Goal: Task Accomplishment & Management: Use online tool/utility

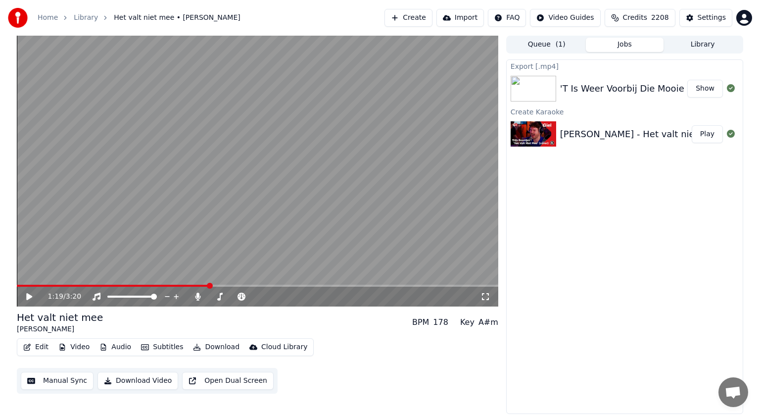
click at [28, 292] on div "1:19 / 3:20" at bounding box center [258, 297] width 474 height 10
click at [27, 297] on icon at bounding box center [29, 296] width 6 height 7
click at [274, 296] on span at bounding box center [277, 297] width 6 height 6
click at [266, 296] on span at bounding box center [268, 297] width 6 height 6
click at [30, 298] on icon at bounding box center [29, 297] width 5 height 6
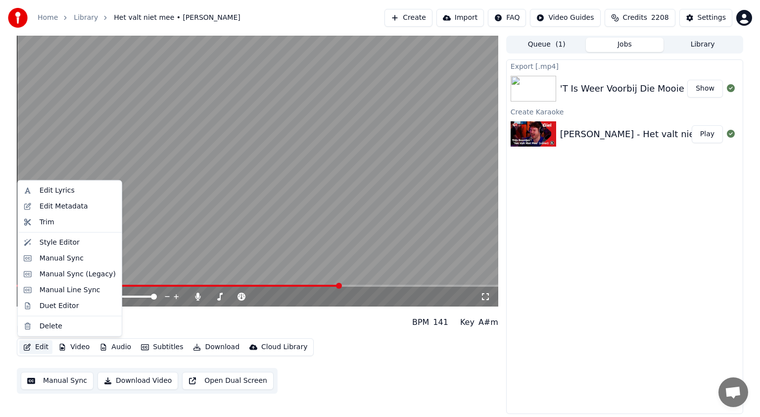
click at [40, 349] on button "Edit" at bounding box center [35, 347] width 33 height 14
click at [50, 275] on div "Manual Sync (Legacy)" at bounding box center [78, 274] width 76 height 10
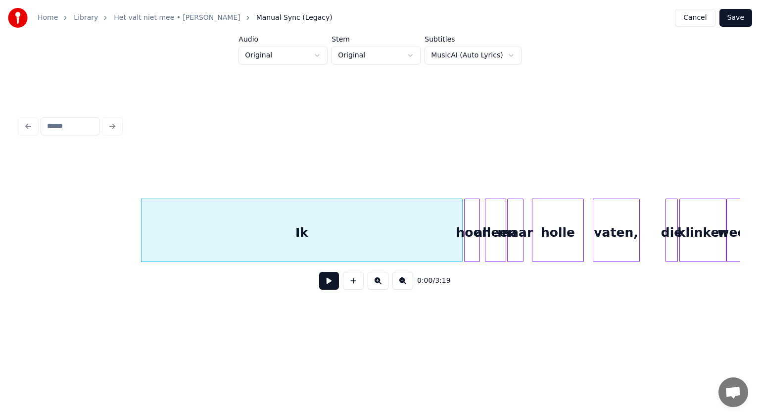
click at [380, 281] on button at bounding box center [378, 281] width 21 height 18
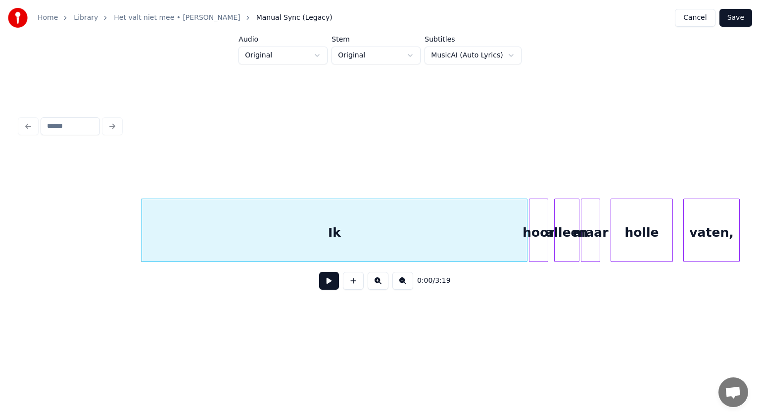
click at [380, 281] on button at bounding box center [378, 281] width 21 height 18
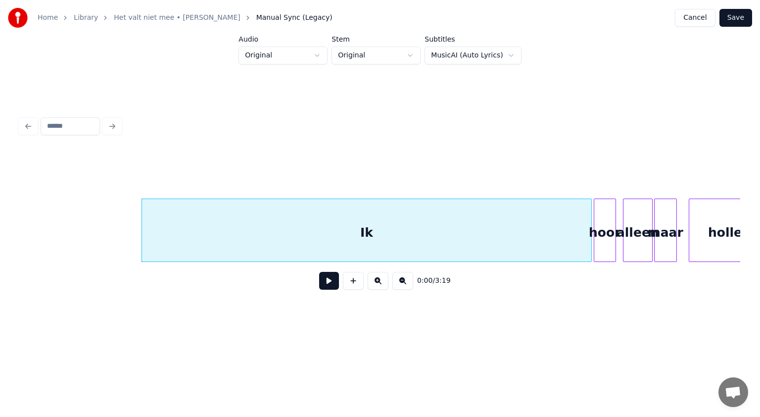
click at [380, 281] on button at bounding box center [378, 281] width 21 height 18
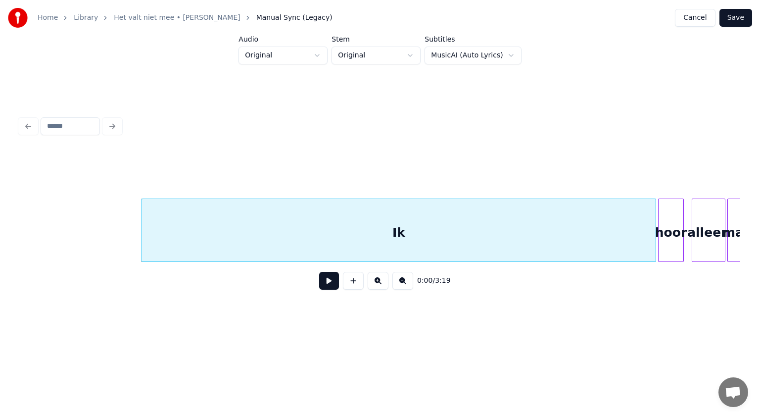
click at [380, 281] on button at bounding box center [378, 281] width 21 height 18
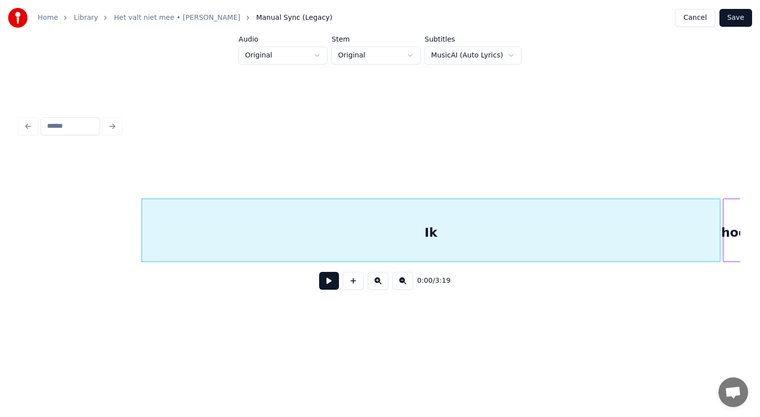
click at [328, 280] on button at bounding box center [329, 281] width 20 height 18
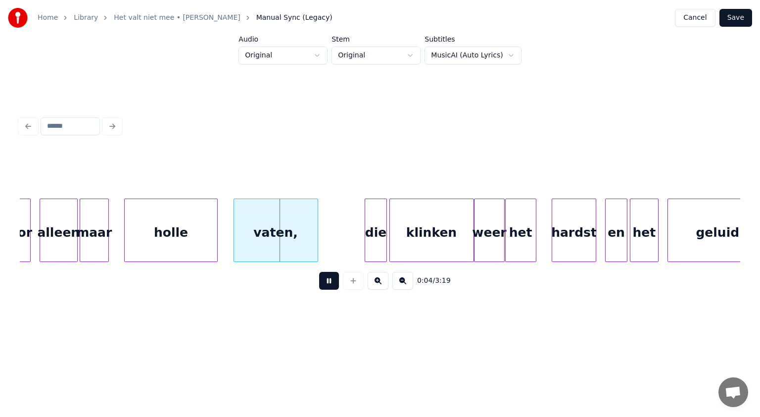
click at [328, 280] on button at bounding box center [329, 281] width 20 height 18
click at [214, 234] on div "holle" at bounding box center [182, 232] width 93 height 67
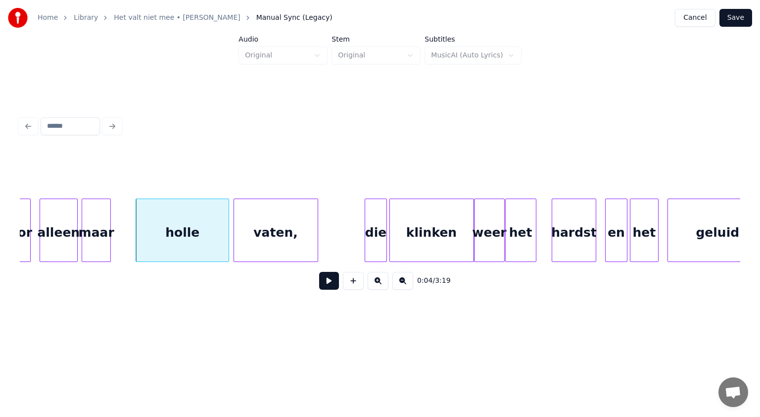
click at [110, 222] on div "maar" at bounding box center [96, 232] width 28 height 67
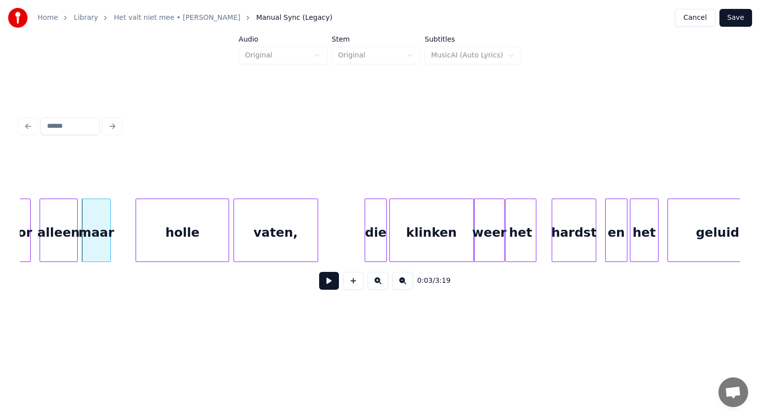
click at [328, 282] on button at bounding box center [329, 281] width 20 height 18
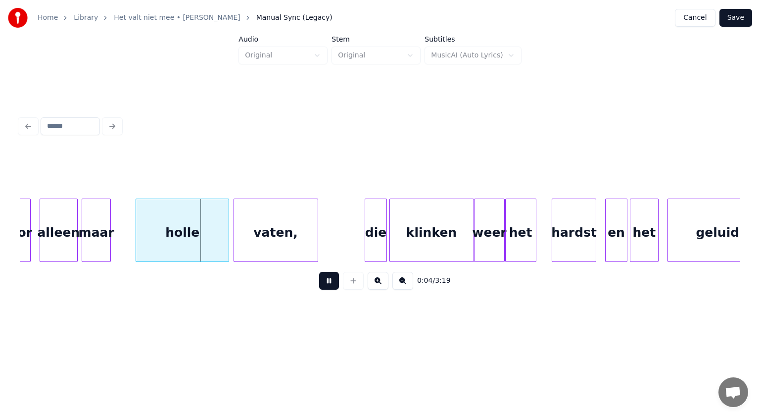
click at [328, 282] on button at bounding box center [329, 281] width 20 height 18
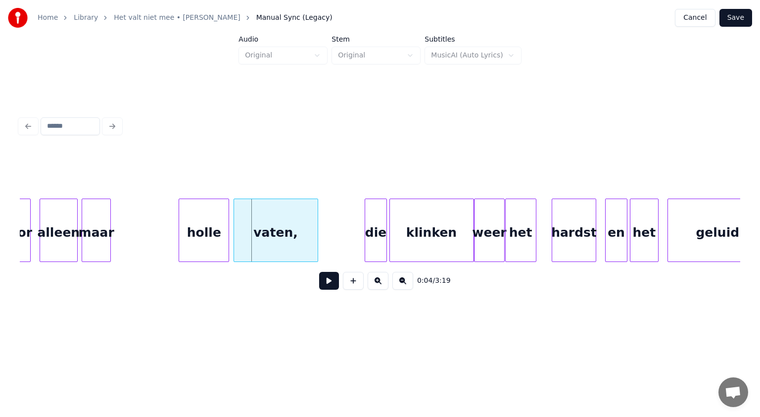
click at [181, 234] on div at bounding box center [180, 230] width 3 height 62
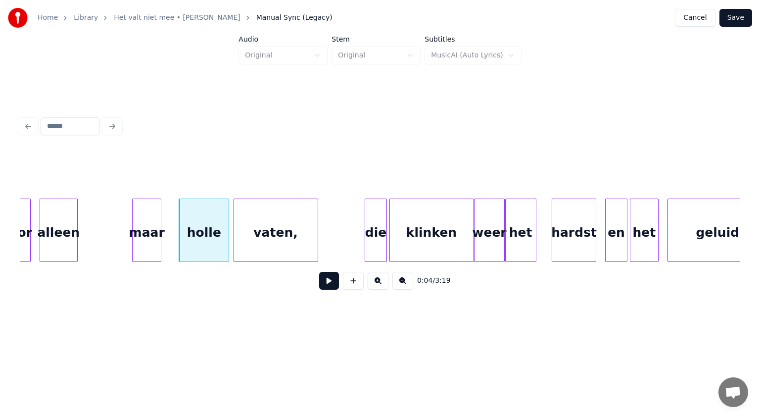
click at [149, 234] on div "maar" at bounding box center [147, 232] width 28 height 67
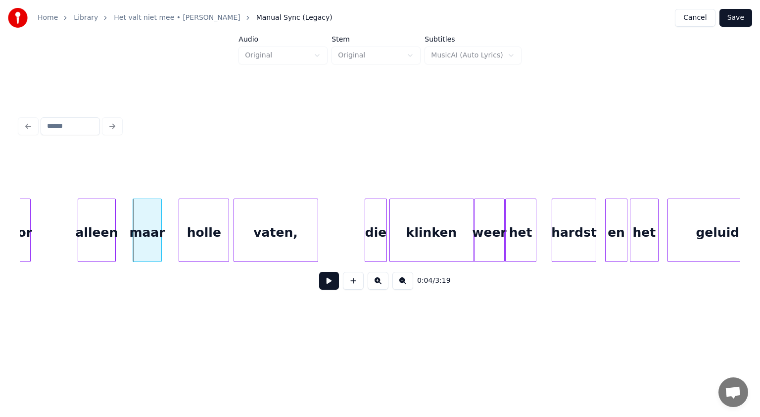
click at [107, 228] on div "alleen" at bounding box center [96, 232] width 37 height 67
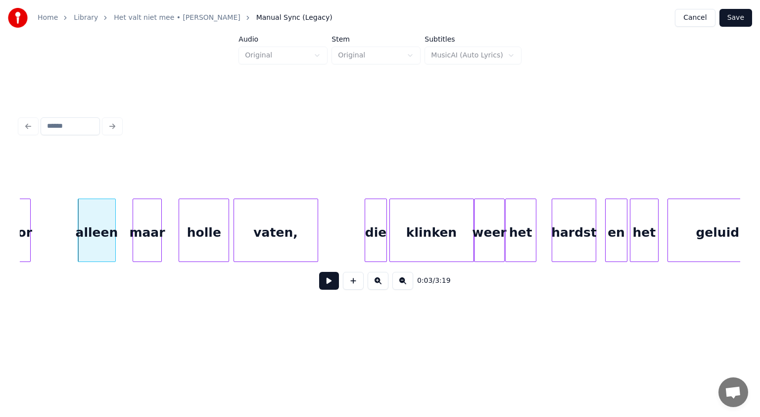
click at [333, 284] on button at bounding box center [329, 281] width 20 height 18
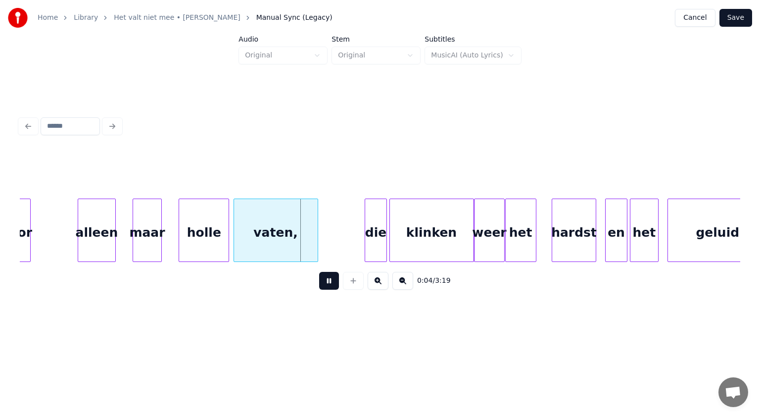
click at [333, 284] on button at bounding box center [329, 281] width 20 height 18
click at [177, 241] on div at bounding box center [176, 230] width 3 height 62
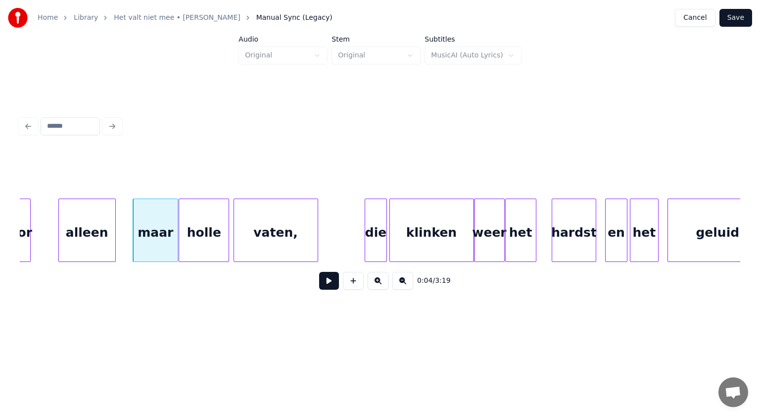
click at [59, 233] on div at bounding box center [60, 230] width 3 height 62
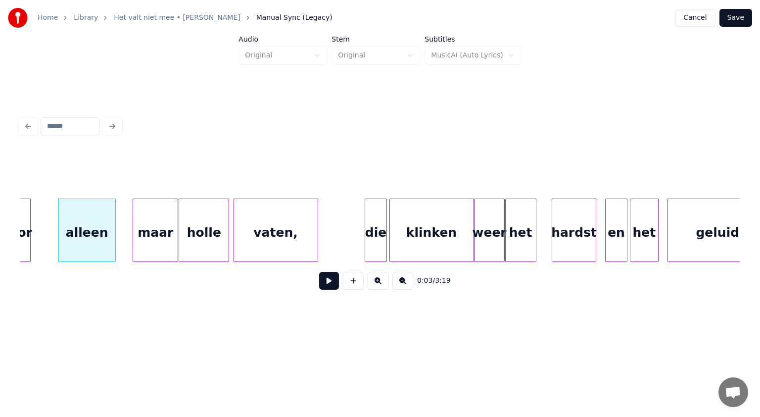
click at [330, 286] on button at bounding box center [329, 281] width 20 height 18
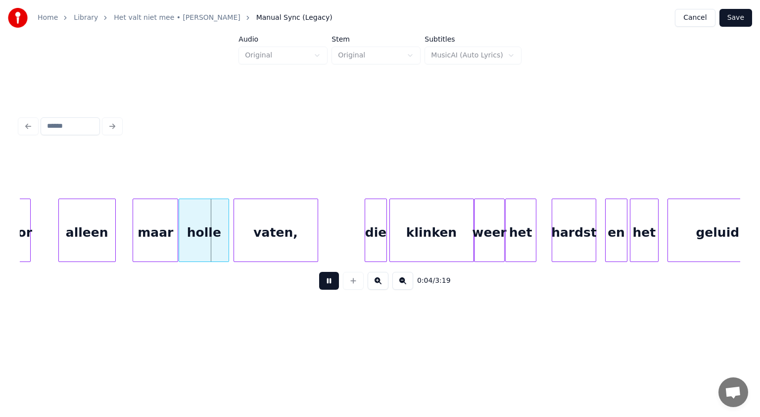
click at [330, 286] on button at bounding box center [329, 281] width 20 height 18
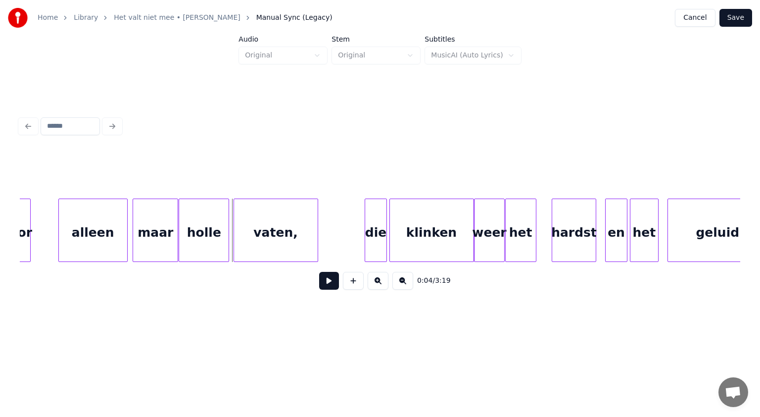
click at [127, 239] on div at bounding box center [125, 230] width 3 height 62
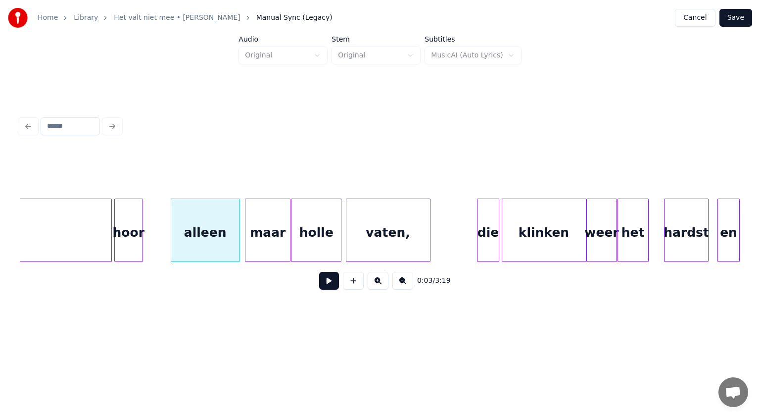
scroll to position [0, 666]
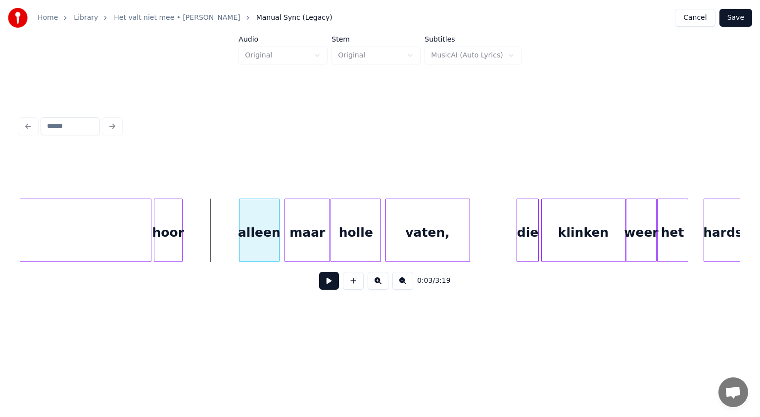
click at [241, 233] on div at bounding box center [241, 230] width 3 height 62
click at [199, 223] on div "hoor" at bounding box center [198, 232] width 28 height 67
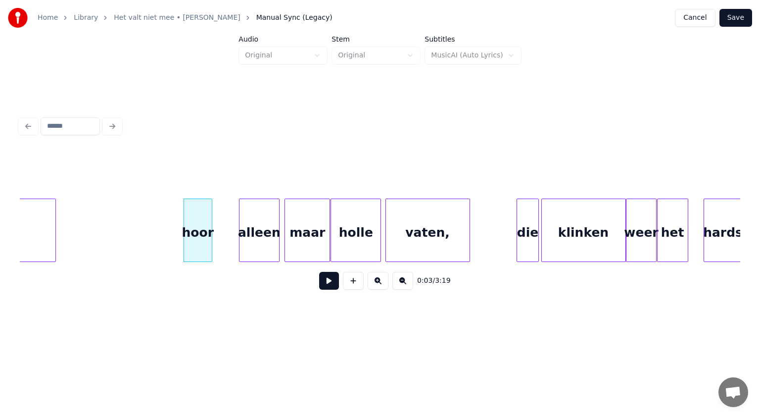
click at [53, 218] on div at bounding box center [53, 230] width 3 height 62
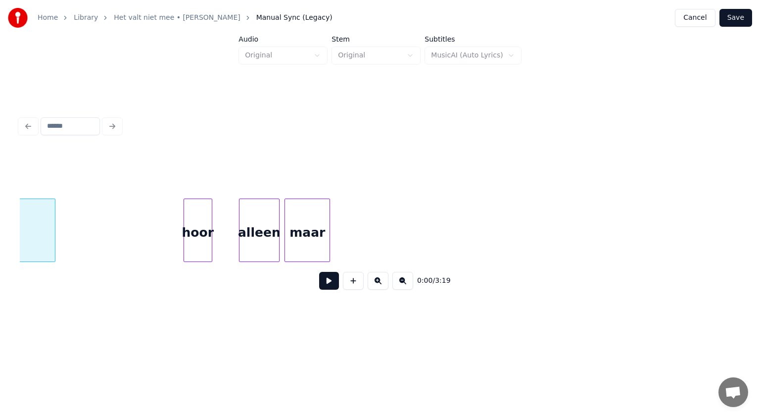
scroll to position [0, 218]
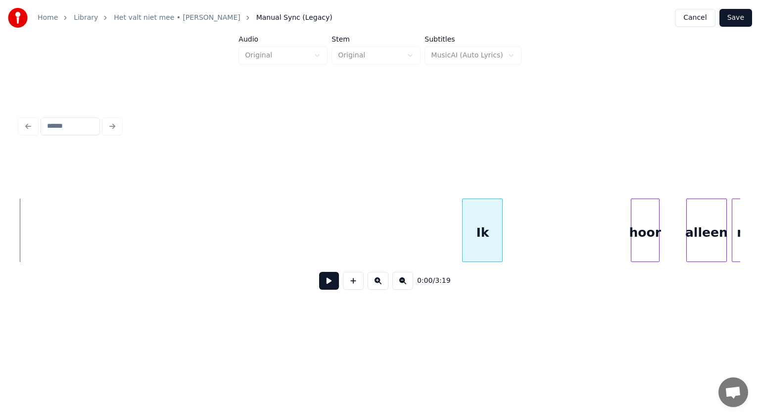
click at [464, 239] on div at bounding box center [464, 230] width 3 height 62
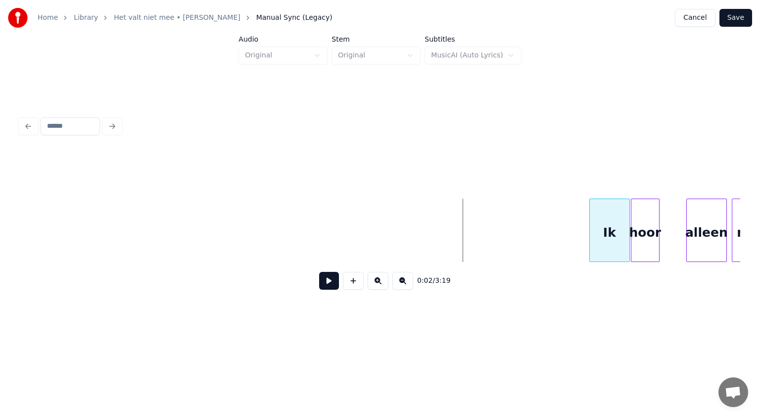
click at [615, 220] on div "Ik" at bounding box center [610, 232] width 40 height 67
click at [333, 285] on button at bounding box center [329, 281] width 20 height 18
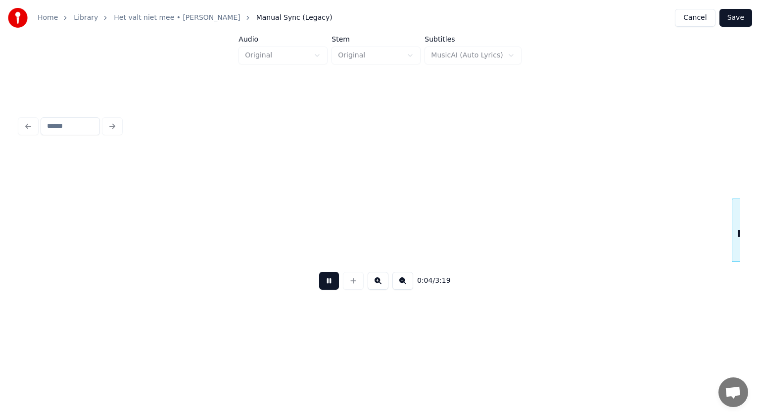
scroll to position [0, 942]
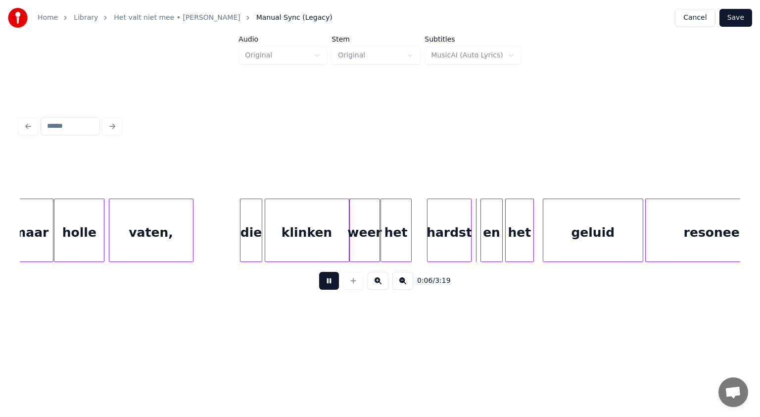
click at [333, 285] on button at bounding box center [329, 281] width 20 height 18
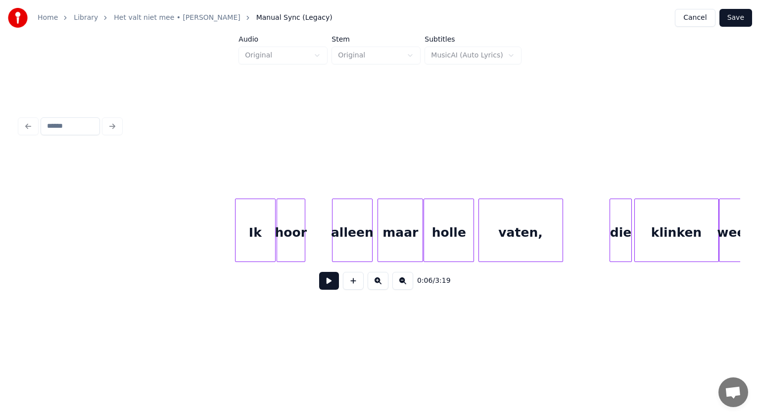
scroll to position [0, 546]
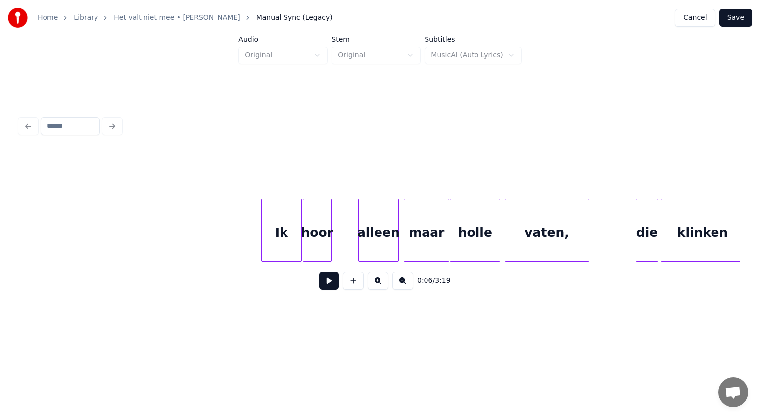
click at [316, 232] on div "hoor" at bounding box center [317, 232] width 28 height 67
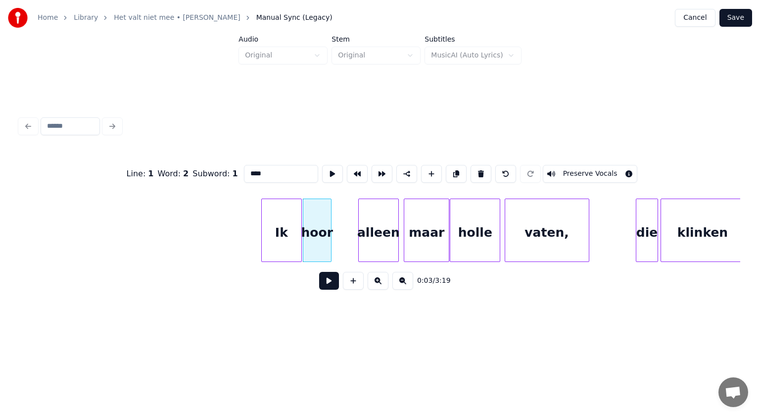
click at [283, 222] on div "Ik" at bounding box center [282, 232] width 40 height 67
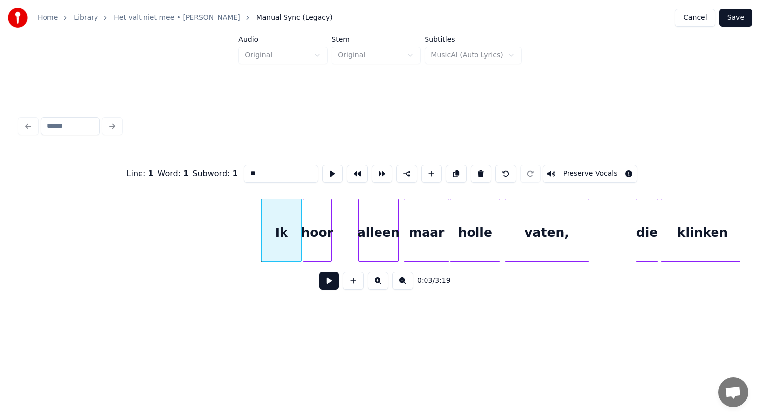
drag, startPoint x: 249, startPoint y: 172, endPoint x: 220, endPoint y: 169, distance: 29.9
click at [220, 169] on div "Line : 1 Word : 1 Subword : 1 ** Preserve Vocals" at bounding box center [380, 173] width 721 height 49
click at [326, 228] on div "hoor" at bounding box center [323, 232] width 28 height 67
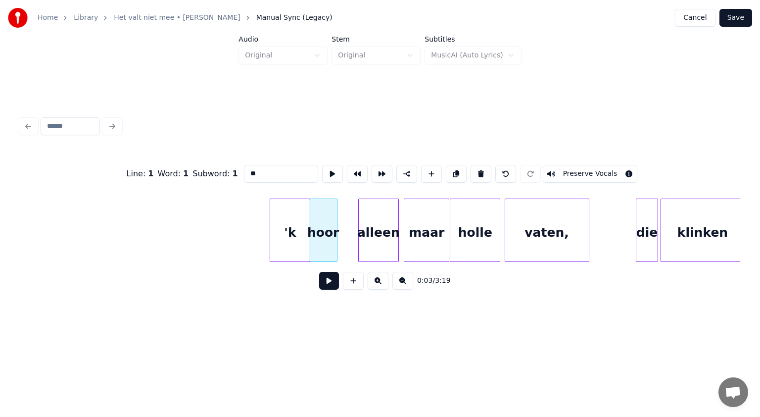
click at [303, 225] on div "'k" at bounding box center [290, 232] width 40 height 67
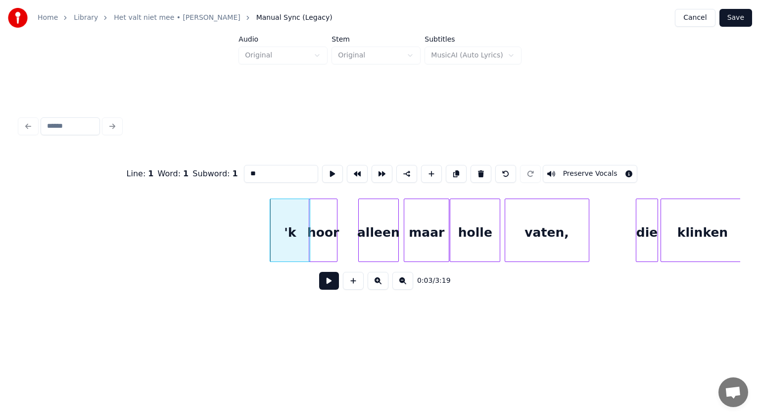
click at [652, 236] on div "die" at bounding box center [647, 232] width 21 height 67
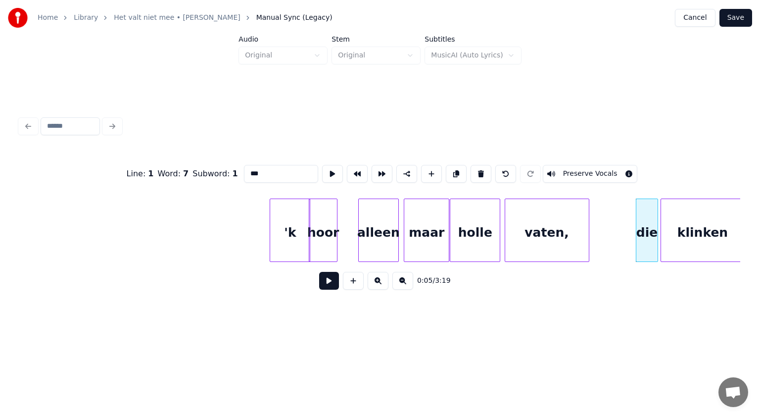
drag, startPoint x: 251, startPoint y: 169, endPoint x: 216, endPoint y: 176, distance: 35.3
click at [216, 176] on div "Line : 1 Word : 7 Subword : 1 *** Preserve Vocals" at bounding box center [380, 173] width 721 height 49
click at [303, 238] on div "'k" at bounding box center [290, 232] width 40 height 67
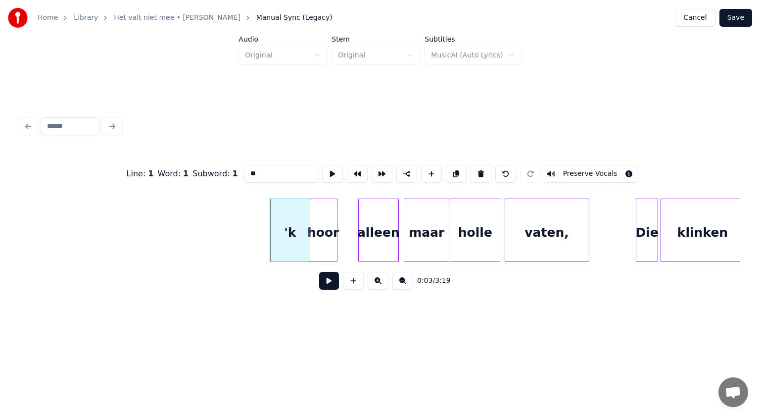
type input "**"
click at [332, 281] on button at bounding box center [329, 281] width 20 height 18
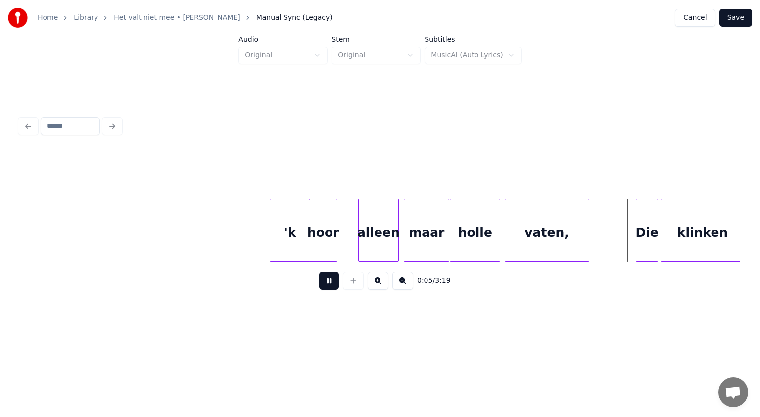
click at [332, 281] on button at bounding box center [329, 281] width 20 height 18
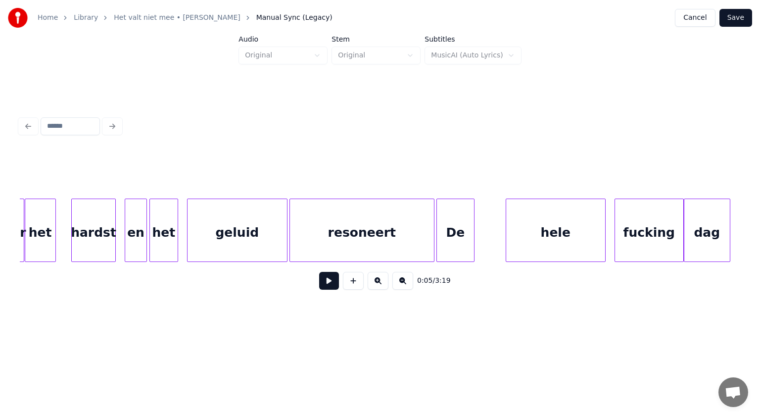
scroll to position [0, 1324]
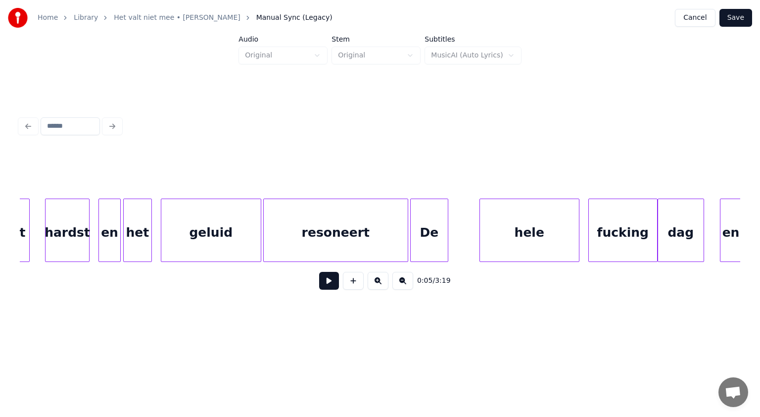
click at [223, 233] on div "geluid" at bounding box center [210, 232] width 99 height 67
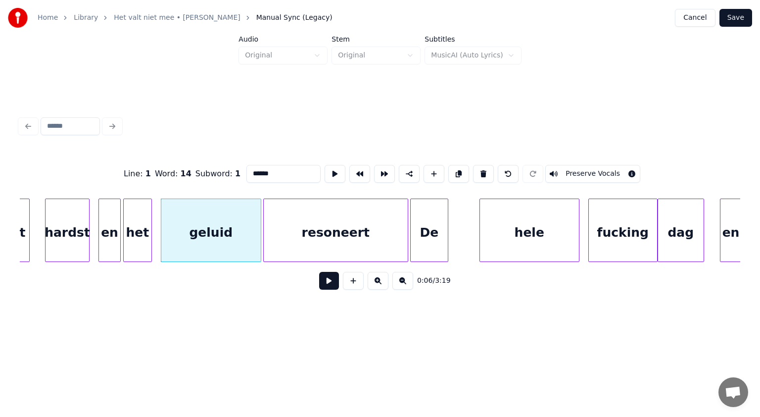
click at [331, 282] on button at bounding box center [329, 281] width 20 height 18
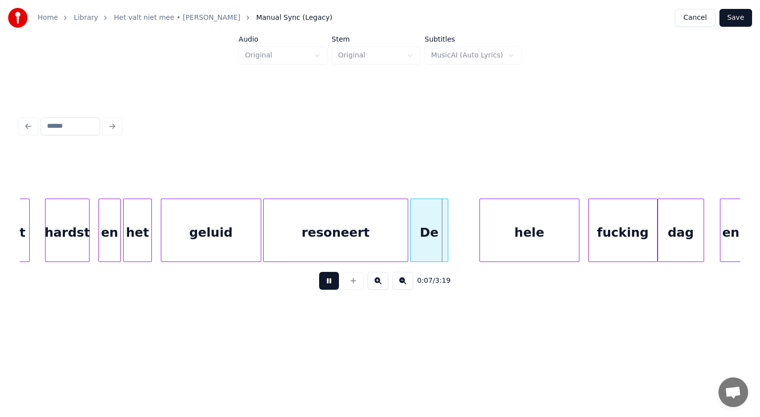
click at [331, 282] on button at bounding box center [329, 281] width 20 height 18
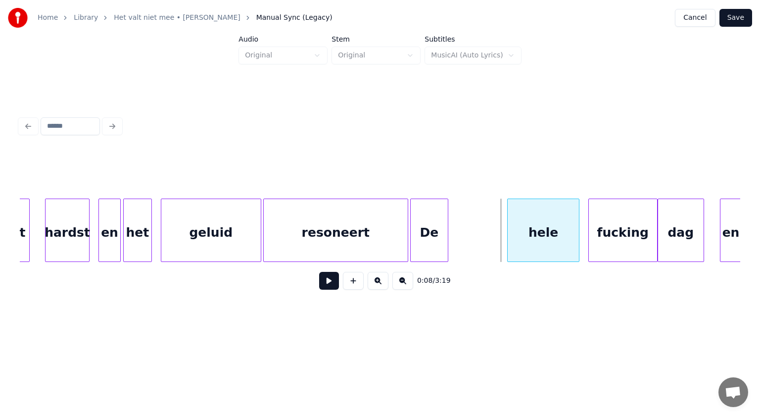
click at [508, 230] on div at bounding box center [509, 230] width 3 height 62
click at [490, 238] on div "De" at bounding box center [488, 232] width 37 height 67
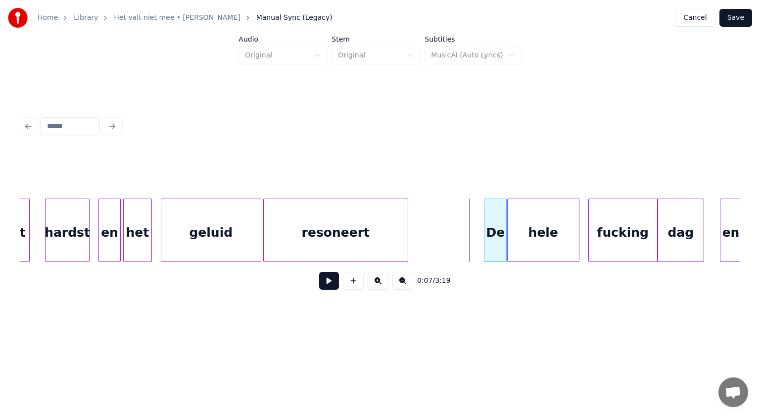
click at [486, 231] on div at bounding box center [486, 230] width 3 height 62
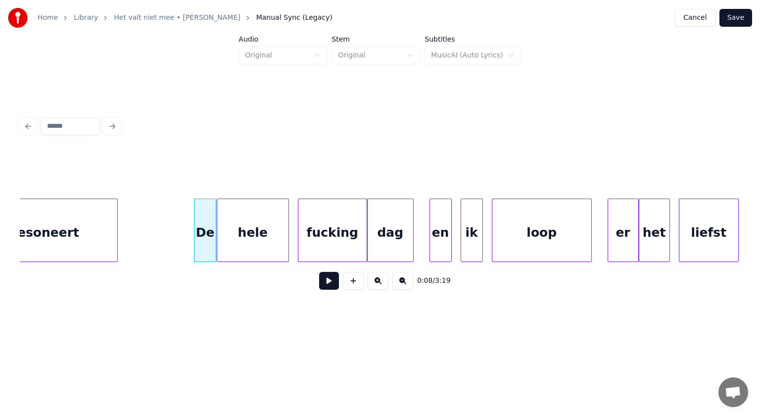
scroll to position [0, 1628]
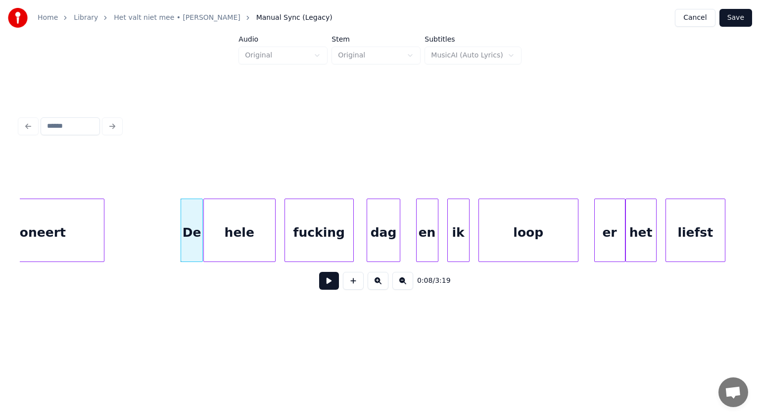
click at [369, 230] on div at bounding box center [368, 230] width 3 height 62
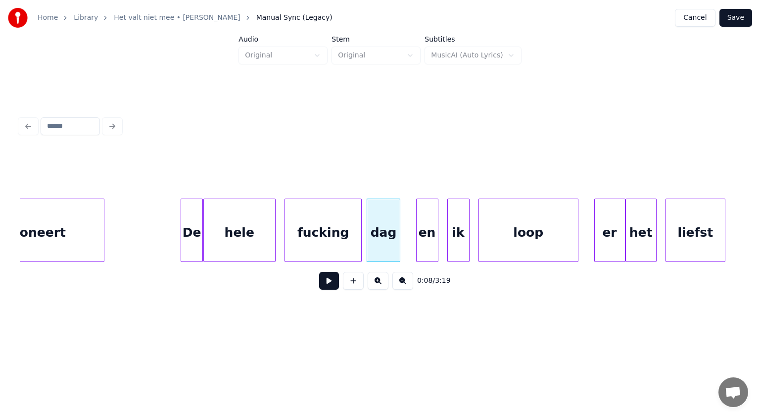
click at [361, 228] on div at bounding box center [359, 230] width 3 height 62
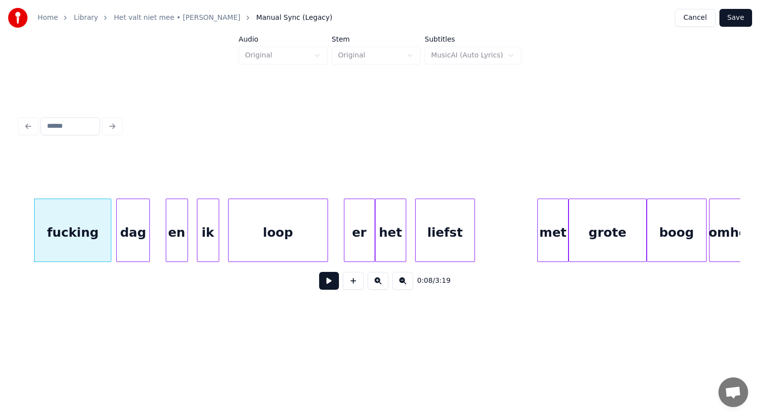
scroll to position [0, 1872]
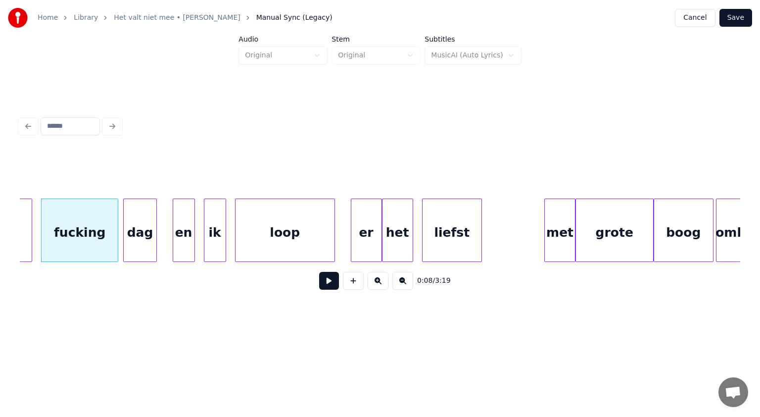
click at [69, 234] on div "fucking" at bounding box center [80, 232] width 76 height 67
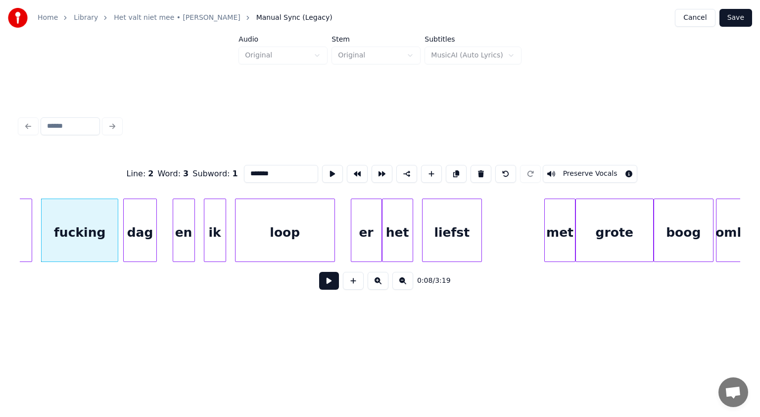
click at [330, 284] on button at bounding box center [329, 281] width 20 height 18
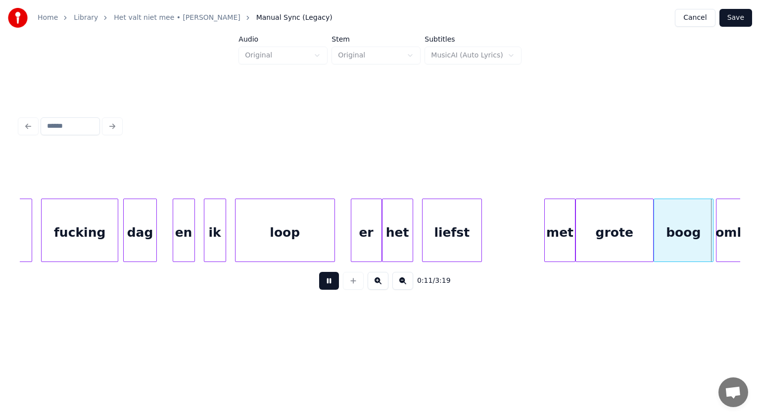
click at [330, 284] on button at bounding box center [329, 281] width 20 height 18
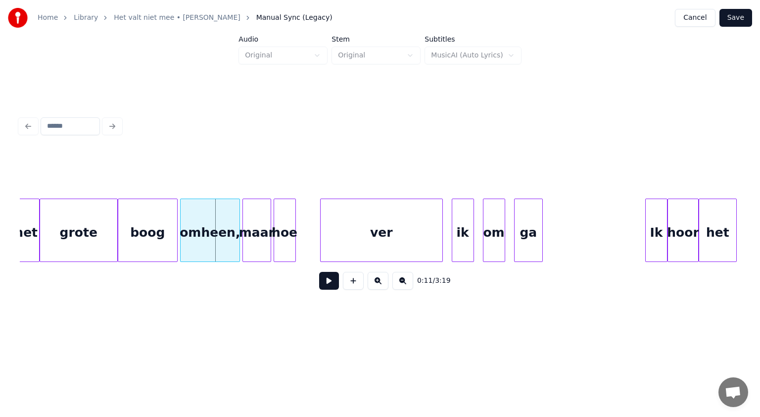
scroll to position [0, 2342]
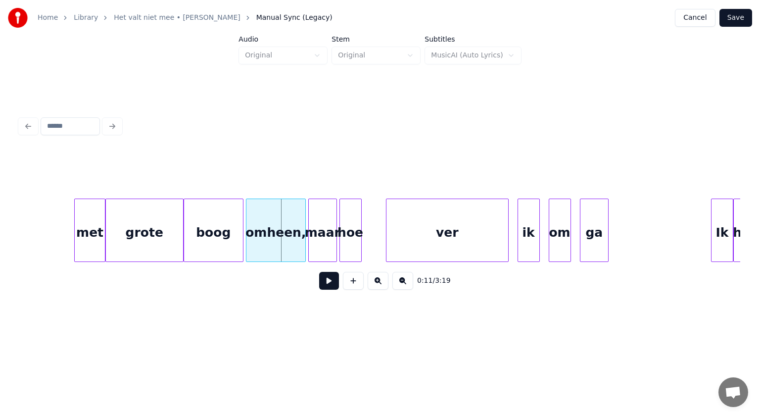
click at [87, 238] on div "met" at bounding box center [90, 232] width 30 height 67
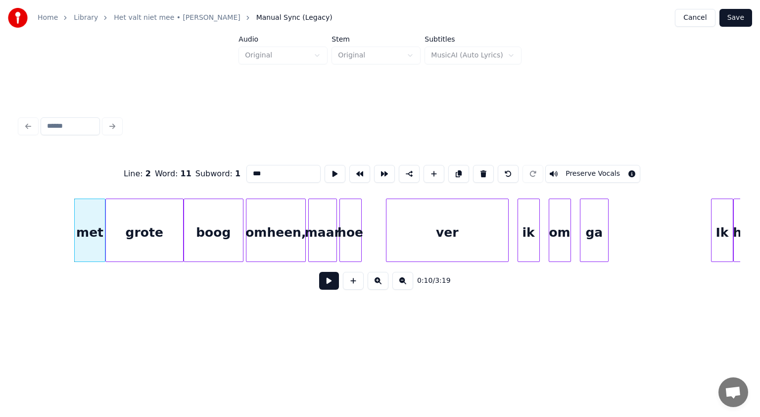
drag, startPoint x: 253, startPoint y: 171, endPoint x: 146, endPoint y: 200, distance: 111.3
click at [146, 200] on div "Line : 2 Word : 11 Subword : 1 *** Preserve Vocals 0:10 / 3:19" at bounding box center [380, 224] width 721 height 150
type input "***"
click at [328, 283] on button at bounding box center [329, 281] width 20 height 18
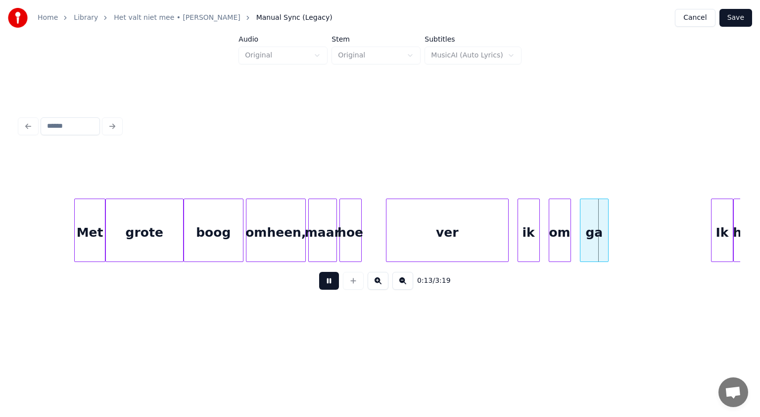
click at [328, 283] on button at bounding box center [329, 281] width 20 height 18
click at [639, 223] on div at bounding box center [638, 230] width 3 height 62
click at [382, 219] on div at bounding box center [382, 230] width 3 height 62
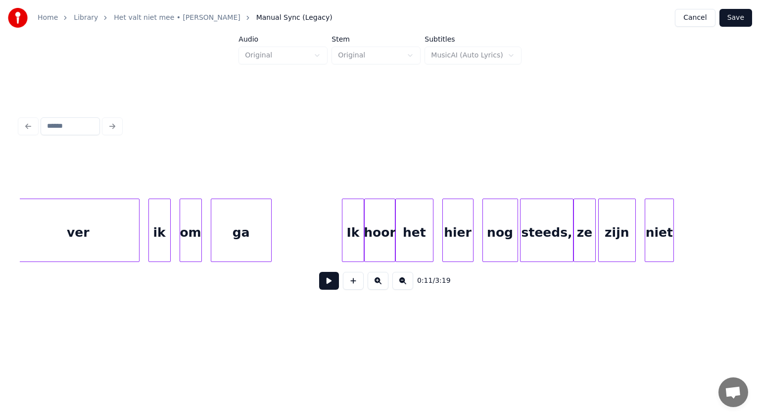
scroll to position [0, 2751]
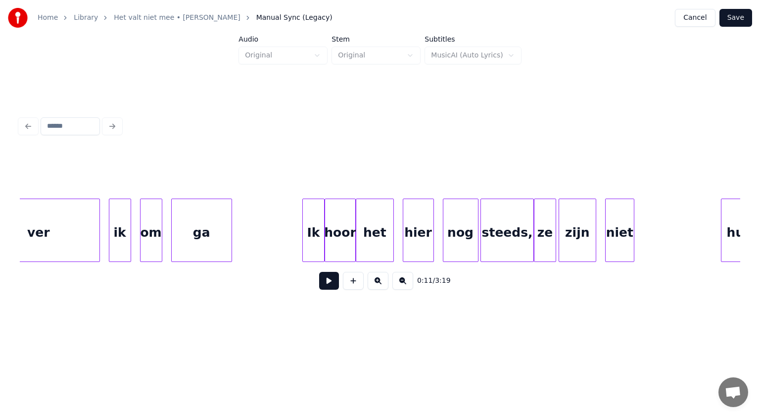
click at [206, 238] on div "ga" at bounding box center [202, 232] width 60 height 67
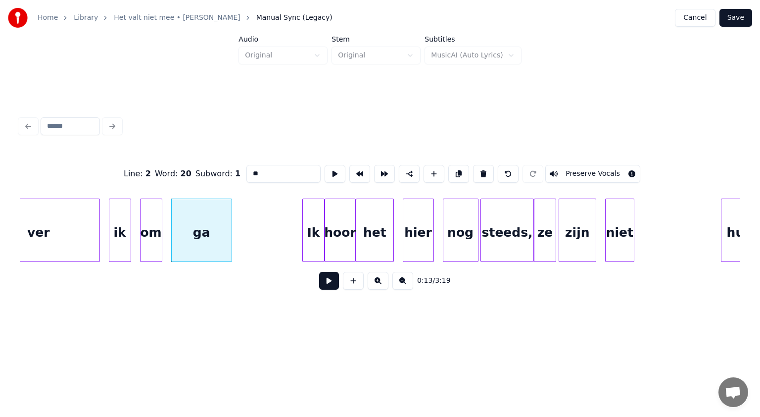
click at [328, 286] on button at bounding box center [329, 281] width 20 height 18
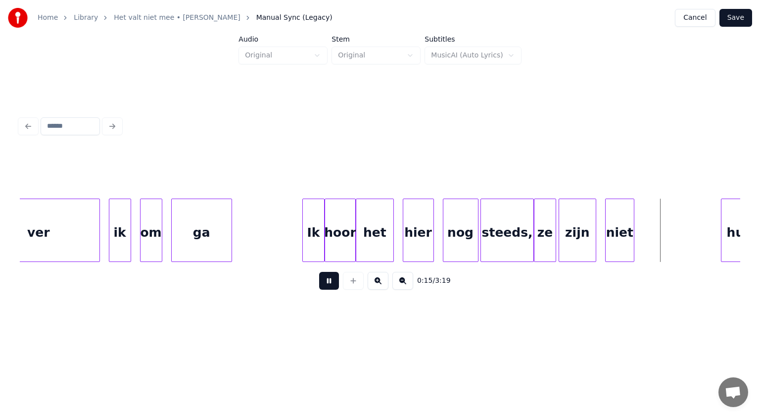
click at [328, 286] on button at bounding box center [329, 281] width 20 height 18
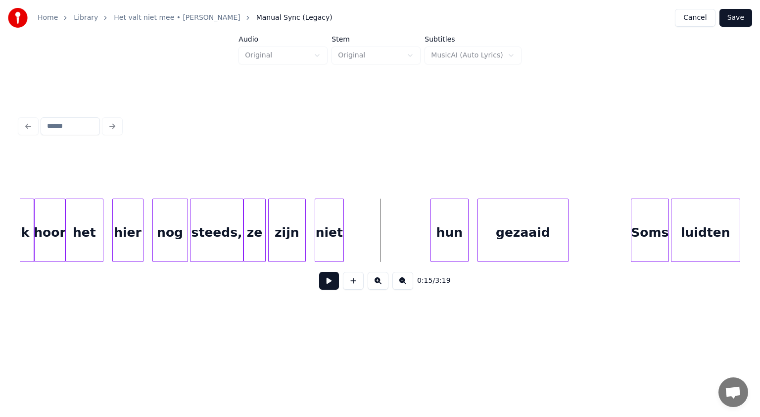
scroll to position [0, 3074]
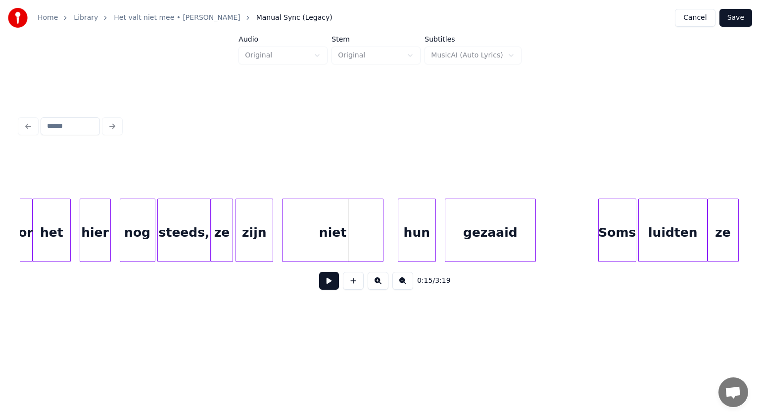
click at [381, 228] on div at bounding box center [381, 230] width 3 height 62
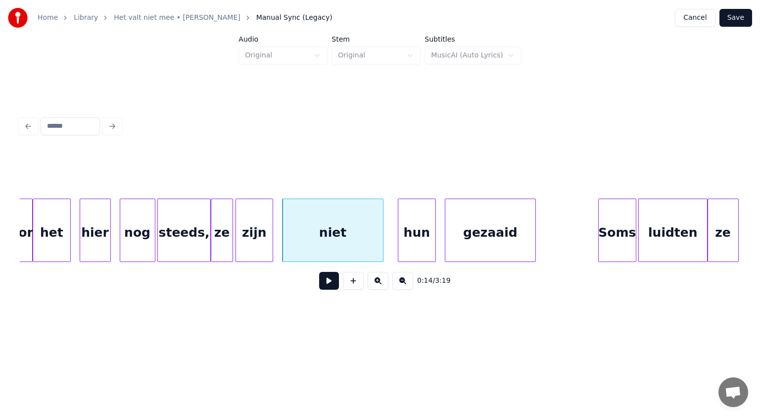
click at [225, 228] on div "ze" at bounding box center [221, 232] width 21 height 67
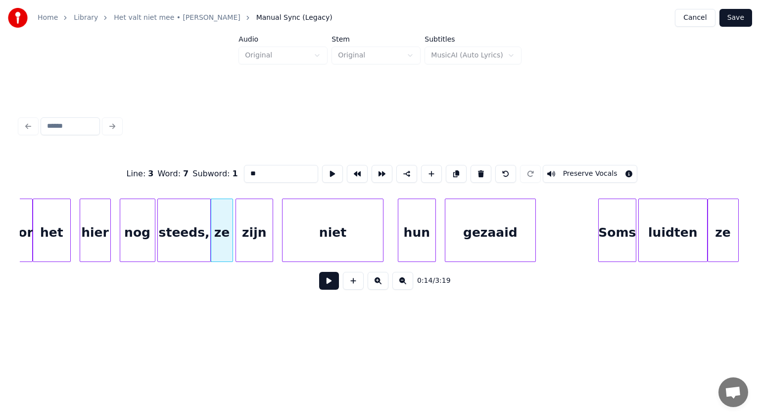
drag, startPoint x: 250, startPoint y: 168, endPoint x: 170, endPoint y: 187, distance: 81.9
click at [170, 187] on div "Line : 3 Word : 7 Subword : 1 ** Preserve Vocals" at bounding box center [380, 173] width 721 height 49
click at [101, 234] on div "hier" at bounding box center [95, 232] width 30 height 67
type input "****"
click at [329, 285] on button at bounding box center [329, 281] width 20 height 18
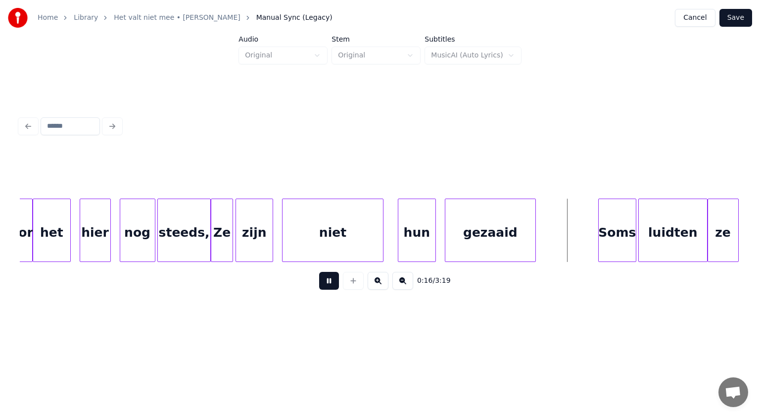
click at [329, 285] on button at bounding box center [329, 281] width 20 height 18
click at [425, 236] on div "hun" at bounding box center [416, 232] width 37 height 67
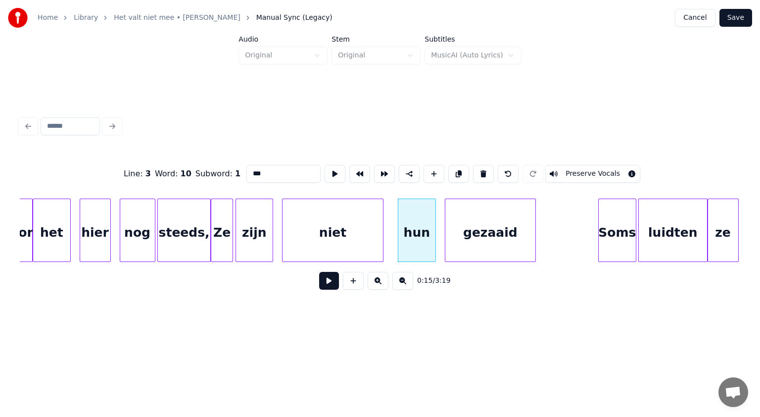
drag, startPoint x: 253, startPoint y: 168, endPoint x: 163, endPoint y: 185, distance: 91.5
click at [163, 185] on div "Line : 3 Word : 10 Subword : 1 *** Preserve Vocals" at bounding box center [380, 173] width 721 height 49
click at [440, 236] on div at bounding box center [440, 230] width 3 height 62
type input "***"
click at [327, 284] on button at bounding box center [329, 281] width 20 height 18
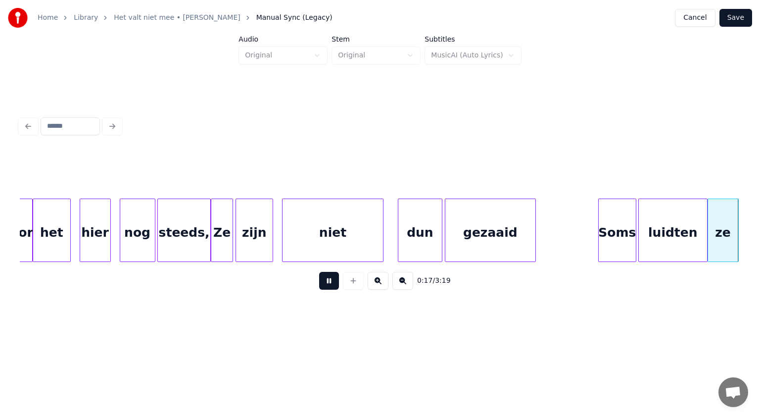
scroll to position [0, 3796]
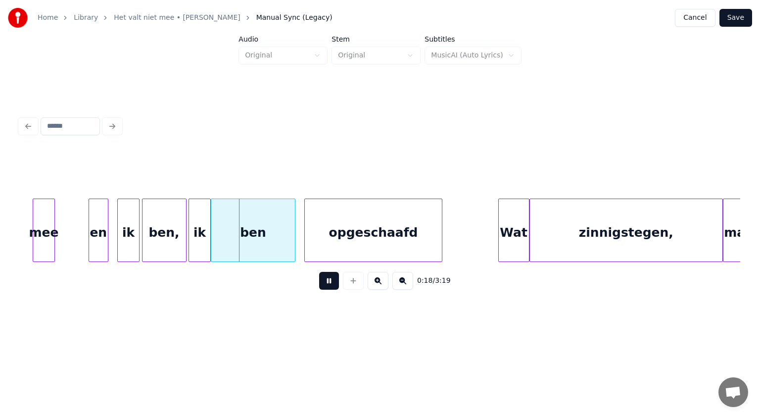
click at [327, 284] on button at bounding box center [329, 281] width 20 height 18
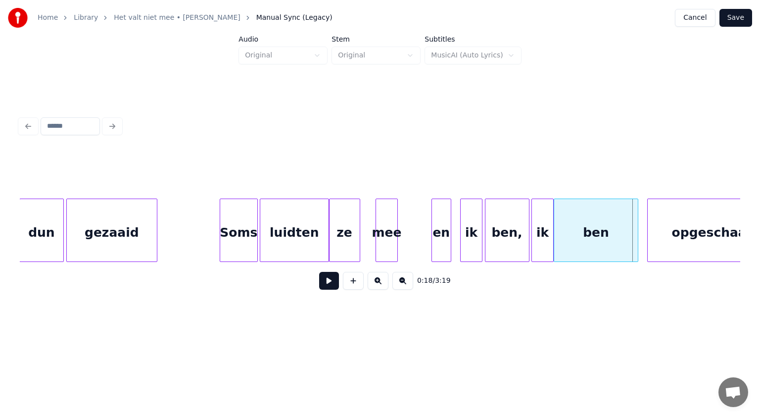
scroll to position [0, 3433]
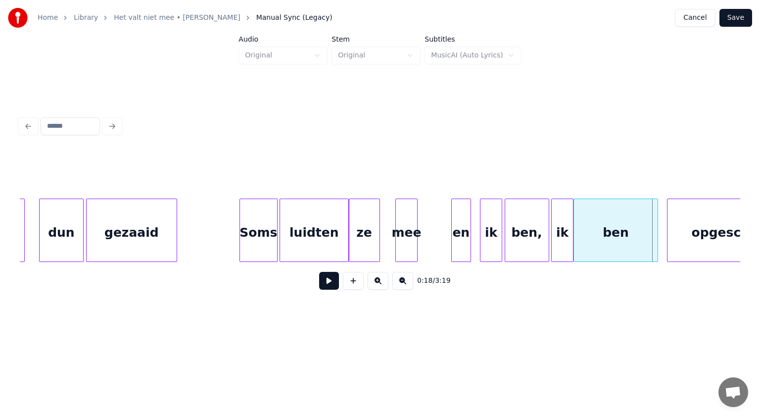
click at [259, 237] on div "Soms" at bounding box center [258, 232] width 37 height 67
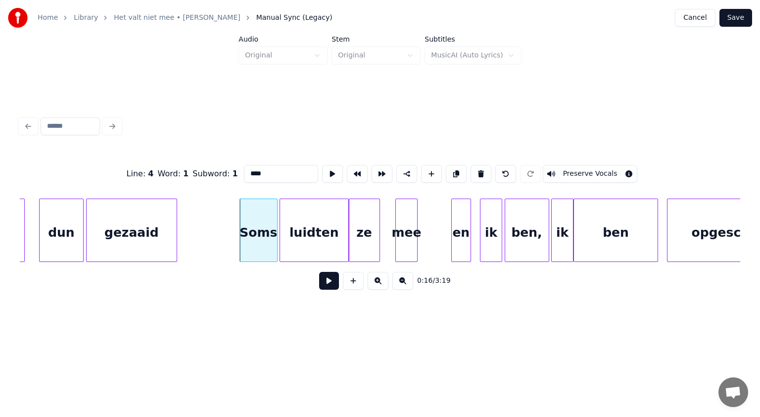
click at [330, 284] on button at bounding box center [329, 281] width 20 height 18
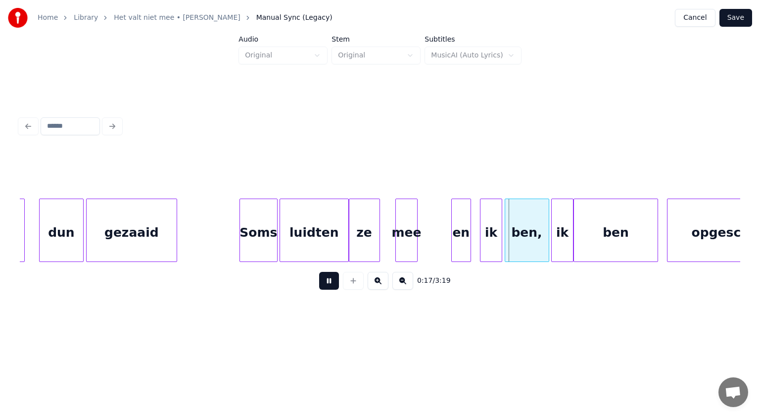
click at [330, 284] on button at bounding box center [329, 281] width 20 height 18
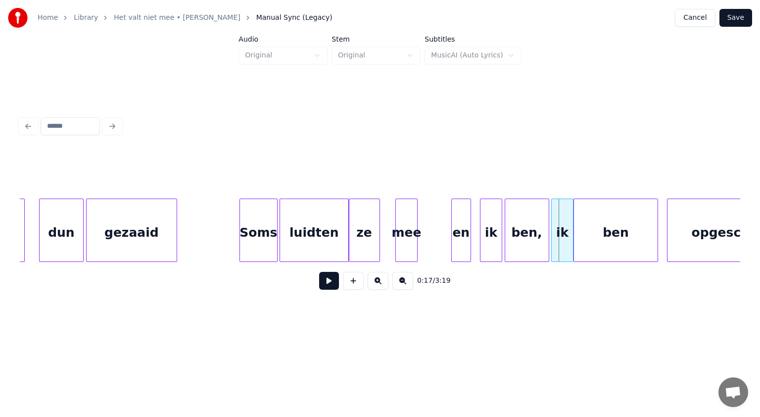
click at [306, 243] on div "luidten" at bounding box center [314, 232] width 68 height 67
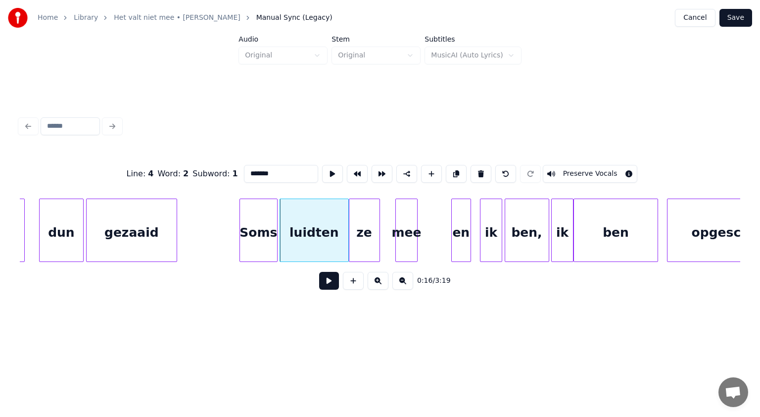
click at [246, 169] on input "*******" at bounding box center [281, 174] width 74 height 18
click at [262, 170] on input "********" at bounding box center [281, 174] width 74 height 18
click at [403, 236] on div "mee" at bounding box center [406, 232] width 21 height 67
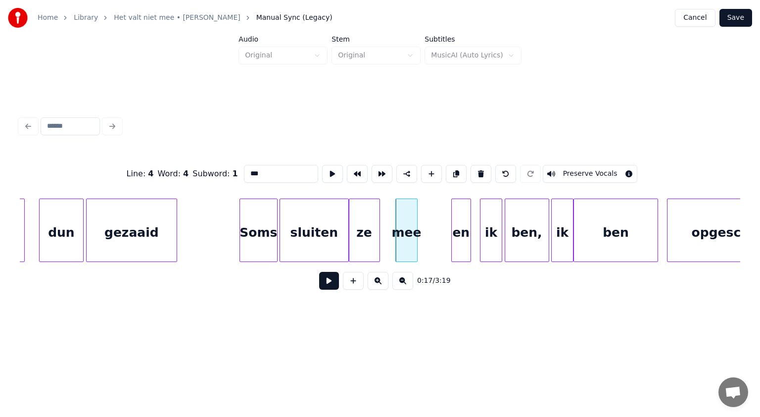
click at [315, 246] on div "sluiten" at bounding box center [314, 232] width 68 height 67
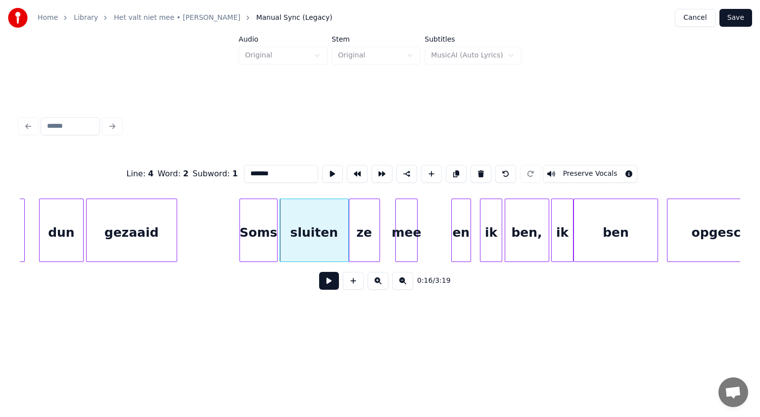
type input "*******"
click at [333, 280] on button at bounding box center [329, 281] width 20 height 18
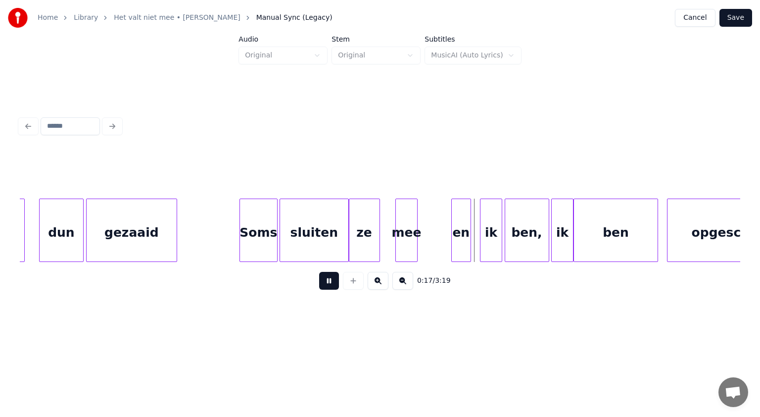
click at [333, 280] on button at bounding box center [329, 281] width 20 height 18
click at [405, 241] on div "mee" at bounding box center [406, 232] width 21 height 67
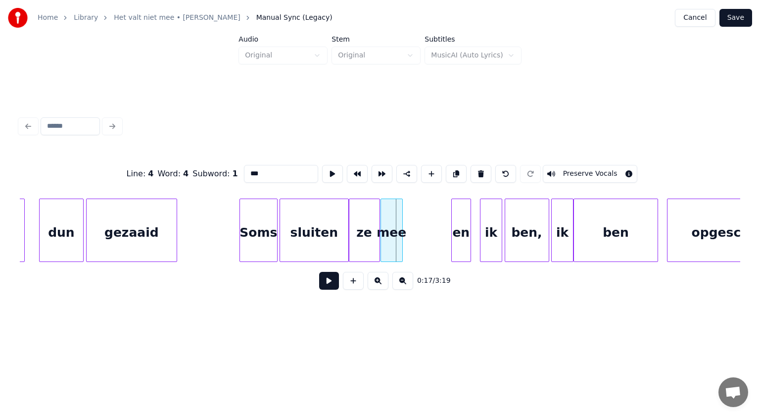
click at [391, 241] on div "mee" at bounding box center [391, 232] width 21 height 67
click at [400, 239] on div at bounding box center [400, 230] width 3 height 62
click at [263, 171] on input "***" at bounding box center [281, 174] width 74 height 18
type input "**"
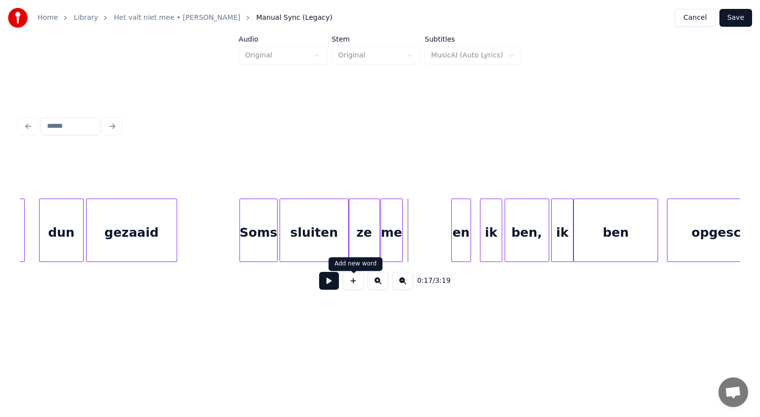
click at [356, 284] on button at bounding box center [353, 281] width 21 height 18
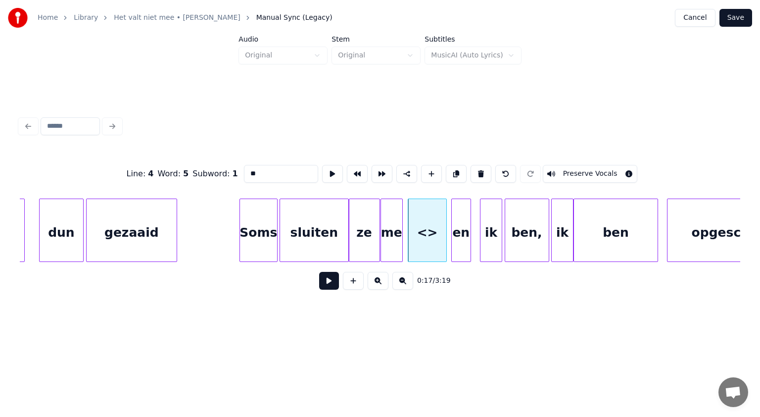
click at [444, 227] on div at bounding box center [444, 230] width 3 height 62
click at [424, 224] on div "<>" at bounding box center [423, 232] width 38 height 67
click at [397, 228] on div at bounding box center [396, 230] width 3 height 62
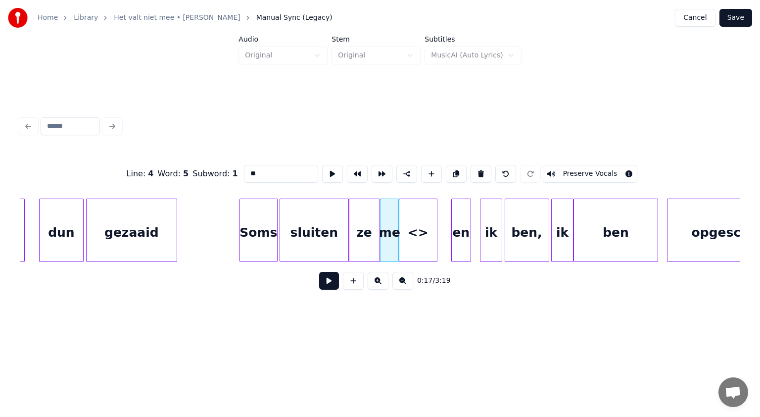
click at [411, 227] on div "<>" at bounding box center [418, 232] width 38 height 67
drag, startPoint x: 277, startPoint y: 169, endPoint x: 202, endPoint y: 177, distance: 75.1
click at [202, 177] on div "Line : 4 Word : 5 Subword : 1 ** Preserve Vocals" at bounding box center [380, 173] width 721 height 49
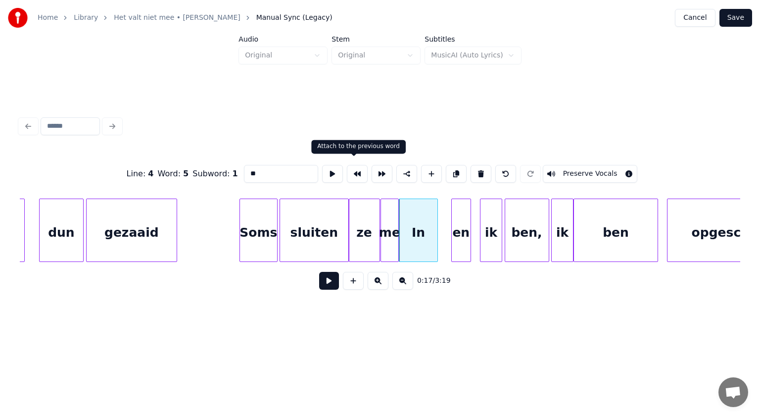
type input "*"
click at [460, 227] on div "en" at bounding box center [461, 232] width 19 height 67
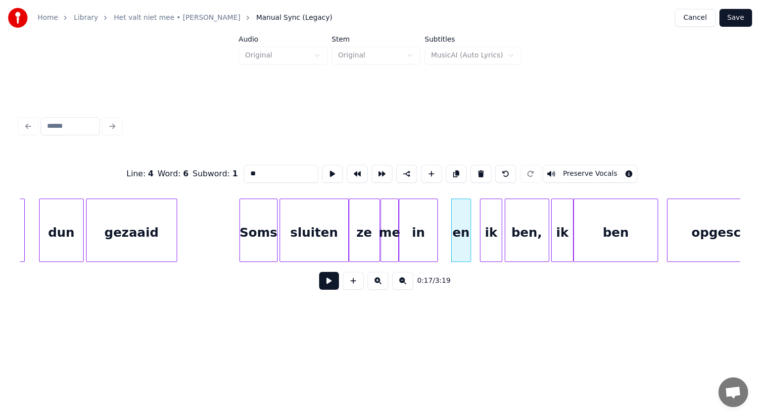
drag, startPoint x: 250, startPoint y: 169, endPoint x: 141, endPoint y: 198, distance: 113.7
click at [141, 198] on div "Line : 4 Word : 6 Subword : 1 ** Preserve Vocals 0:17 / 3:19" at bounding box center [380, 224] width 721 height 150
click at [262, 233] on div "Soms" at bounding box center [258, 232] width 37 height 67
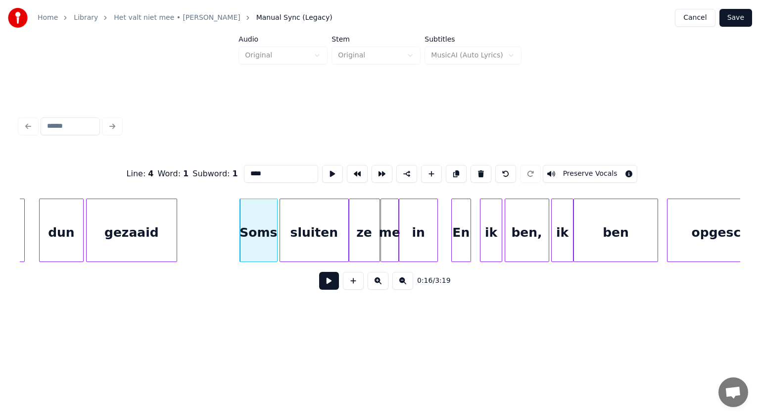
type input "****"
click at [333, 284] on button at bounding box center [329, 281] width 20 height 18
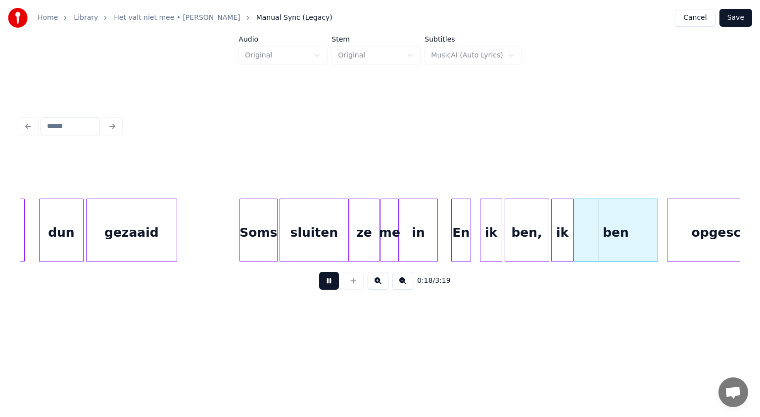
click at [333, 284] on button at bounding box center [329, 281] width 20 height 18
click at [264, 233] on div "Soms" at bounding box center [258, 232] width 37 height 67
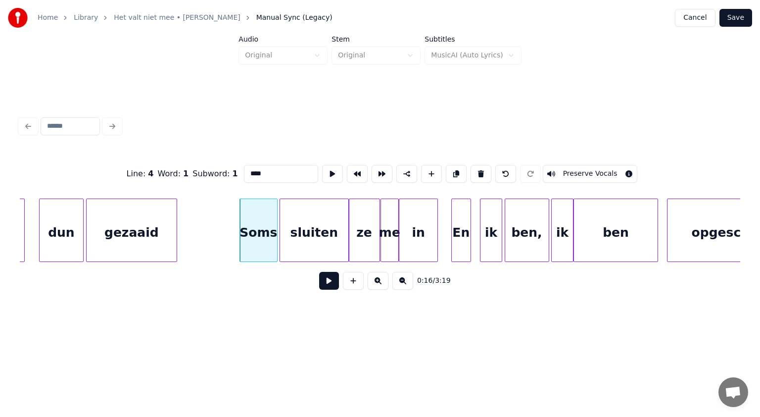
click at [329, 280] on button at bounding box center [329, 281] width 20 height 18
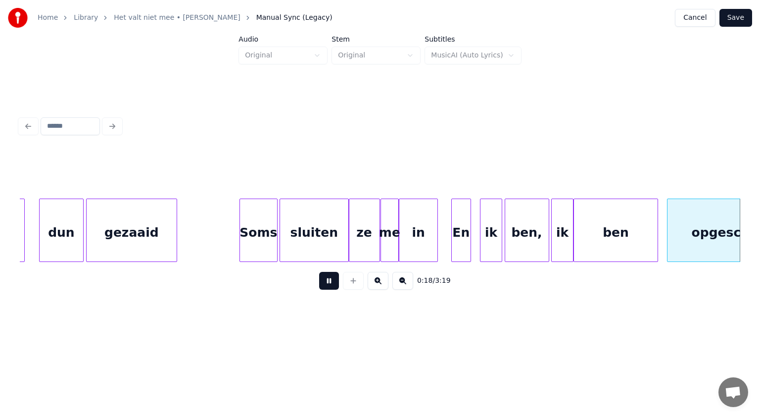
scroll to position [0, 4157]
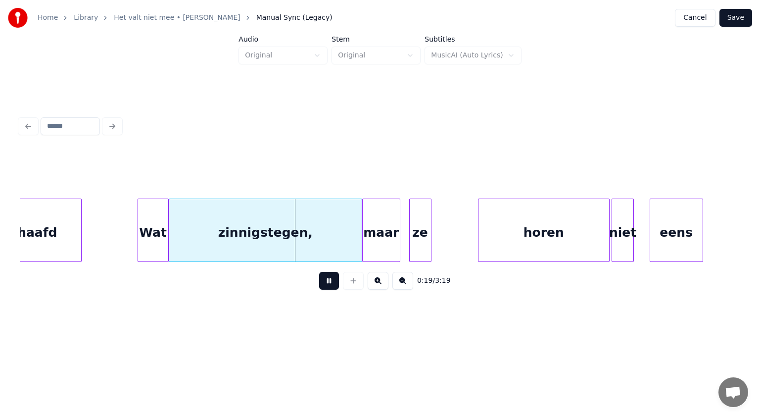
click at [329, 280] on button at bounding box center [329, 281] width 20 height 18
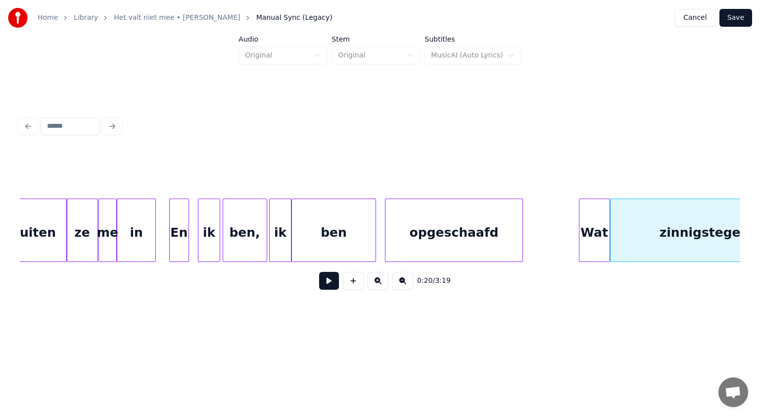
scroll to position [0, 3656]
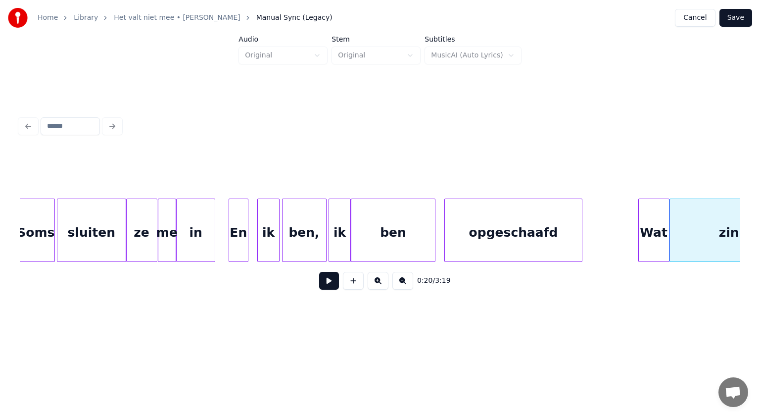
click at [192, 239] on div "in" at bounding box center [196, 232] width 38 height 67
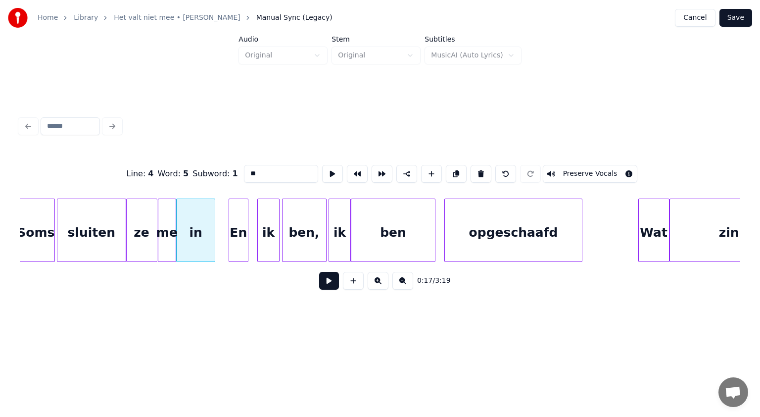
click at [328, 284] on button at bounding box center [329, 281] width 20 height 18
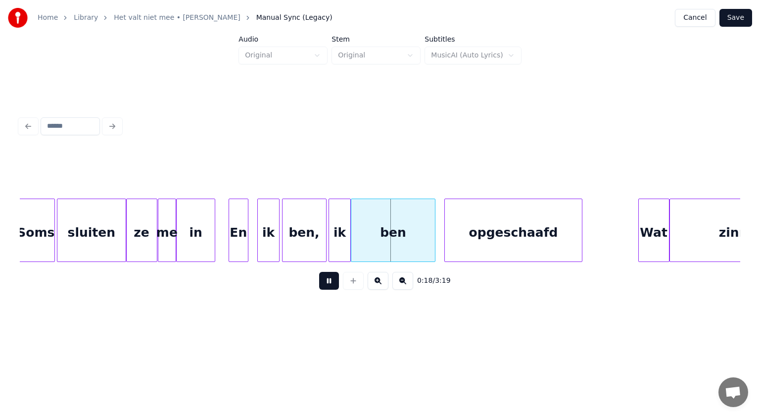
click at [328, 284] on button at bounding box center [329, 281] width 20 height 18
click at [108, 245] on div "sluiten" at bounding box center [91, 232] width 68 height 67
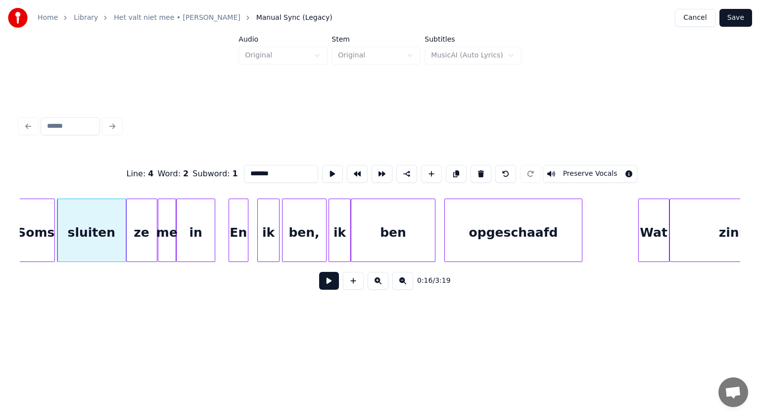
click at [326, 282] on button at bounding box center [329, 281] width 20 height 18
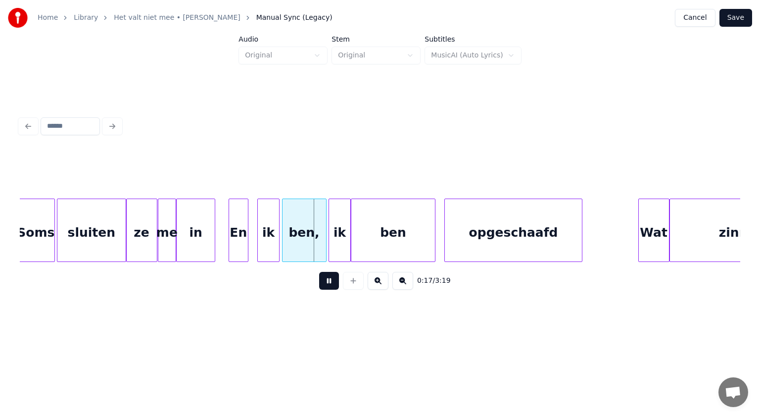
click at [326, 282] on button at bounding box center [329, 281] width 20 height 18
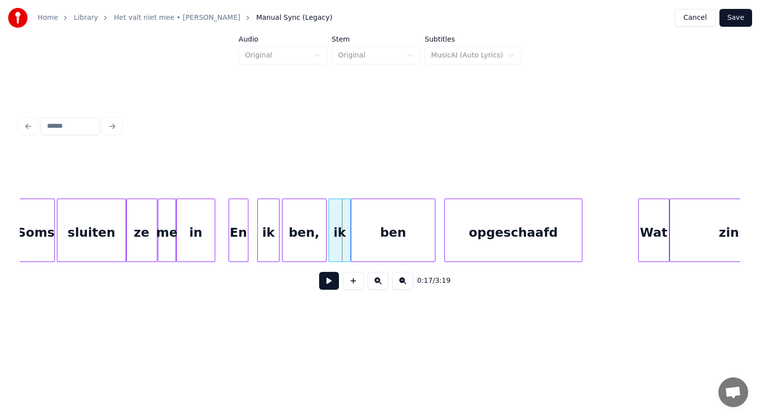
click at [241, 230] on div "En" at bounding box center [238, 232] width 19 height 67
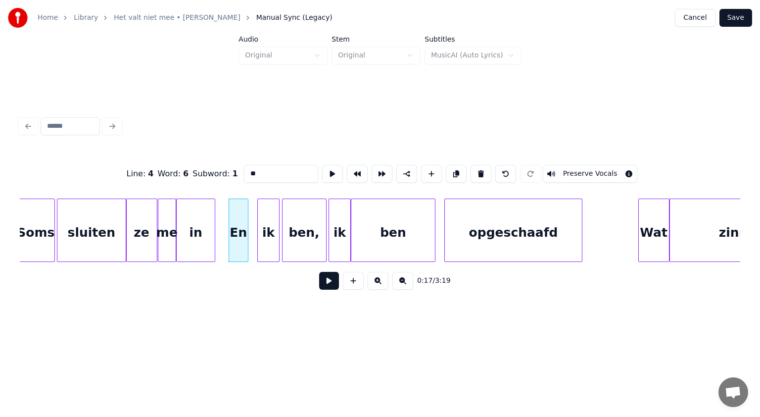
click at [330, 283] on button at bounding box center [329, 281] width 20 height 18
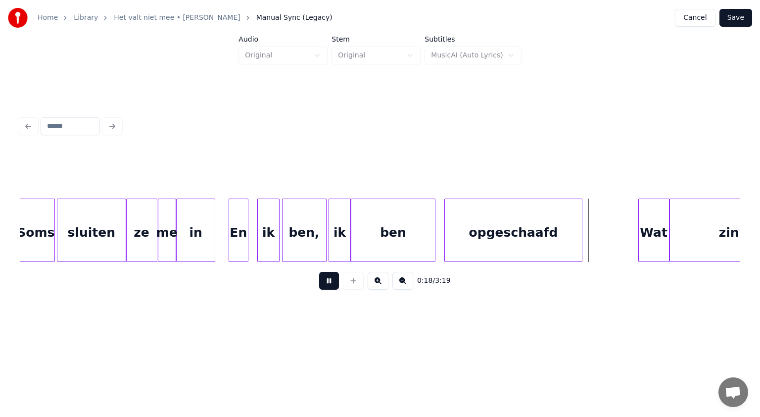
click at [330, 283] on button at bounding box center [329, 281] width 20 height 18
click at [468, 243] on div "opgeschaafd" at bounding box center [513, 232] width 137 height 67
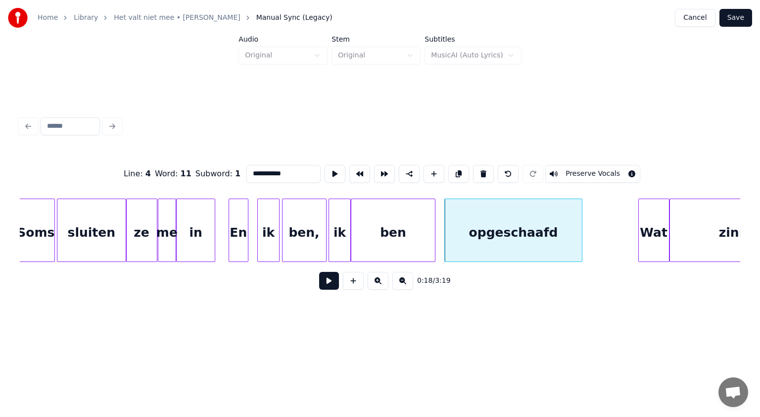
click at [468, 243] on div "opgeschaafd" at bounding box center [513, 232] width 137 height 67
click at [481, 233] on div "opgeschaafd" at bounding box center [513, 232] width 137 height 67
drag, startPoint x: 261, startPoint y: 169, endPoint x: 236, endPoint y: 168, distance: 25.8
click at [236, 168] on div "**********" at bounding box center [380, 173] width 721 height 49
click at [425, 224] on div "ben" at bounding box center [401, 232] width 84 height 67
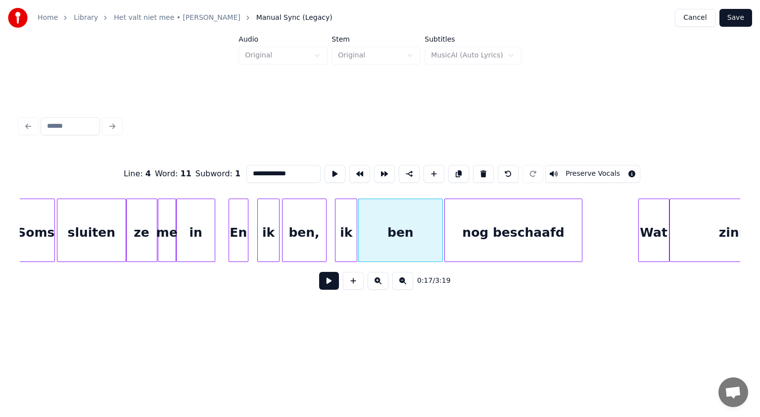
click at [351, 231] on div "ik" at bounding box center [346, 232] width 21 height 67
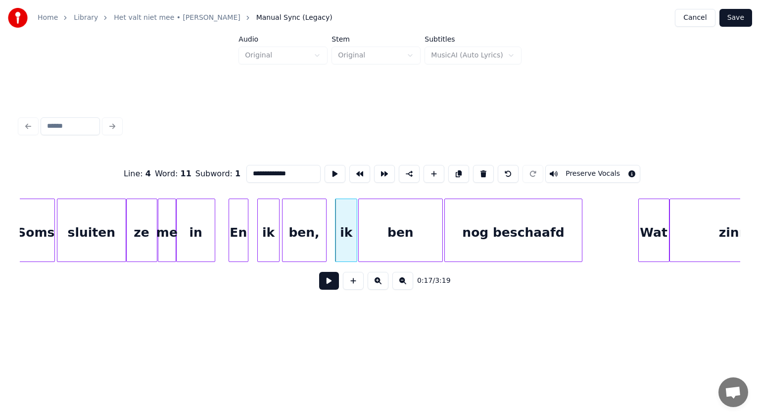
click at [208, 237] on div "in" at bounding box center [196, 232] width 38 height 67
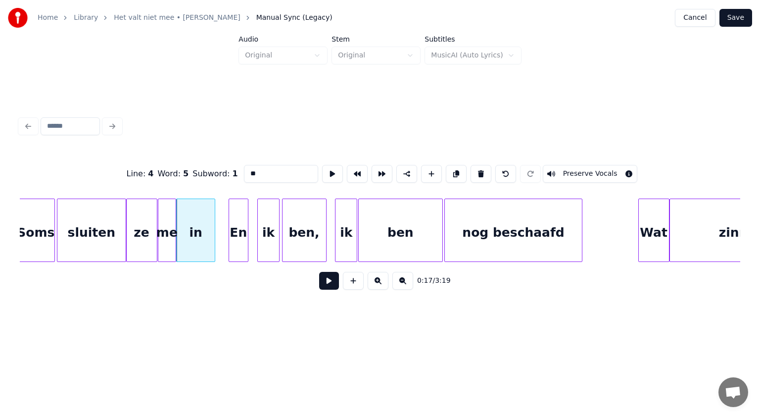
type input "**"
click at [328, 282] on button at bounding box center [329, 281] width 20 height 18
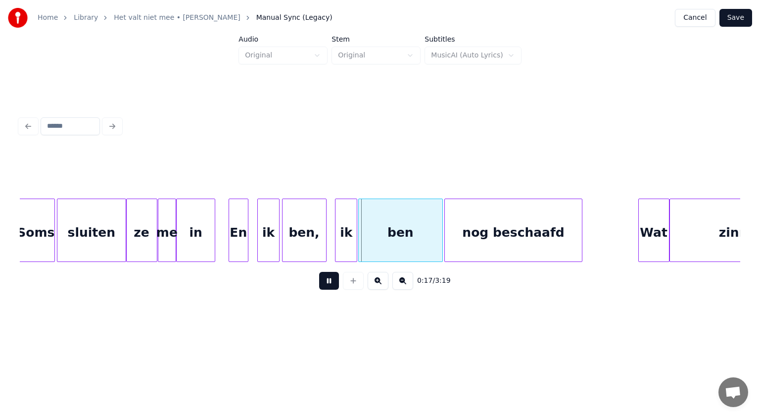
click at [328, 282] on button at bounding box center [329, 281] width 20 height 18
click at [346, 240] on div "ik" at bounding box center [346, 232] width 21 height 67
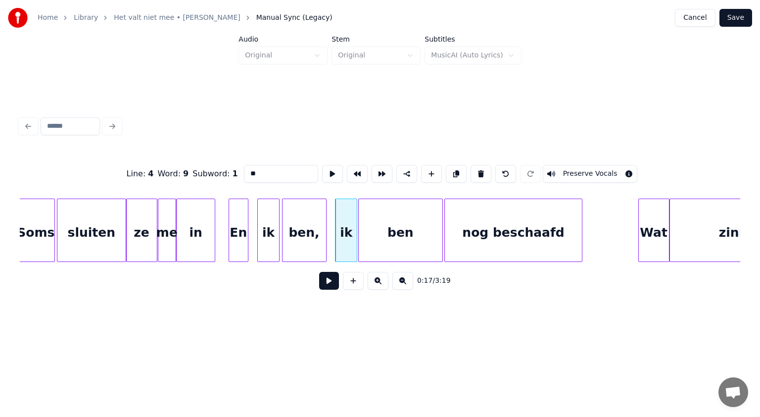
click at [476, 173] on button at bounding box center [481, 174] width 21 height 18
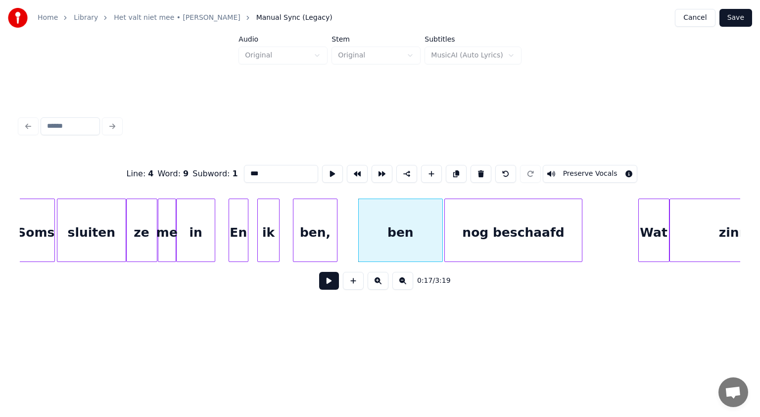
click at [317, 240] on div "ben," at bounding box center [316, 232] width 44 height 67
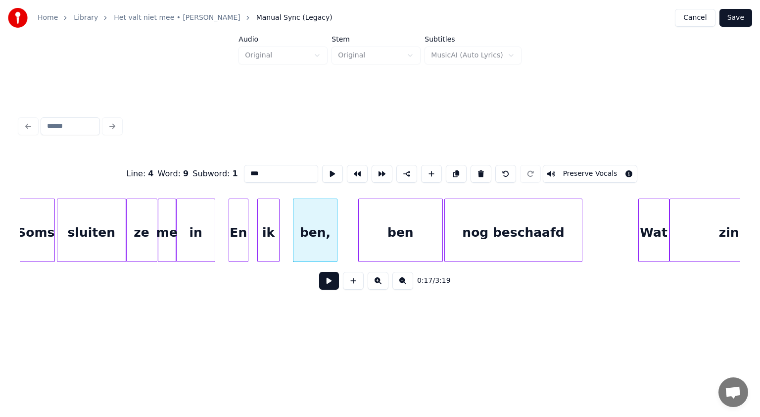
click at [401, 234] on div "ben" at bounding box center [401, 232] width 84 height 67
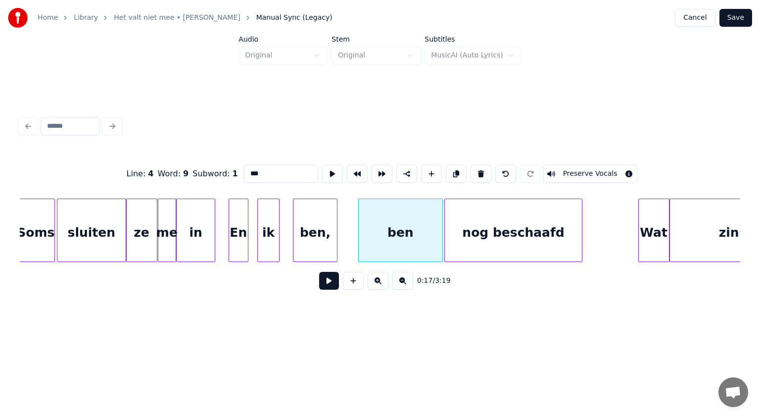
click at [261, 169] on input "***" at bounding box center [281, 174] width 74 height 18
click at [284, 221] on div "ik" at bounding box center [281, 232] width 21 height 67
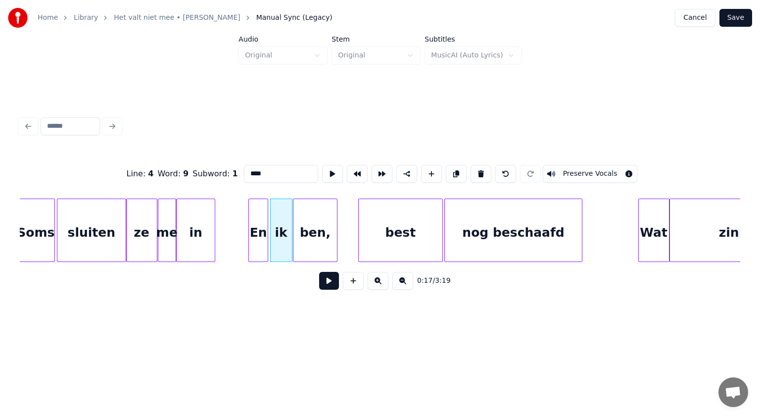
click at [263, 222] on div "En" at bounding box center [258, 232] width 19 height 67
type input "****"
click at [327, 279] on button at bounding box center [329, 281] width 20 height 18
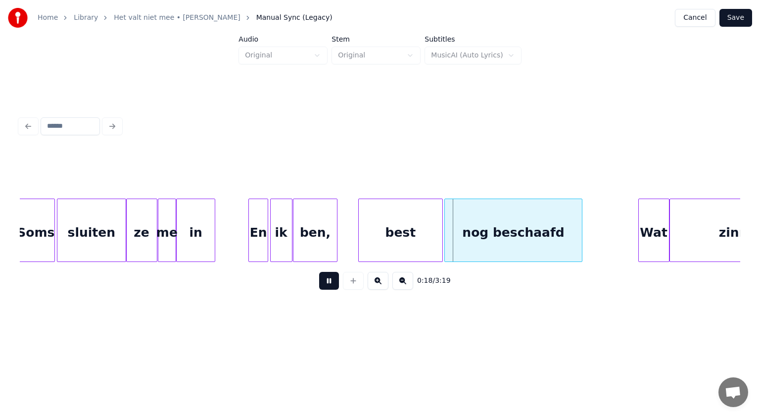
click at [327, 279] on button at bounding box center [329, 281] width 20 height 18
click at [244, 242] on div "En" at bounding box center [240, 232] width 19 height 67
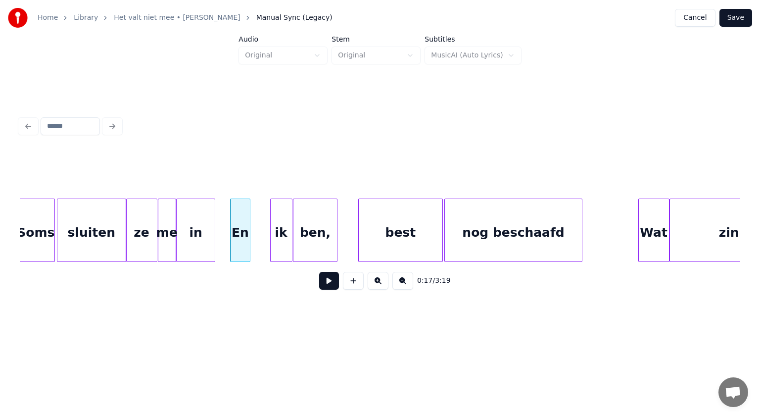
click at [330, 281] on button at bounding box center [329, 281] width 20 height 18
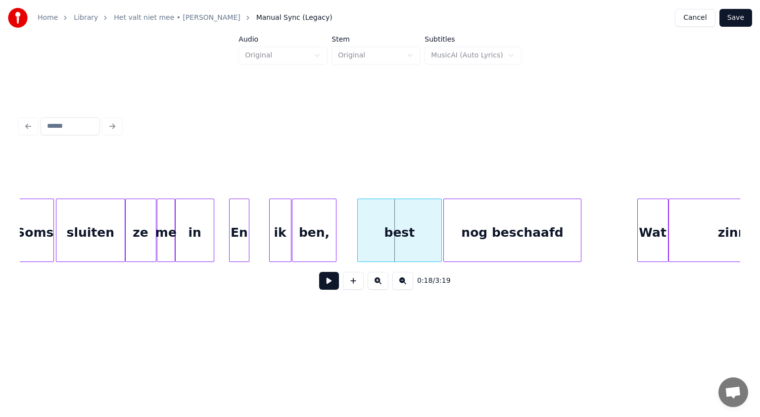
scroll to position [0, 3657]
click at [256, 231] on div "En" at bounding box center [258, 232] width 19 height 67
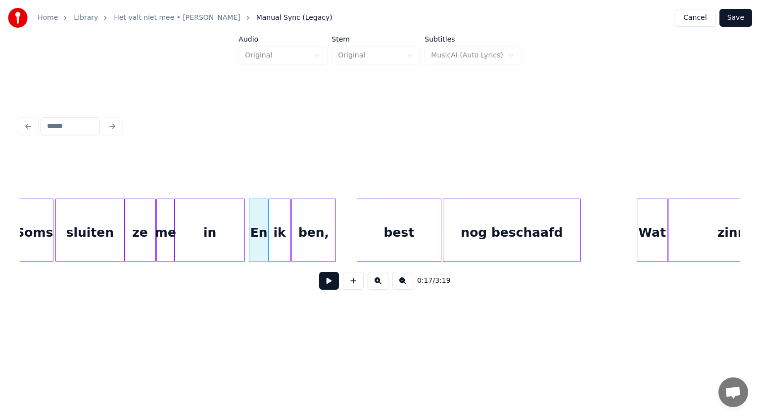
click at [244, 228] on div at bounding box center [243, 230] width 3 height 62
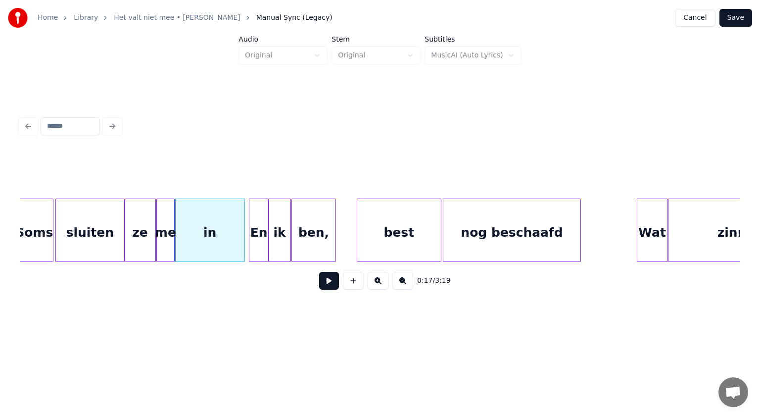
click at [324, 239] on div "ben," at bounding box center [314, 232] width 44 height 67
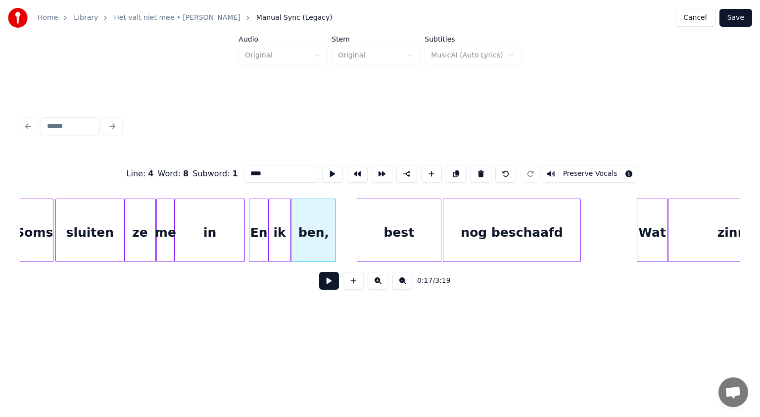
click at [265, 171] on input "****" at bounding box center [281, 174] width 74 height 18
click at [321, 234] on div "ben" at bounding box center [314, 232] width 44 height 67
type input "***"
click at [330, 284] on button at bounding box center [329, 281] width 20 height 18
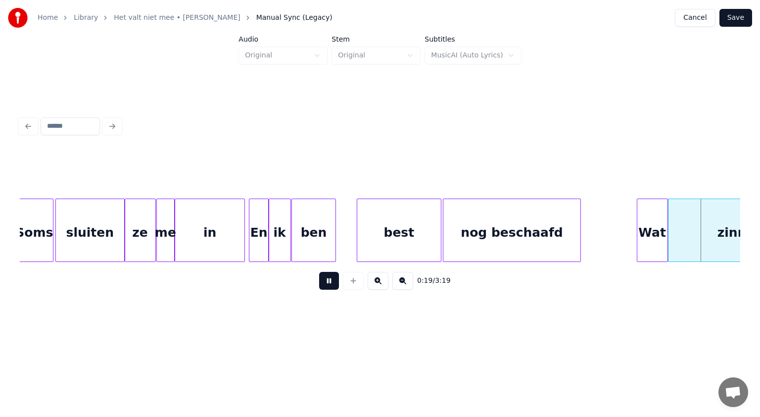
click at [330, 284] on button at bounding box center [329, 281] width 20 height 18
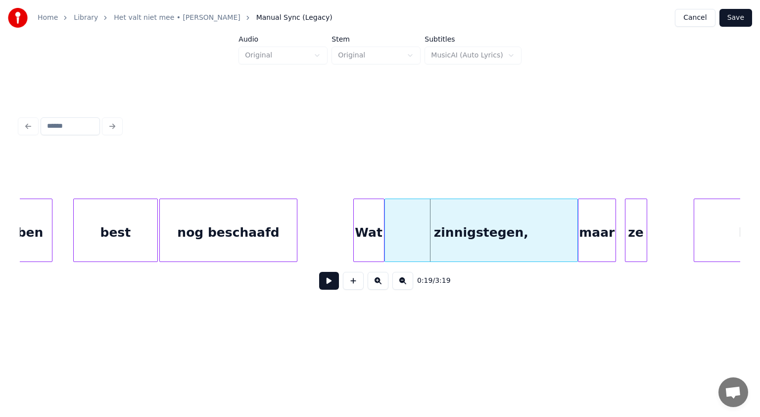
scroll to position [0, 3947]
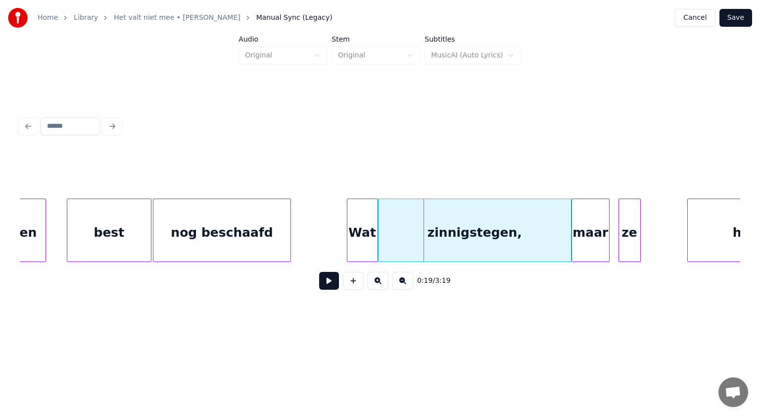
click at [365, 243] on div "Wat" at bounding box center [362, 232] width 30 height 67
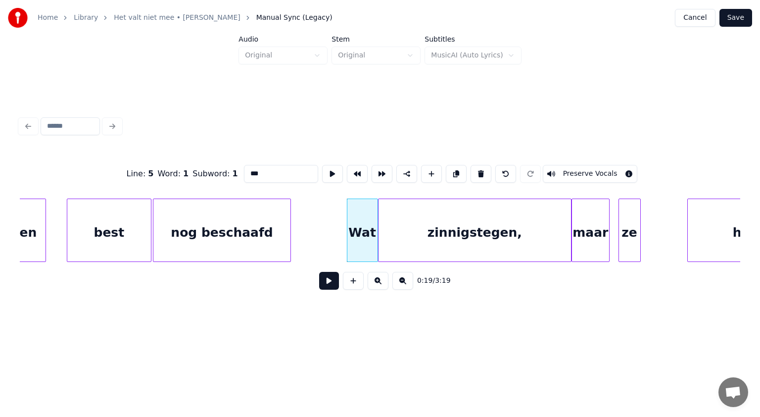
click at [331, 285] on button at bounding box center [329, 281] width 20 height 18
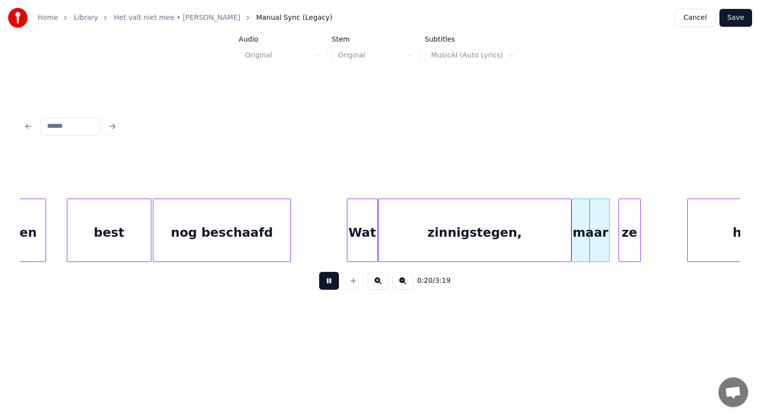
click at [331, 285] on button at bounding box center [329, 281] width 20 height 18
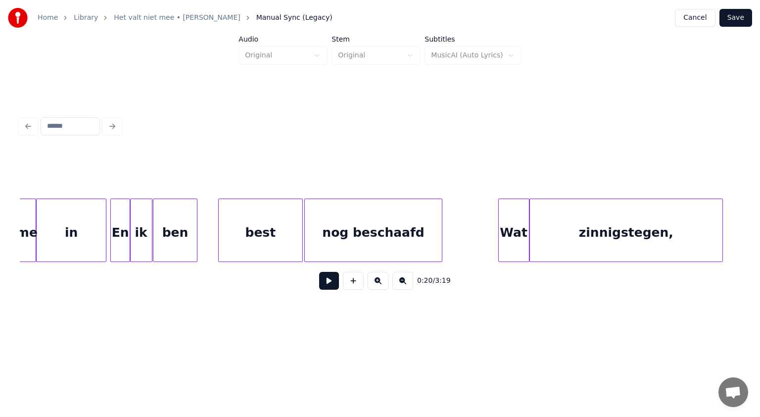
scroll to position [0, 3770]
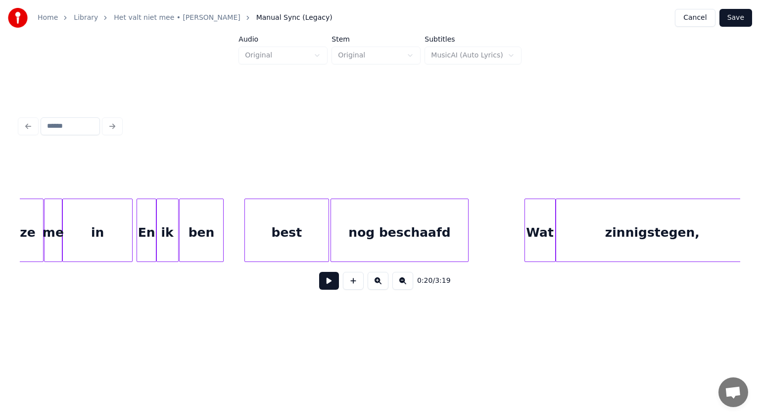
click at [196, 245] on div "ben" at bounding box center [202, 232] width 44 height 67
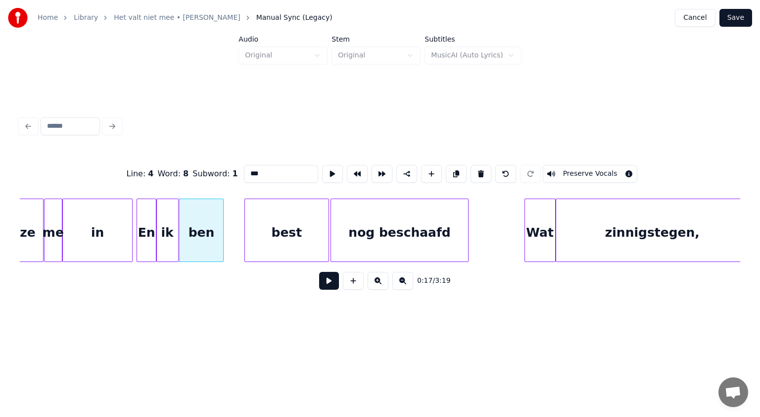
click at [252, 170] on input "***" at bounding box center [281, 174] width 74 height 18
click at [262, 173] on input "****" at bounding box center [281, 174] width 74 height 18
click at [440, 234] on div "nog beschaafd" at bounding box center [399, 232] width 137 height 67
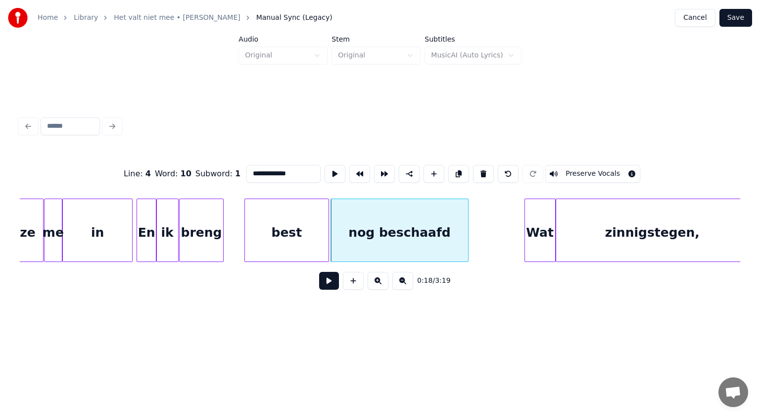
type input "**********"
click at [326, 285] on button at bounding box center [329, 281] width 20 height 18
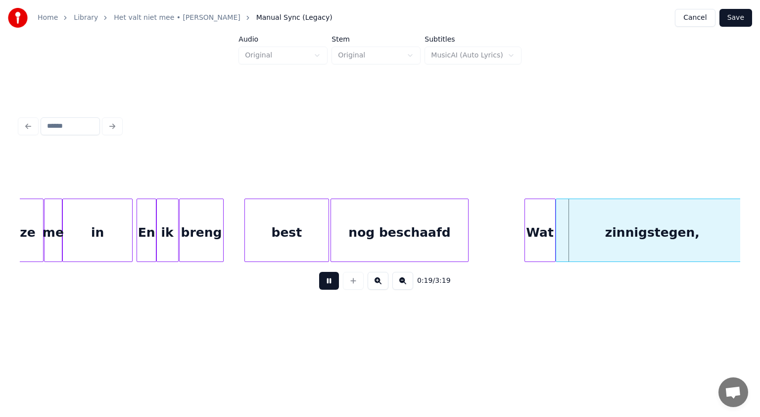
click at [326, 285] on button at bounding box center [329, 281] width 20 height 18
click at [375, 242] on div "nog beschaafd" at bounding box center [399, 232] width 137 height 67
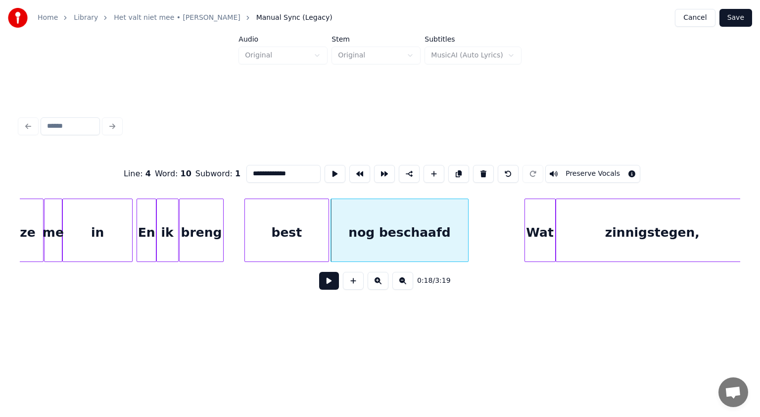
click at [331, 281] on button at bounding box center [329, 281] width 20 height 18
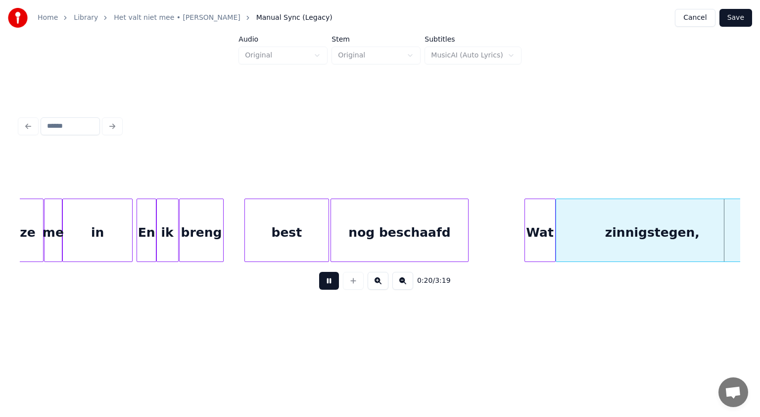
scroll to position [0, 4492]
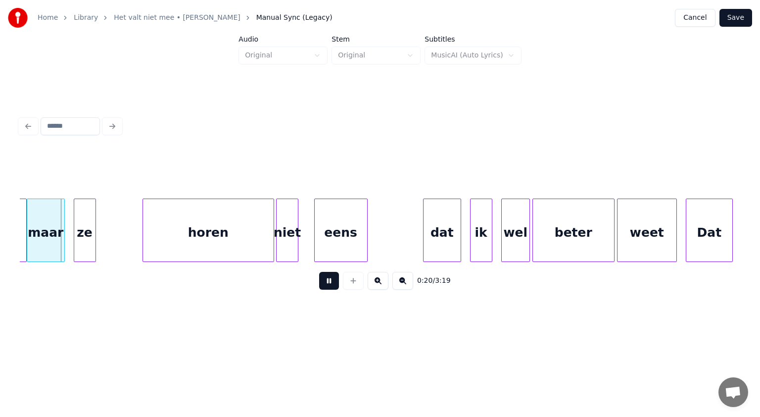
click at [331, 281] on button at bounding box center [329, 281] width 20 height 18
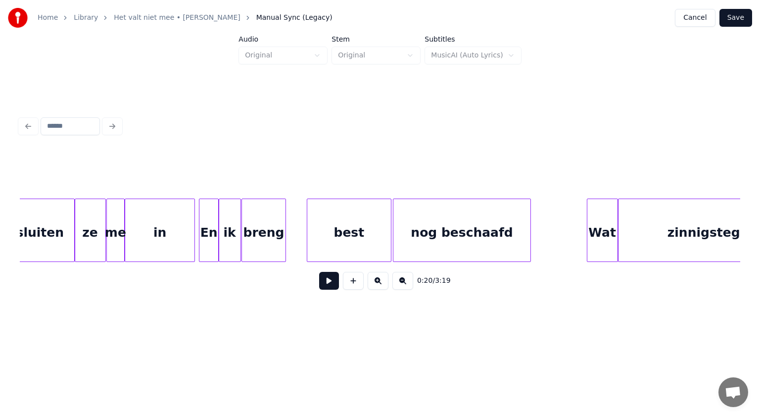
scroll to position [0, 3641]
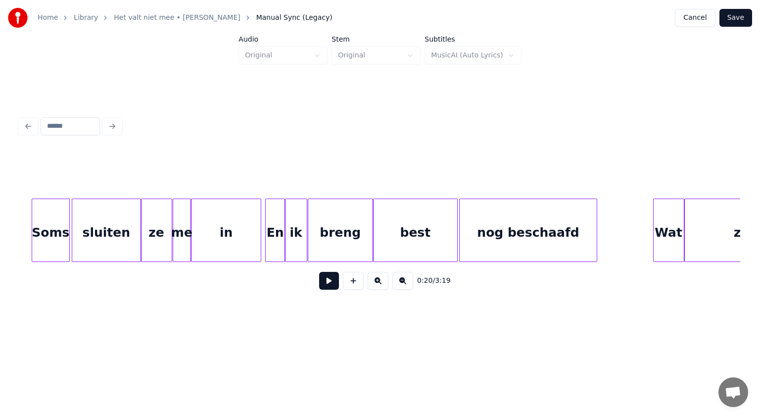
click at [370, 234] on div at bounding box center [371, 230] width 3 height 62
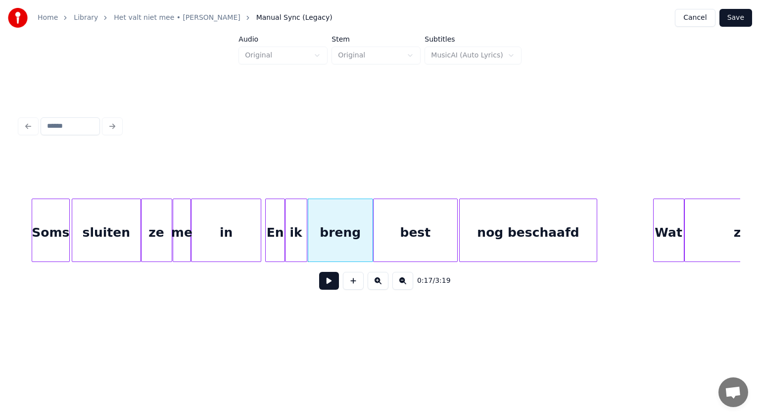
click at [352, 224] on div "breng" at bounding box center [340, 232] width 64 height 67
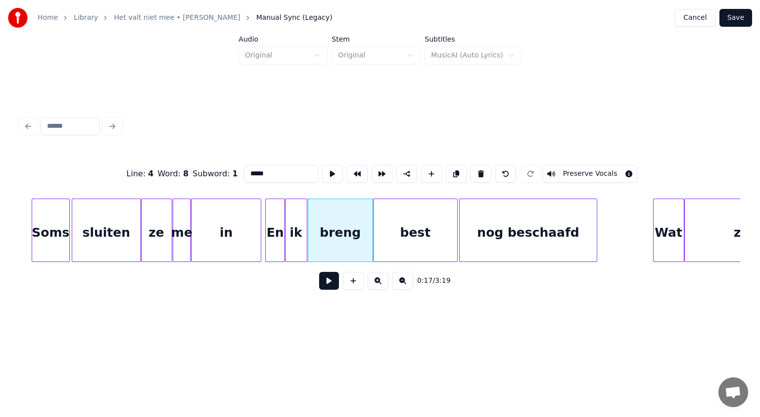
click at [274, 170] on input "*****" at bounding box center [281, 174] width 74 height 18
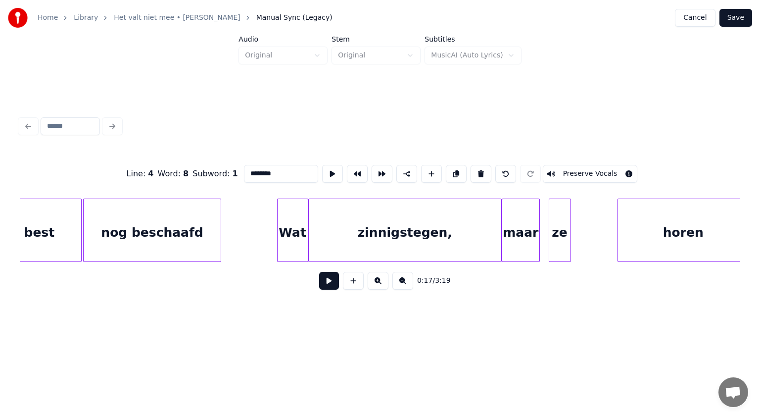
scroll to position [0, 4089]
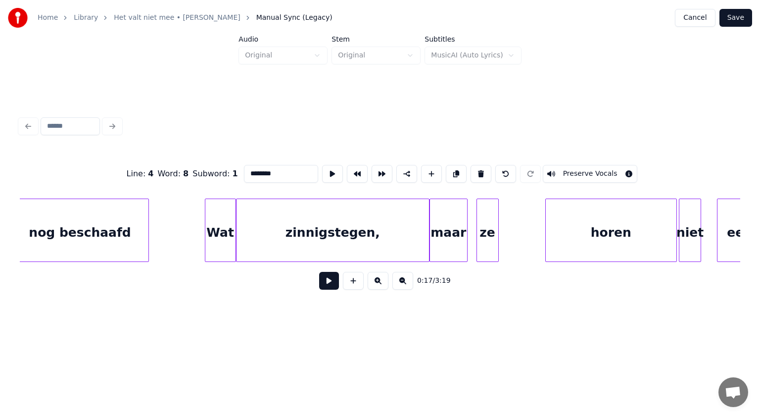
click at [323, 232] on div "zinnigstegen," at bounding box center [333, 232] width 193 height 67
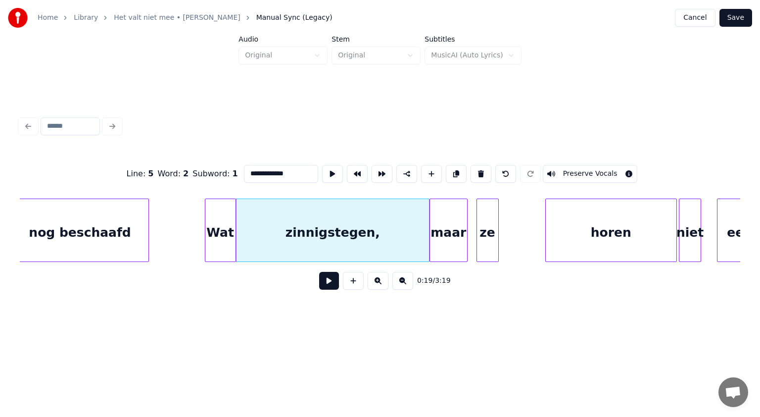
click at [269, 171] on input "**********" at bounding box center [281, 174] width 74 height 18
click at [290, 172] on input "**********" at bounding box center [281, 174] width 74 height 18
type input "**********"
click at [329, 282] on button at bounding box center [329, 281] width 20 height 18
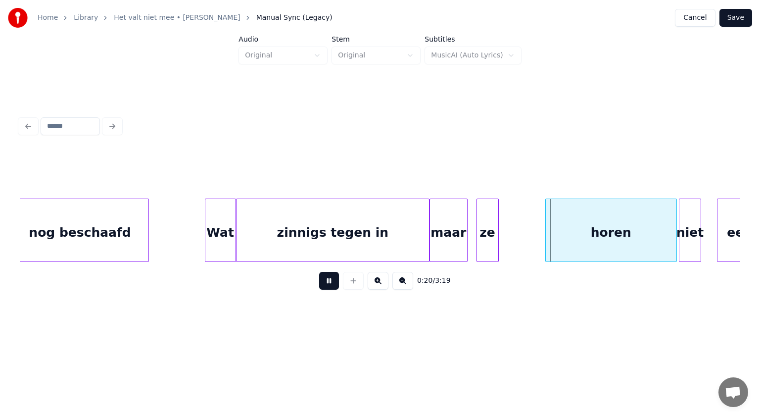
click at [329, 282] on button at bounding box center [329, 281] width 20 height 18
click at [539, 232] on div at bounding box center [538, 230] width 3 height 62
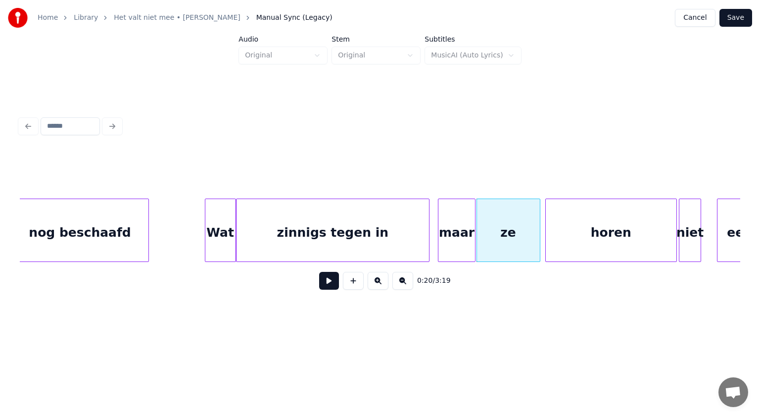
click at [462, 230] on div "maar" at bounding box center [457, 232] width 37 height 67
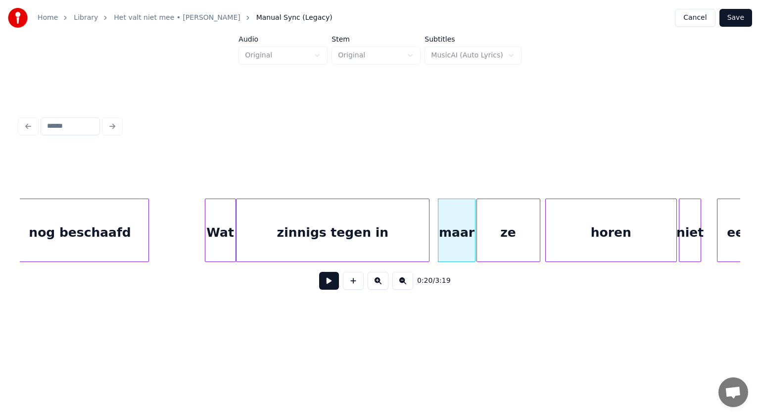
click at [462, 228] on div "maar" at bounding box center [457, 232] width 37 height 67
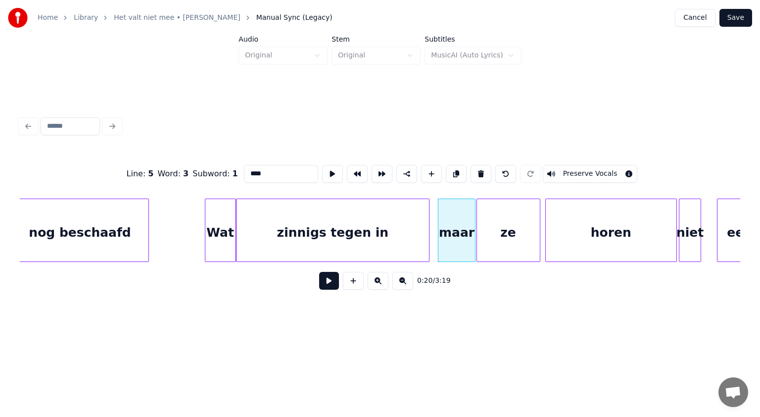
drag, startPoint x: 251, startPoint y: 170, endPoint x: 122, endPoint y: 174, distance: 129.7
click at [122, 174] on div "Line : 5 Word : 3 Subword : 1 **** Preserve Vocals" at bounding box center [380, 173] width 721 height 49
type input "****"
click at [332, 283] on button at bounding box center [329, 281] width 20 height 18
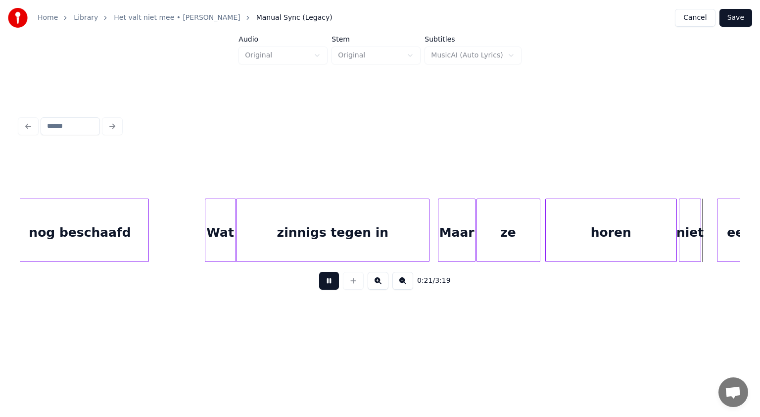
click at [332, 283] on button at bounding box center [329, 281] width 20 height 18
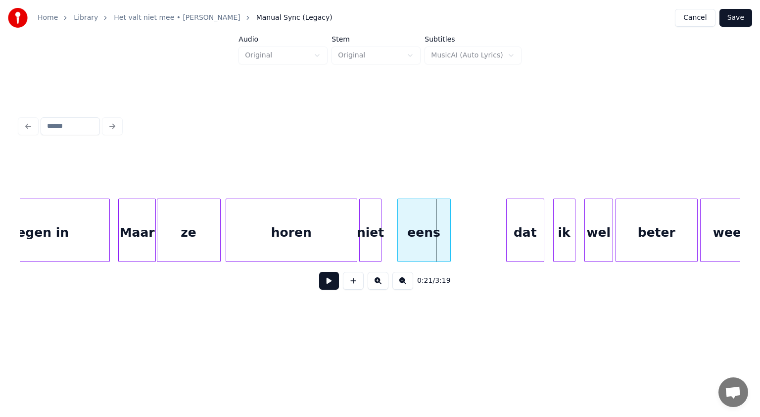
scroll to position [0, 4396]
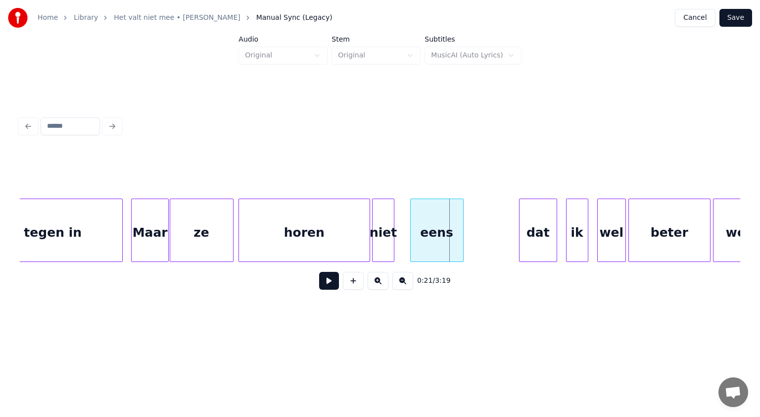
click at [88, 239] on div "zinnigs tegen in" at bounding box center [26, 232] width 193 height 67
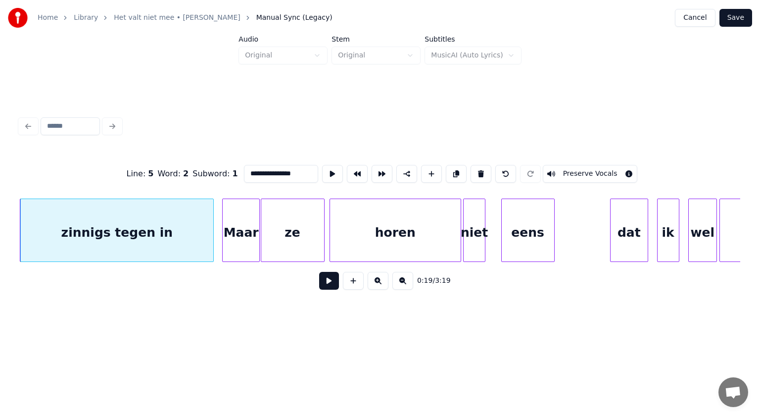
click at [330, 286] on button at bounding box center [329, 281] width 20 height 18
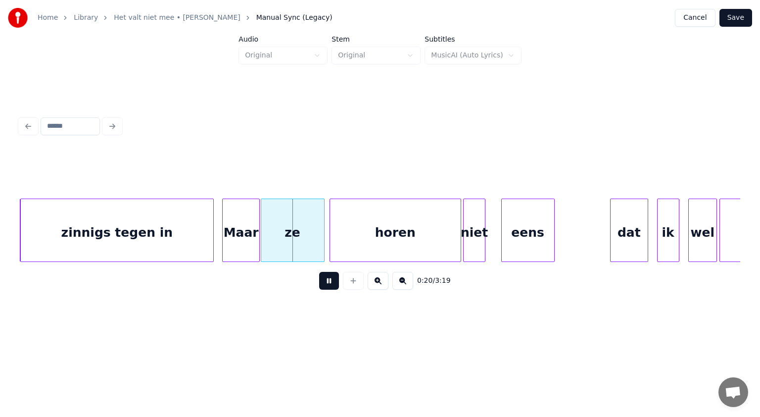
click at [330, 286] on button at bounding box center [329, 281] width 20 height 18
click at [299, 245] on div at bounding box center [299, 230] width 3 height 62
click at [308, 235] on div at bounding box center [307, 230] width 3 height 62
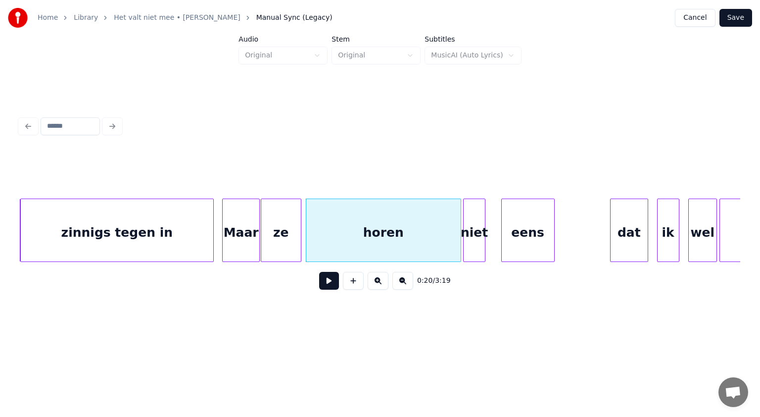
click at [284, 237] on div "ze" at bounding box center [281, 232] width 40 height 67
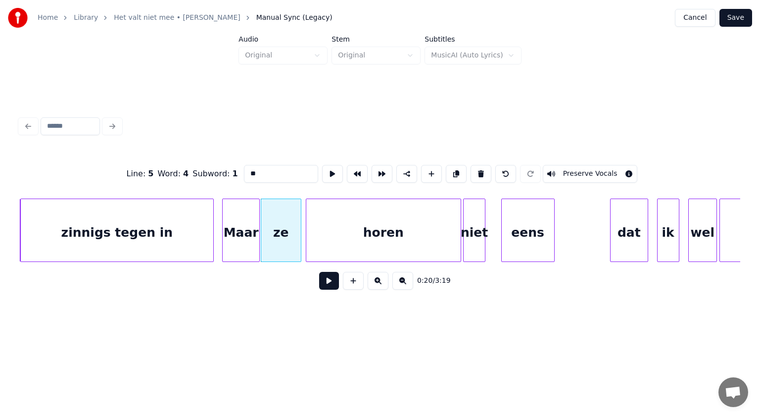
click at [327, 281] on button at bounding box center [329, 281] width 20 height 18
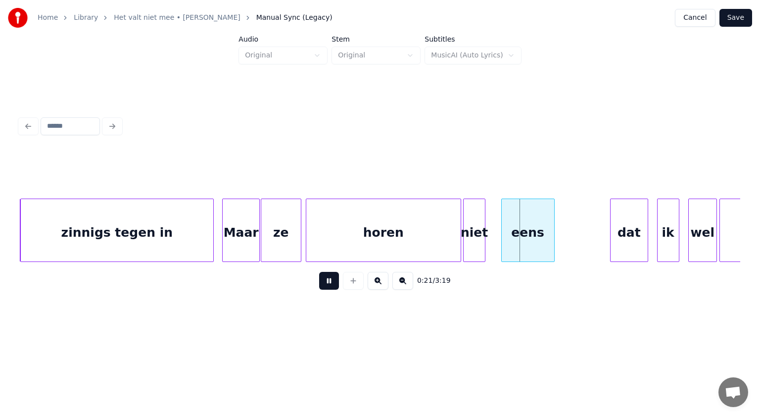
click at [327, 281] on button at bounding box center [329, 281] width 20 height 18
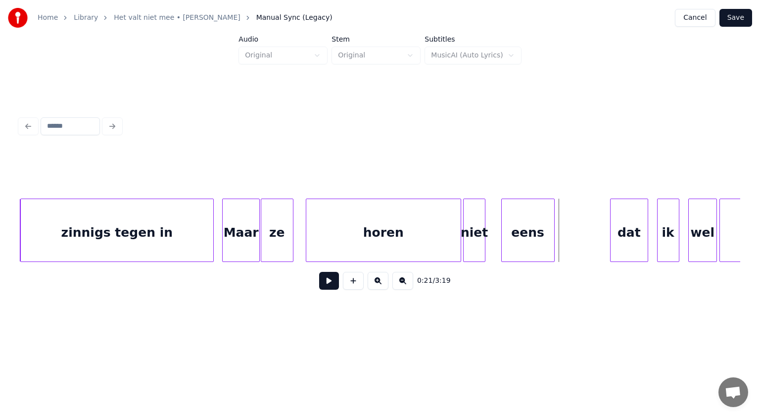
click at [290, 242] on div at bounding box center [291, 230] width 3 height 62
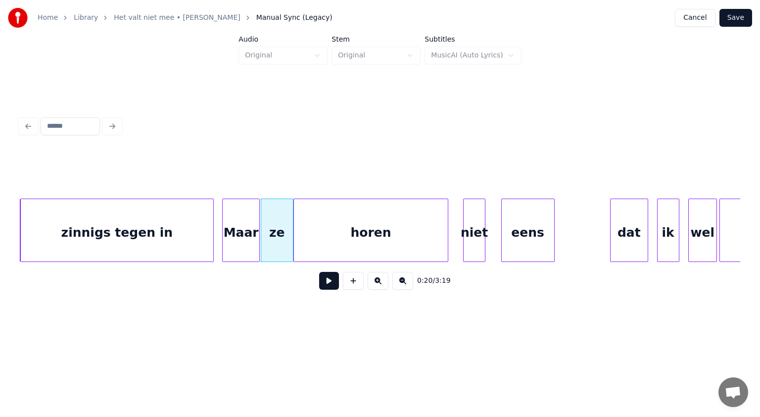
click at [319, 240] on div "horen" at bounding box center [371, 232] width 154 height 67
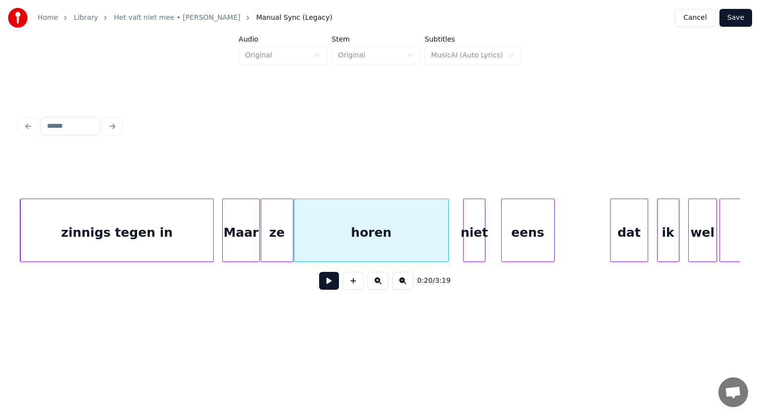
click at [330, 282] on button at bounding box center [329, 281] width 20 height 18
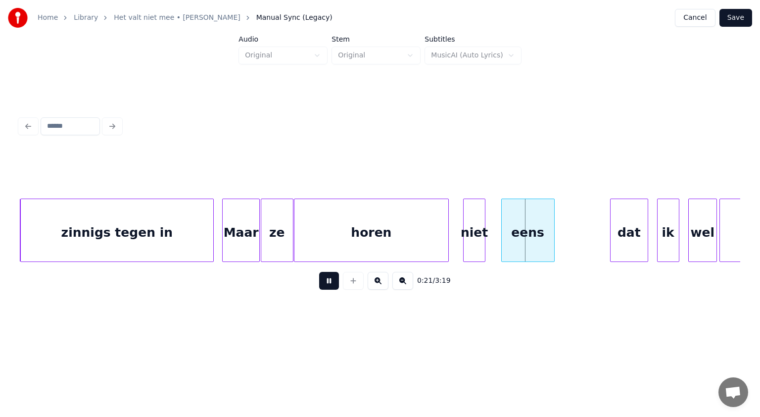
click at [330, 282] on button at bounding box center [329, 281] width 20 height 18
click at [455, 250] on div at bounding box center [456, 230] width 3 height 62
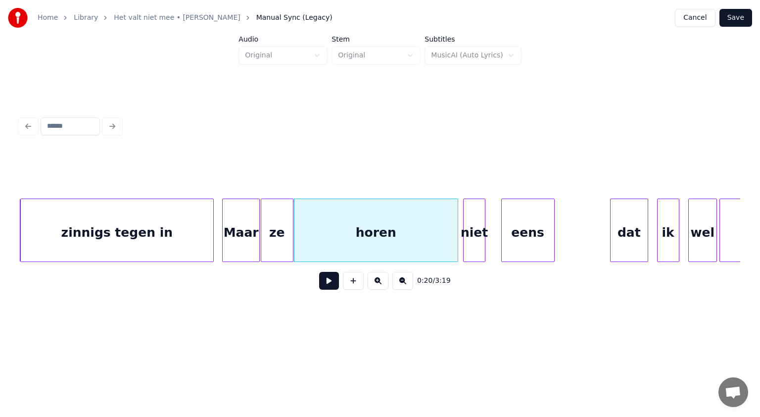
click at [329, 286] on button at bounding box center [329, 281] width 20 height 18
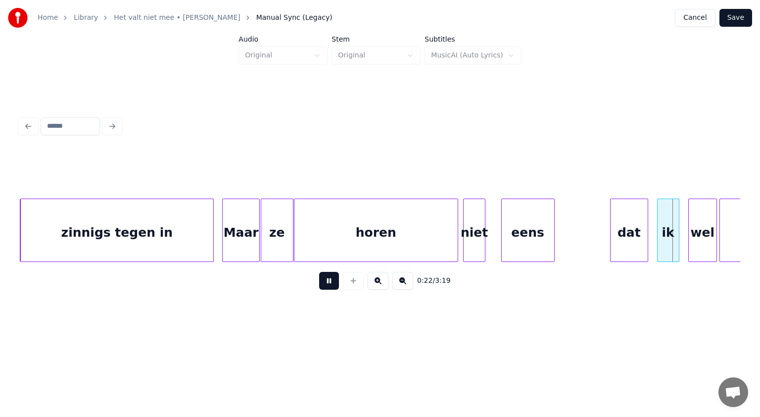
click at [329, 286] on button at bounding box center [329, 281] width 20 height 18
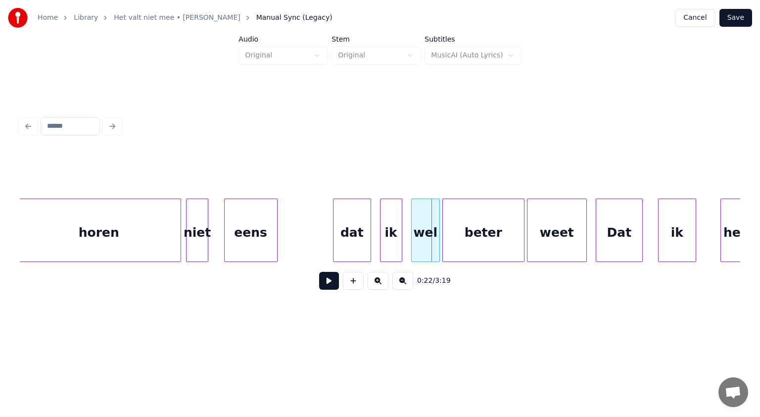
scroll to position [0, 4675]
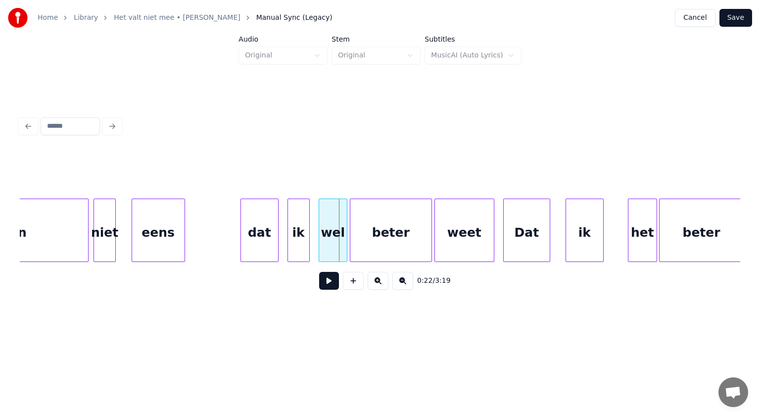
click at [265, 244] on div "dat" at bounding box center [259, 232] width 37 height 67
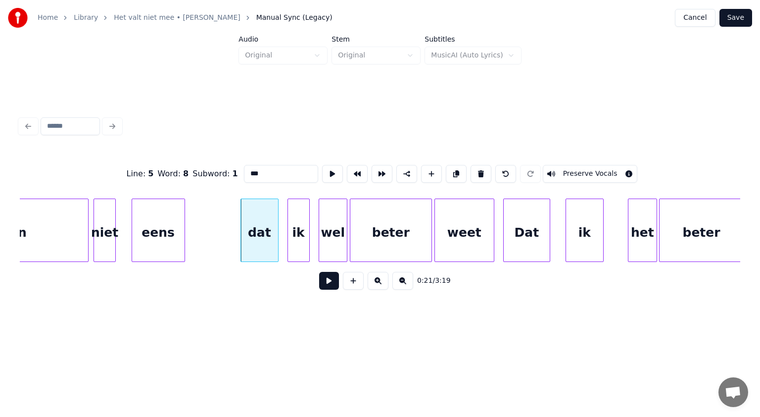
drag, startPoint x: 249, startPoint y: 169, endPoint x: 198, endPoint y: 179, distance: 52.0
click at [198, 179] on div "Line : 5 Word : 8 Subword : 1 *** Preserve Vocals" at bounding box center [380, 173] width 721 height 49
type input "***"
click at [329, 283] on button at bounding box center [329, 281] width 20 height 18
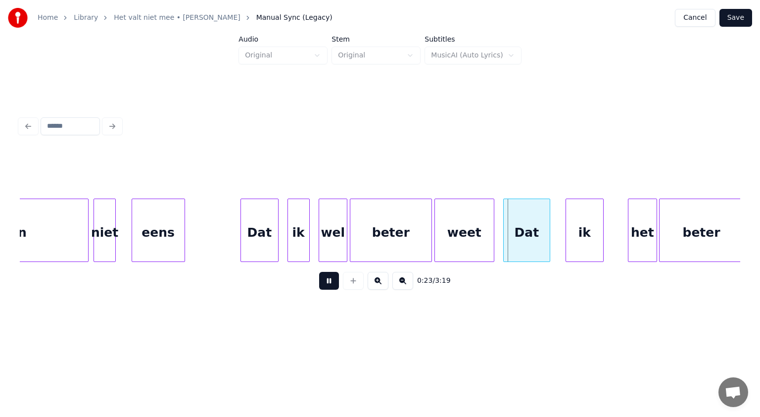
click at [329, 283] on button at bounding box center [329, 281] width 20 height 18
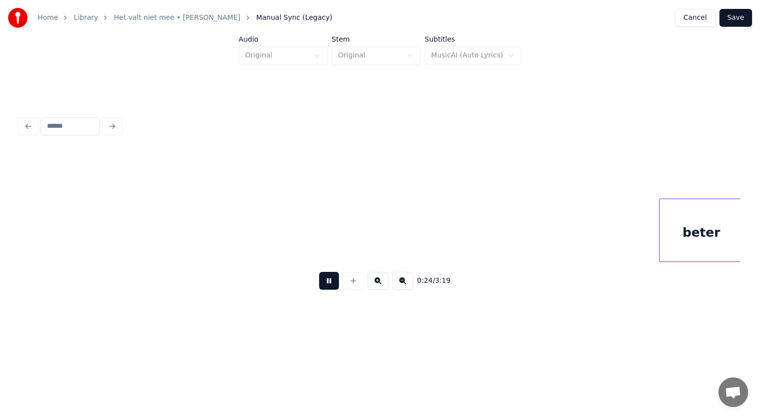
scroll to position [0, 5396]
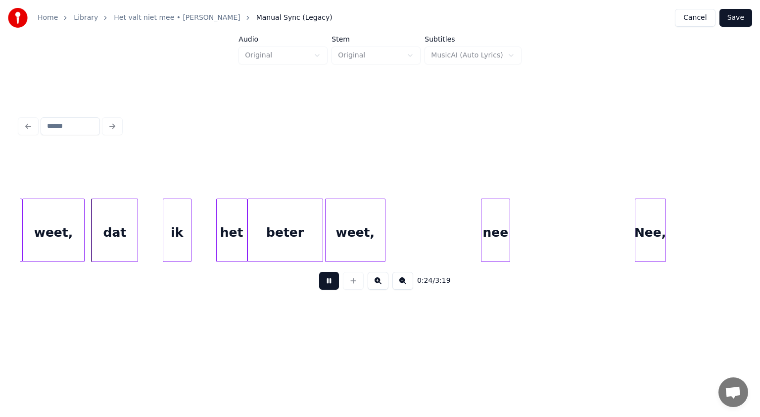
click at [329, 283] on button at bounding box center [329, 281] width 20 height 18
click at [125, 223] on div "dat" at bounding box center [115, 232] width 46 height 67
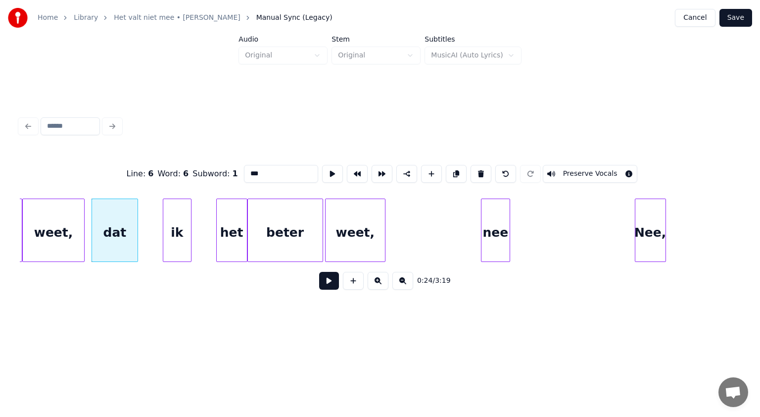
click at [331, 279] on button at bounding box center [329, 281] width 20 height 18
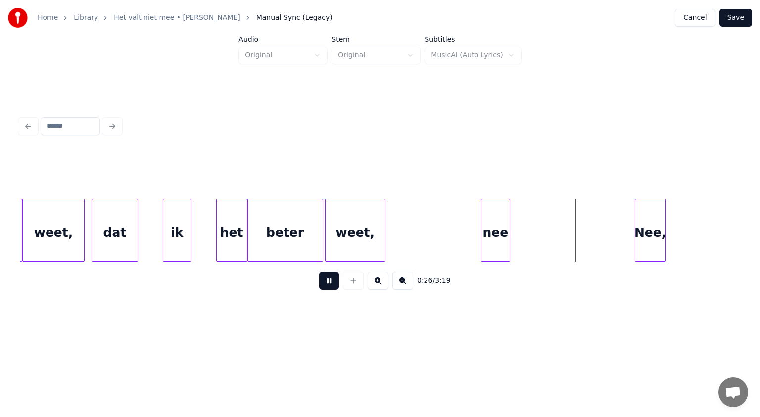
click at [331, 279] on button at bounding box center [329, 281] width 20 height 18
click at [601, 223] on div at bounding box center [601, 230] width 3 height 62
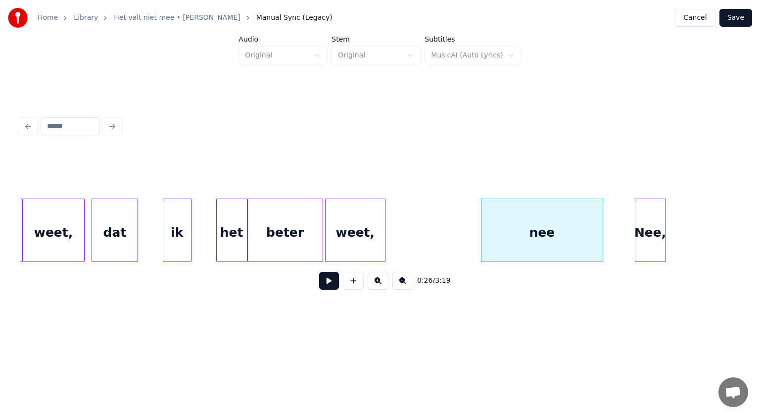
click at [555, 229] on div "nee" at bounding box center [542, 232] width 121 height 67
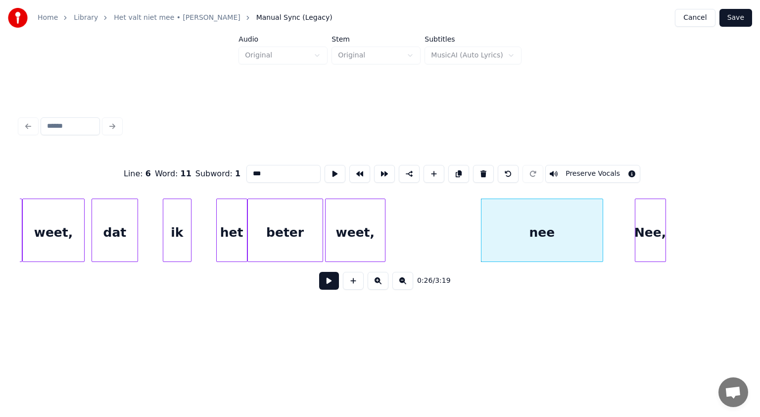
drag, startPoint x: 254, startPoint y: 170, endPoint x: 226, endPoint y: 179, distance: 30.1
click at [226, 179] on div "Line : 6 Word : 11 Subword : 1 *** Preserve Vocals" at bounding box center [380, 173] width 721 height 49
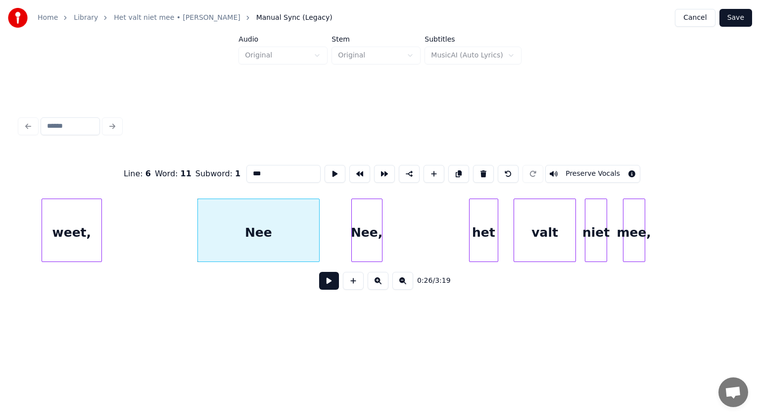
scroll to position [0, 5766]
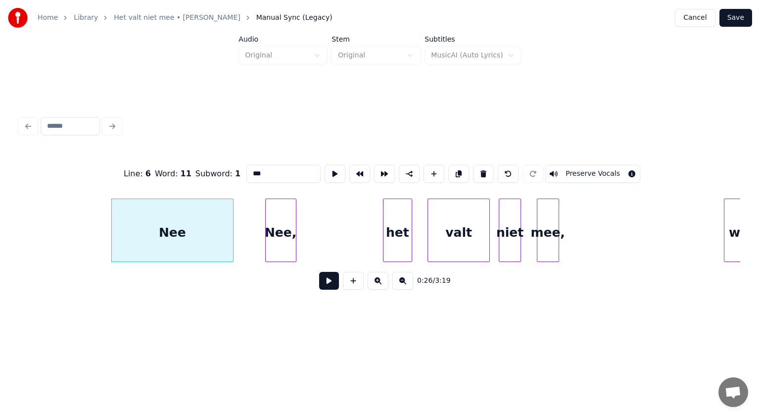
type input "***"
click at [373, 207] on div at bounding box center [372, 230] width 3 height 62
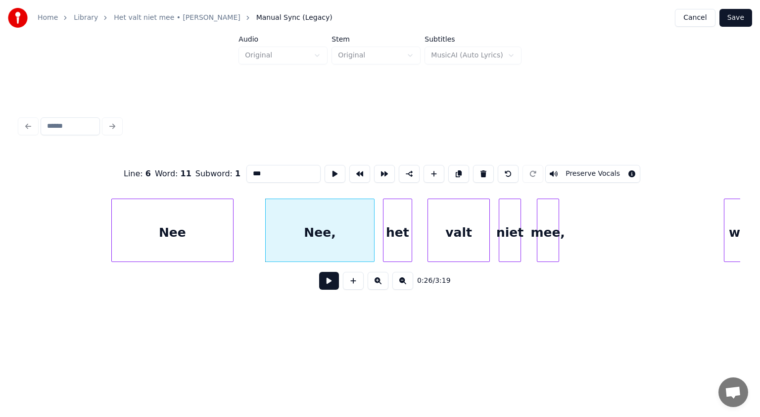
click at [217, 221] on div "Nee" at bounding box center [172, 232] width 121 height 67
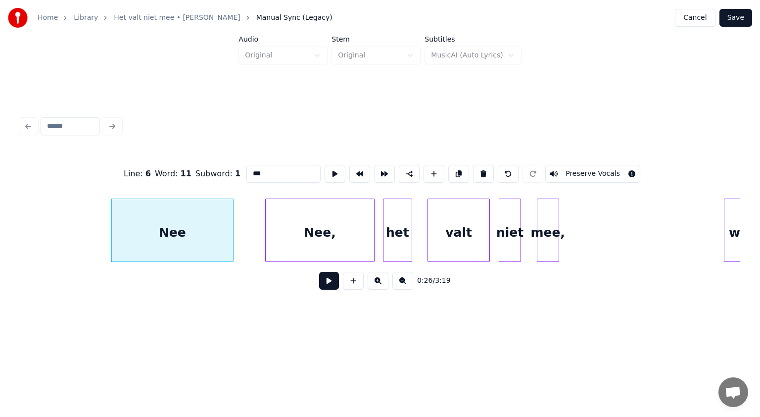
click at [328, 281] on button at bounding box center [329, 281] width 20 height 18
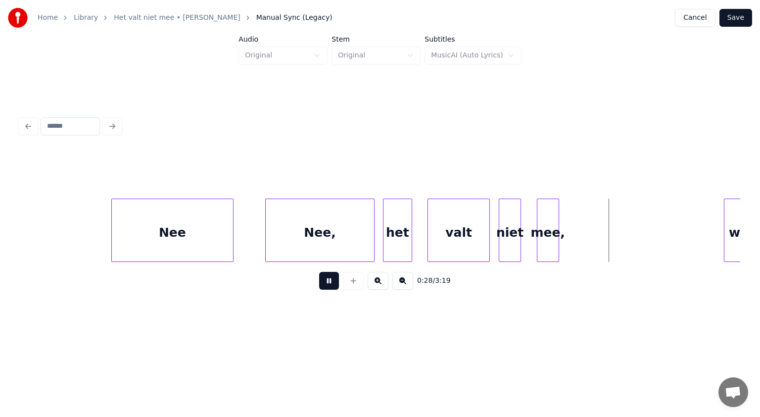
click at [328, 281] on button at bounding box center [329, 281] width 20 height 18
click at [634, 211] on div at bounding box center [633, 230] width 3 height 62
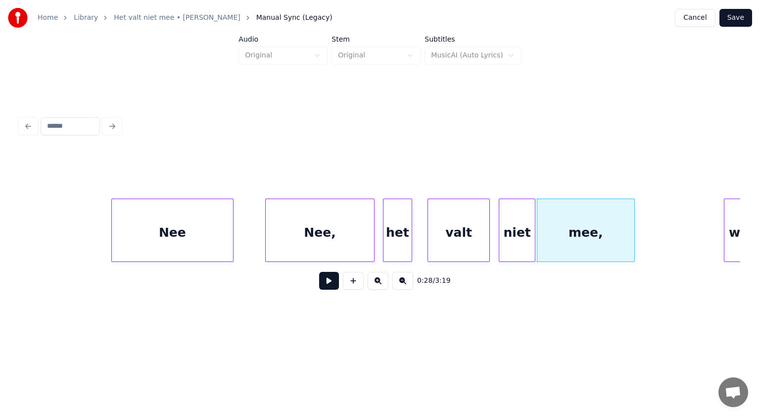
click at [534, 220] on div at bounding box center [533, 230] width 3 height 62
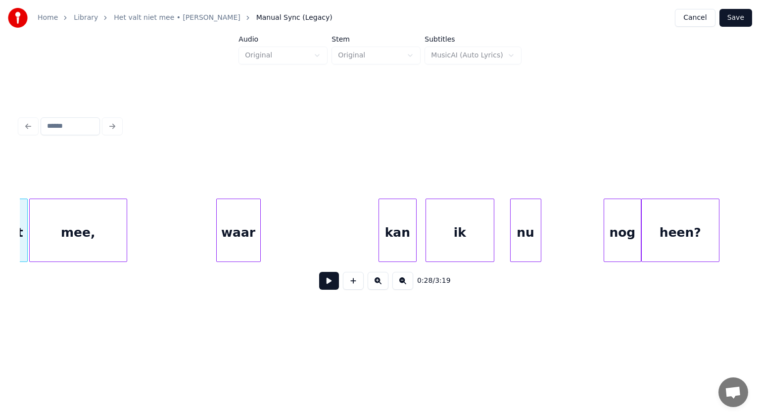
scroll to position [0, 6287]
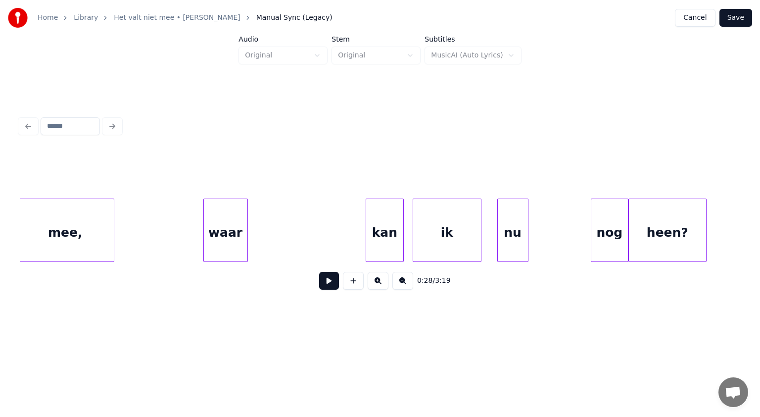
click at [237, 236] on div "waar" at bounding box center [226, 232] width 44 height 67
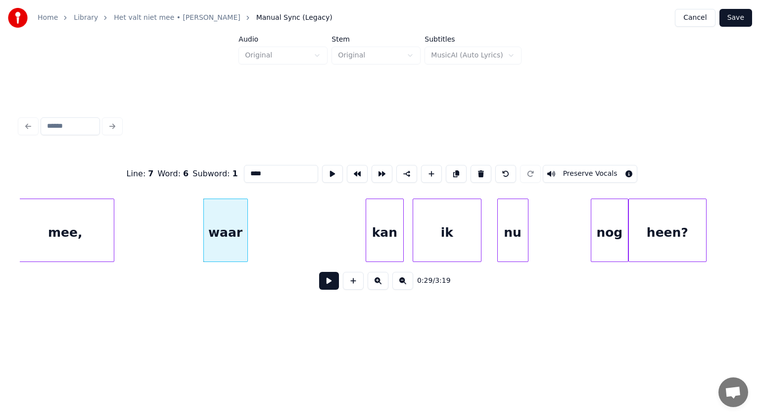
click at [330, 281] on button at bounding box center [329, 281] width 20 height 18
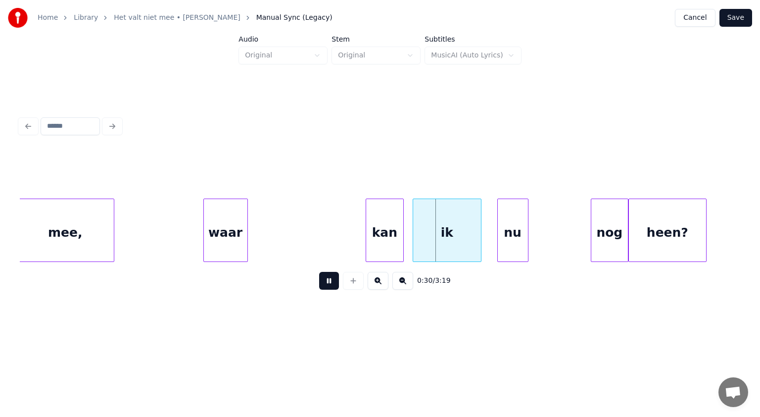
click at [330, 281] on button at bounding box center [329, 281] width 20 height 18
drag, startPoint x: 245, startPoint y: 229, endPoint x: 279, endPoint y: 223, distance: 34.3
click at [355, 213] on div at bounding box center [354, 230] width 3 height 62
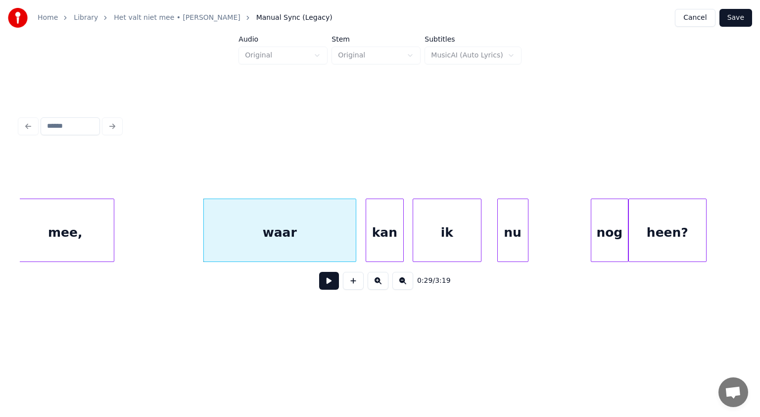
click at [301, 212] on div "waar" at bounding box center [280, 232] width 152 height 67
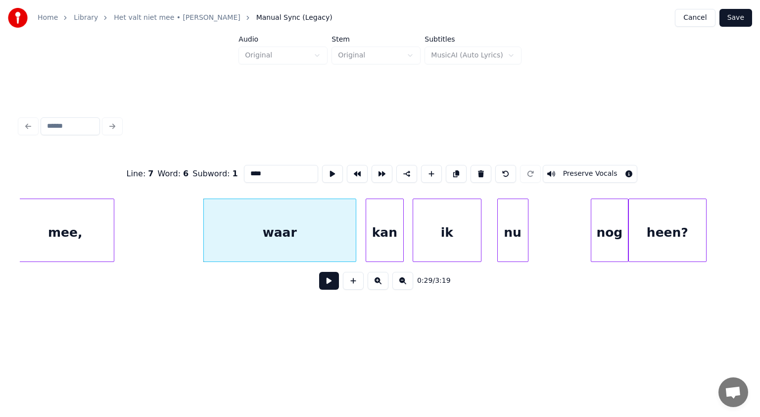
drag, startPoint x: 251, startPoint y: 165, endPoint x: 140, endPoint y: 201, distance: 116.9
click at [140, 201] on div "Line : 7 Word : 6 Subword : 1 **** Preserve Vocals 0:29 / 3:19" at bounding box center [380, 224] width 721 height 150
type input "****"
click at [330, 282] on button at bounding box center [329, 281] width 20 height 18
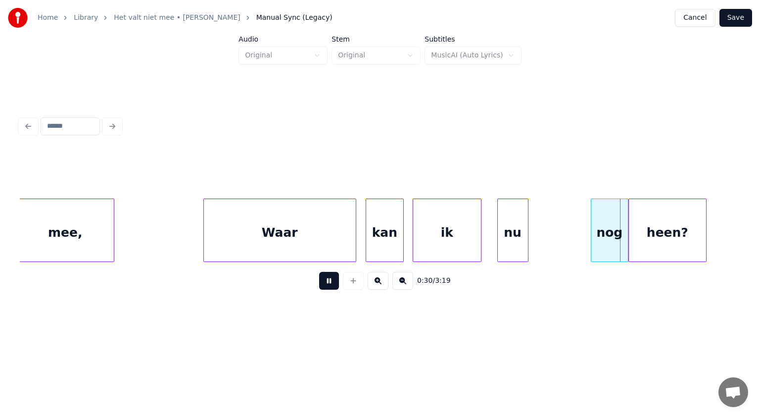
click at [330, 282] on button at bounding box center [329, 281] width 20 height 18
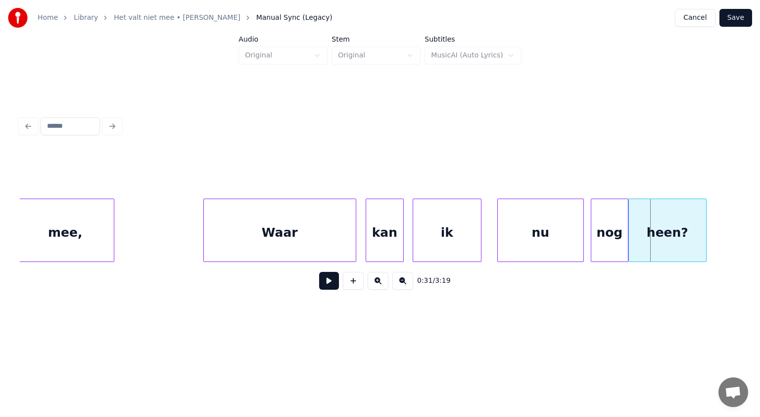
click at [582, 228] on div at bounding box center [582, 230] width 3 height 62
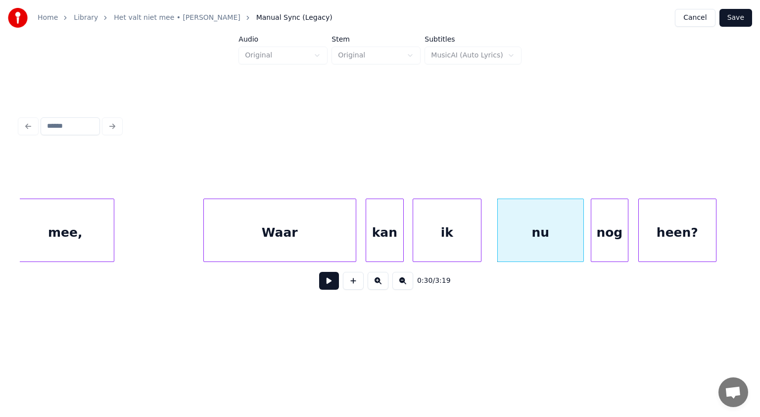
click at [689, 247] on div "heen?" at bounding box center [677, 232] width 77 height 67
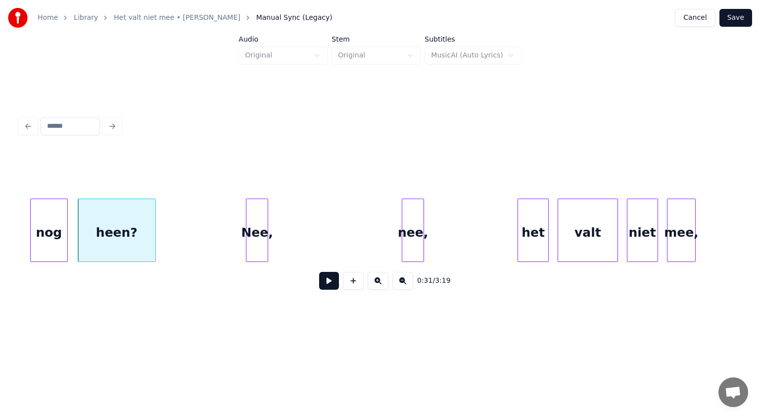
scroll to position [0, 6907]
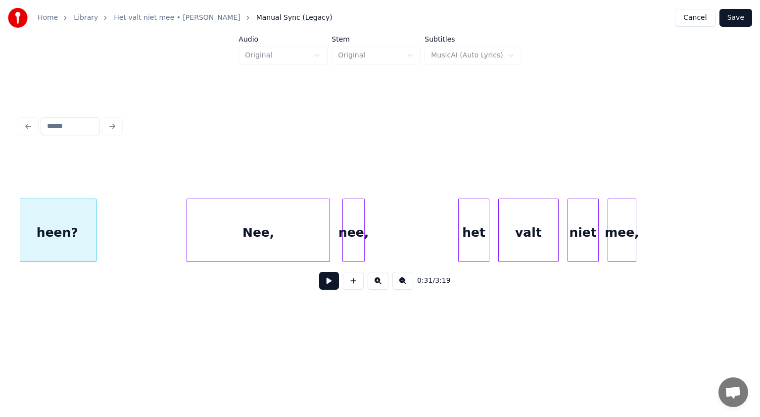
click at [327, 202] on div at bounding box center [328, 230] width 3 height 62
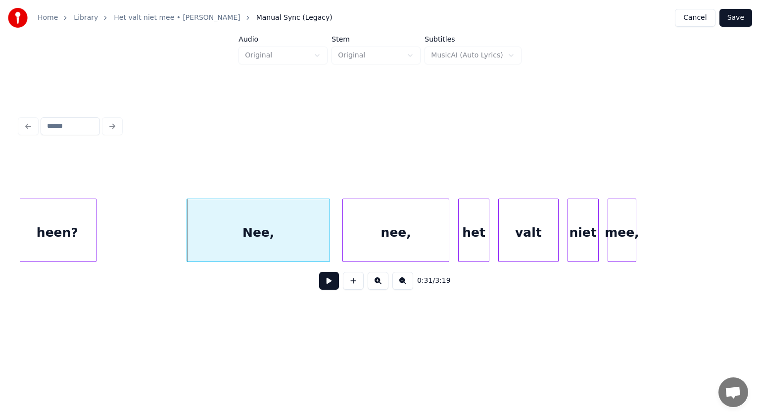
click at [448, 211] on div at bounding box center [447, 230] width 3 height 62
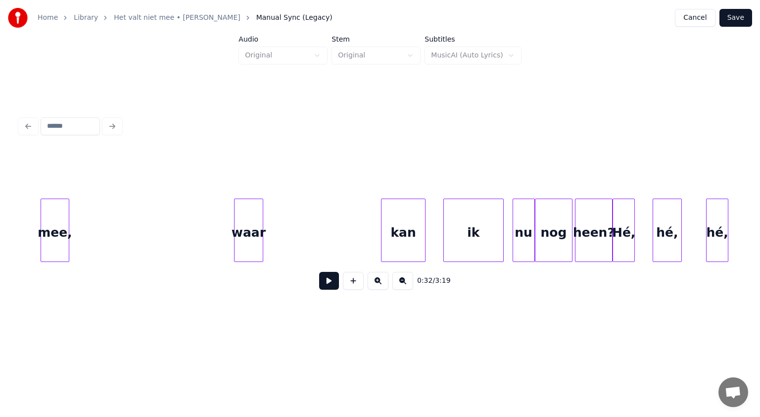
scroll to position [0, 7527]
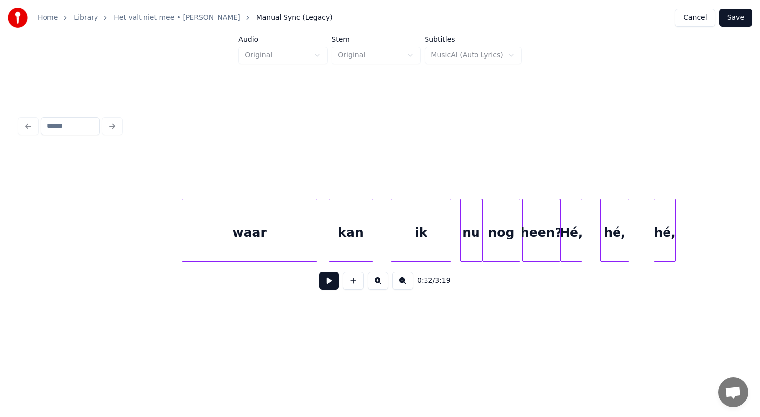
click at [316, 207] on div at bounding box center [315, 230] width 3 height 62
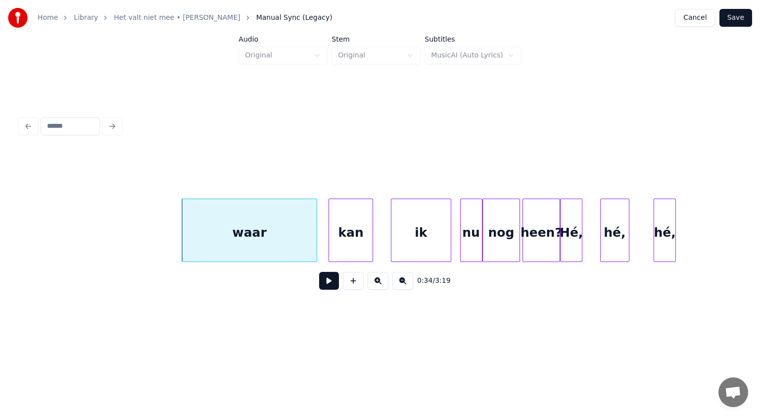
click at [262, 218] on div "waar" at bounding box center [249, 232] width 135 height 67
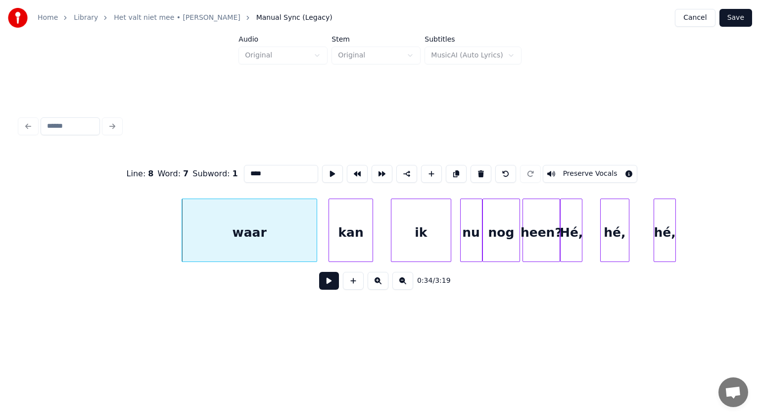
drag, startPoint x: 251, startPoint y: 172, endPoint x: 153, endPoint y: 172, distance: 97.5
click at [153, 172] on div "Line : 8 Word : 7 Subword : 1 **** Preserve Vocals" at bounding box center [380, 173] width 721 height 49
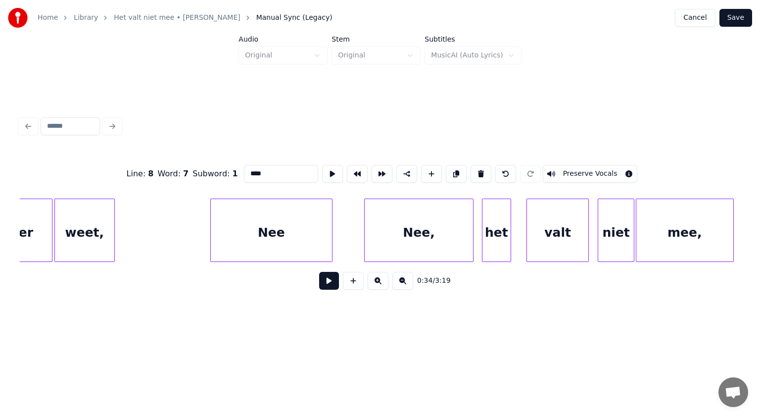
scroll to position [0, 5634]
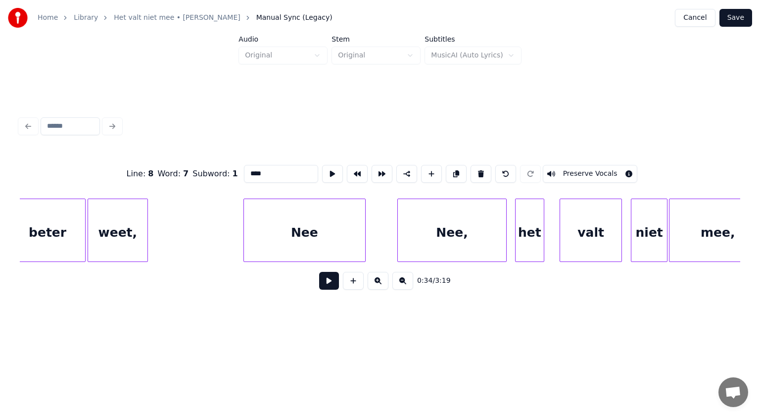
click at [437, 230] on div "Nee," at bounding box center [452, 232] width 109 height 67
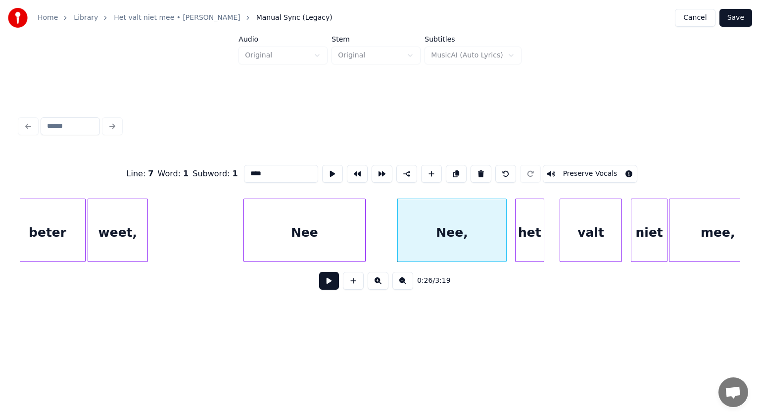
drag, startPoint x: 251, startPoint y: 167, endPoint x: 193, endPoint y: 181, distance: 60.0
click at [193, 181] on div "Line : 7 Word : 1 Subword : 1 **** Preserve Vocals" at bounding box center [380, 173] width 721 height 49
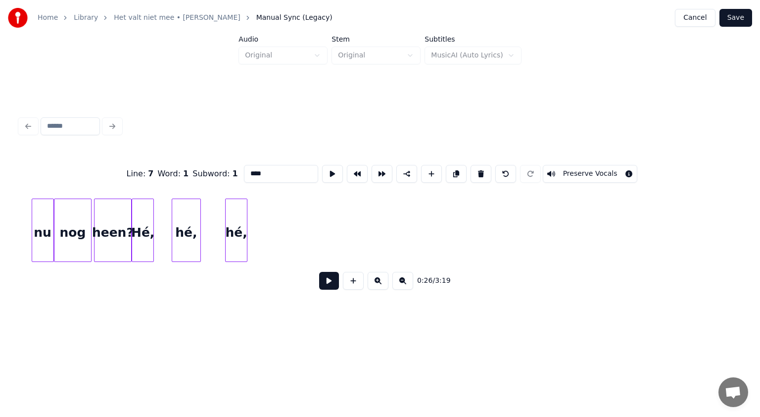
scroll to position [0, 7969]
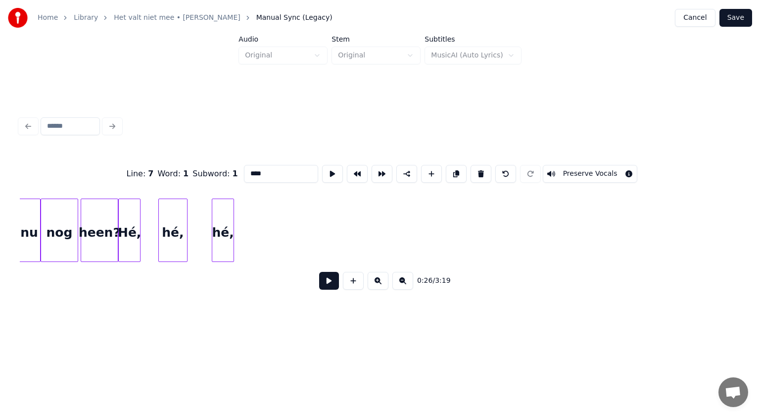
click at [173, 233] on div "hé," at bounding box center [173, 232] width 28 height 67
click at [69, 221] on div "nog" at bounding box center [59, 232] width 37 height 67
type input "***"
click at [333, 278] on button at bounding box center [329, 281] width 20 height 18
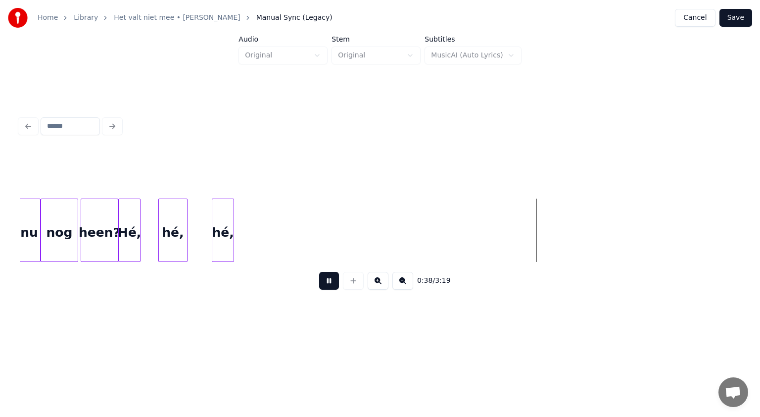
click at [333, 278] on button at bounding box center [329, 281] width 20 height 18
click at [298, 218] on div "hé," at bounding box center [293, 232] width 21 height 67
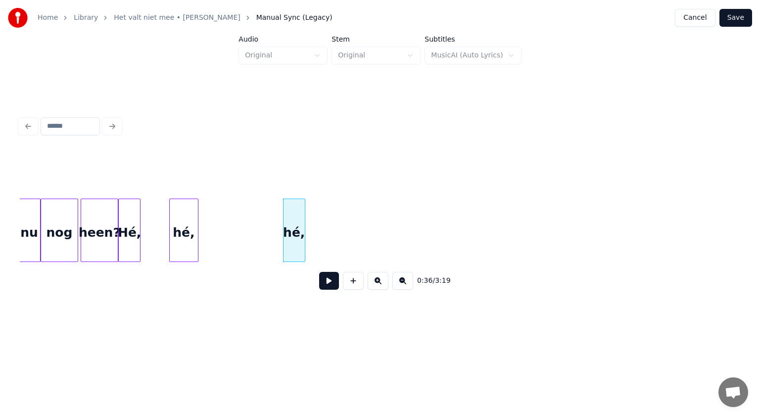
click at [191, 222] on div "hé," at bounding box center [184, 232] width 28 height 67
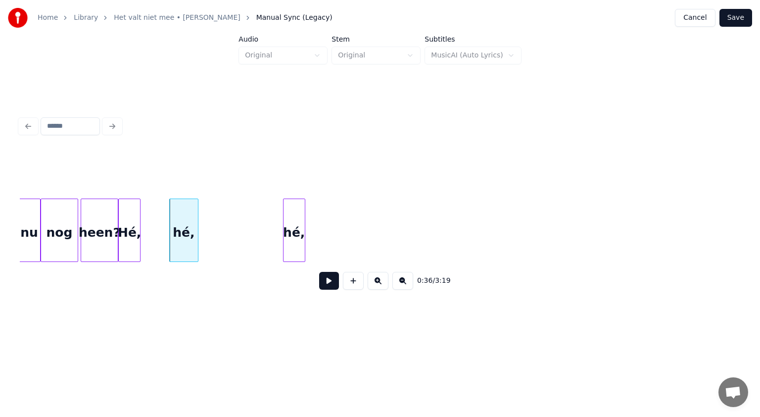
click at [134, 213] on div "Hé," at bounding box center [129, 232] width 21 height 67
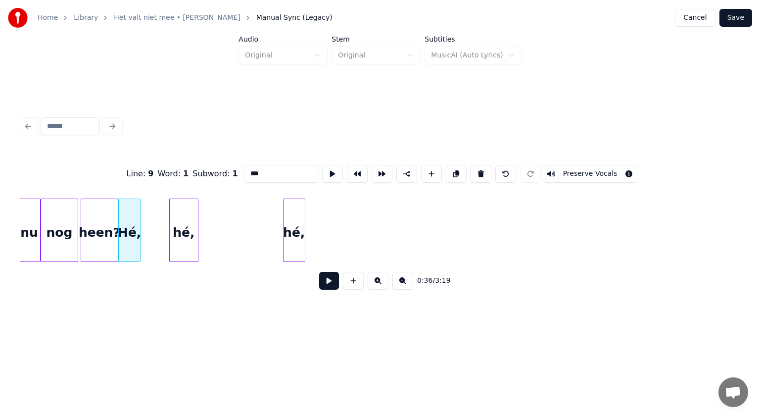
click at [329, 284] on button at bounding box center [329, 281] width 20 height 18
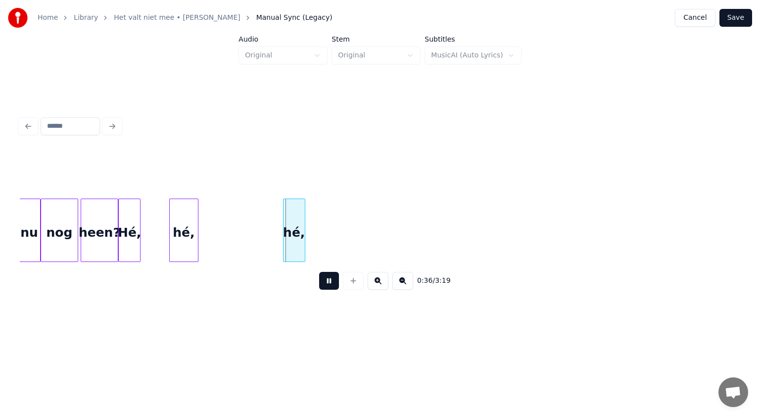
click at [329, 284] on button at bounding box center [329, 281] width 20 height 18
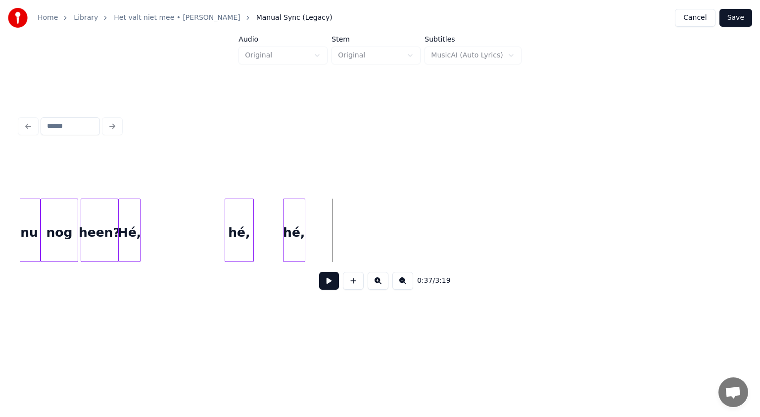
click at [241, 226] on div "hé," at bounding box center [239, 232] width 28 height 67
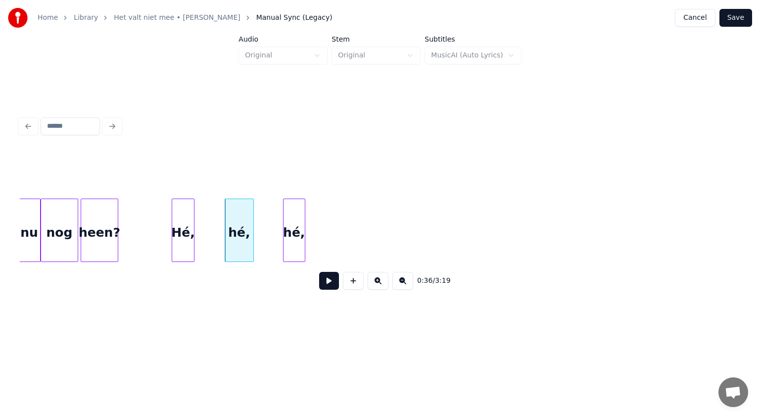
click at [185, 212] on div "Hé," at bounding box center [182, 232] width 21 height 67
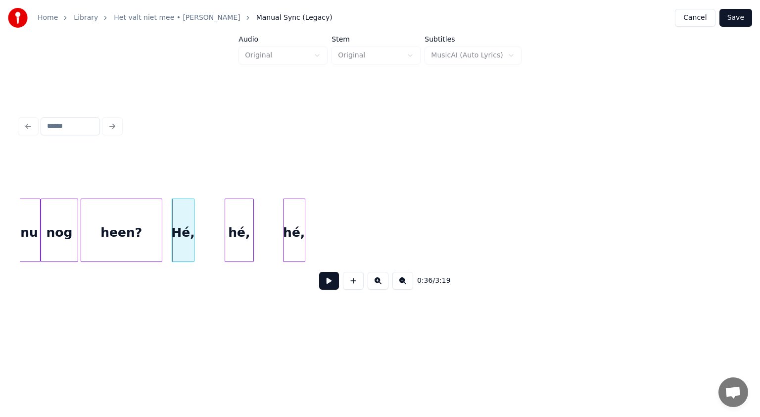
click at [160, 211] on div at bounding box center [160, 230] width 3 height 62
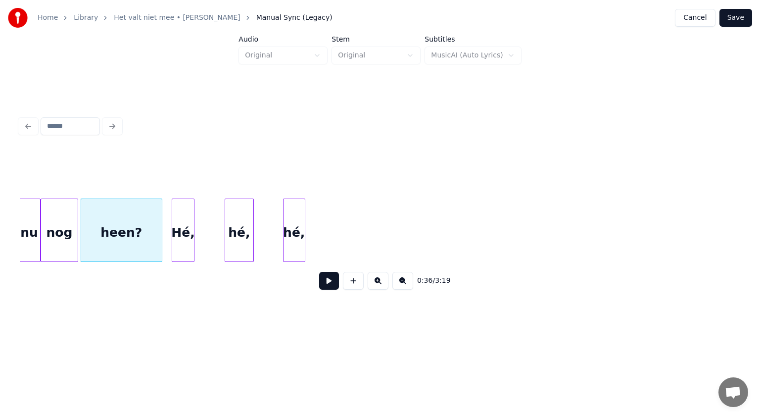
click at [186, 223] on div "Hé," at bounding box center [182, 232] width 21 height 67
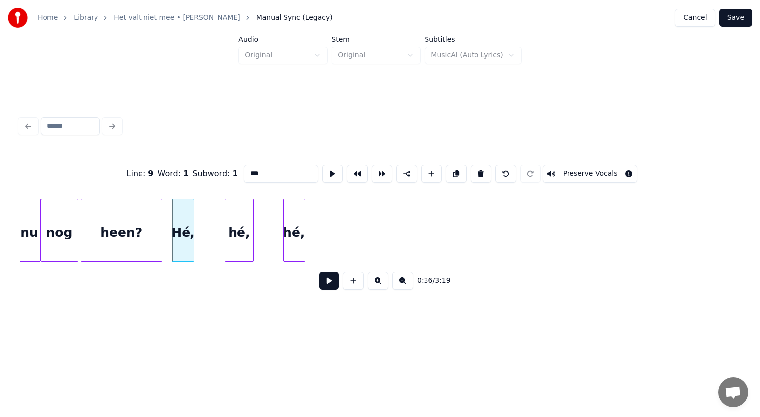
click at [326, 282] on button at bounding box center [329, 281] width 20 height 18
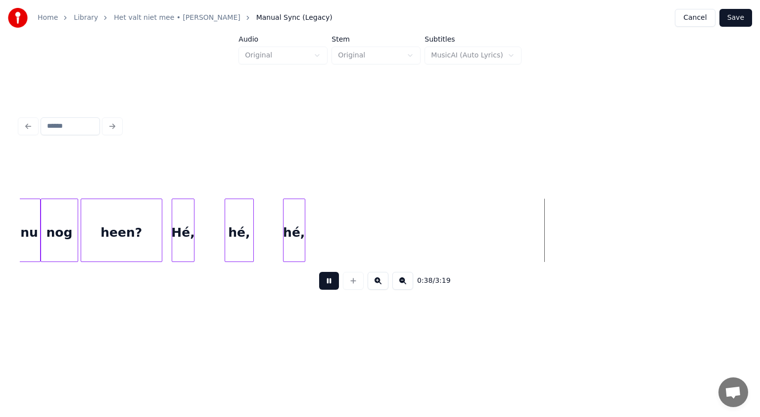
click at [326, 282] on button at bounding box center [329, 281] width 20 height 18
click at [364, 231] on div "hé," at bounding box center [363, 232] width 21 height 67
click at [181, 226] on div "Hé," at bounding box center [182, 232] width 21 height 67
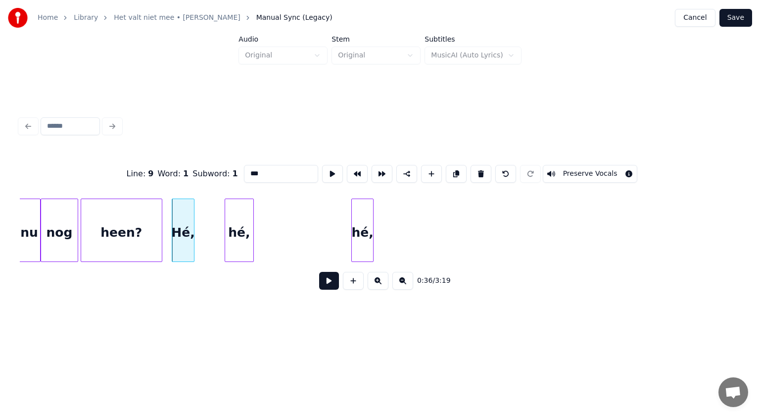
click at [129, 244] on div "heen?" at bounding box center [121, 232] width 81 height 67
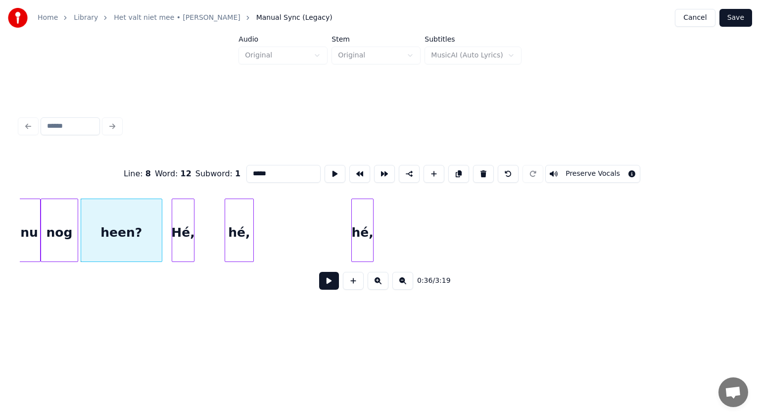
click at [66, 240] on div "nog" at bounding box center [59, 232] width 37 height 67
type input "***"
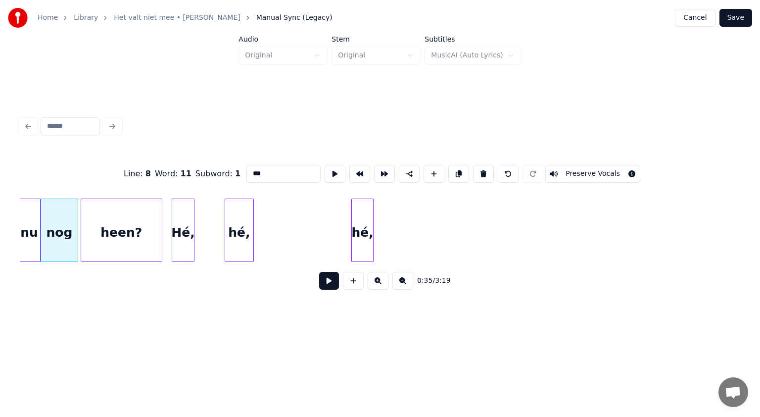
click at [331, 282] on button at bounding box center [329, 281] width 20 height 18
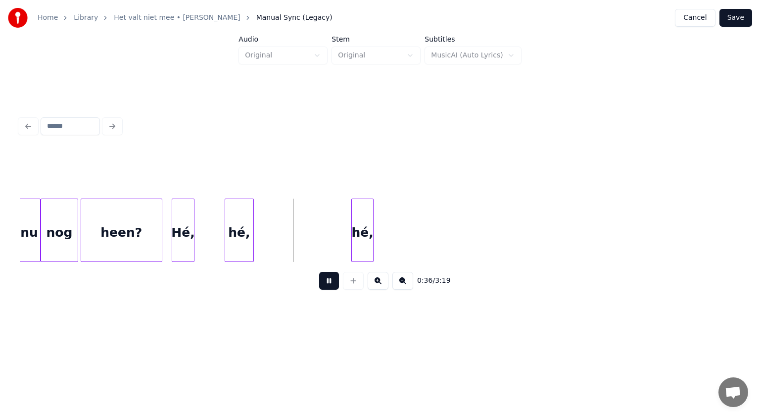
click at [331, 282] on button at bounding box center [329, 281] width 20 height 18
click at [527, 206] on div "hé," at bounding box center [526, 232] width 21 height 67
click at [530, 226] on div "hé," at bounding box center [526, 232] width 21 height 67
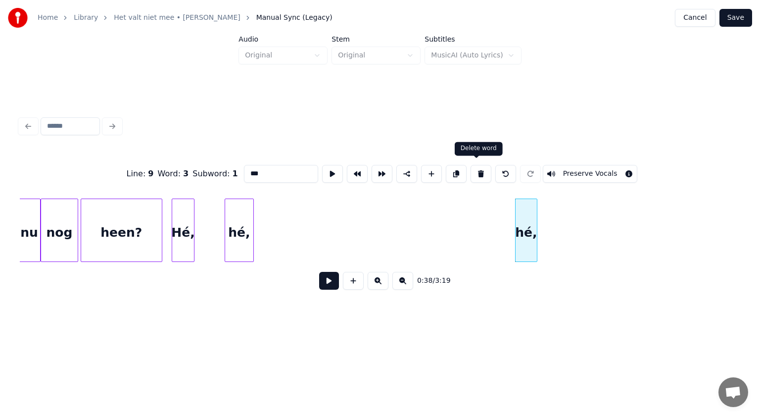
click at [472, 166] on button at bounding box center [481, 174] width 21 height 18
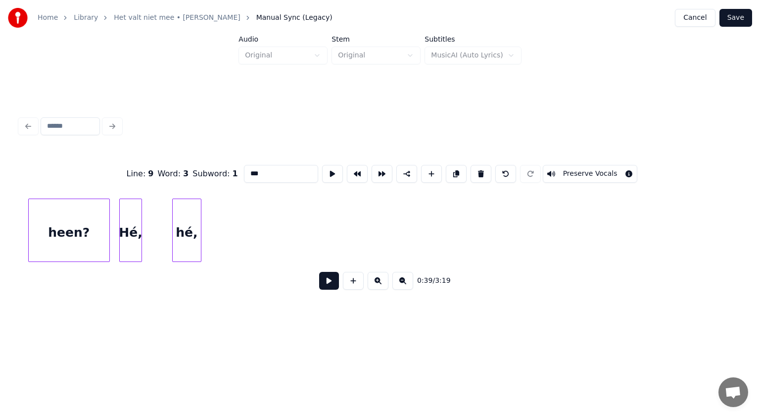
scroll to position [0, 7949]
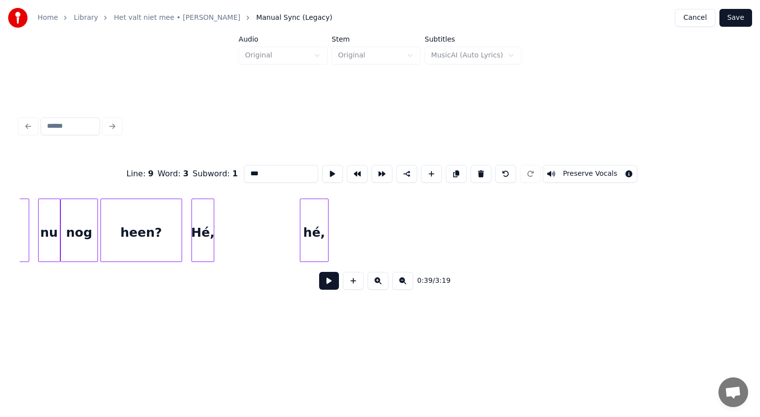
click at [314, 221] on div "hé," at bounding box center [314, 232] width 28 height 67
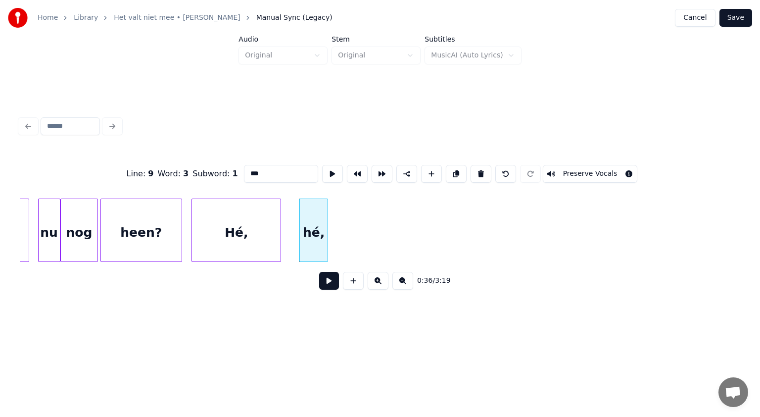
click at [280, 224] on div at bounding box center [279, 230] width 3 height 62
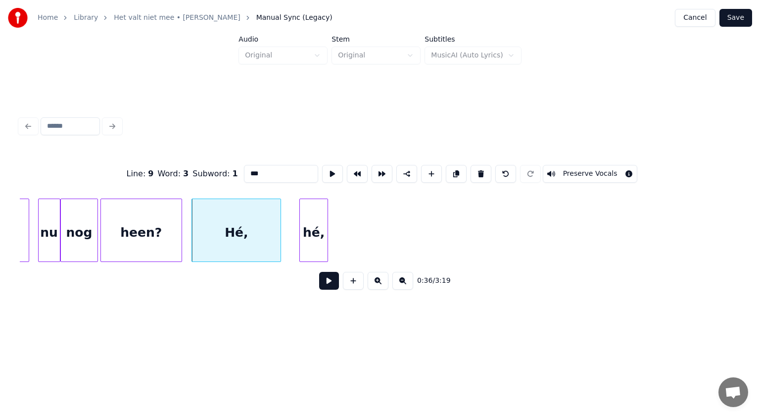
click at [326, 283] on button at bounding box center [329, 281] width 20 height 18
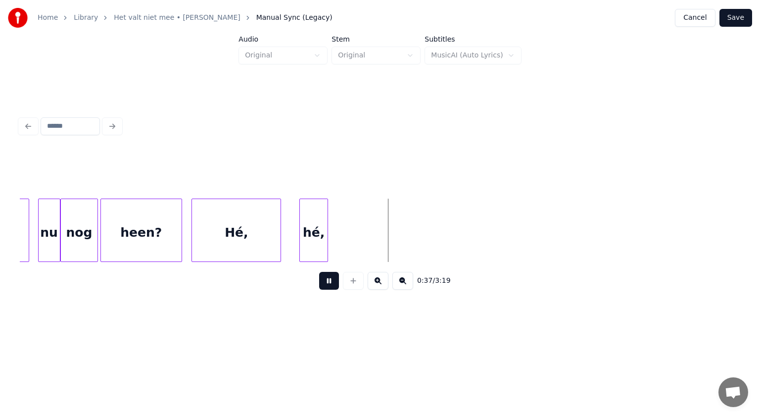
click at [326, 283] on button at bounding box center [329, 281] width 20 height 18
click at [323, 231] on div "hé," at bounding box center [314, 232] width 28 height 67
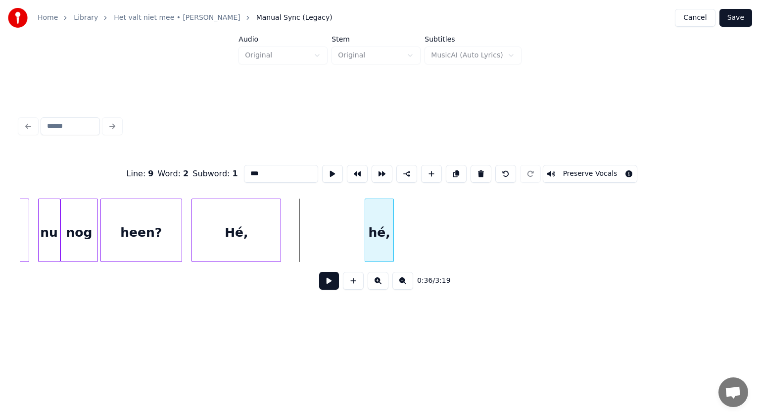
click at [385, 229] on div "hé," at bounding box center [379, 232] width 28 height 67
click at [305, 218] on div "Hé," at bounding box center [286, 232] width 89 height 67
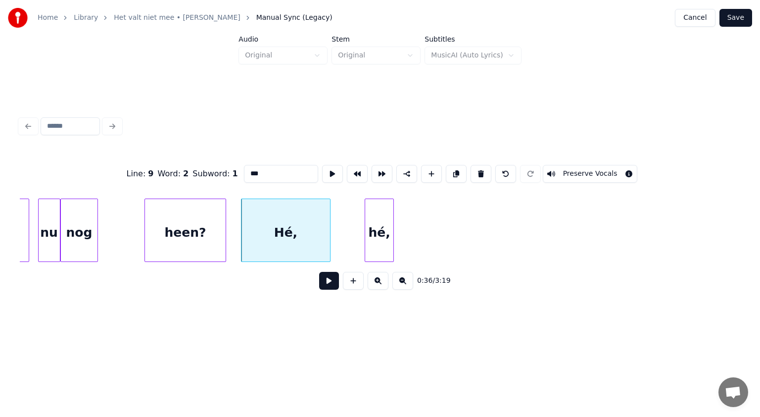
click at [193, 231] on div "heen?" at bounding box center [185, 232] width 81 height 67
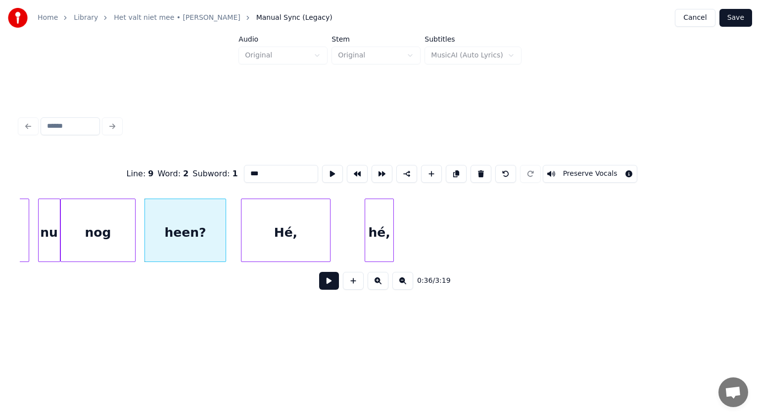
click at [134, 221] on div at bounding box center [133, 230] width 3 height 62
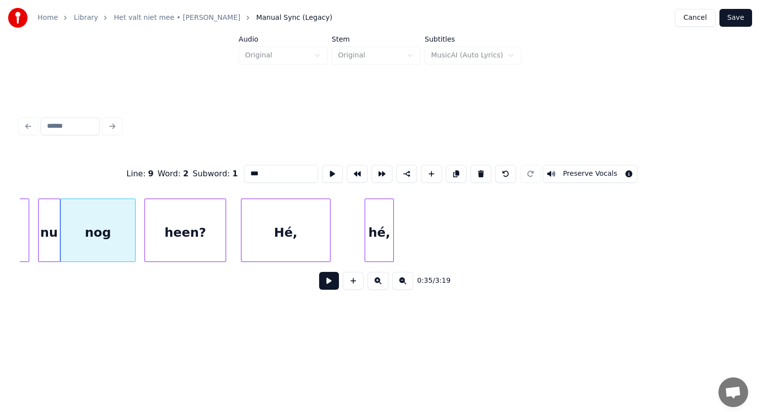
click at [324, 283] on button at bounding box center [329, 281] width 20 height 18
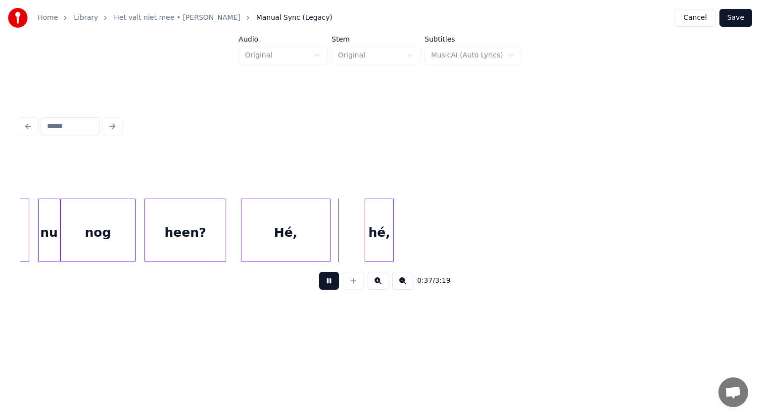
click at [324, 283] on button at bounding box center [329, 281] width 20 height 18
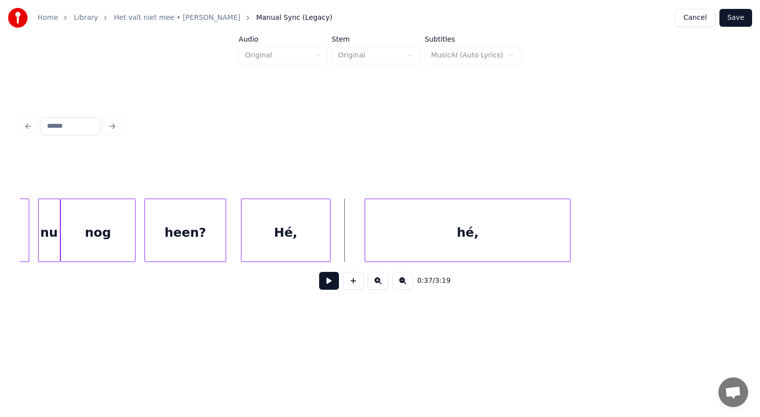
click at [568, 224] on div at bounding box center [568, 230] width 3 height 62
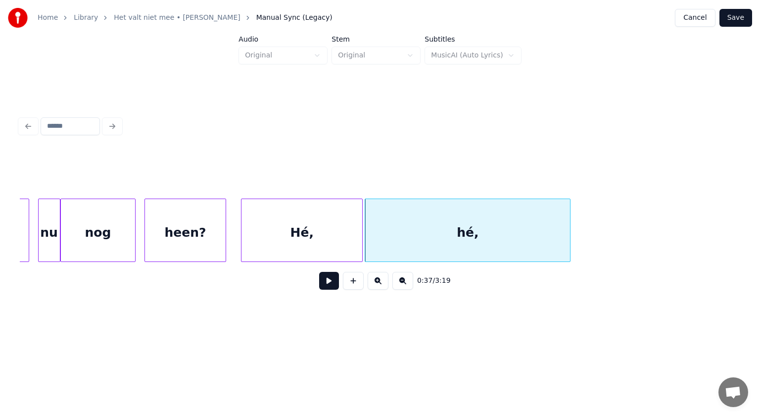
click at [359, 235] on div at bounding box center [360, 230] width 3 height 62
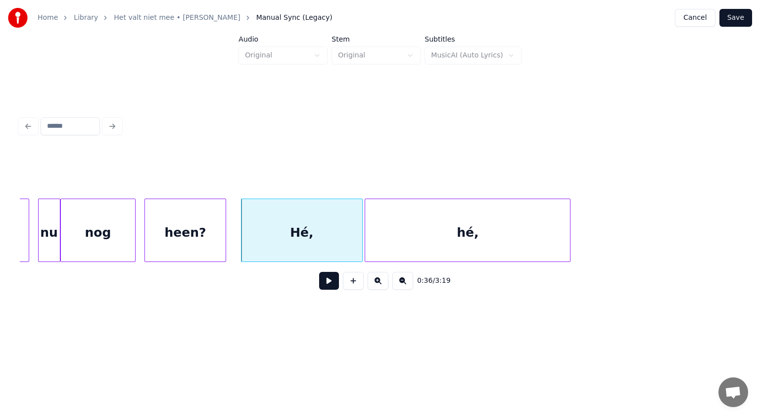
click at [333, 281] on button at bounding box center [329, 281] width 20 height 18
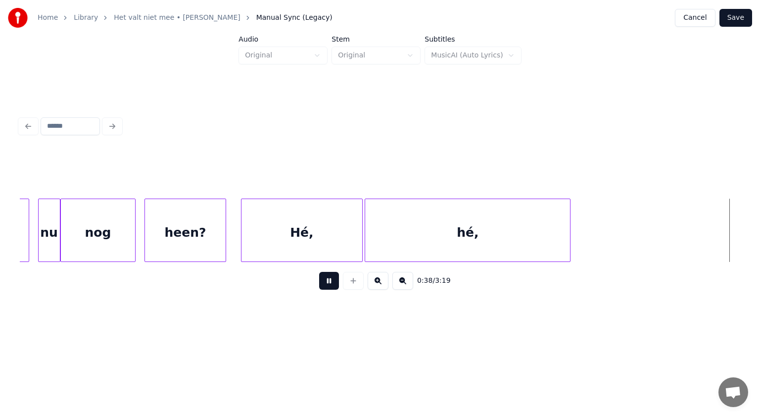
click at [333, 281] on button at bounding box center [329, 281] width 20 height 18
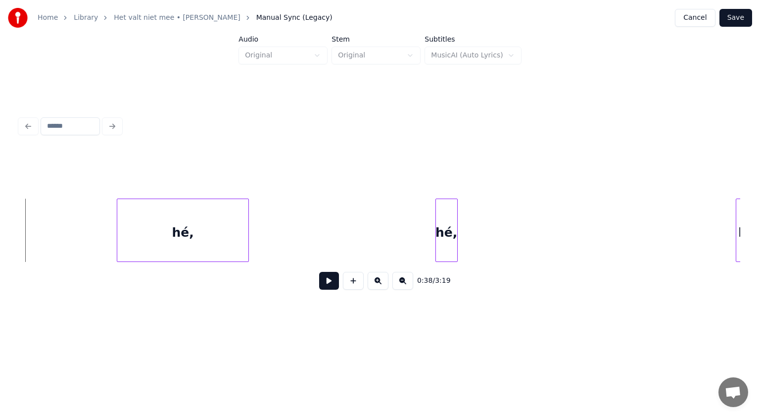
click at [247, 230] on div at bounding box center [246, 230] width 3 height 62
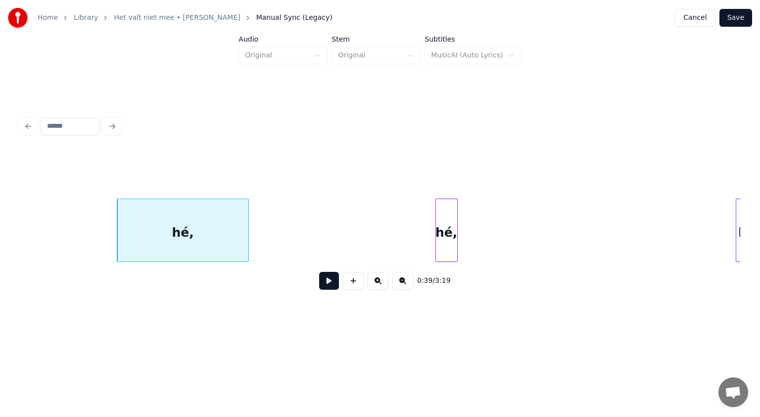
click at [328, 285] on button at bounding box center [329, 281] width 20 height 18
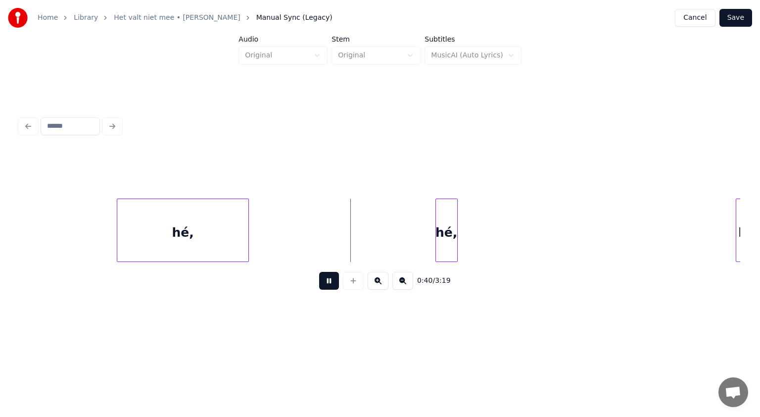
click at [328, 285] on button at bounding box center [329, 281] width 20 height 18
click at [253, 226] on div at bounding box center [253, 230] width 3 height 62
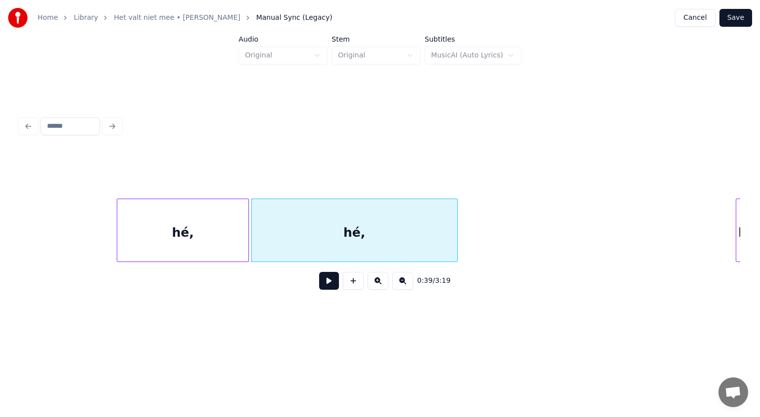
click at [188, 229] on div "hé," at bounding box center [182, 232] width 131 height 67
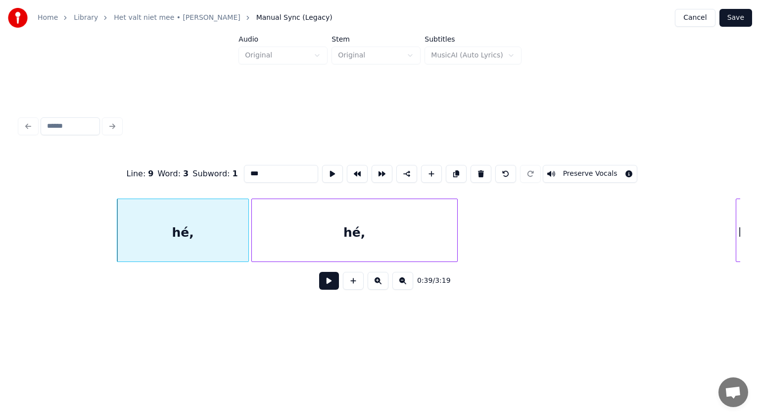
drag, startPoint x: 250, startPoint y: 172, endPoint x: 194, endPoint y: 154, distance: 59.5
click at [194, 154] on div "Line : 9 Word : 3 Subword : 1 *** Preserve Vocals" at bounding box center [380, 173] width 721 height 49
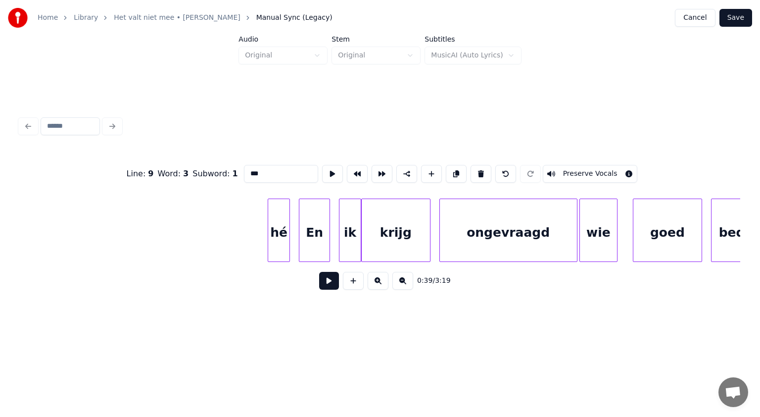
scroll to position [0, 9158]
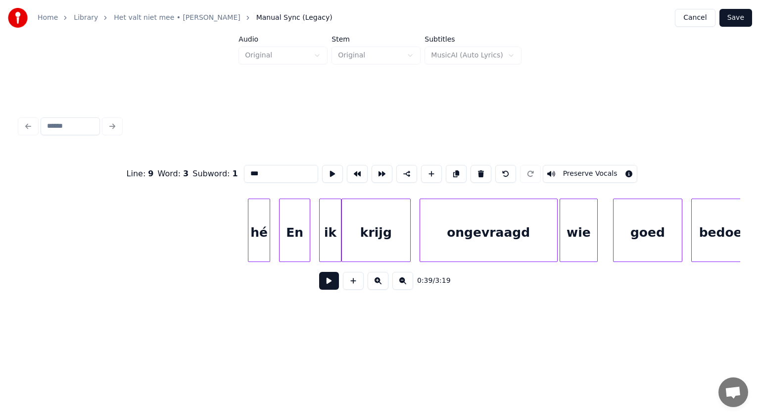
click at [264, 240] on div "hé" at bounding box center [258, 232] width 21 height 67
click at [472, 170] on button at bounding box center [481, 174] width 21 height 18
type input "**"
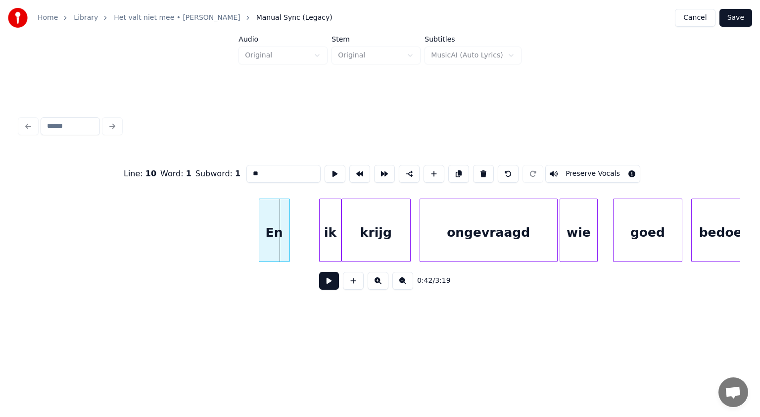
click at [275, 226] on div "En" at bounding box center [274, 232] width 30 height 67
click at [330, 283] on button at bounding box center [329, 281] width 20 height 18
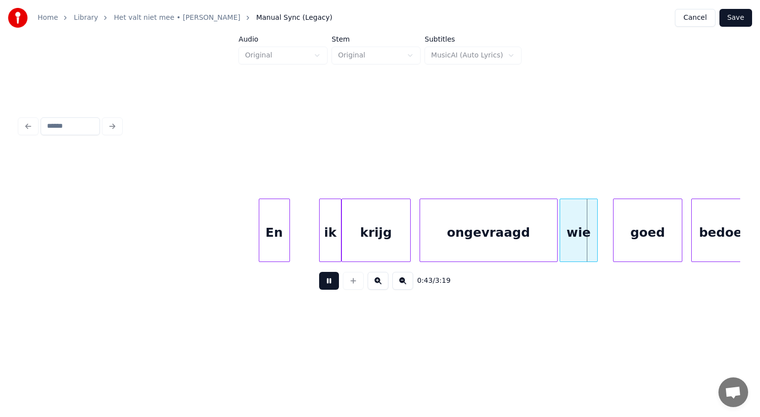
click at [330, 283] on button at bounding box center [329, 281] width 20 height 18
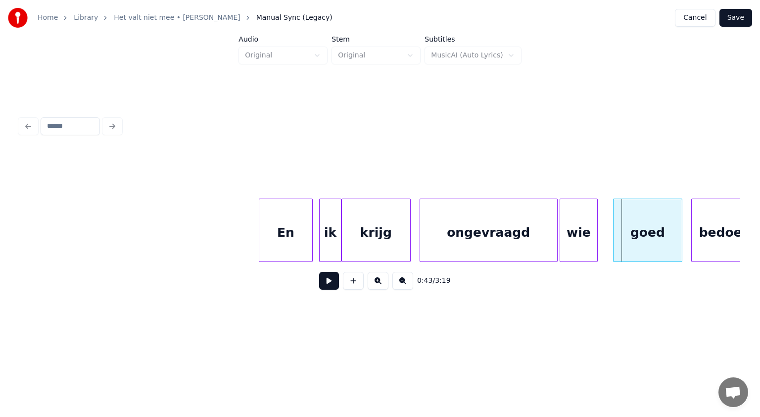
click at [311, 245] on div at bounding box center [310, 230] width 3 height 62
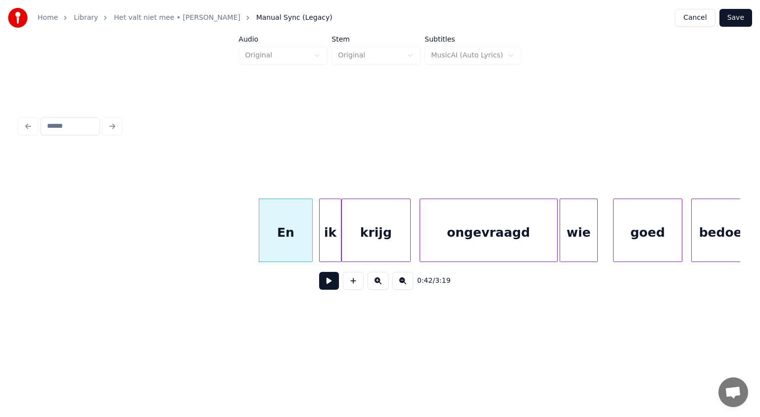
click at [444, 243] on div "ongevraagd" at bounding box center [488, 232] width 137 height 67
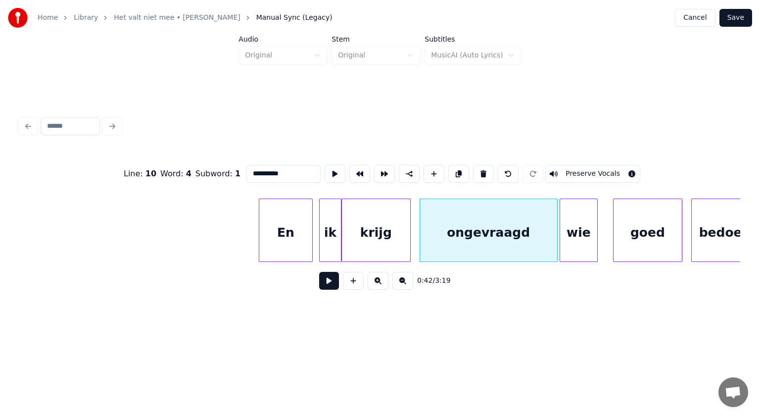
click at [331, 286] on button at bounding box center [329, 281] width 20 height 18
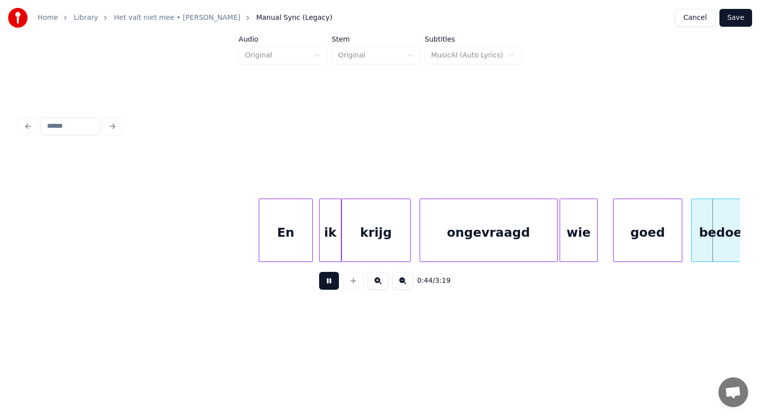
scroll to position [0, 9880]
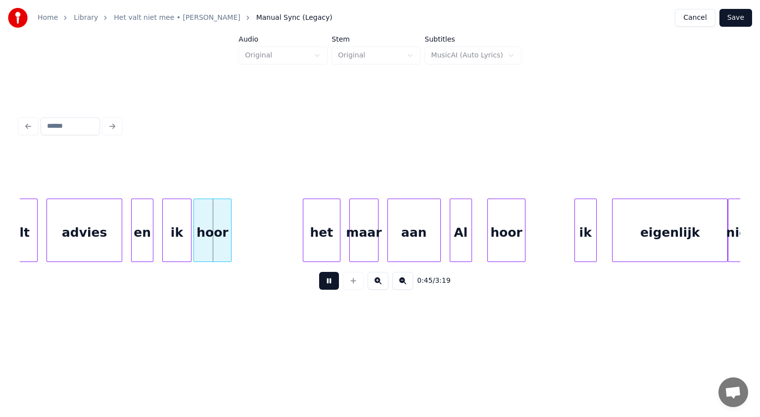
click at [331, 286] on button at bounding box center [329, 281] width 20 height 18
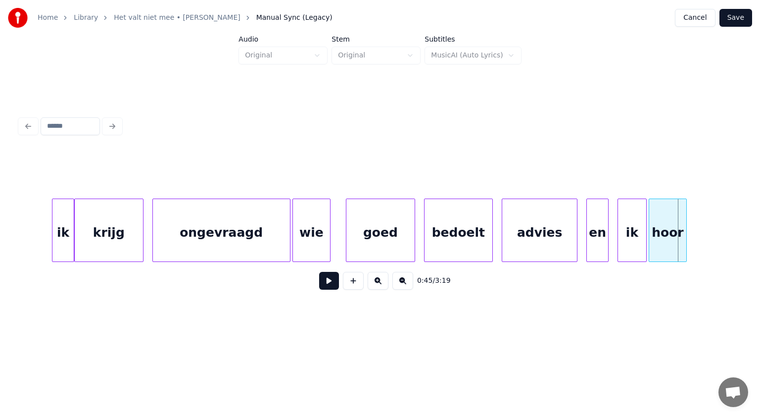
scroll to position [0, 9385]
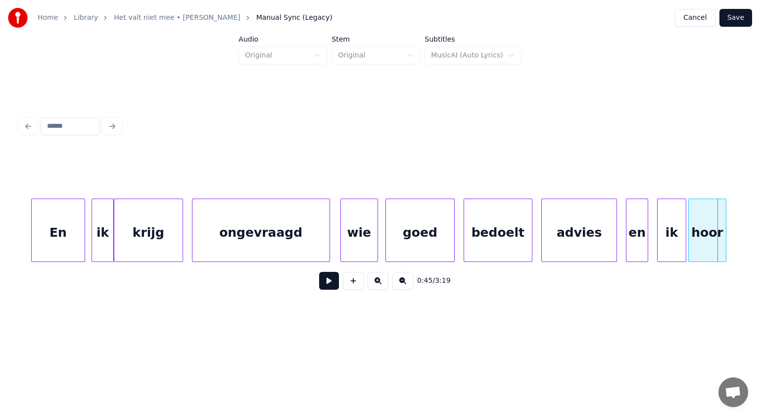
click at [365, 235] on div "wie" at bounding box center [359, 232] width 37 height 67
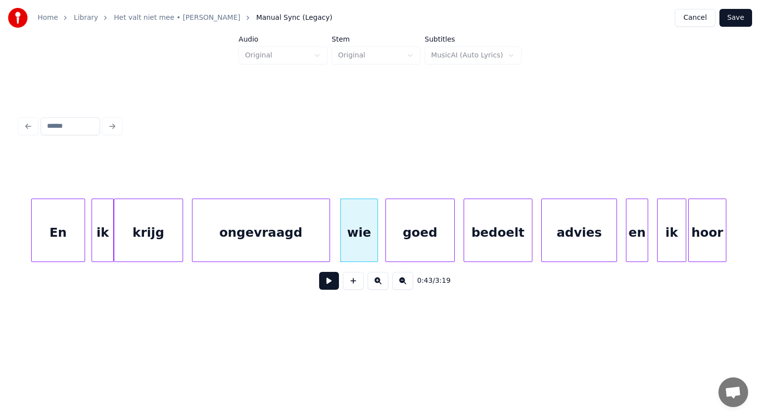
click at [303, 235] on div "ongevraagd" at bounding box center [261, 232] width 137 height 67
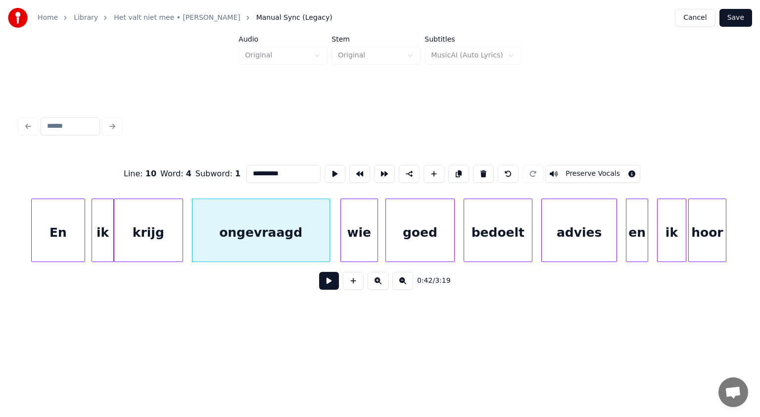
click at [334, 282] on button at bounding box center [329, 281] width 20 height 18
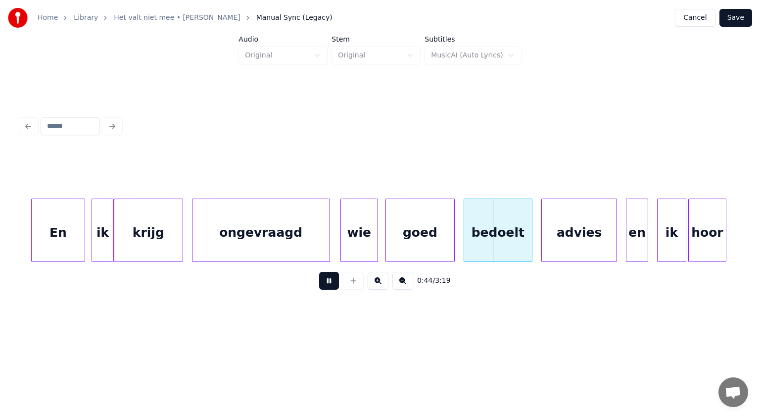
click at [334, 282] on button at bounding box center [329, 281] width 20 height 18
click at [425, 227] on div at bounding box center [424, 230] width 3 height 62
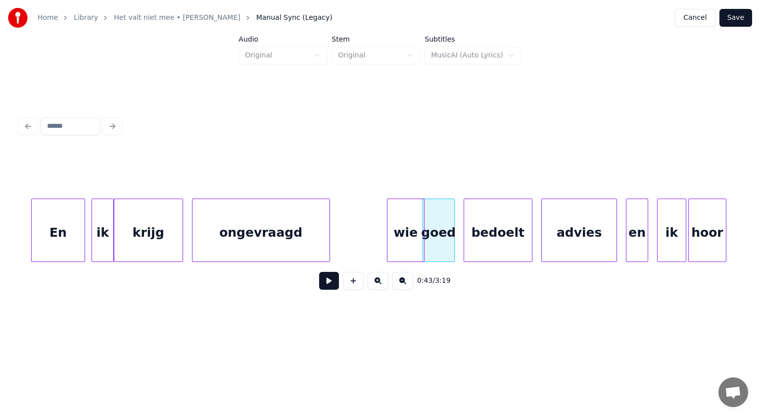
click at [413, 233] on div "wie" at bounding box center [406, 232] width 37 height 67
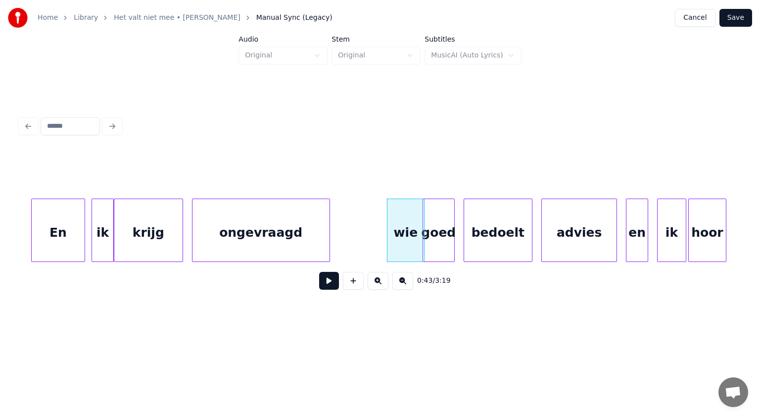
click at [413, 233] on div "wie" at bounding box center [406, 232] width 37 height 67
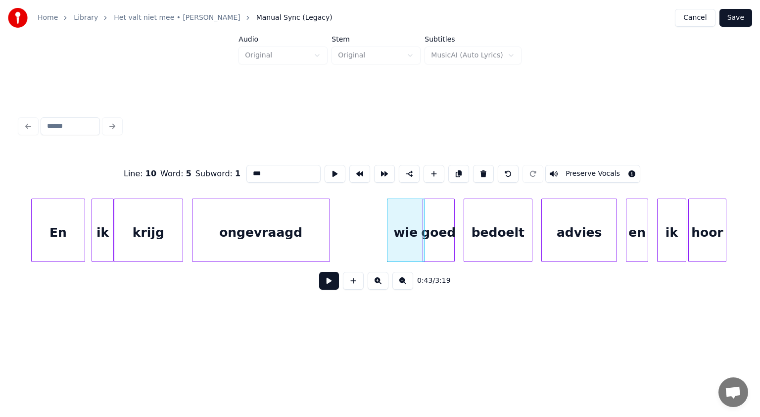
drag, startPoint x: 210, startPoint y: 174, endPoint x: 166, endPoint y: 182, distance: 44.2
click at [166, 182] on div "Line : 10 Word : 5 Subword : 1 *** Preserve Vocals" at bounding box center [380, 173] width 721 height 49
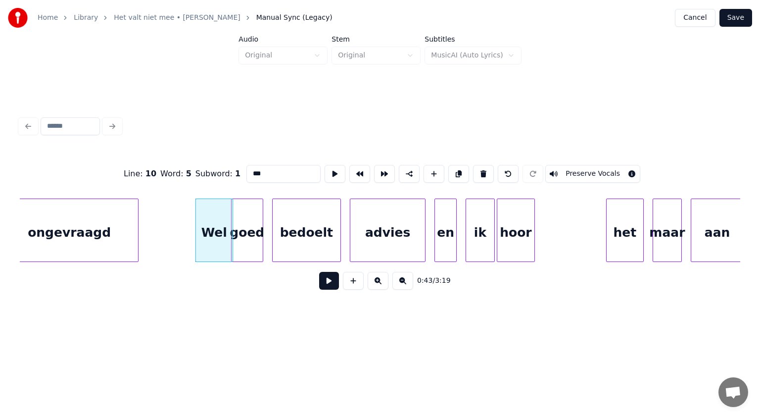
scroll to position [0, 9609]
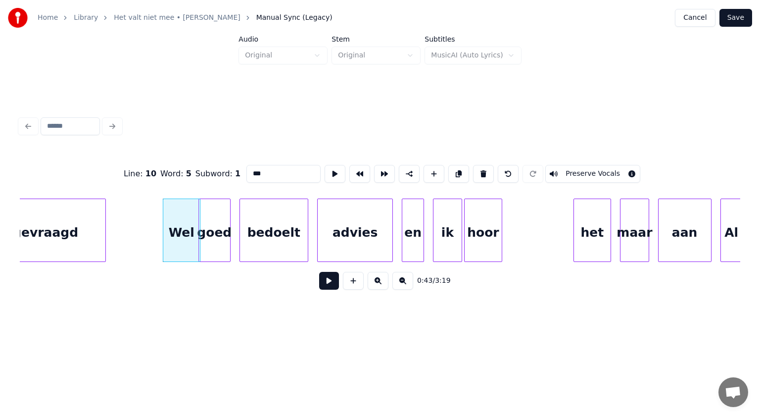
click at [184, 236] on div "Wel" at bounding box center [181, 232] width 37 height 67
type input "***"
click at [327, 284] on button at bounding box center [329, 281] width 20 height 18
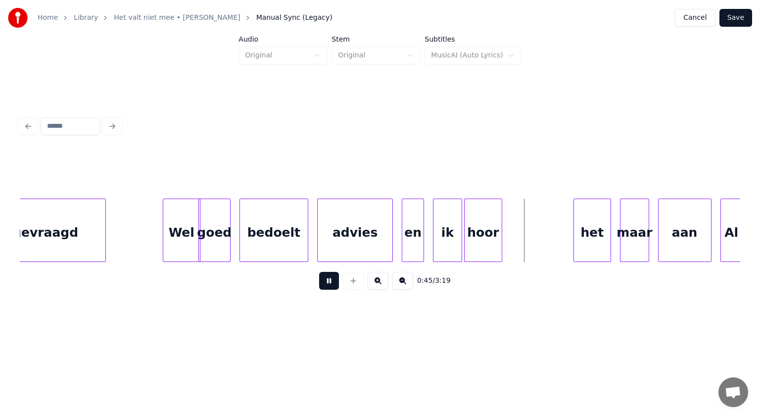
click at [327, 284] on button at bounding box center [329, 281] width 20 height 18
click at [448, 231] on div "ik" at bounding box center [448, 232] width 28 height 67
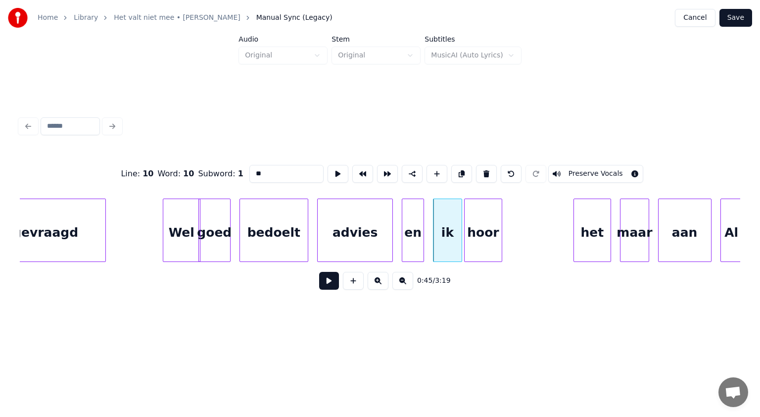
click at [333, 287] on button at bounding box center [329, 281] width 20 height 18
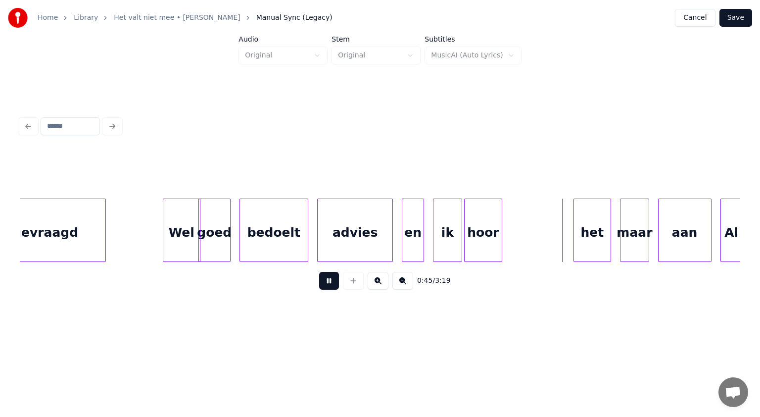
click at [333, 287] on button at bounding box center [329, 281] width 20 height 18
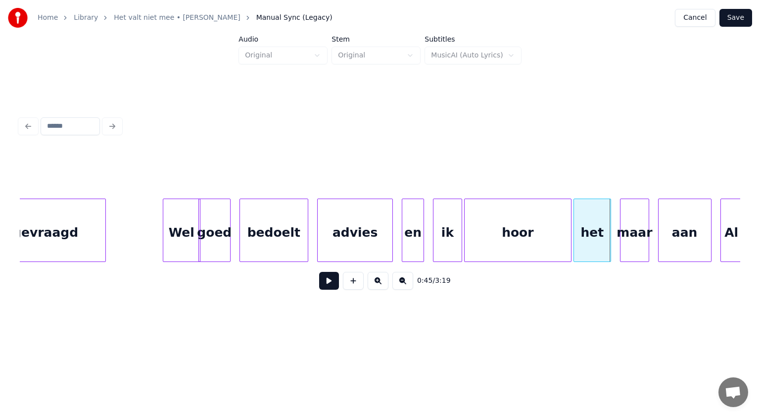
click at [568, 223] on div at bounding box center [569, 230] width 3 height 62
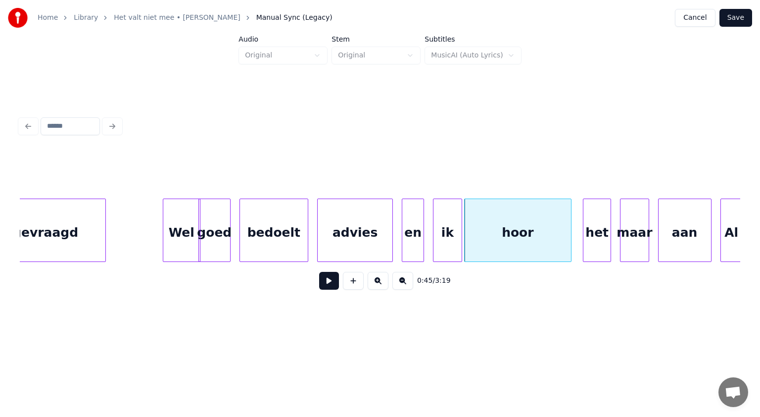
click at [585, 216] on div at bounding box center [585, 230] width 3 height 62
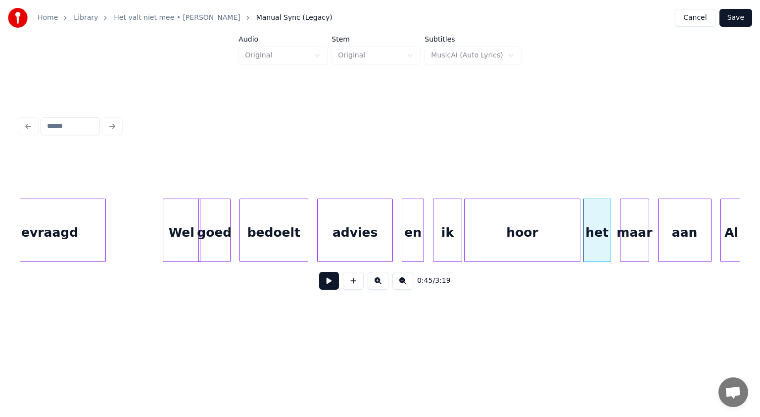
click at [580, 209] on div at bounding box center [578, 230] width 3 height 62
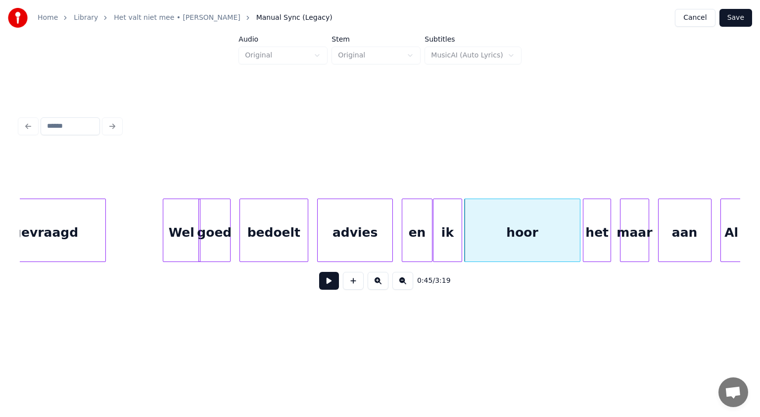
click at [431, 219] on div at bounding box center [430, 230] width 3 height 62
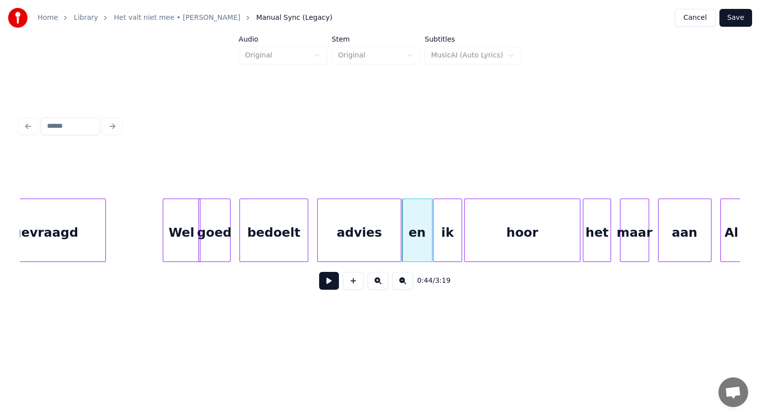
click at [400, 215] on div at bounding box center [399, 230] width 3 height 62
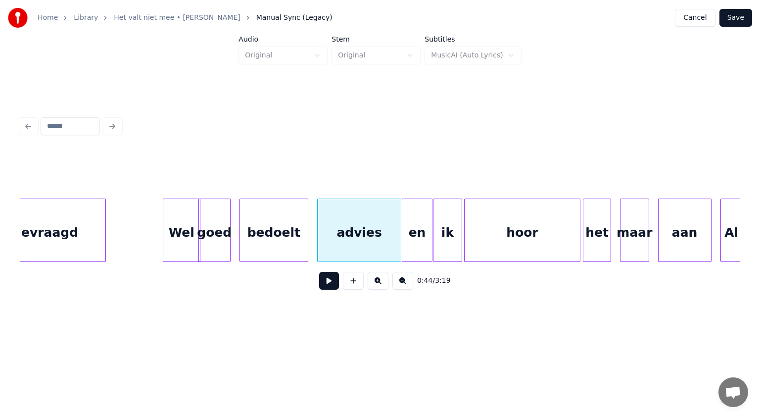
click at [334, 284] on button at bounding box center [329, 281] width 20 height 18
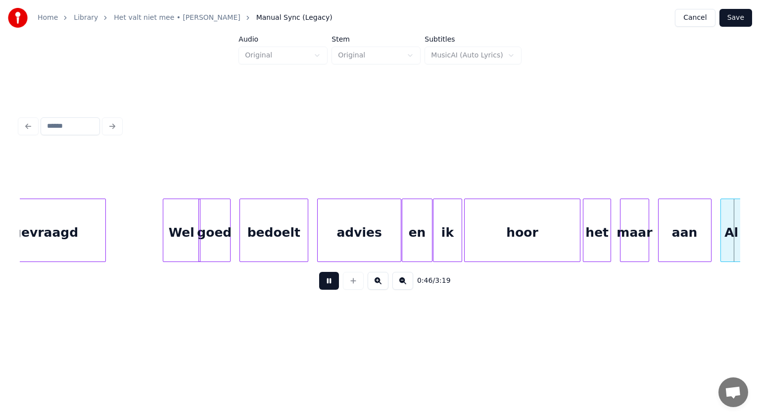
scroll to position [0, 10331]
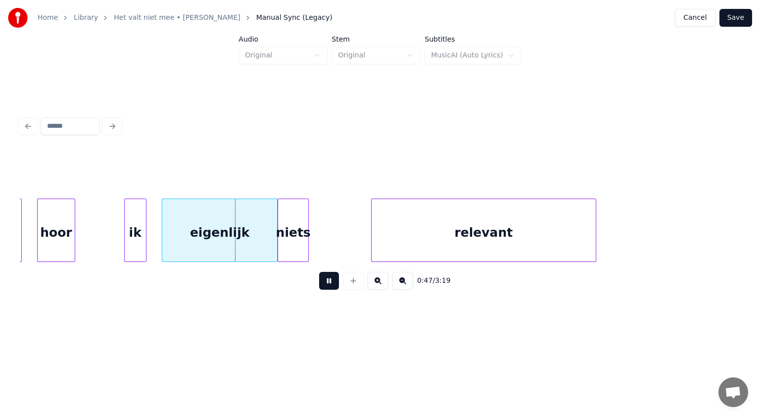
click at [334, 284] on button at bounding box center [329, 281] width 20 height 18
click at [114, 238] on div "hoor" at bounding box center [106, 232] width 37 height 67
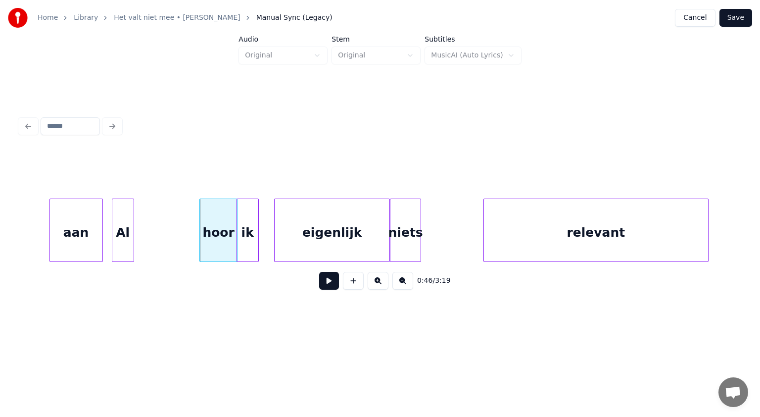
scroll to position [0, 10212]
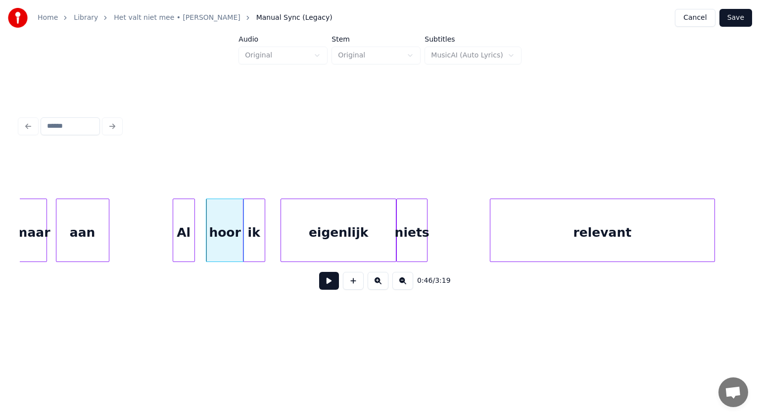
click at [185, 233] on div "Al" at bounding box center [183, 232] width 21 height 67
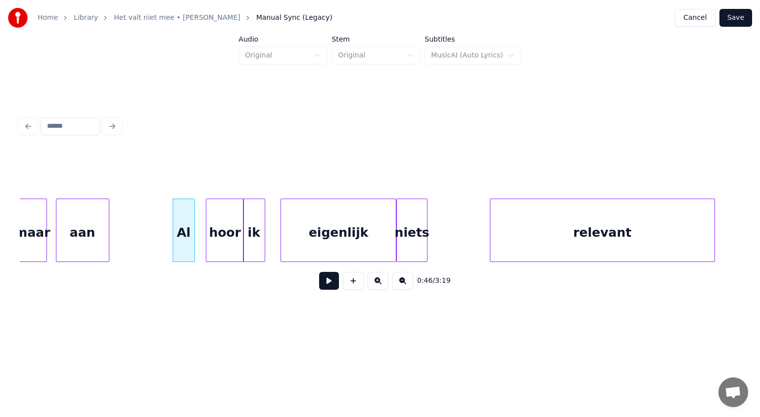
click at [327, 284] on button at bounding box center [329, 281] width 20 height 18
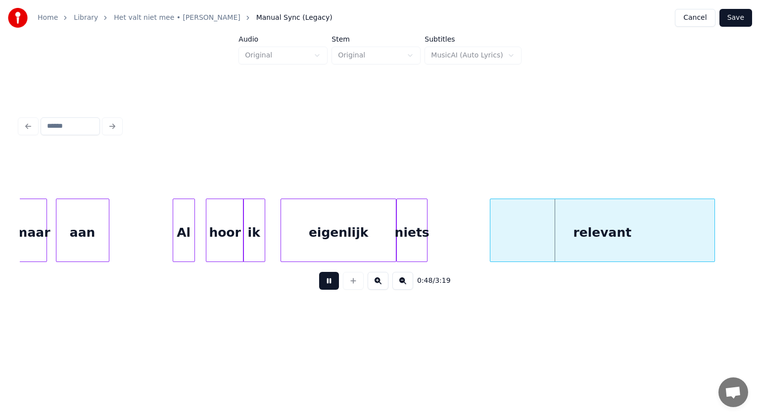
click at [327, 284] on button at bounding box center [329, 281] width 20 height 18
click at [294, 246] on div "eigenlijk" at bounding box center [332, 232] width 115 height 67
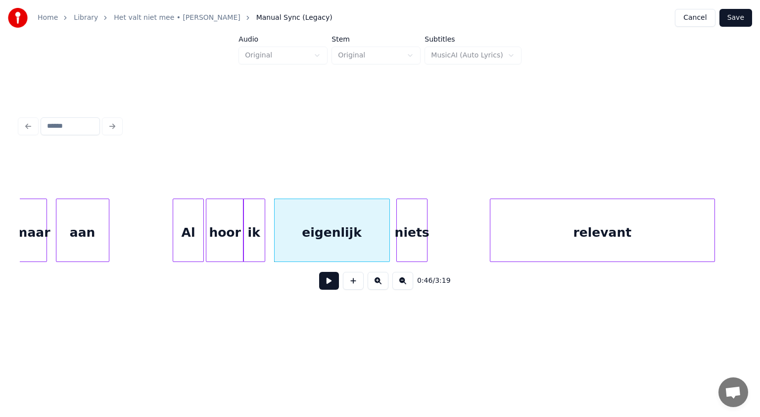
click at [202, 246] on div at bounding box center [201, 230] width 3 height 62
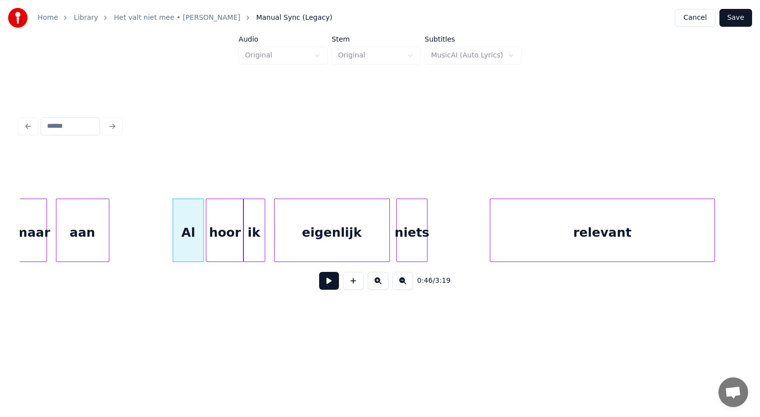
click at [333, 282] on button at bounding box center [329, 281] width 20 height 18
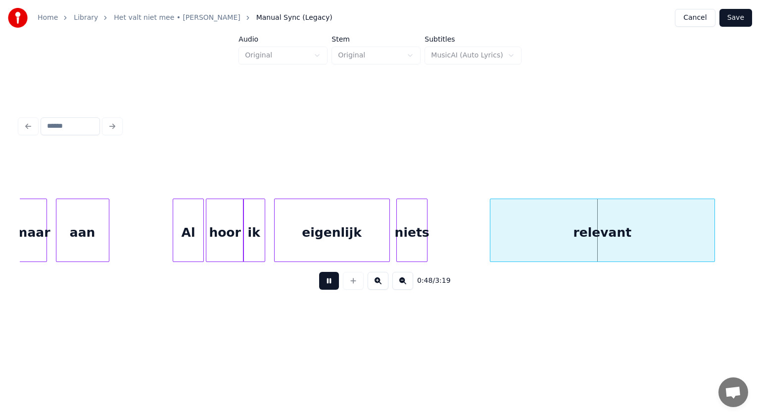
click at [333, 282] on button at bounding box center [329, 281] width 20 height 18
click at [197, 241] on div "Al" at bounding box center [188, 232] width 31 height 67
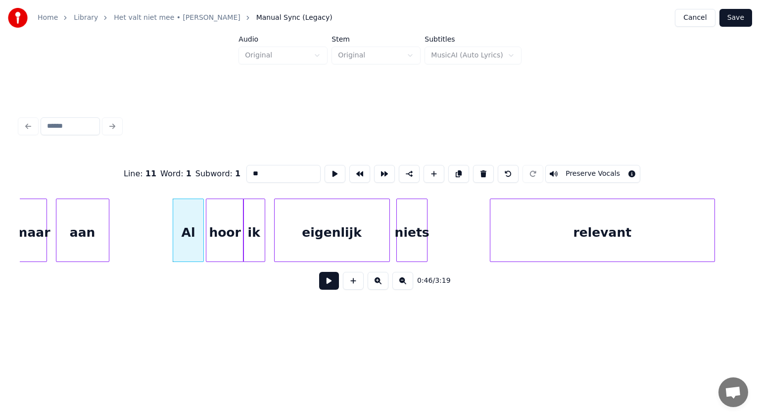
click at [329, 282] on button at bounding box center [329, 281] width 20 height 18
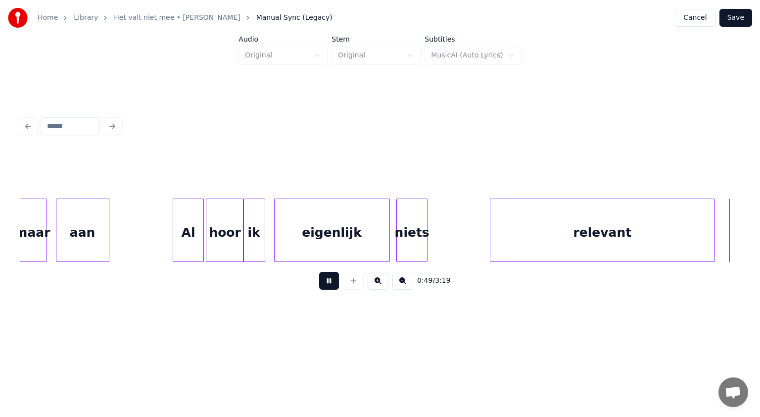
scroll to position [0, 10932]
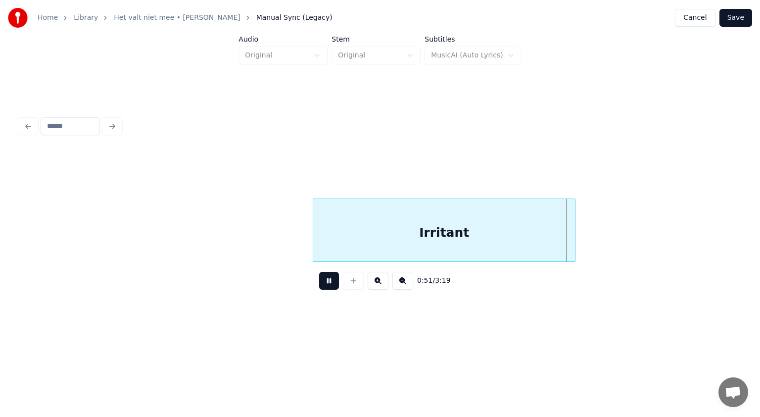
click at [329, 282] on button at bounding box center [329, 281] width 20 height 18
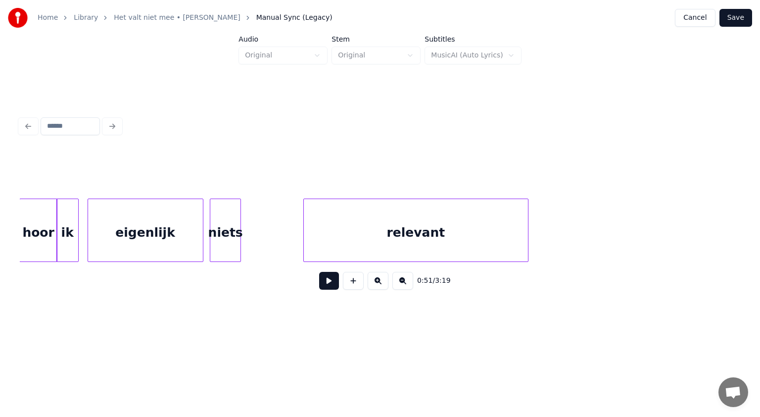
scroll to position [0, 10352]
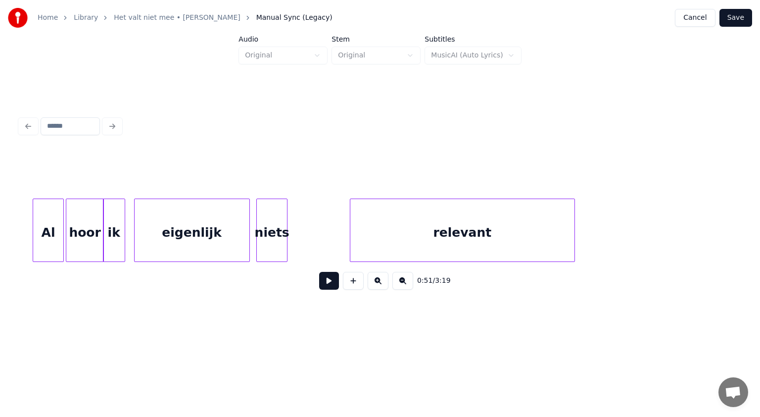
click at [270, 234] on div "niets" at bounding box center [272, 232] width 30 height 67
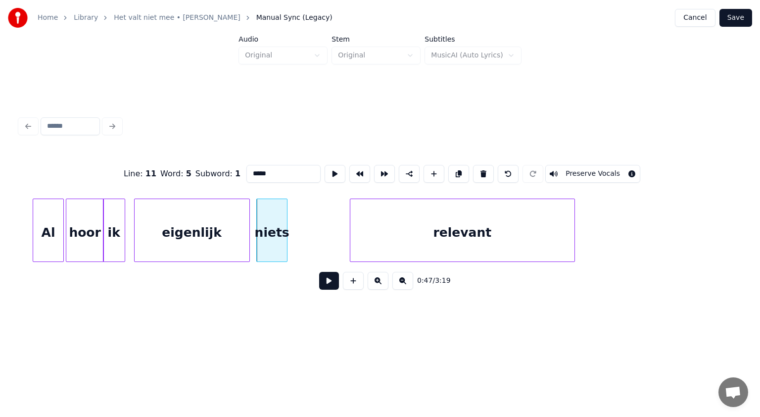
click at [335, 282] on button at bounding box center [329, 281] width 20 height 18
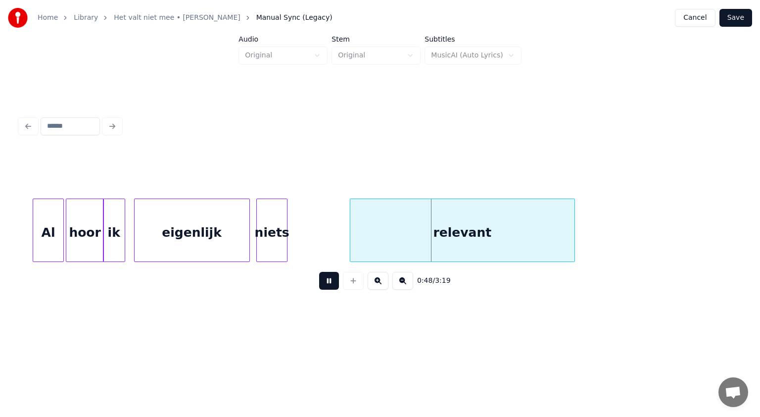
click at [335, 282] on button at bounding box center [329, 281] width 20 height 18
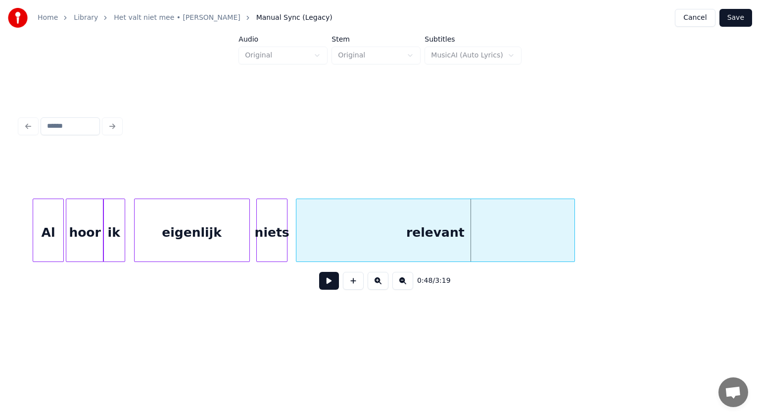
click at [297, 230] on div at bounding box center [297, 230] width 3 height 62
click at [432, 236] on div "relevant" at bounding box center [435, 232] width 278 height 67
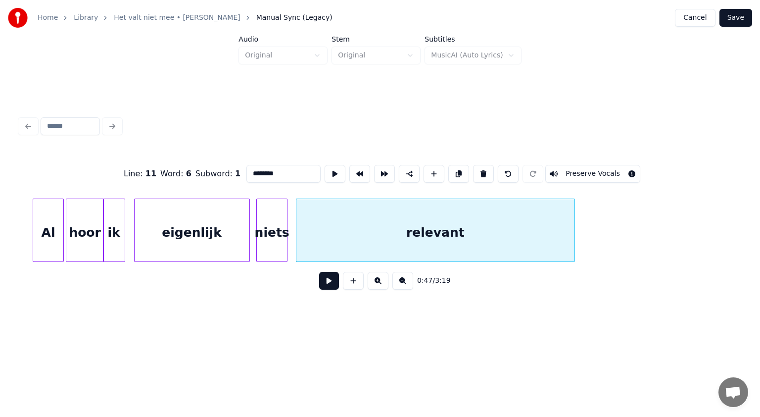
click at [280, 171] on input "********" at bounding box center [283, 174] width 74 height 18
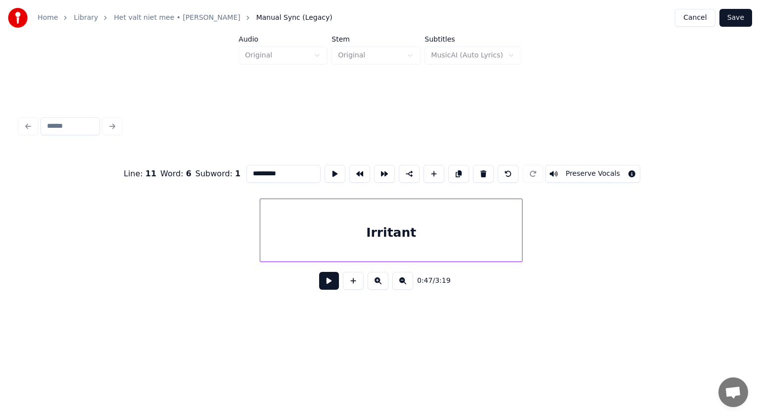
scroll to position [0, 11012]
click at [277, 234] on div "Irritant" at bounding box center [365, 232] width 262 height 67
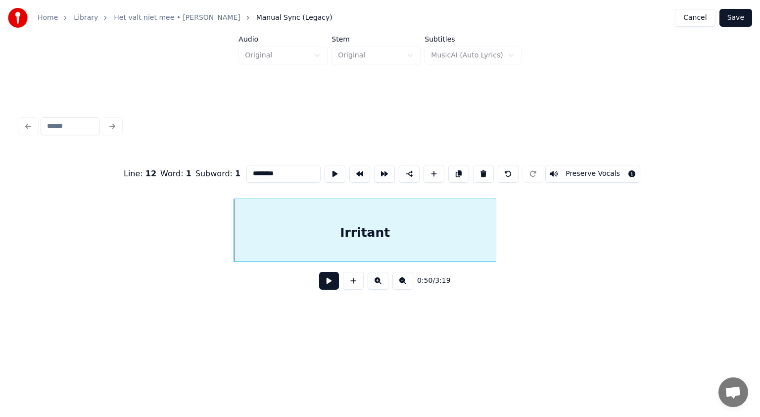
drag, startPoint x: 251, startPoint y: 172, endPoint x: 209, endPoint y: 165, distance: 42.6
click at [209, 165] on div "Line : 12 Word : 1 Subword : 1 ******** Preserve Vocals" at bounding box center [380, 173] width 721 height 49
type input "**********"
click at [334, 278] on button at bounding box center [329, 281] width 20 height 18
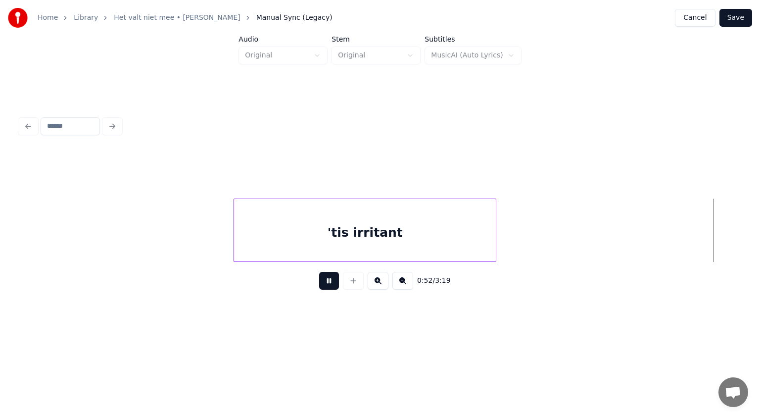
scroll to position [0, 11734]
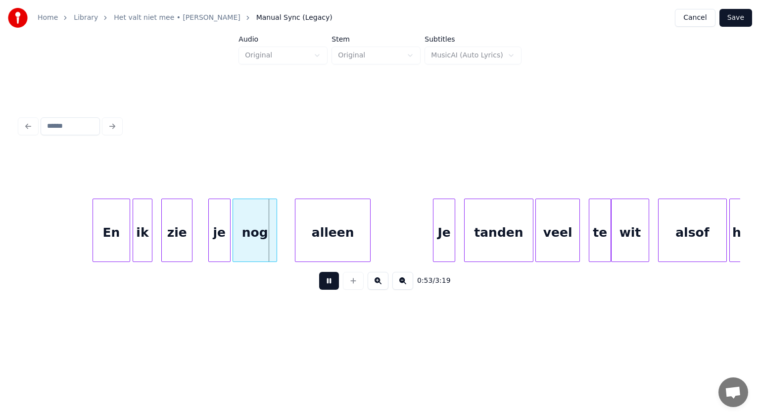
click at [334, 278] on button at bounding box center [329, 281] width 20 height 18
click at [111, 232] on div "En" at bounding box center [111, 232] width 37 height 67
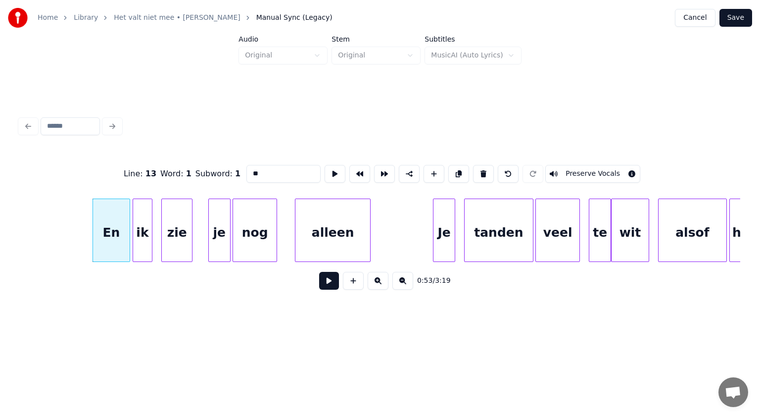
click at [324, 284] on button at bounding box center [329, 281] width 20 height 18
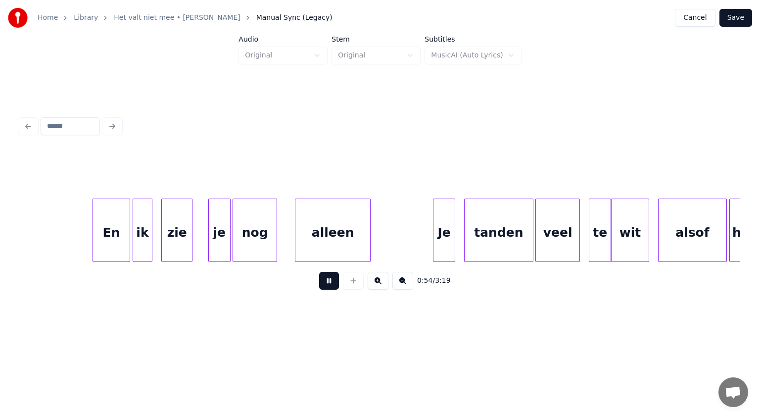
click at [324, 284] on button at bounding box center [329, 281] width 20 height 18
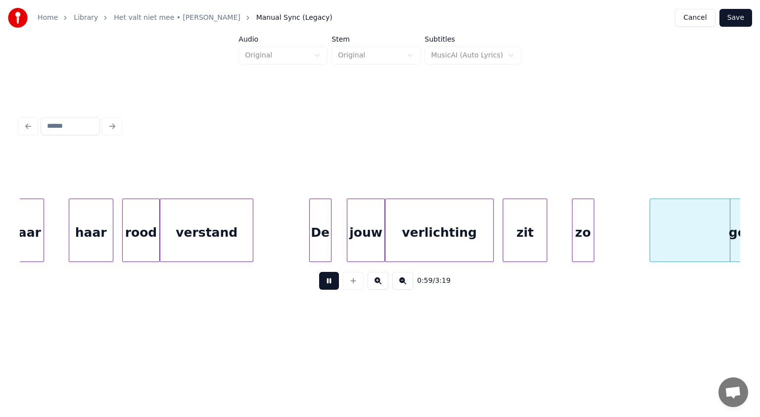
scroll to position [0, 13181]
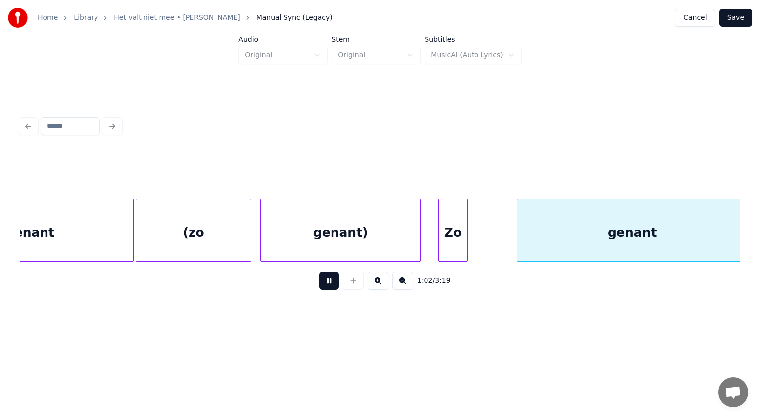
click at [324, 284] on button at bounding box center [329, 281] width 20 height 18
click at [490, 228] on div at bounding box center [490, 230] width 3 height 62
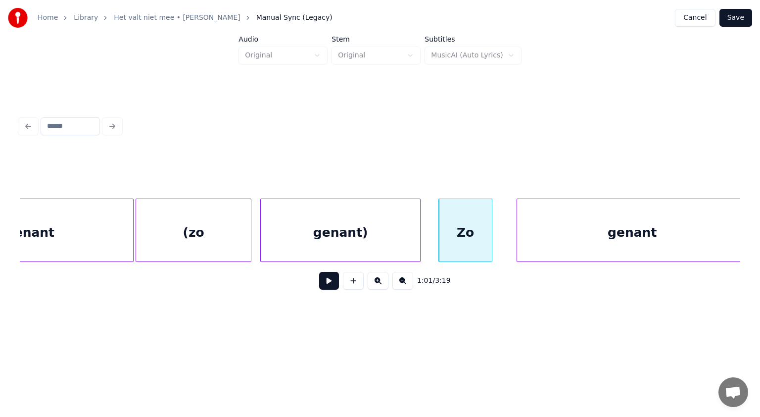
scroll to position [0, 13186]
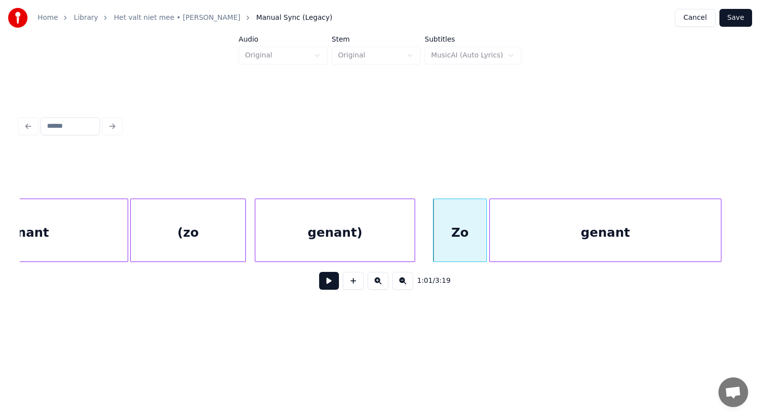
click at [528, 222] on div "genant" at bounding box center [605, 232] width 231 height 67
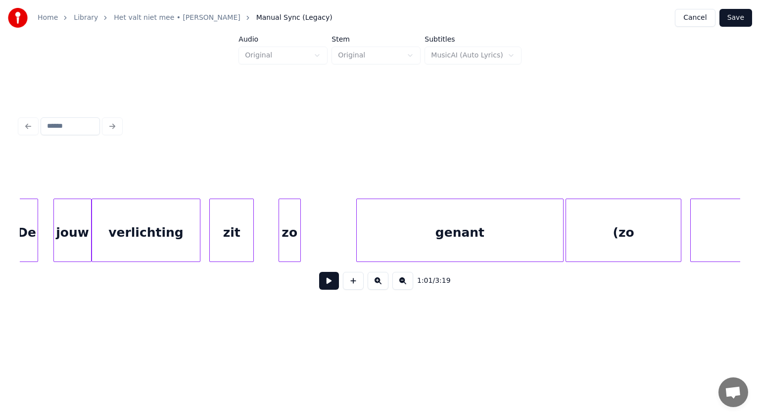
scroll to position [0, 12711]
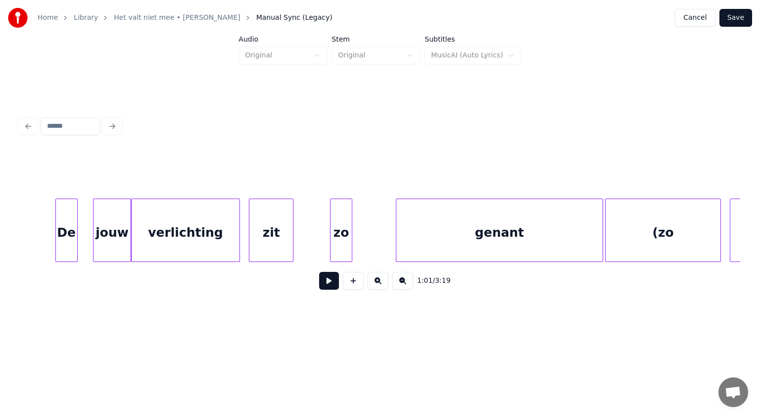
click at [345, 228] on div "zo" at bounding box center [341, 232] width 21 height 67
click at [366, 226] on div at bounding box center [367, 230] width 3 height 62
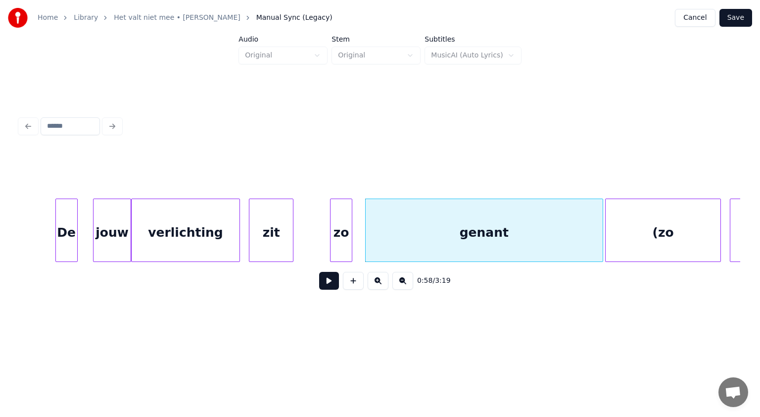
click at [329, 281] on button at bounding box center [329, 281] width 20 height 18
click at [360, 244] on div at bounding box center [361, 230] width 3 height 62
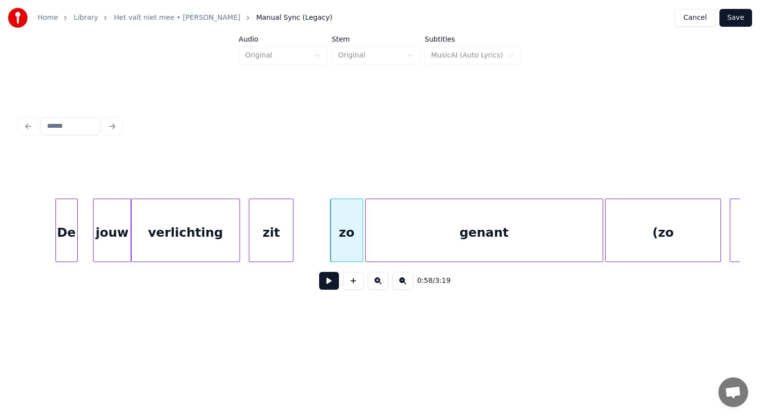
click at [345, 234] on div "zo" at bounding box center [347, 232] width 32 height 67
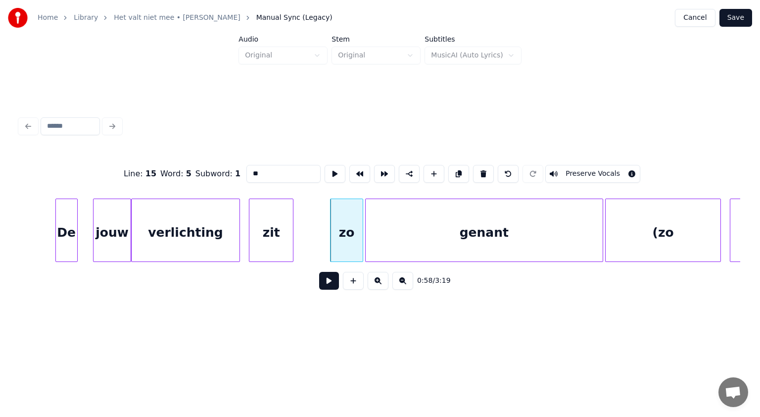
drag, startPoint x: 251, startPoint y: 171, endPoint x: 212, endPoint y: 172, distance: 38.6
click at [212, 172] on div "Line : 15 Word : 5 Subword : 1 ** Preserve Vocals" at bounding box center [380, 173] width 721 height 49
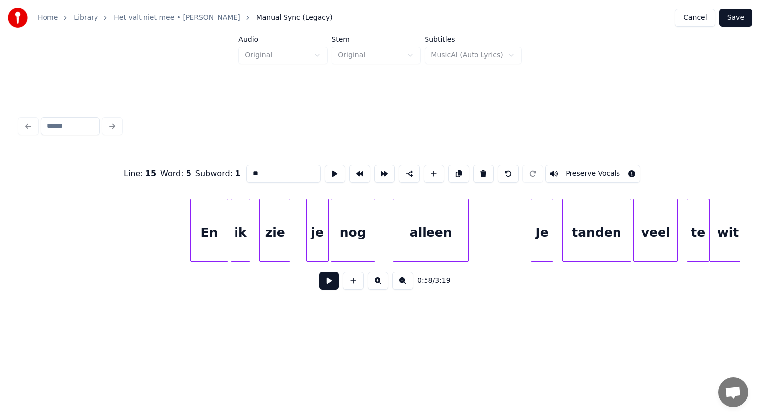
scroll to position [0, 11630]
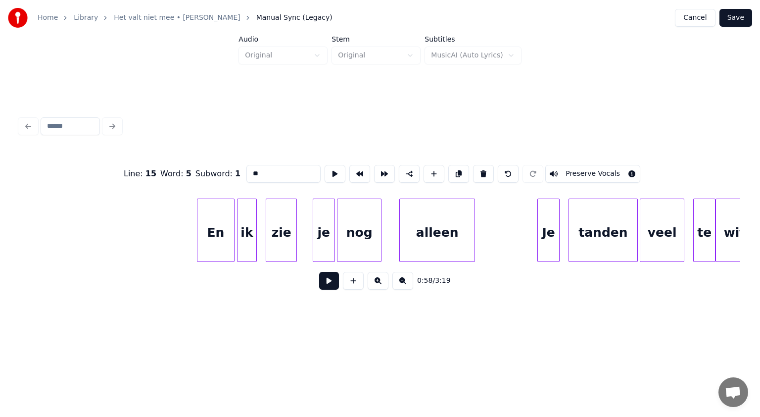
click at [222, 215] on div "En" at bounding box center [215, 232] width 37 height 67
type input "**"
click at [331, 279] on button at bounding box center [329, 281] width 20 height 18
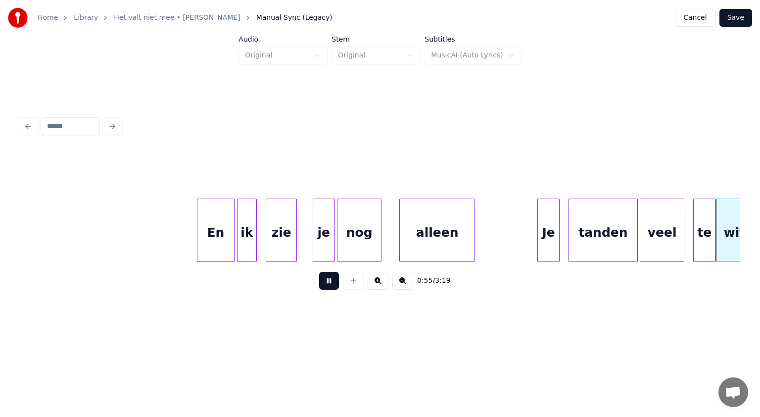
scroll to position [0, 12352]
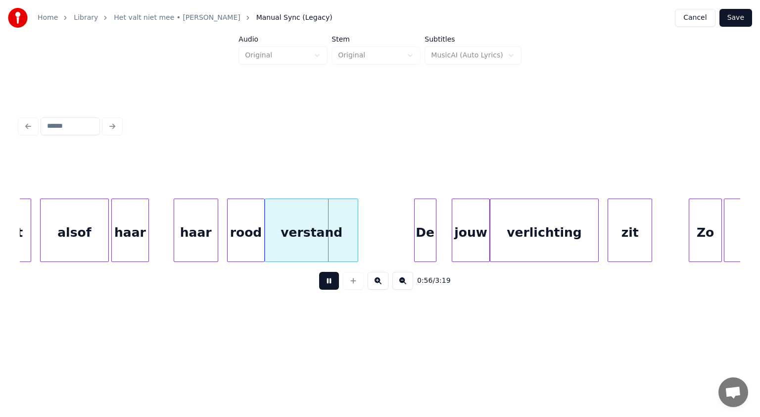
click at [331, 279] on button at bounding box center [329, 281] width 20 height 18
click at [70, 239] on div "alsof" at bounding box center [75, 232] width 68 height 67
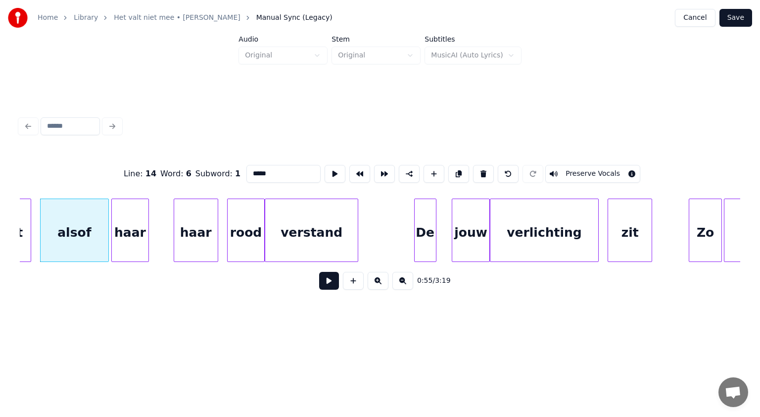
click at [329, 286] on button at bounding box center [329, 281] width 20 height 18
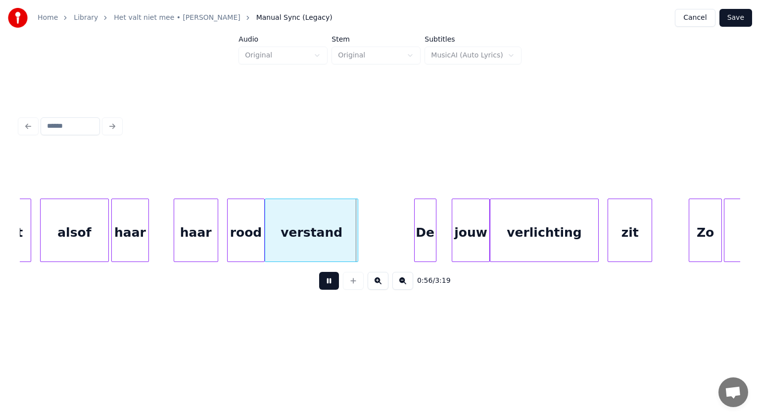
click at [329, 286] on button at bounding box center [329, 281] width 20 height 18
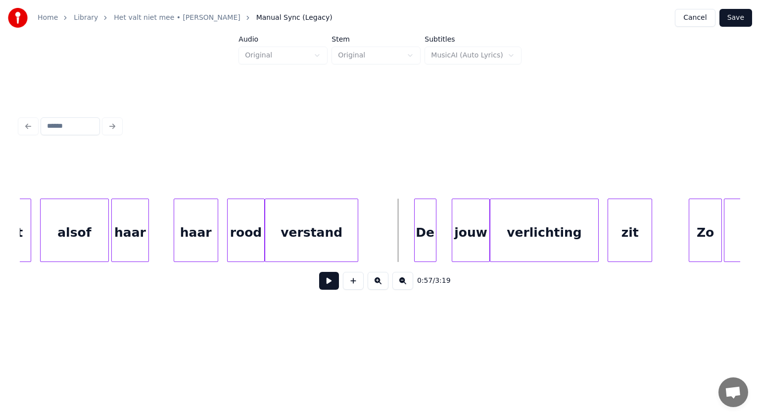
click at [82, 242] on div "alsof" at bounding box center [75, 232] width 68 height 67
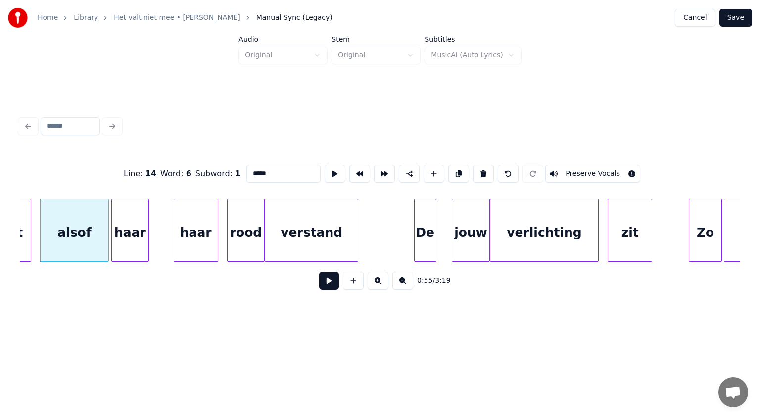
click at [326, 284] on button at bounding box center [329, 281] width 20 height 18
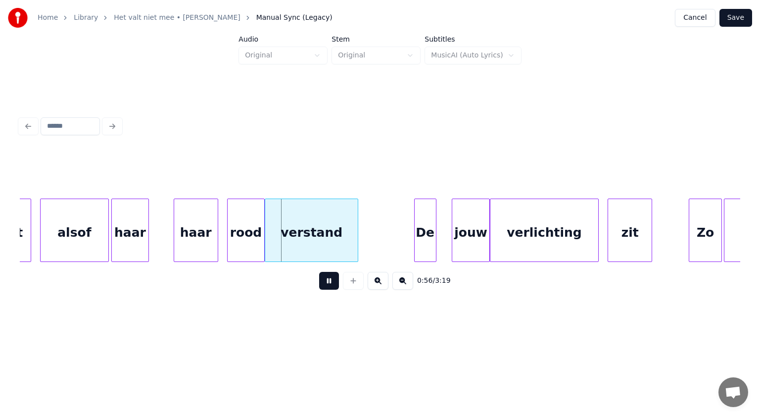
click at [326, 284] on button at bounding box center [329, 281] width 20 height 18
click at [139, 228] on div "haar" at bounding box center [130, 232] width 37 height 67
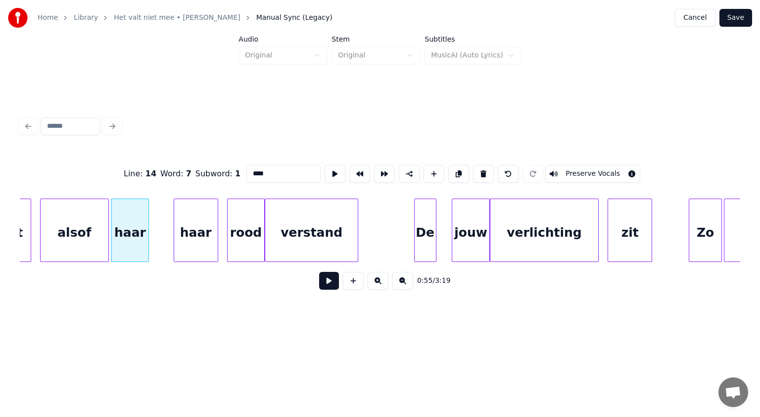
click at [328, 284] on button at bounding box center [329, 281] width 20 height 18
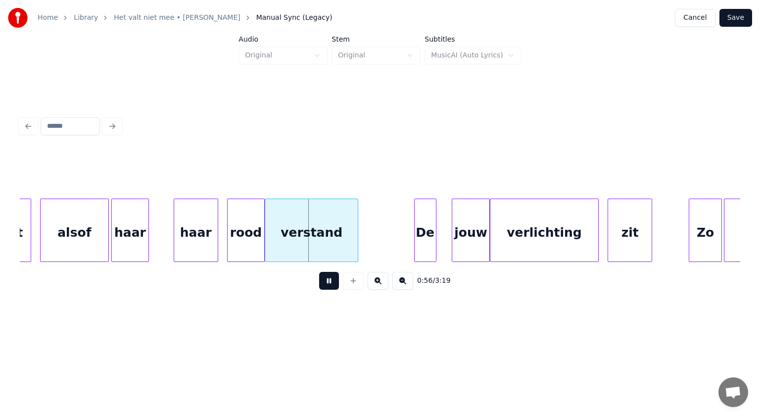
click at [328, 284] on button at bounding box center [329, 281] width 20 height 18
click at [77, 233] on div "alsof" at bounding box center [75, 232] width 68 height 67
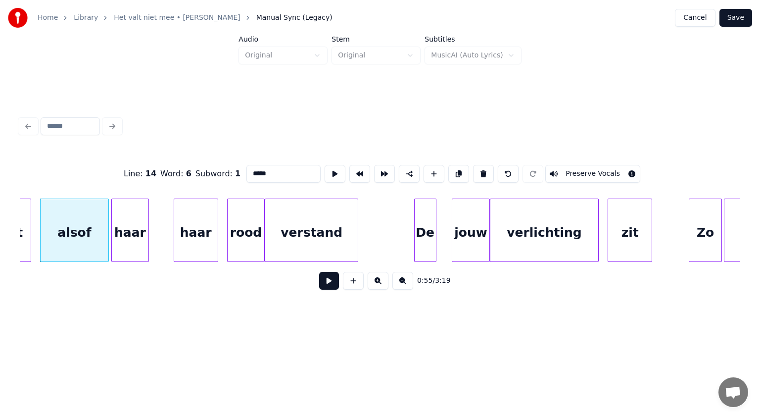
click at [191, 228] on div "haar" at bounding box center [196, 232] width 44 height 67
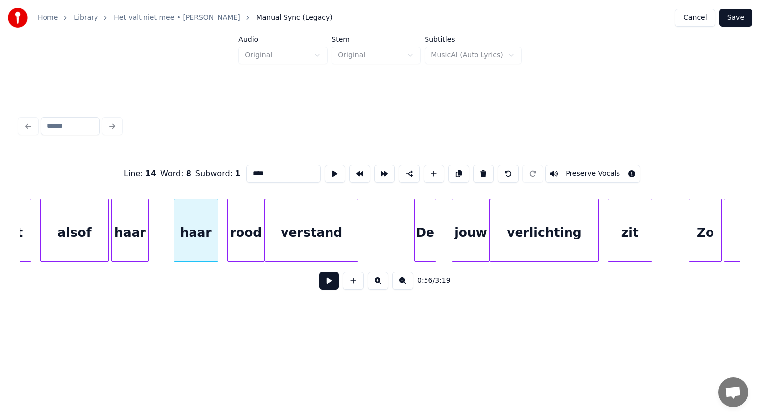
drag, startPoint x: 253, startPoint y: 171, endPoint x: 151, endPoint y: 186, distance: 102.6
click at [151, 186] on div "Line : 14 Word : 8 Subword : 1 **** Preserve Vocals" at bounding box center [380, 173] width 721 height 49
click at [140, 215] on div "haar" at bounding box center [130, 232] width 37 height 67
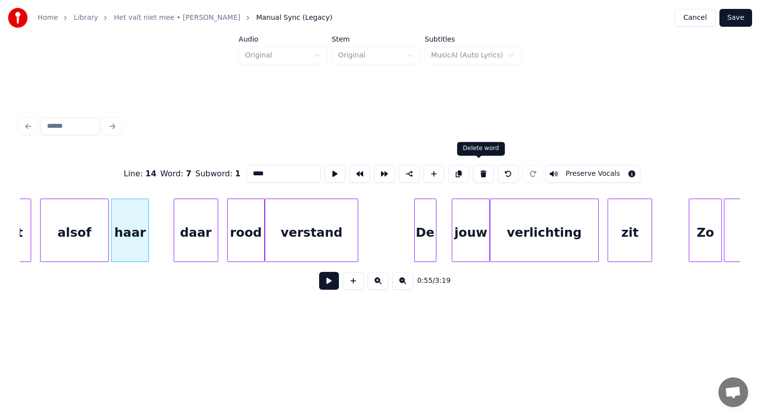
click at [480, 171] on button at bounding box center [483, 174] width 21 height 18
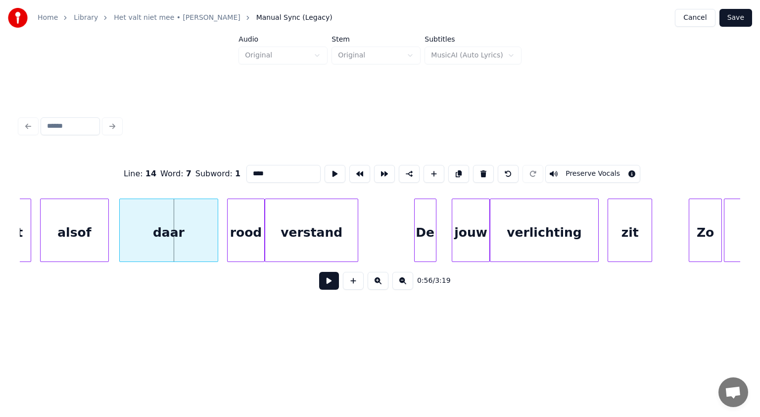
click at [122, 222] on div at bounding box center [121, 230] width 3 height 62
click at [241, 229] on div "rood" at bounding box center [246, 232] width 37 height 67
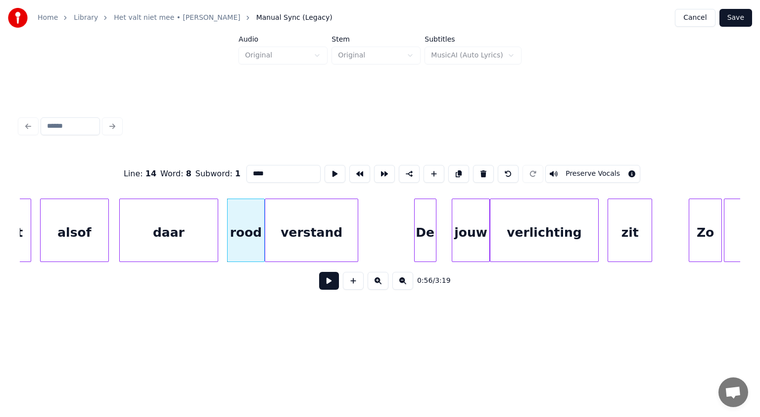
drag, startPoint x: 274, startPoint y: 170, endPoint x: 162, endPoint y: 174, distance: 111.9
click at [162, 174] on div "Line : 14 Word : 8 Subword : 1 **** Preserve Vocals" at bounding box center [380, 173] width 721 height 49
type input "***"
click at [329, 286] on button at bounding box center [329, 281] width 20 height 18
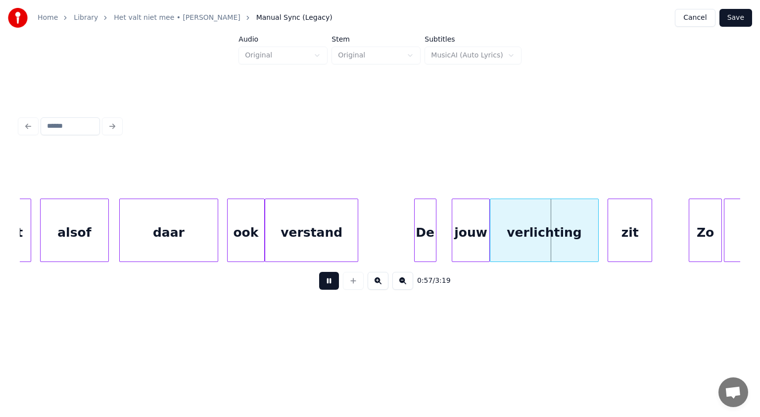
click at [329, 286] on button at bounding box center [329, 281] width 20 height 18
click at [176, 228] on div "daar" at bounding box center [169, 232] width 98 height 67
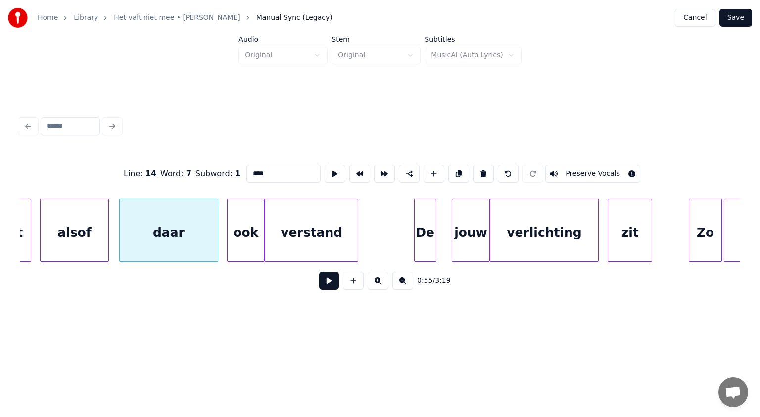
click at [330, 284] on button at bounding box center [329, 281] width 20 height 18
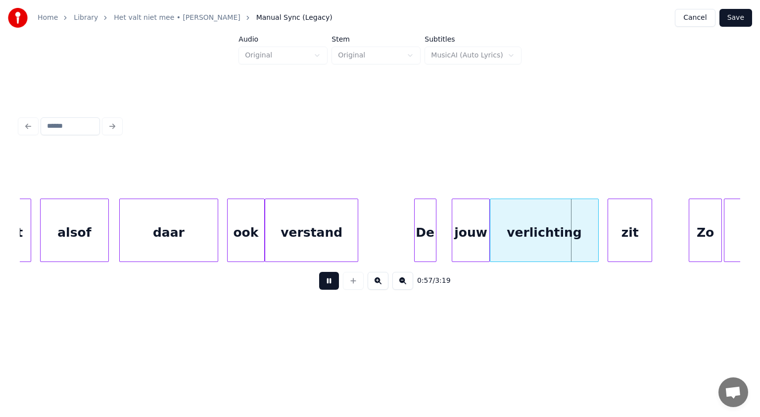
click at [330, 284] on button at bounding box center [329, 281] width 20 height 18
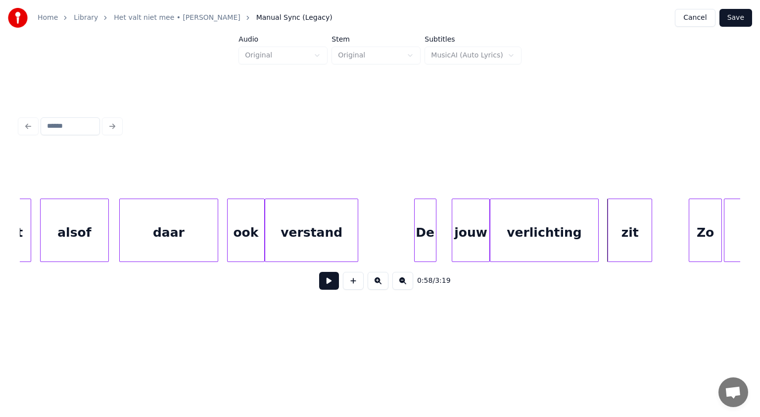
click at [429, 242] on div "De" at bounding box center [425, 232] width 21 height 67
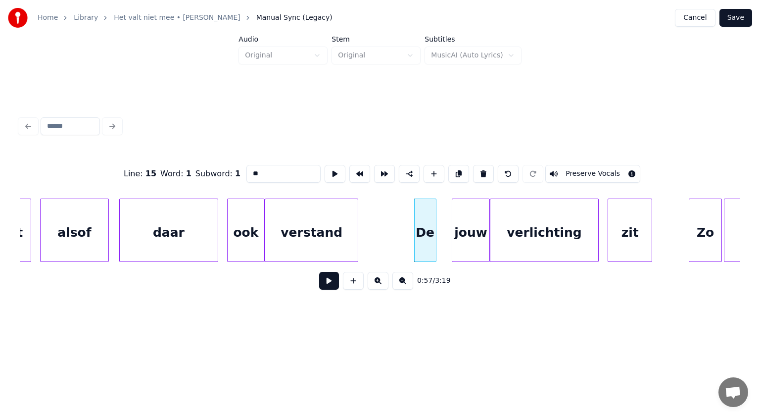
drag, startPoint x: 268, startPoint y: 167, endPoint x: 207, endPoint y: 174, distance: 61.3
click at [207, 174] on div "Line : 15 Word : 1 Subword : 1 ** Preserve Vocals" at bounding box center [380, 173] width 721 height 49
click at [436, 213] on div at bounding box center [434, 230] width 3 height 62
click at [450, 213] on div at bounding box center [450, 230] width 3 height 62
type input "***"
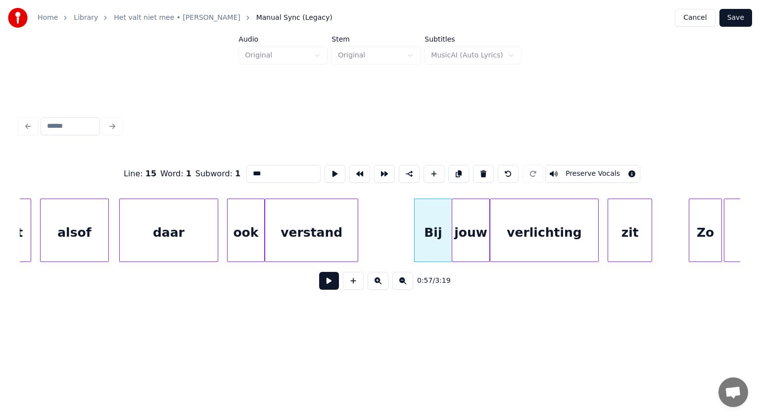
click at [330, 284] on button at bounding box center [329, 281] width 20 height 18
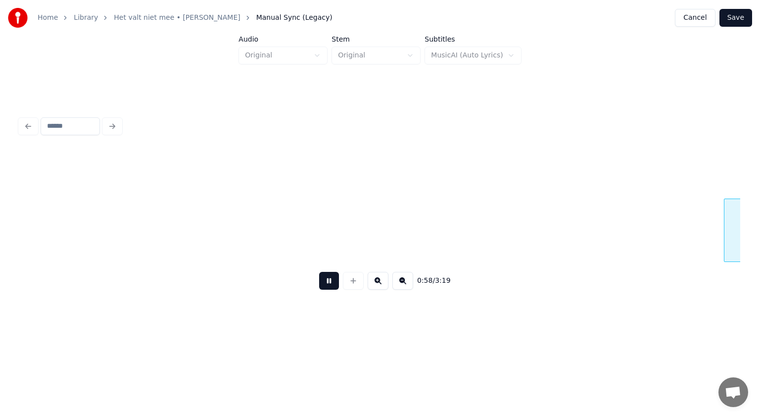
scroll to position [0, 13073]
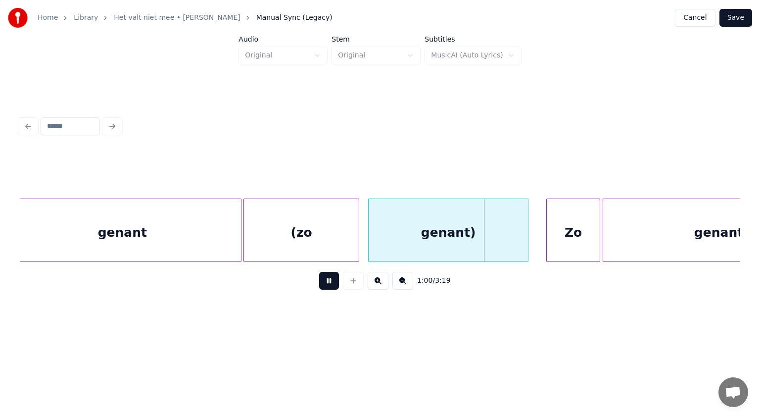
click at [330, 284] on button at bounding box center [329, 281] width 20 height 18
click at [386, 226] on div at bounding box center [385, 230] width 3 height 62
click at [364, 227] on div "(zo" at bounding box center [324, 232] width 115 height 67
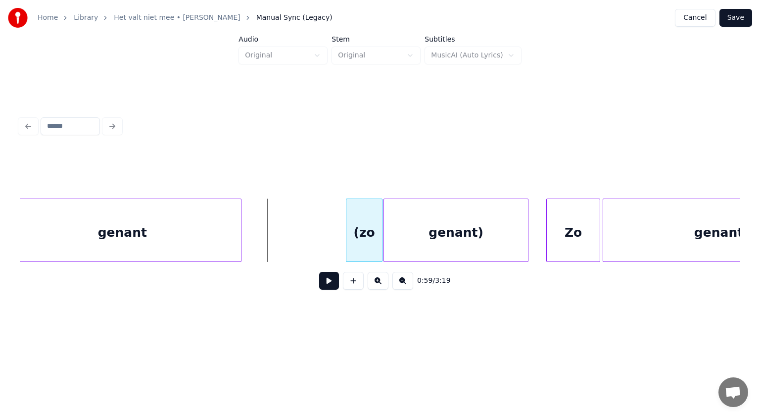
click at [346, 220] on div at bounding box center [347, 230] width 3 height 62
click at [261, 209] on div at bounding box center [261, 230] width 3 height 62
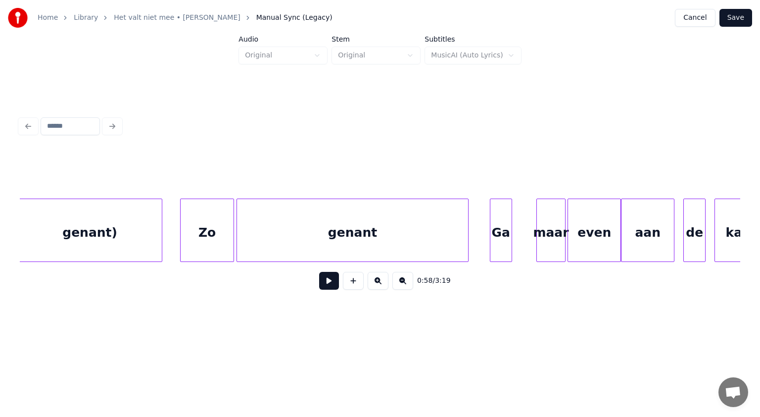
scroll to position [0, 13531]
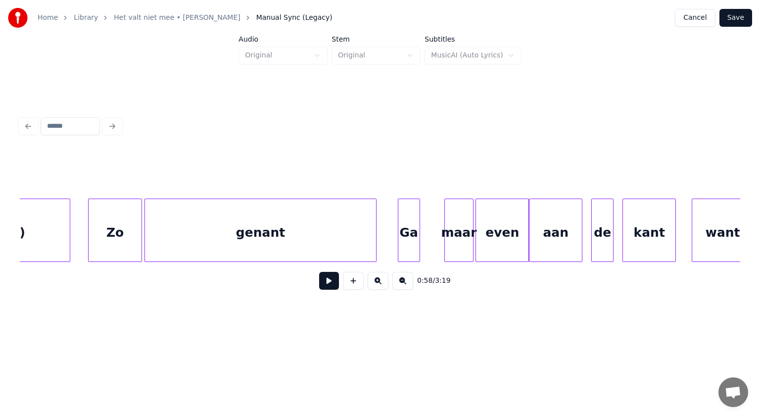
click at [354, 231] on div "genant" at bounding box center [260, 232] width 231 height 67
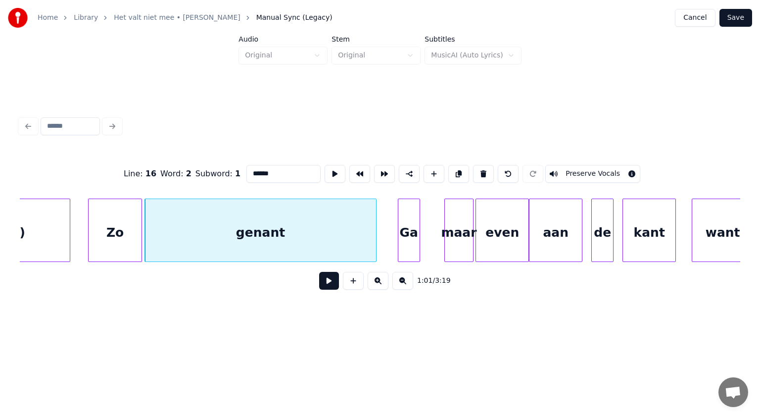
click at [331, 283] on button at bounding box center [329, 281] width 20 height 18
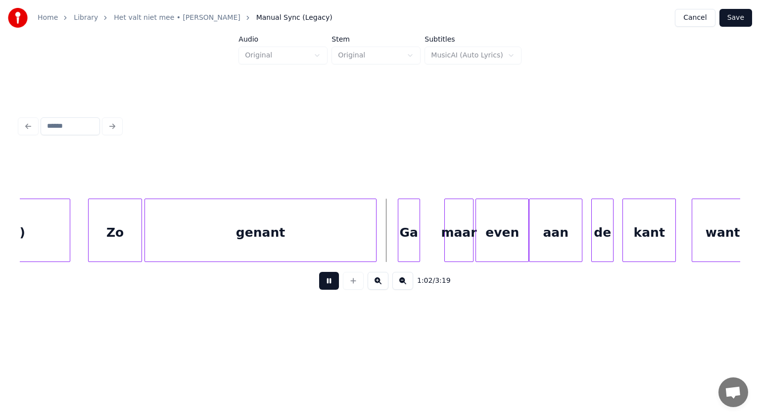
click at [331, 283] on button at bounding box center [329, 281] width 20 height 18
click at [343, 230] on div at bounding box center [342, 230] width 3 height 62
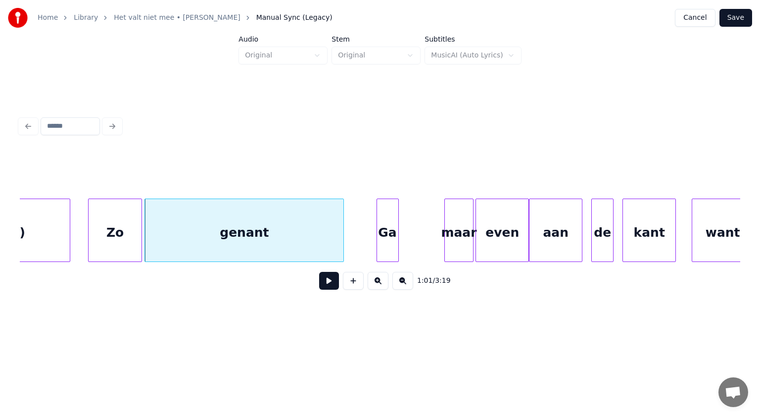
click at [387, 234] on div "Ga" at bounding box center [387, 232] width 21 height 67
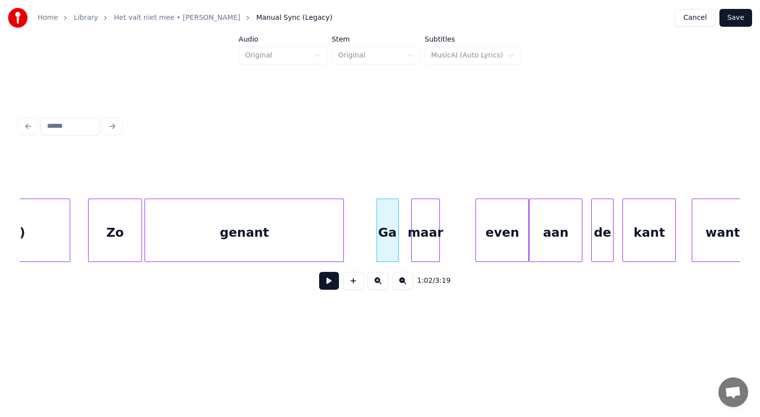
click at [419, 235] on div "maar" at bounding box center [426, 232] width 28 height 67
click at [388, 229] on div "Ga" at bounding box center [387, 232] width 21 height 67
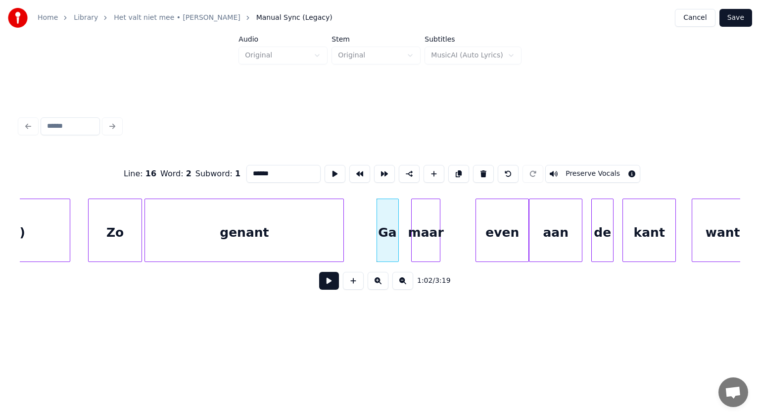
type input "**"
click at [332, 282] on button at bounding box center [329, 281] width 20 height 18
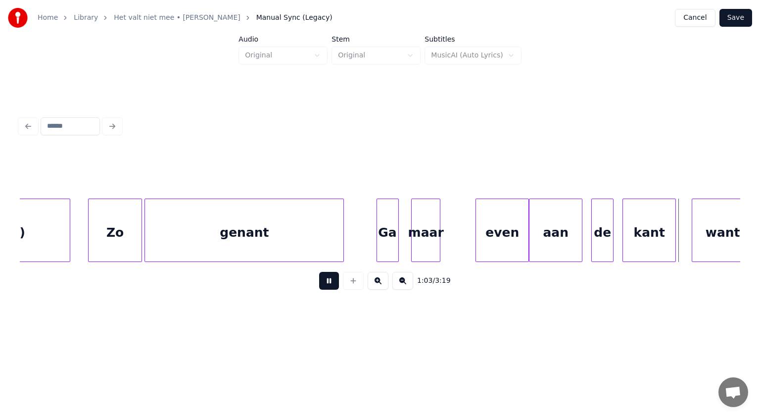
click at [332, 282] on button at bounding box center [329, 281] width 20 height 18
click at [477, 220] on div at bounding box center [476, 230] width 3 height 62
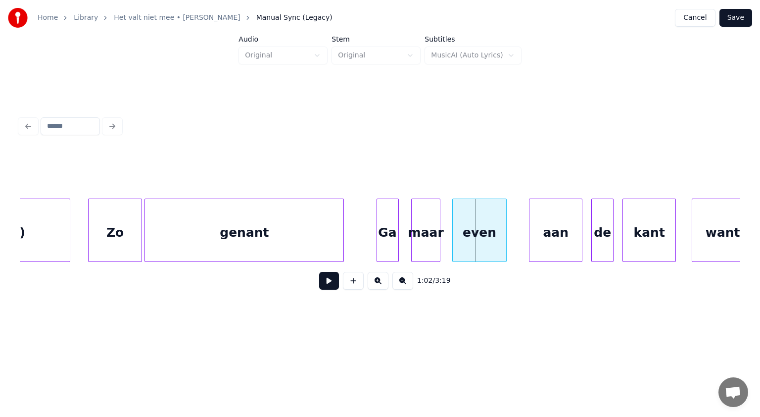
click at [477, 223] on div "even" at bounding box center [479, 232] width 53 height 67
click at [529, 235] on div "aan" at bounding box center [545, 232] width 52 height 67
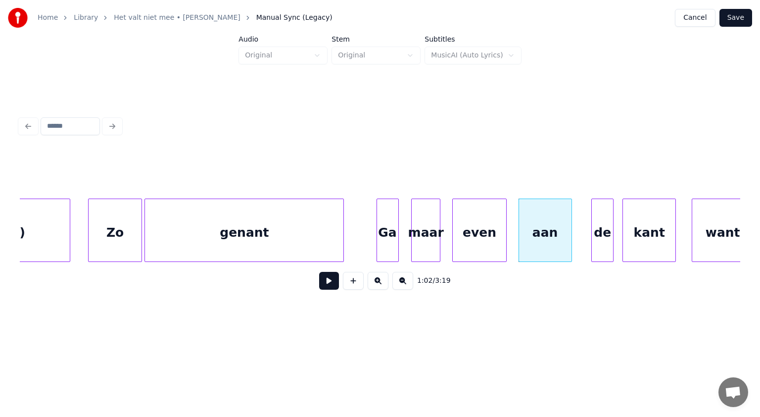
click at [389, 239] on div "Ga" at bounding box center [387, 232] width 21 height 67
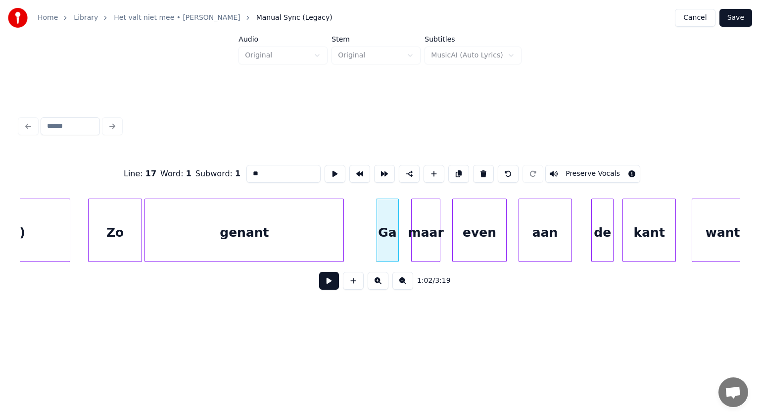
click at [330, 283] on button at bounding box center [329, 281] width 20 height 18
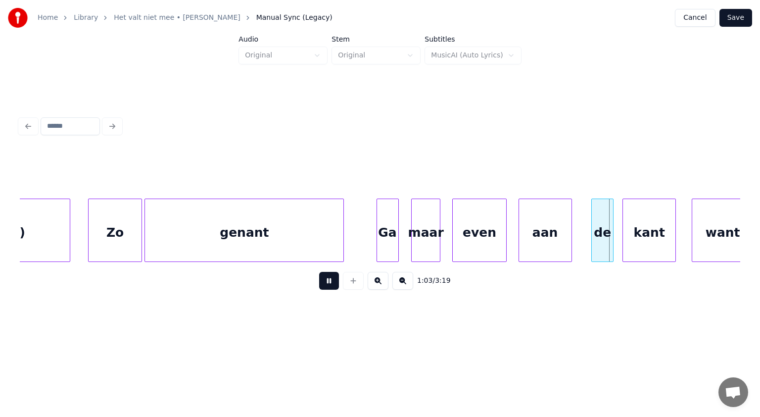
click at [330, 283] on button at bounding box center [329, 281] width 20 height 18
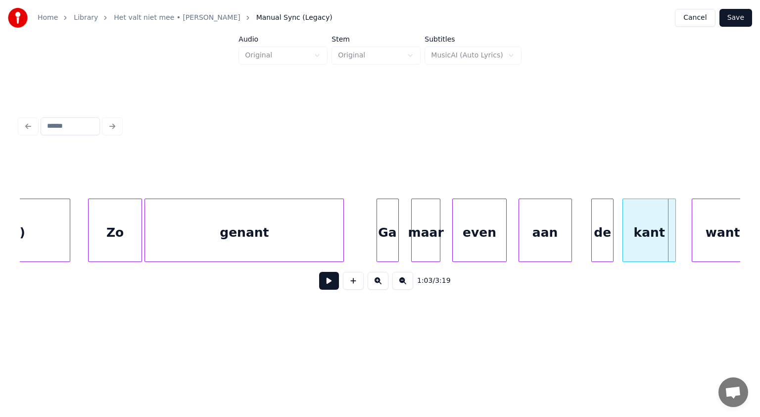
click at [471, 246] on div "even" at bounding box center [479, 232] width 53 height 67
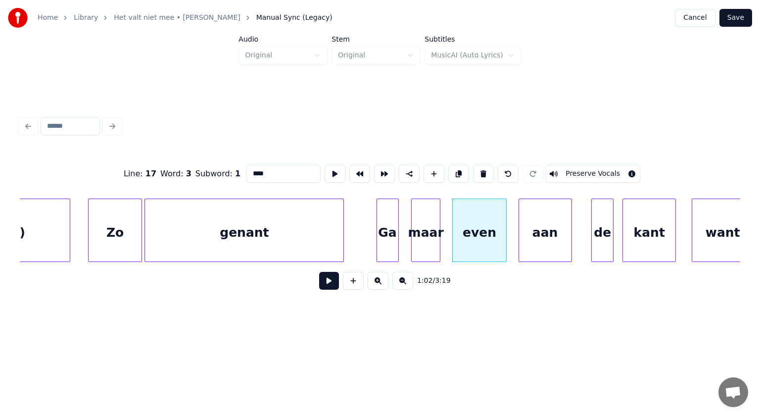
click at [324, 285] on button at bounding box center [329, 281] width 20 height 18
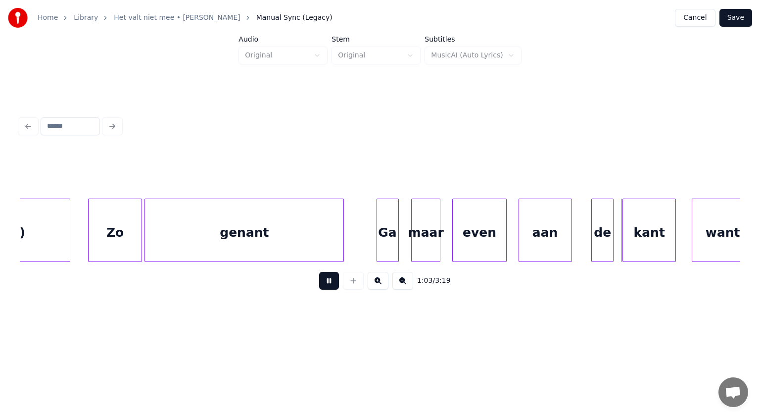
click at [324, 285] on button at bounding box center [329, 281] width 20 height 18
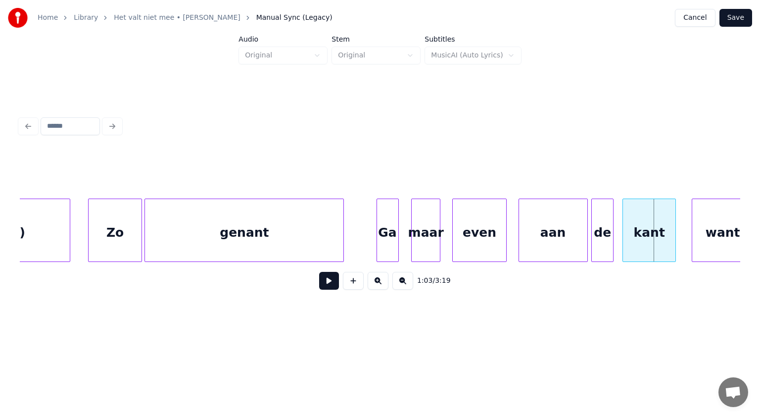
click at [587, 224] on div at bounding box center [586, 230] width 3 height 62
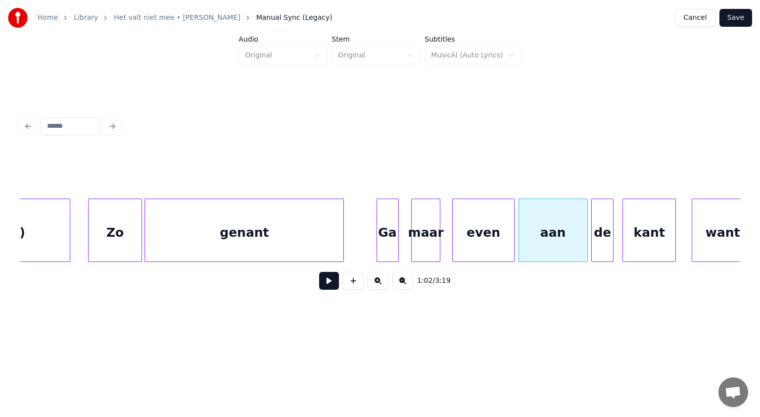
click at [513, 228] on div at bounding box center [512, 230] width 3 height 62
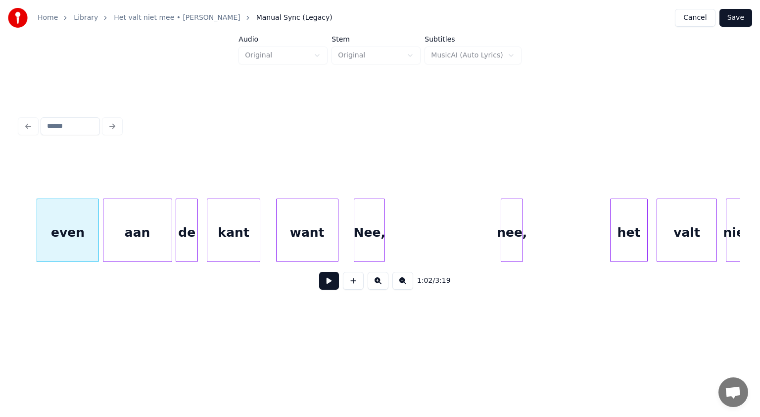
scroll to position [0, 13954]
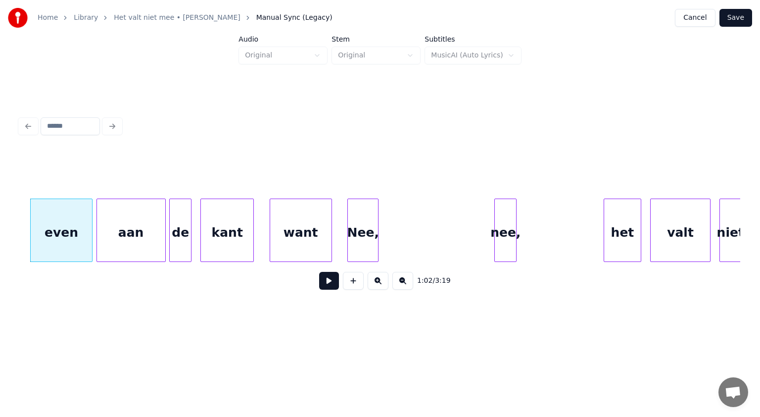
click at [224, 235] on div "kant" at bounding box center [227, 232] width 52 height 67
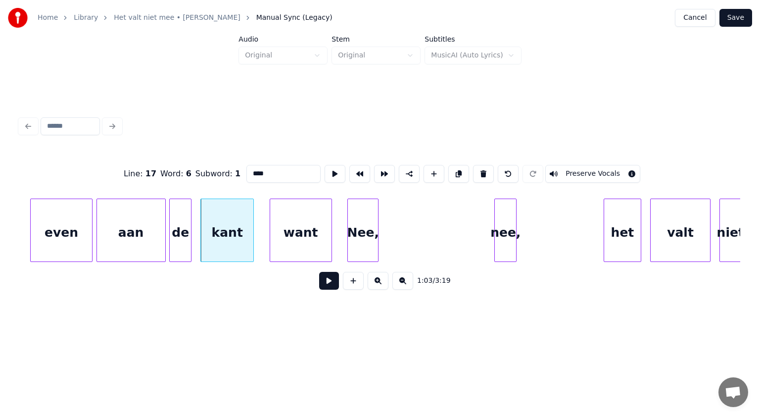
click at [325, 280] on button at bounding box center [329, 281] width 20 height 18
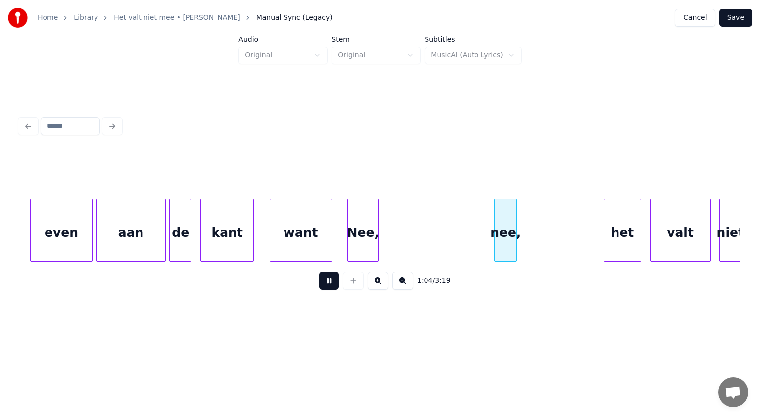
click at [325, 280] on button at bounding box center [329, 281] width 20 height 18
click at [384, 229] on div "Nee," at bounding box center [376, 232] width 30 height 67
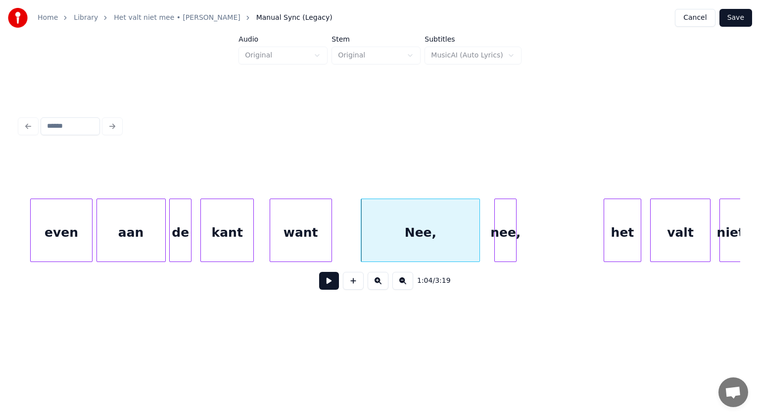
click at [479, 217] on div at bounding box center [478, 230] width 3 height 62
click at [521, 214] on div "nee," at bounding box center [519, 232] width 21 height 67
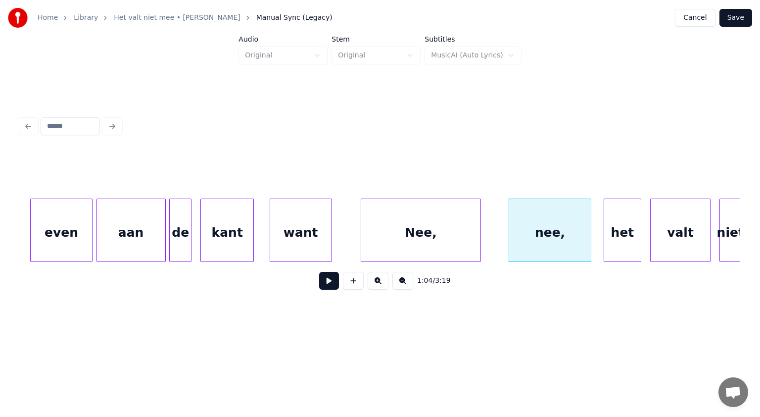
click at [589, 218] on div at bounding box center [589, 230] width 3 height 62
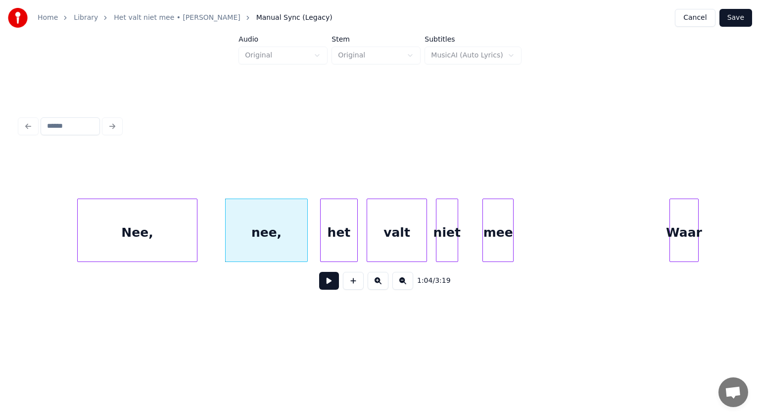
scroll to position [0, 14323]
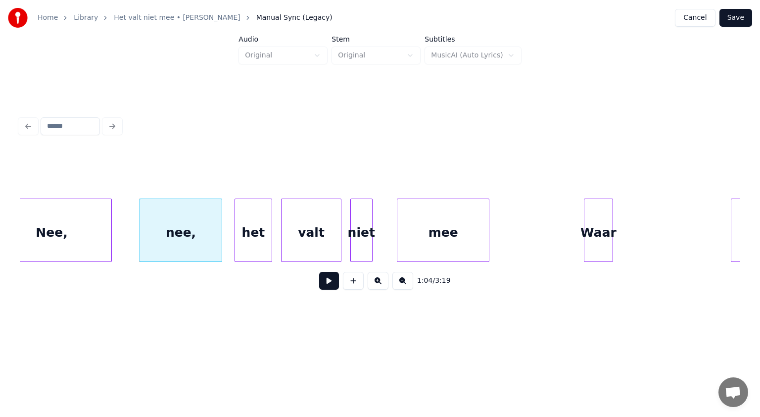
click at [487, 212] on div at bounding box center [487, 230] width 3 height 62
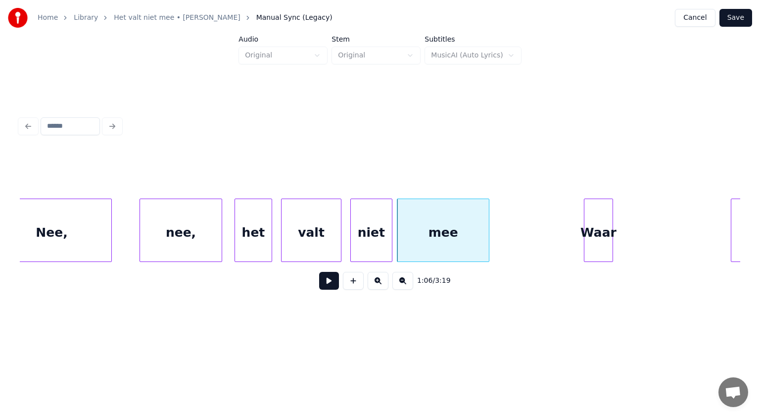
click at [391, 218] on div at bounding box center [390, 230] width 3 height 62
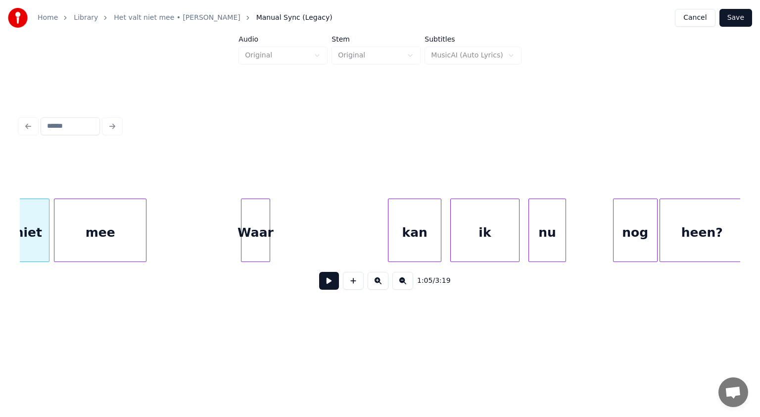
scroll to position [0, 14672]
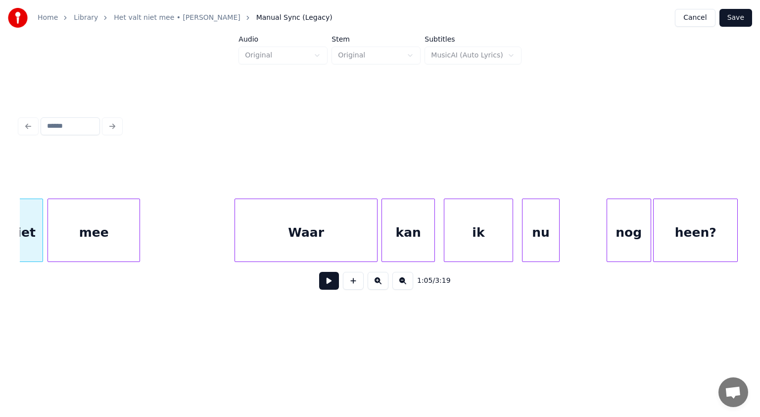
click at [376, 200] on div at bounding box center [375, 230] width 3 height 62
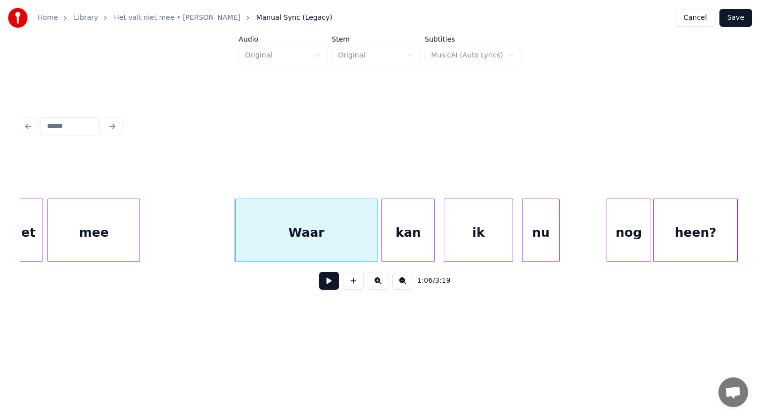
click at [395, 236] on div "kan" at bounding box center [408, 232] width 52 height 67
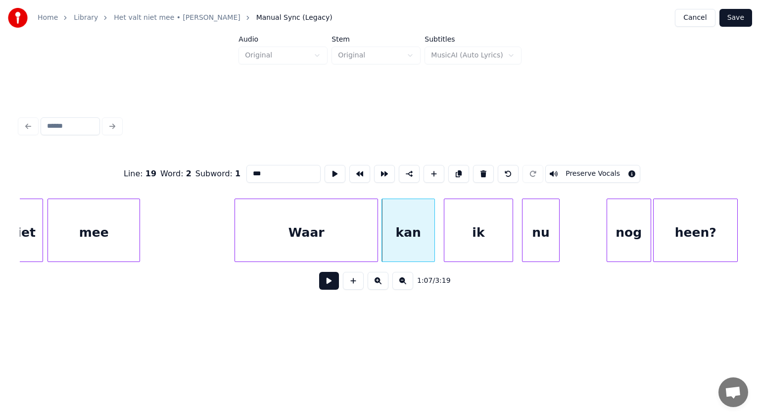
click at [330, 281] on button at bounding box center [329, 281] width 20 height 18
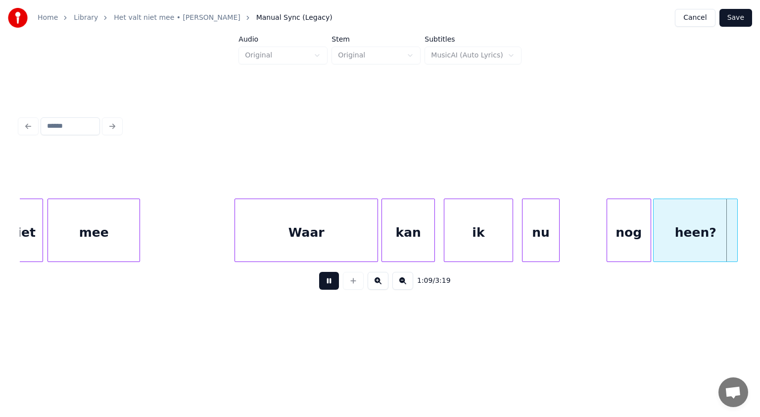
scroll to position [0, 15394]
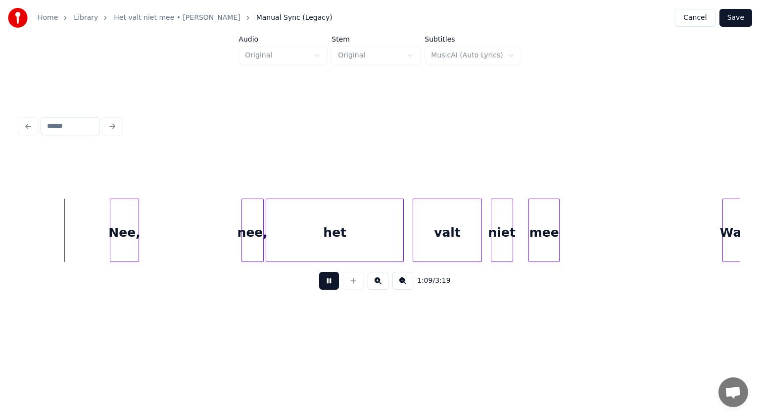
click at [330, 281] on button at bounding box center [329, 281] width 20 height 18
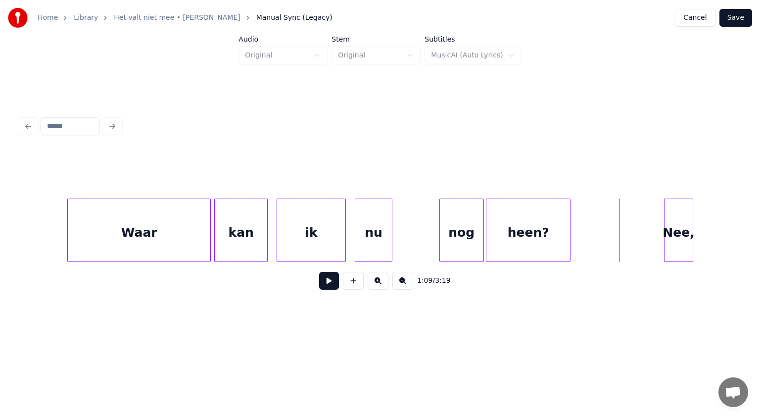
scroll to position [0, 14793]
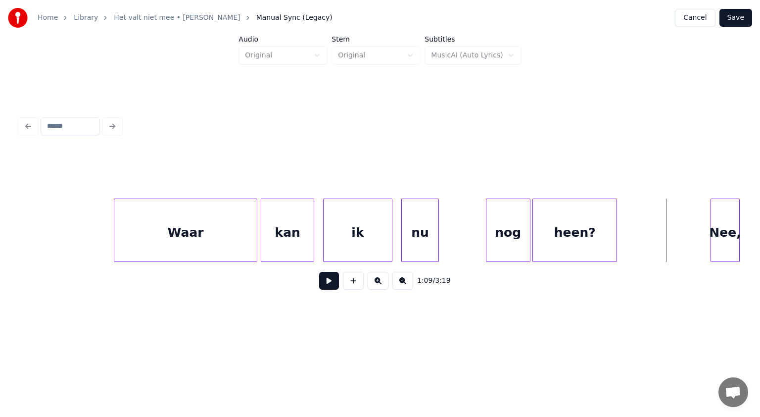
click at [156, 245] on div "Waar" at bounding box center [185, 232] width 143 height 67
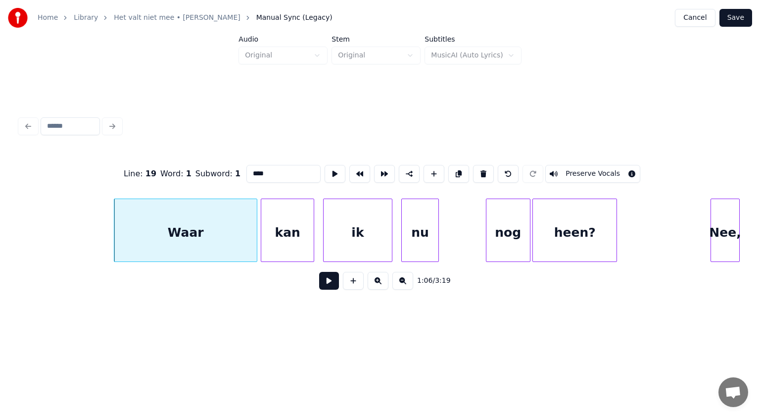
click at [328, 282] on button at bounding box center [329, 281] width 20 height 18
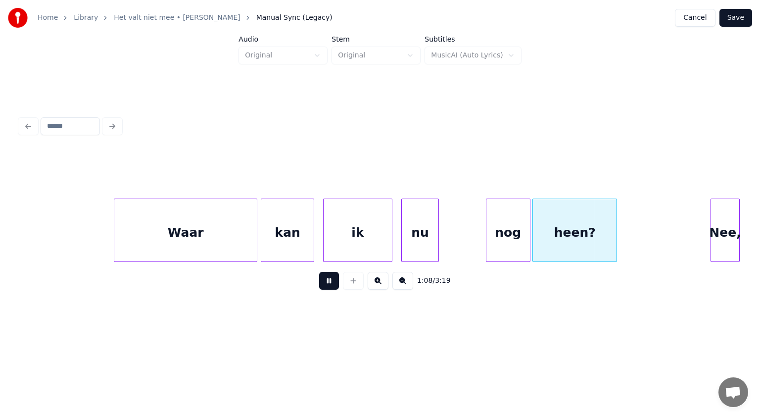
click at [328, 282] on button at bounding box center [329, 281] width 20 height 18
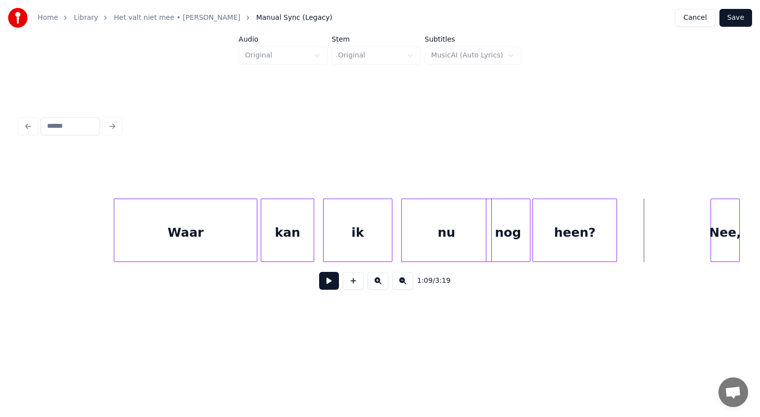
click at [491, 248] on div at bounding box center [490, 230] width 3 height 62
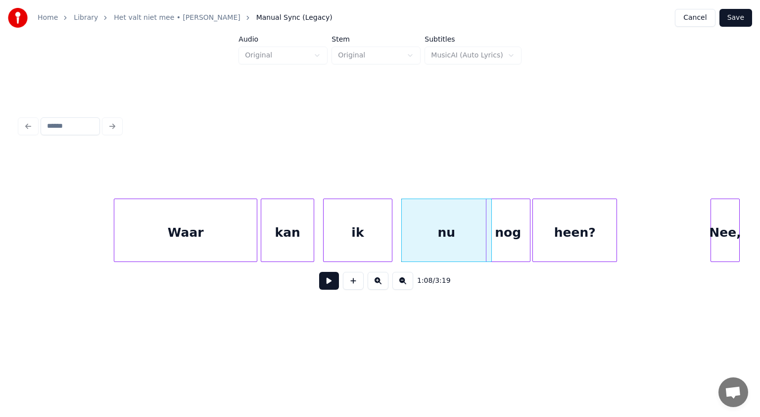
click at [328, 284] on button at bounding box center [329, 281] width 20 height 18
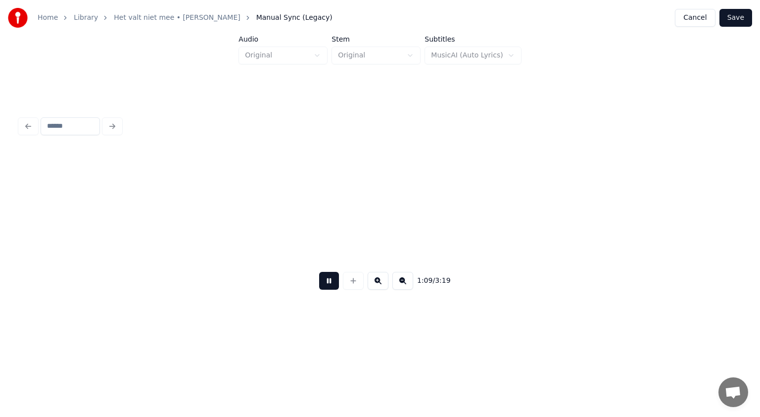
scroll to position [0, 15515]
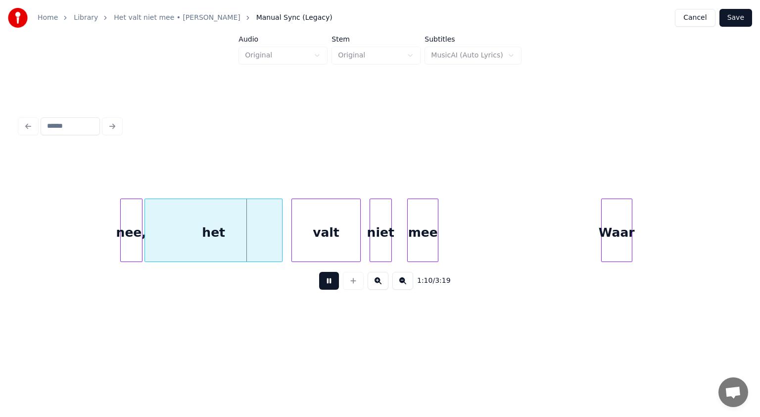
click at [328, 284] on button at bounding box center [329, 281] width 20 height 18
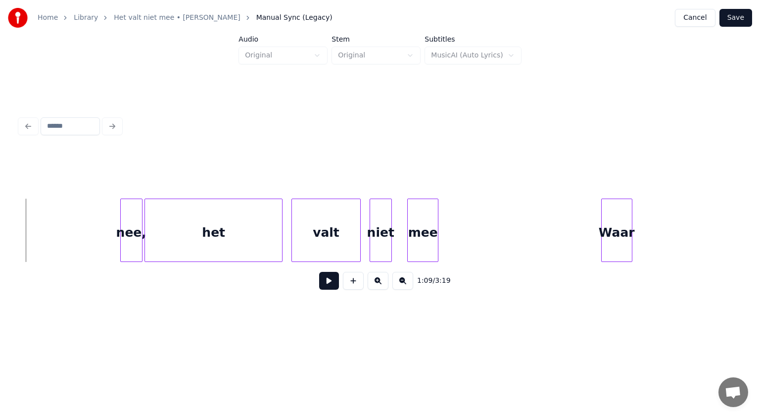
click at [131, 247] on div "nee," at bounding box center [131, 232] width 21 height 67
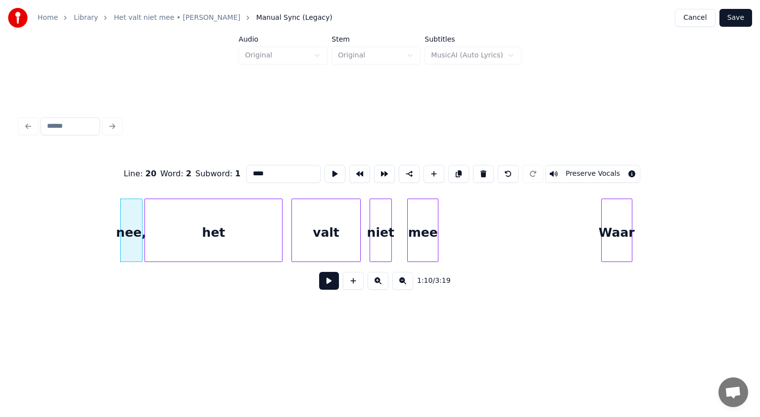
click at [324, 281] on button at bounding box center [329, 281] width 20 height 18
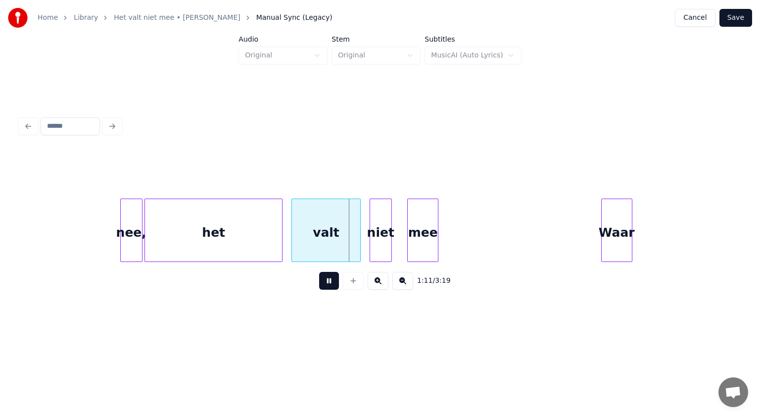
click at [324, 281] on button at bounding box center [329, 281] width 20 height 18
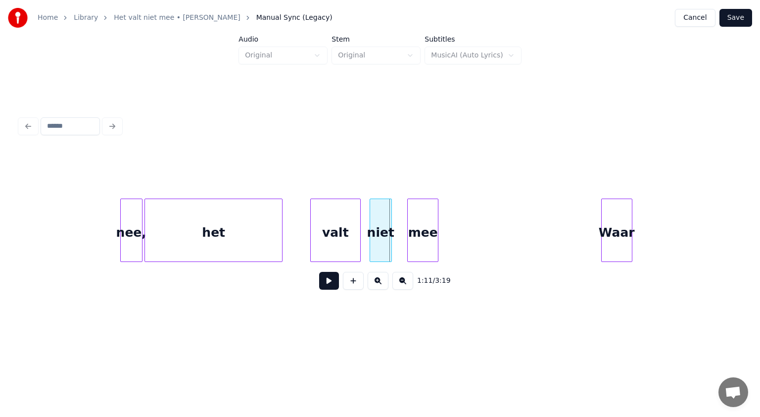
click at [312, 226] on div at bounding box center [312, 230] width 3 height 62
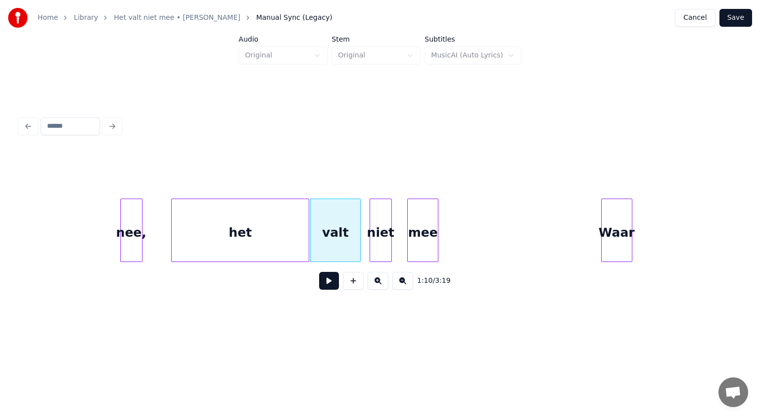
click at [288, 226] on div "het" at bounding box center [240, 232] width 137 height 67
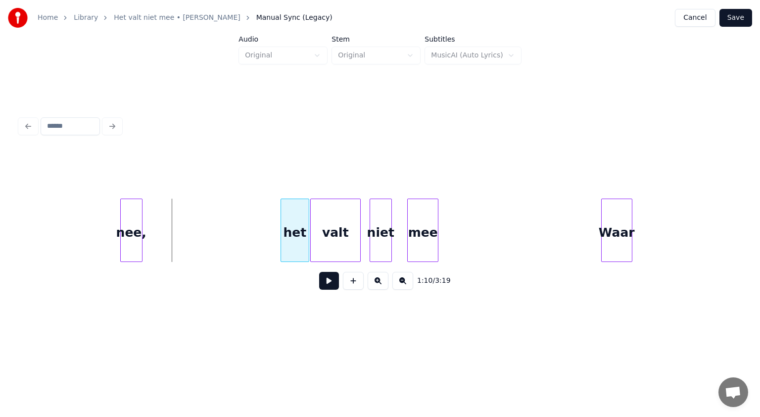
click at [283, 223] on div at bounding box center [282, 230] width 3 height 62
click at [162, 210] on div "nee," at bounding box center [159, 232] width 21 height 67
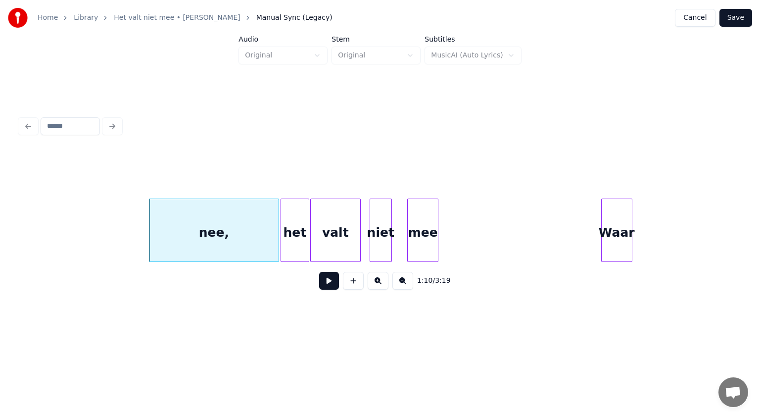
click at [277, 226] on div at bounding box center [277, 230] width 3 height 62
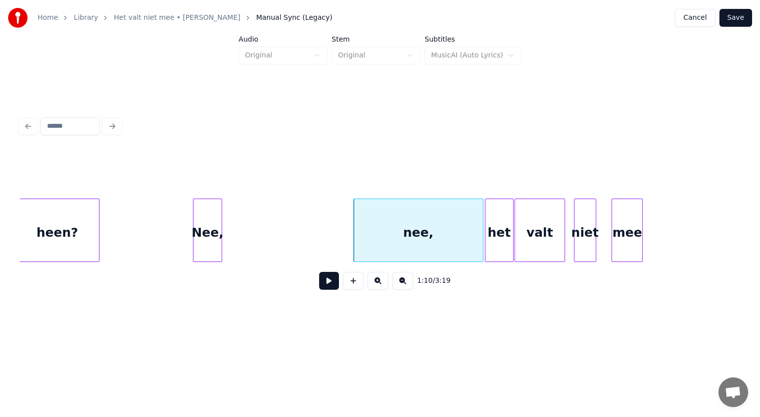
scroll to position [0, 15304]
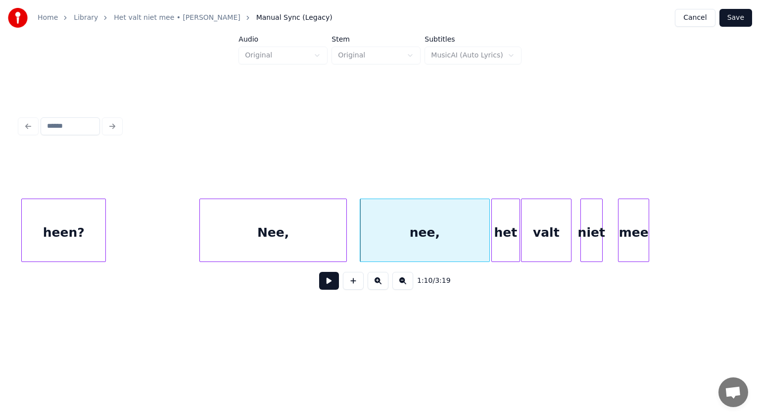
click at [344, 209] on div at bounding box center [344, 230] width 3 height 62
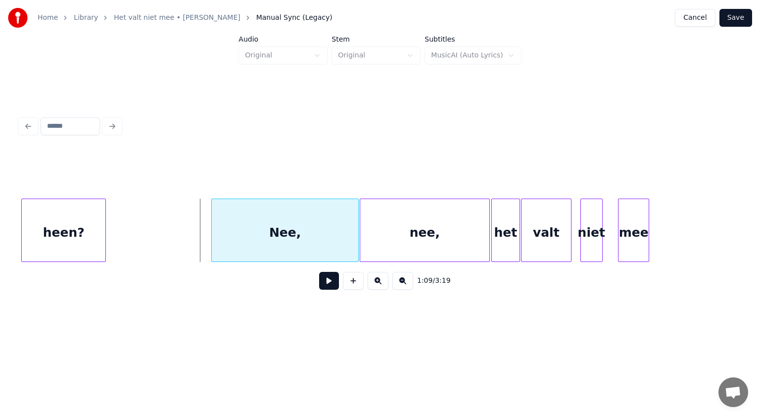
click at [306, 208] on div "Nee," at bounding box center [285, 232] width 147 height 67
click at [701, 215] on div at bounding box center [699, 230] width 3 height 62
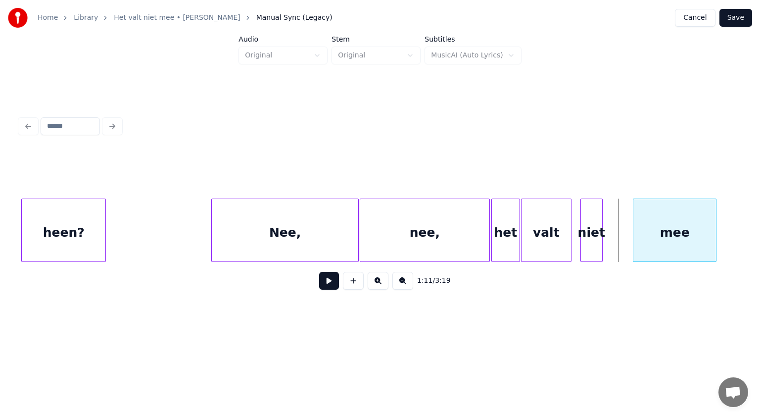
click at [678, 213] on div "mee" at bounding box center [675, 232] width 83 height 67
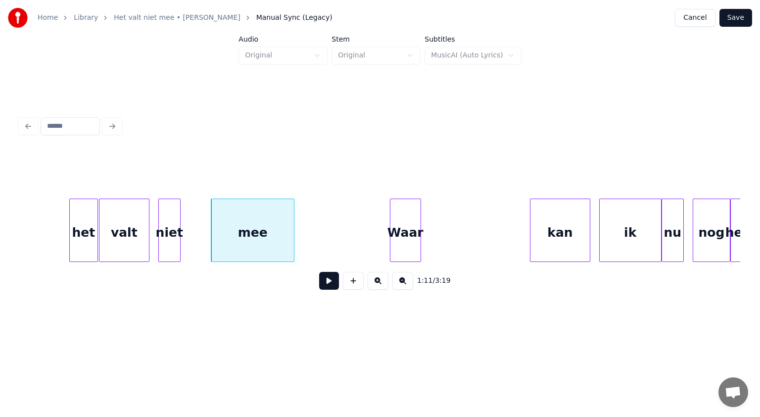
scroll to position [0, 15832]
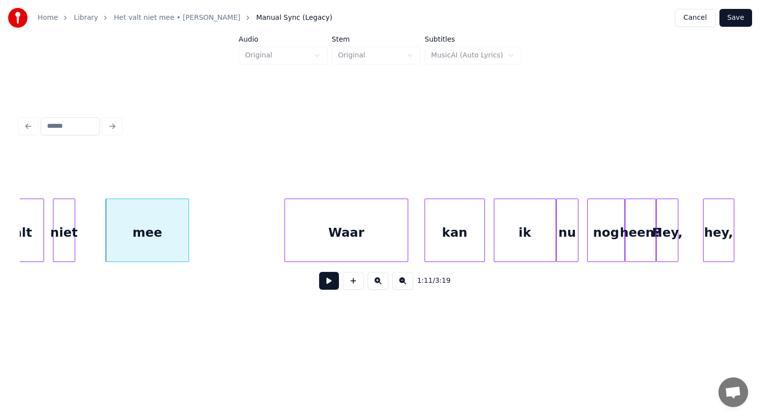
click at [407, 211] on div at bounding box center [406, 230] width 3 height 62
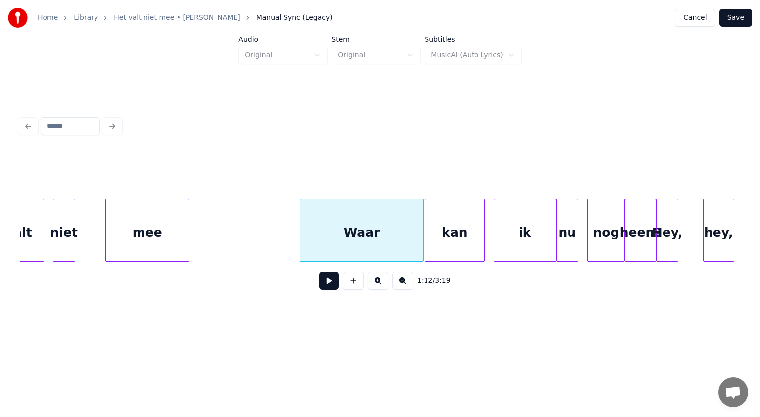
click at [378, 207] on div "Waar" at bounding box center [361, 232] width 123 height 67
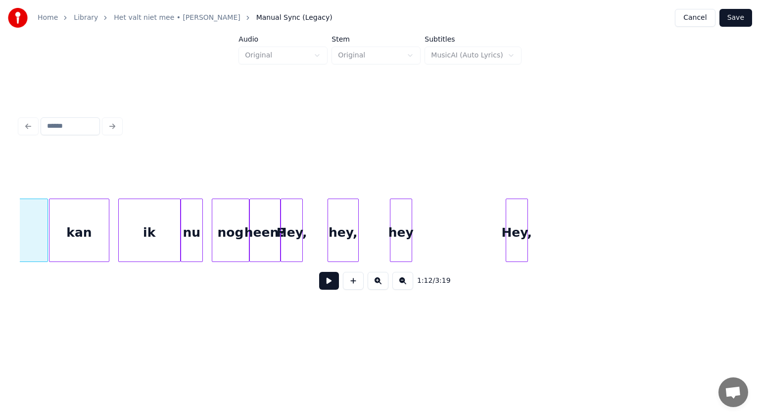
scroll to position [0, 16234]
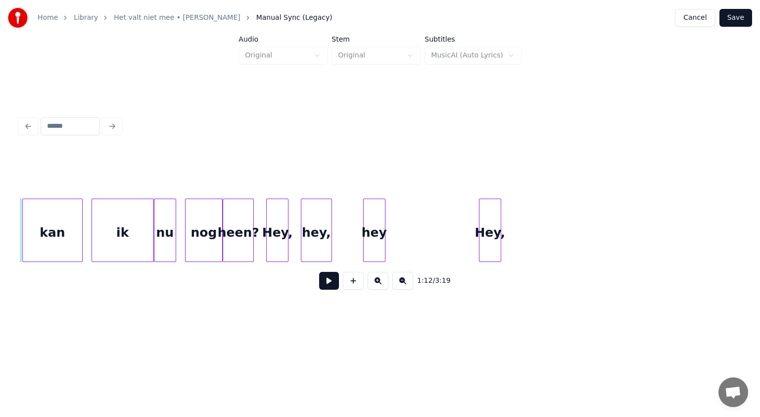
click at [277, 241] on div "Hey," at bounding box center [277, 232] width 21 height 67
click at [262, 243] on div at bounding box center [263, 230] width 3 height 62
click at [243, 245] on div "heen?" at bounding box center [244, 232] width 42 height 67
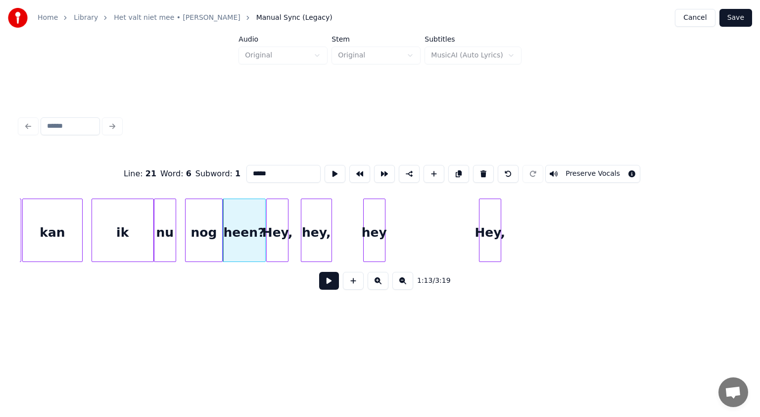
click at [330, 280] on button at bounding box center [329, 281] width 20 height 18
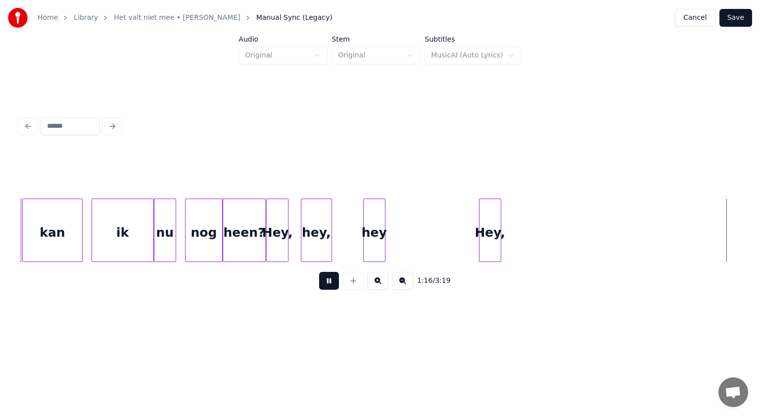
click at [330, 280] on button at bounding box center [329, 281] width 20 height 18
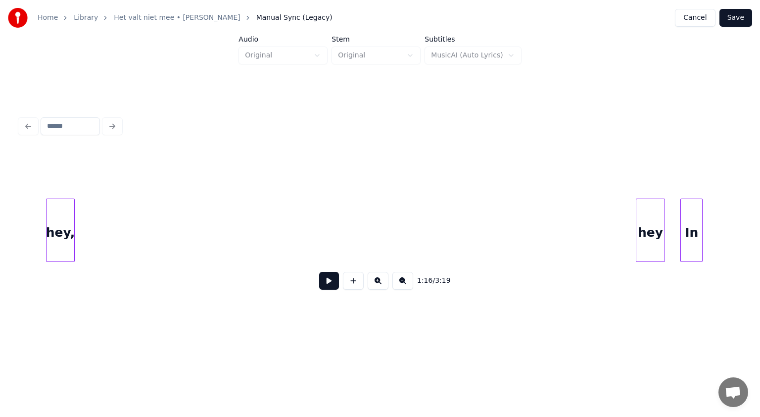
scroll to position [0, 17191]
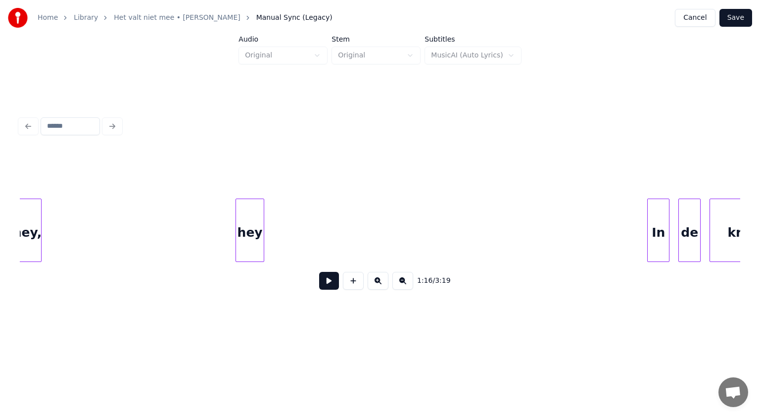
click at [255, 241] on div "hey" at bounding box center [250, 232] width 28 height 67
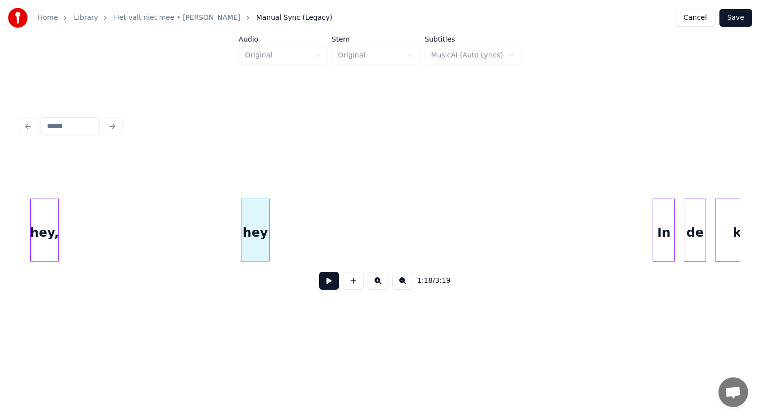
click at [37, 232] on div "hey," at bounding box center [45, 232] width 28 height 67
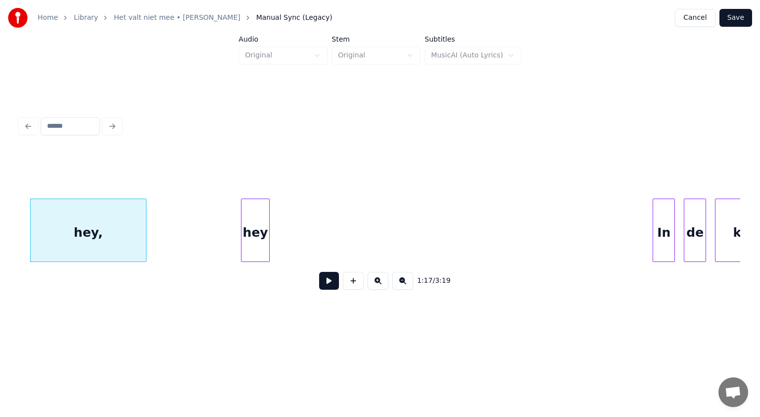
click at [146, 218] on div at bounding box center [144, 230] width 3 height 62
click at [323, 280] on button at bounding box center [329, 281] width 20 height 18
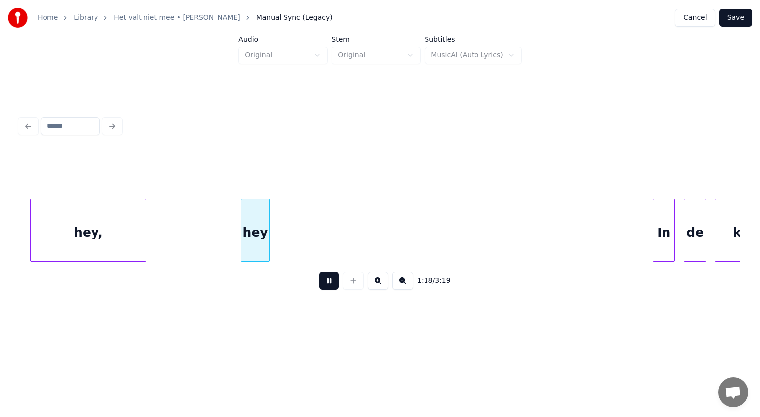
click at [323, 280] on button at bounding box center [329, 281] width 20 height 18
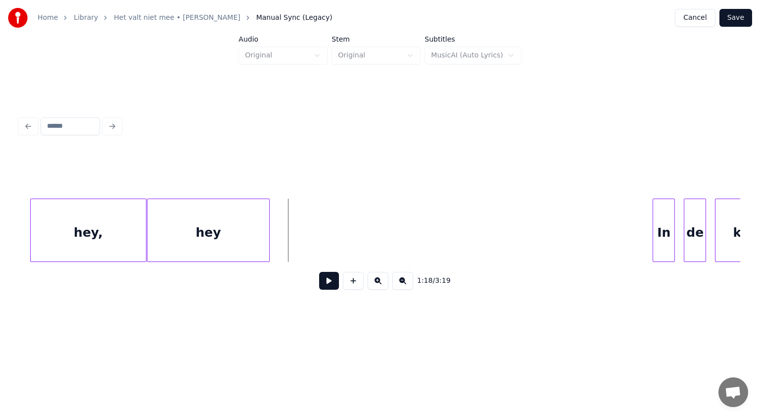
click at [148, 211] on div at bounding box center [148, 230] width 3 height 62
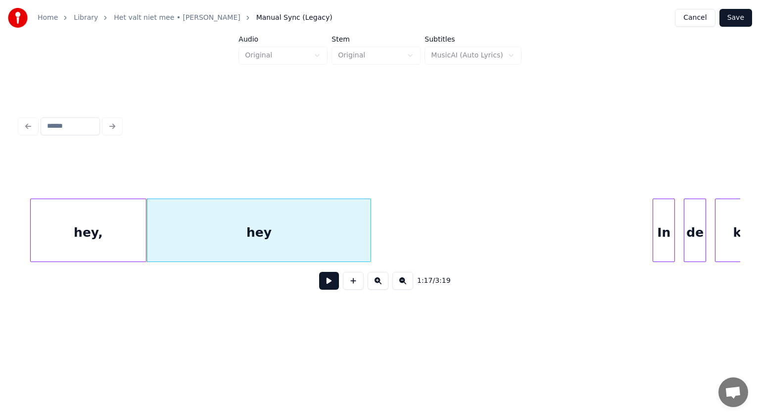
click at [368, 216] on div at bounding box center [369, 230] width 3 height 62
click at [99, 223] on div "hey," at bounding box center [88, 232] width 115 height 67
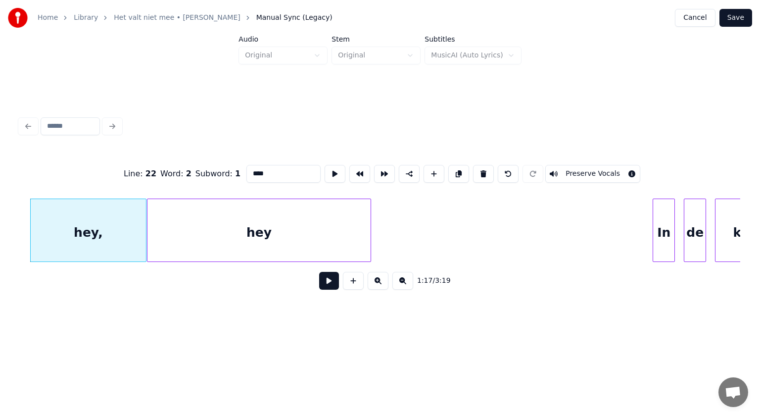
drag, startPoint x: 254, startPoint y: 168, endPoint x: 182, endPoint y: 180, distance: 73.2
click at [182, 180] on div "Line : 22 Word : 2 Subword : 1 **** Preserve Vocals" at bounding box center [380, 173] width 721 height 49
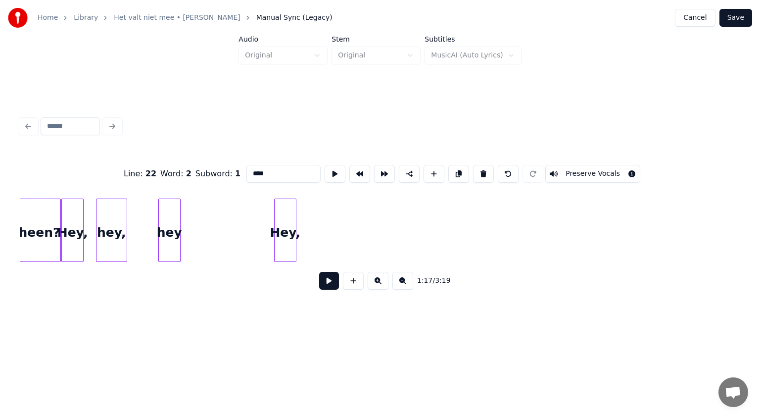
scroll to position [0, 16426]
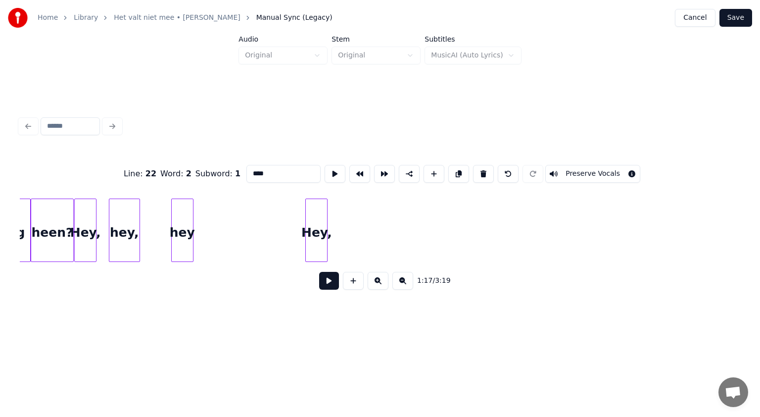
click at [320, 231] on div "Hey," at bounding box center [316, 232] width 21 height 67
click at [481, 166] on button at bounding box center [483, 174] width 21 height 18
click at [501, 169] on button at bounding box center [508, 174] width 21 height 18
click at [345, 207] on div "Hey," at bounding box center [342, 232] width 21 height 67
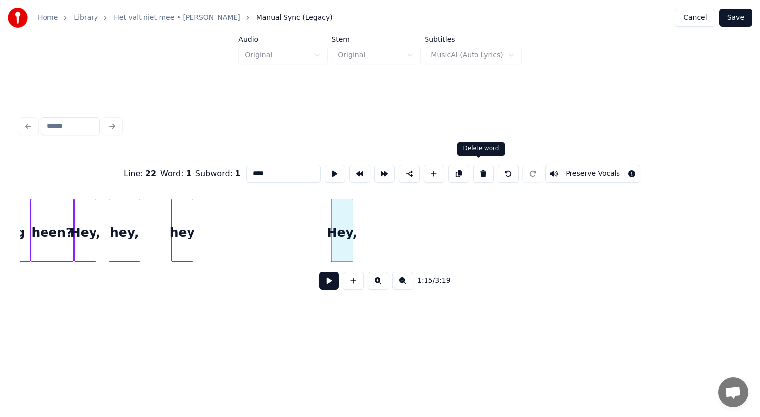
click at [478, 171] on button at bounding box center [483, 174] width 21 height 18
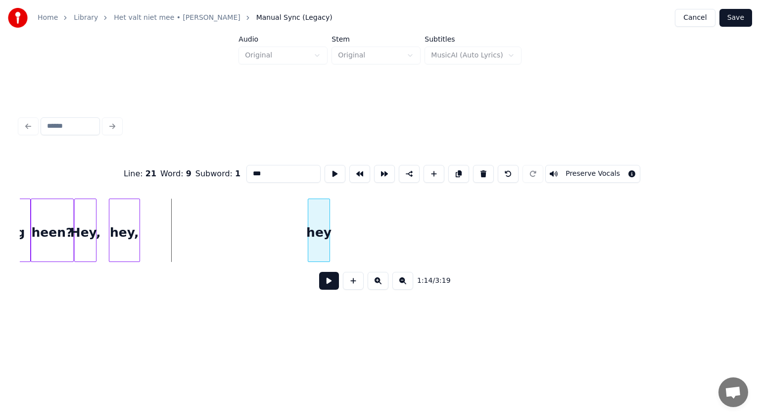
click at [321, 222] on div "hey" at bounding box center [318, 232] width 21 height 67
click at [200, 222] on div "hey," at bounding box center [199, 232] width 30 height 67
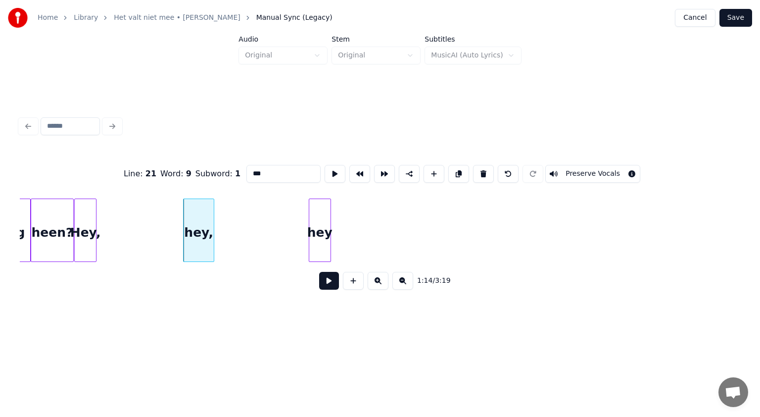
click at [478, 167] on button at bounding box center [483, 174] width 21 height 18
click at [502, 170] on button at bounding box center [508, 174] width 21 height 18
click at [203, 227] on div "hey," at bounding box center [199, 232] width 30 height 67
click at [478, 168] on button at bounding box center [483, 174] width 21 height 18
type input "****"
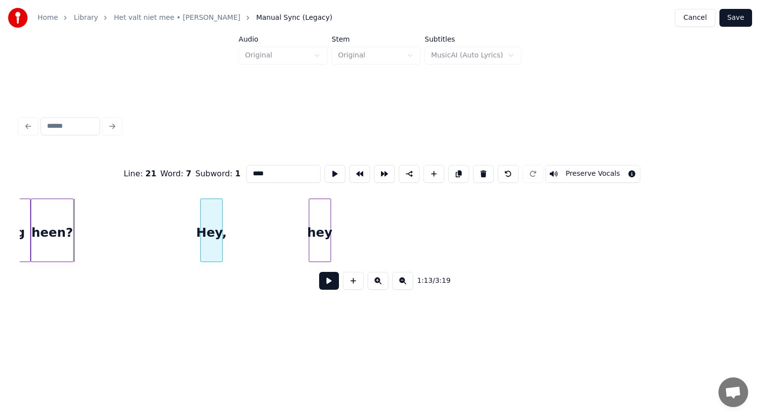
click at [222, 247] on div "Hey," at bounding box center [211, 232] width 21 height 67
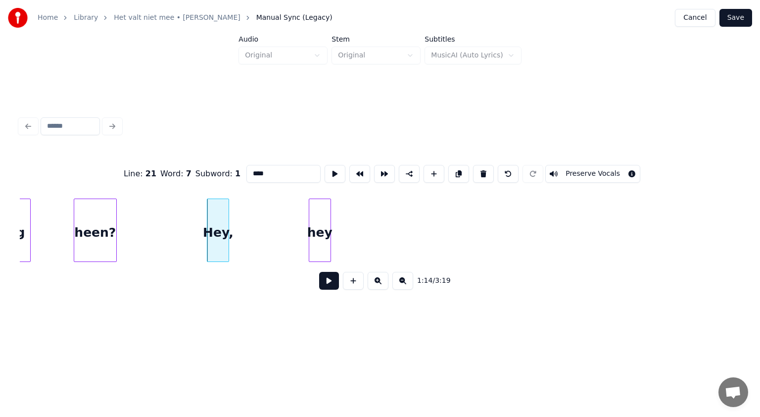
click at [107, 229] on div "heen?" at bounding box center [95, 232] width 42 height 67
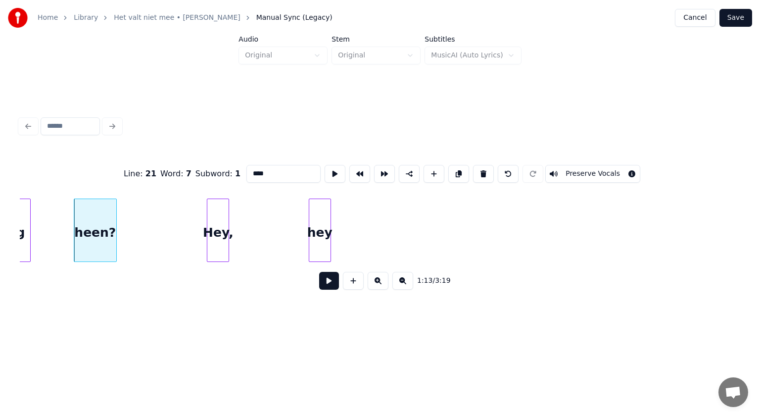
click at [326, 284] on button at bounding box center [329, 281] width 20 height 18
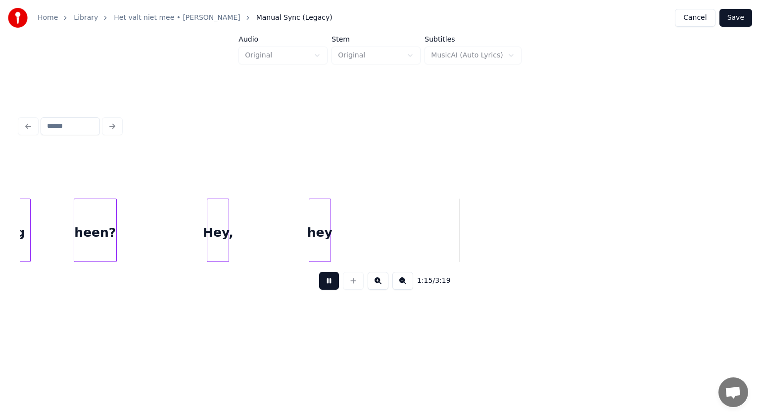
click at [326, 284] on button at bounding box center [329, 281] width 20 height 18
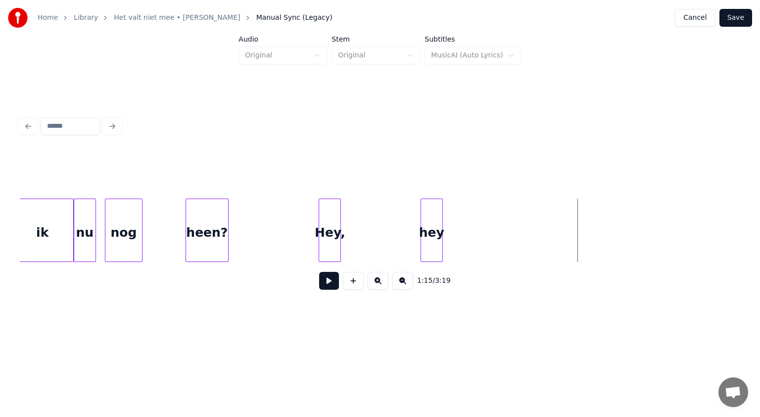
scroll to position [0, 16255]
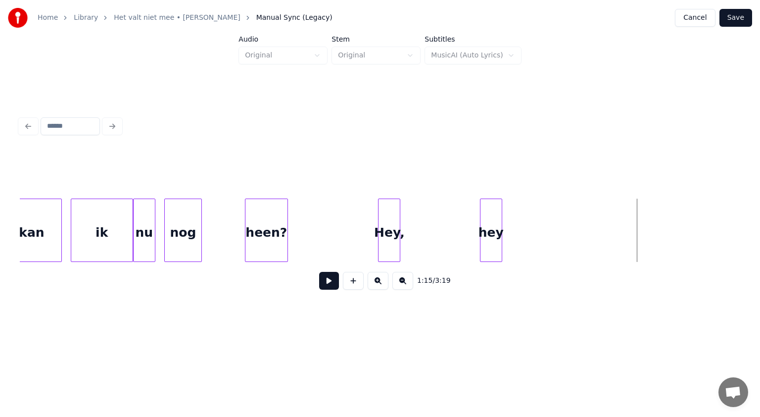
click at [108, 237] on div "ik" at bounding box center [101, 232] width 61 height 67
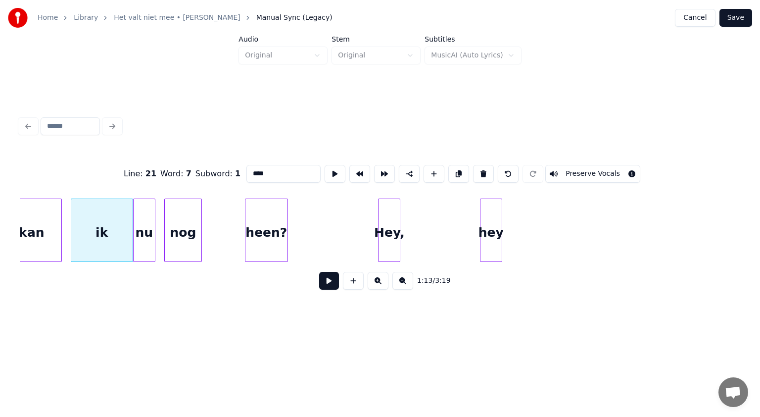
type input "**"
click at [326, 282] on button at bounding box center [329, 281] width 20 height 18
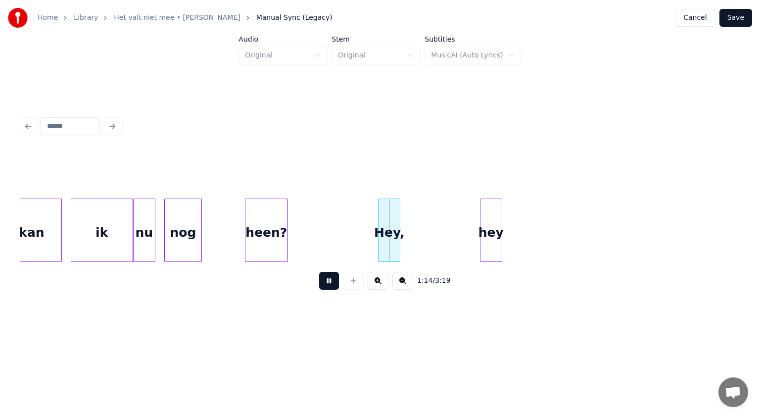
click at [326, 282] on button at bounding box center [329, 281] width 20 height 18
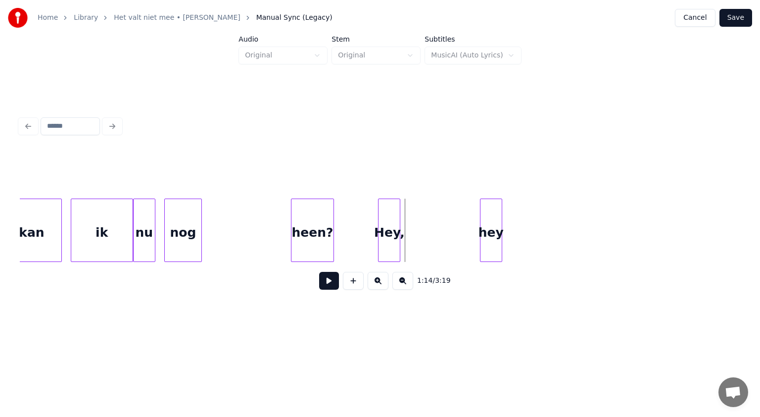
click at [321, 240] on div "heen?" at bounding box center [313, 232] width 42 height 67
click at [117, 236] on div "ik" at bounding box center [101, 232] width 61 height 67
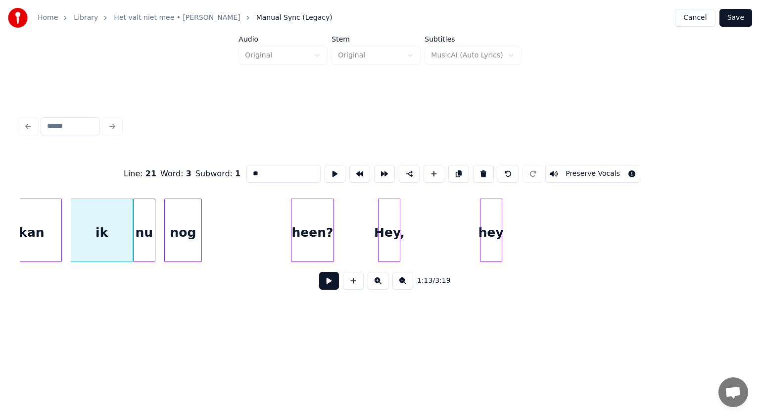
click at [328, 284] on button at bounding box center [329, 281] width 20 height 18
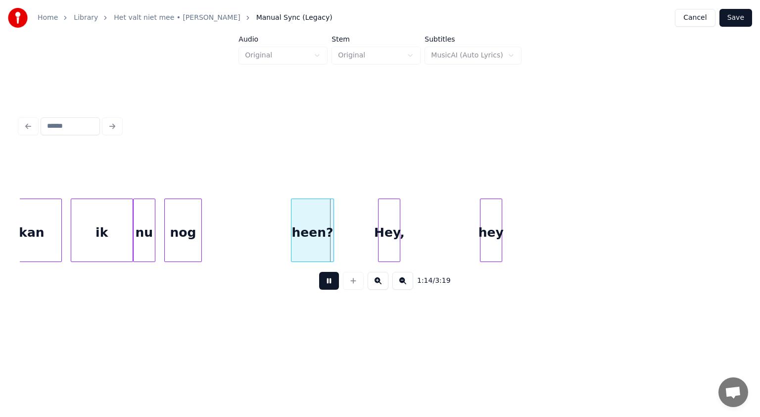
click at [328, 284] on button at bounding box center [329, 281] width 20 height 18
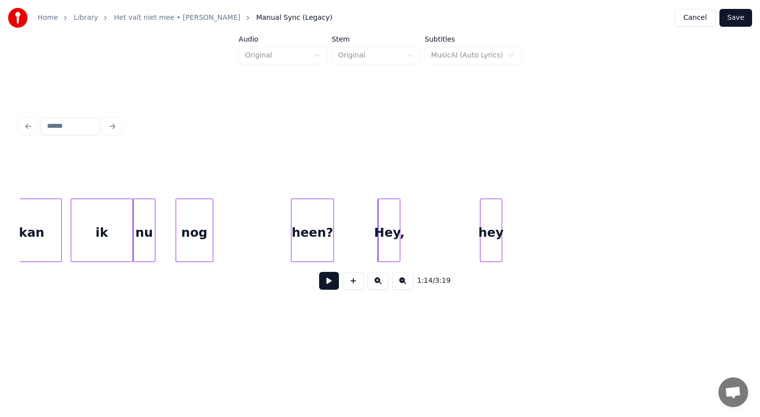
click at [189, 227] on div "nog" at bounding box center [194, 232] width 37 height 67
click at [327, 281] on button at bounding box center [329, 281] width 20 height 18
click at [226, 231] on div "nog" at bounding box center [224, 232] width 37 height 67
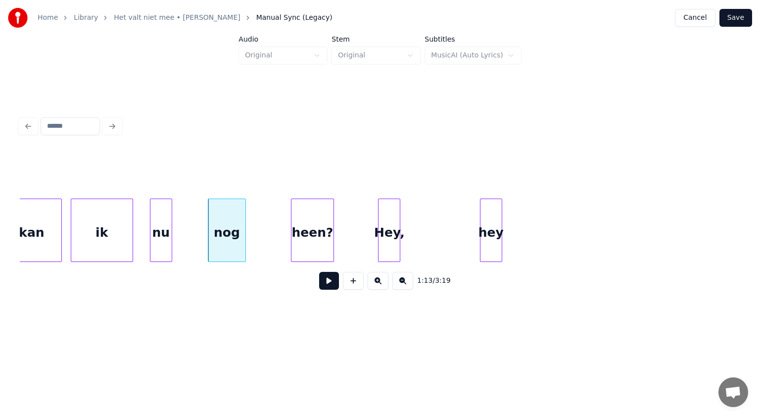
click at [165, 229] on div "nu" at bounding box center [160, 232] width 21 height 67
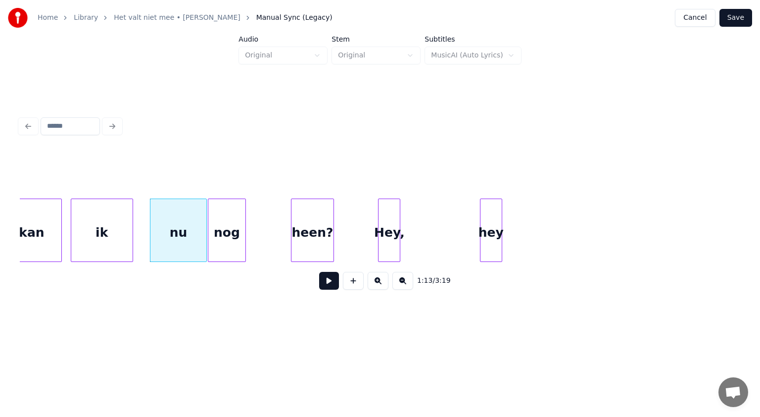
click at [206, 239] on div at bounding box center [204, 230] width 3 height 62
click at [326, 284] on button at bounding box center [329, 281] width 20 height 18
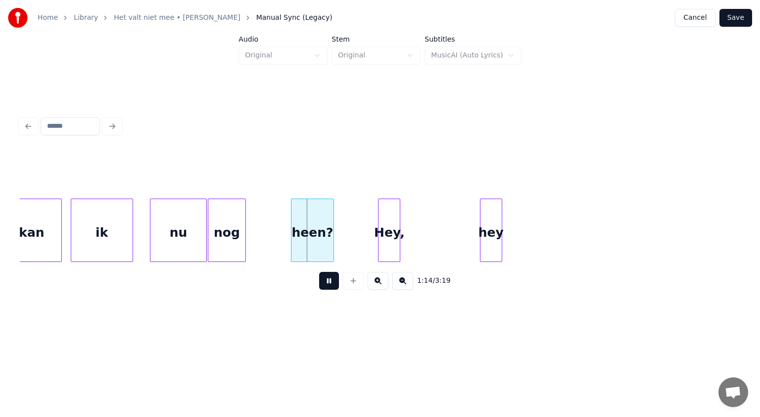
click at [326, 284] on button at bounding box center [329, 281] width 20 height 18
click at [229, 236] on div "nog" at bounding box center [226, 232] width 37 height 67
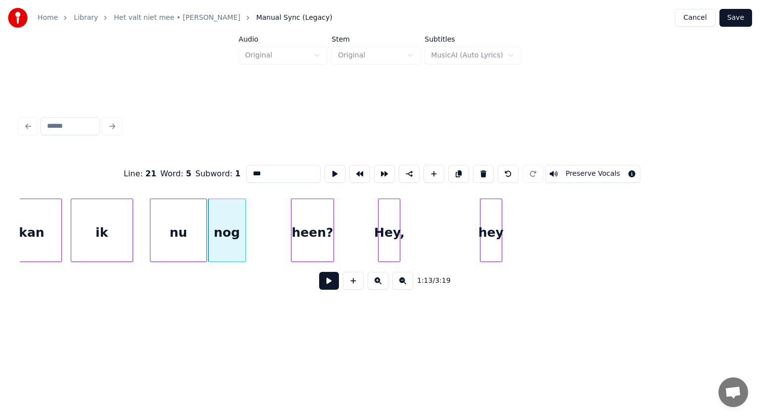
click at [327, 283] on button at bounding box center [329, 281] width 20 height 18
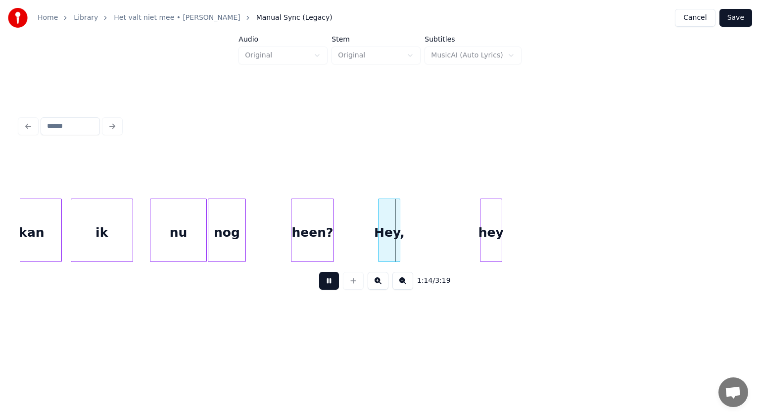
click at [327, 283] on button at bounding box center [329, 281] width 20 height 18
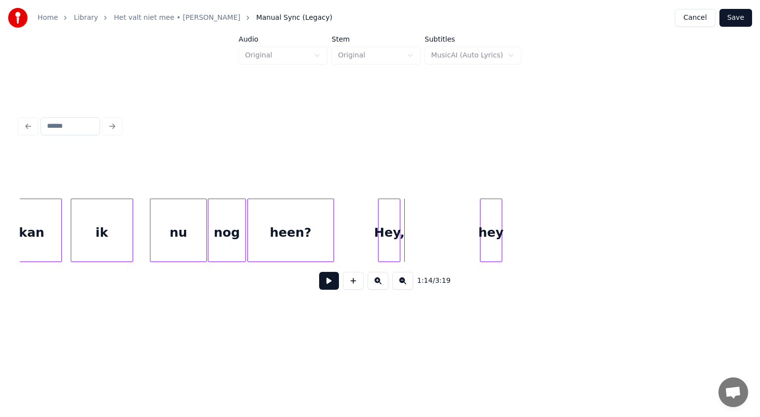
click at [248, 232] on div at bounding box center [249, 230] width 3 height 62
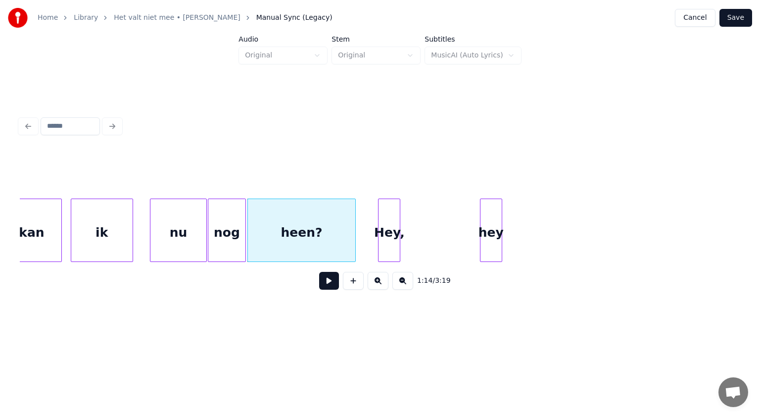
click at [353, 236] on div at bounding box center [353, 230] width 3 height 62
click at [333, 284] on button at bounding box center [329, 281] width 20 height 18
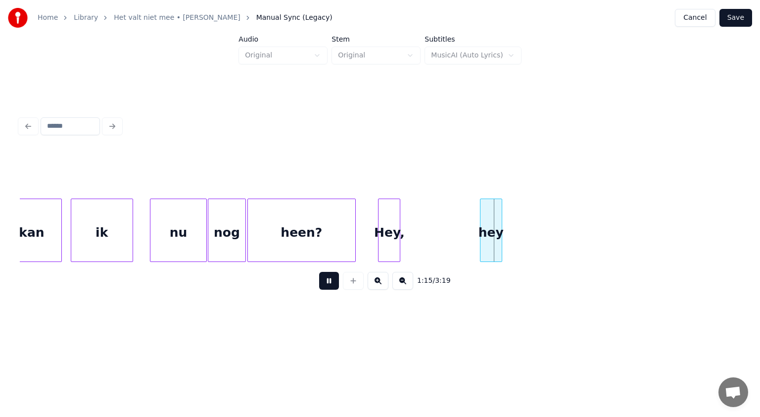
click at [333, 284] on button at bounding box center [329, 281] width 20 height 18
click at [474, 247] on div at bounding box center [473, 230] width 3 height 62
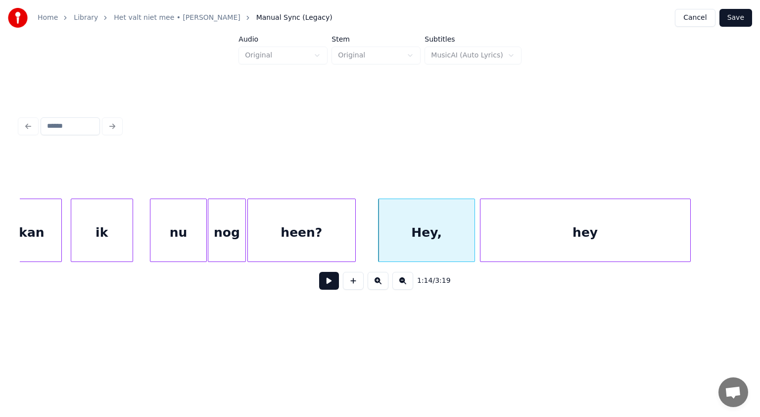
click at [689, 226] on div at bounding box center [688, 230] width 3 height 62
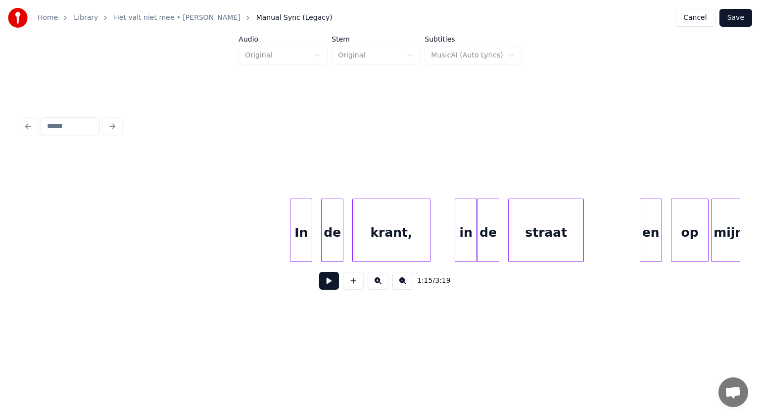
scroll to position [0, 17594]
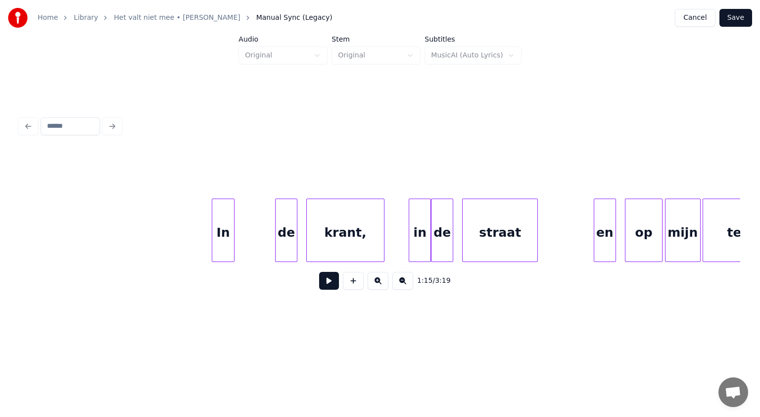
click at [218, 240] on div "In" at bounding box center [222, 232] width 21 height 67
click at [326, 282] on button at bounding box center [329, 281] width 20 height 18
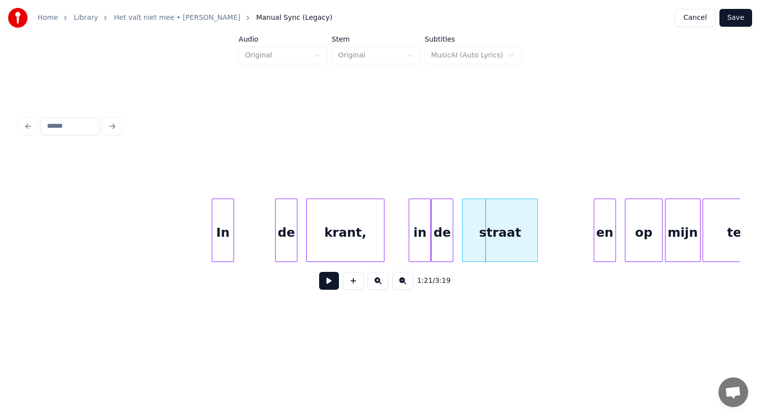
click at [223, 243] on div "In" at bounding box center [222, 232] width 21 height 67
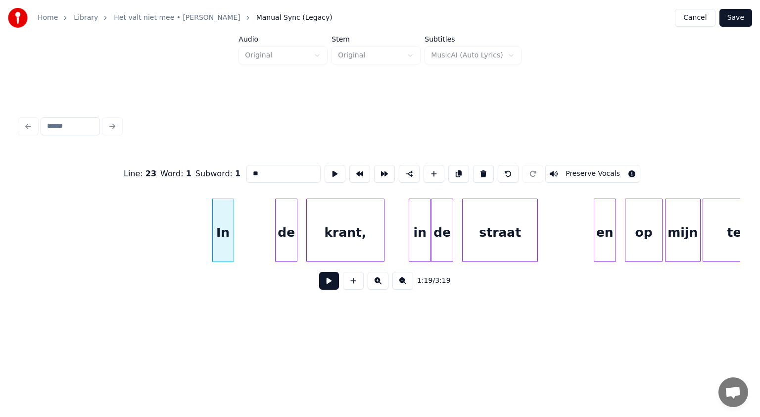
click at [327, 282] on button at bounding box center [329, 281] width 20 height 18
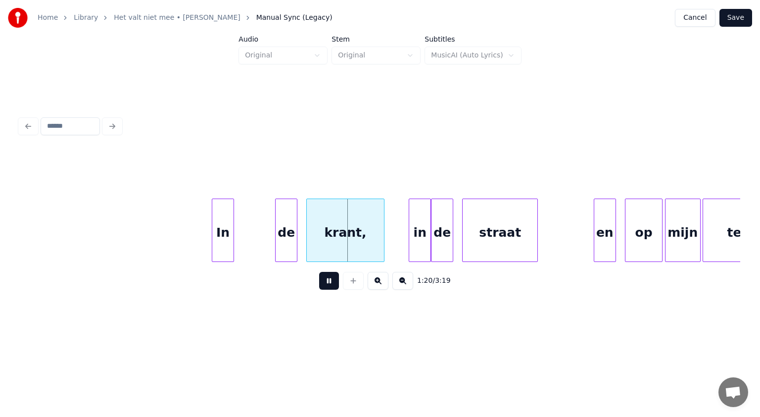
click at [327, 282] on button at bounding box center [329, 281] width 20 height 18
click at [267, 233] on div at bounding box center [267, 230] width 3 height 62
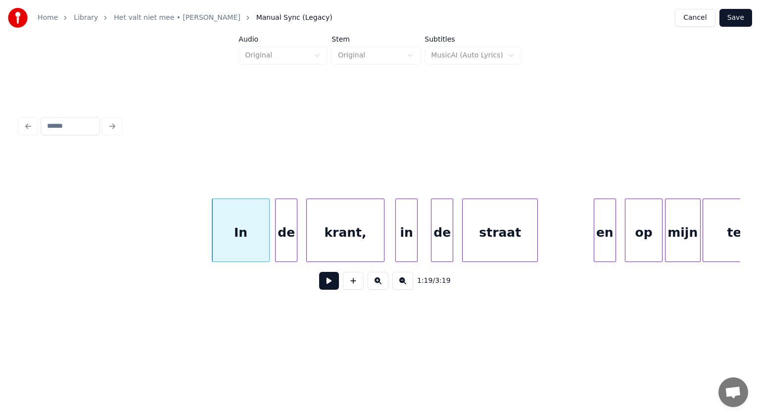
click at [400, 244] on div "in" at bounding box center [406, 232] width 21 height 67
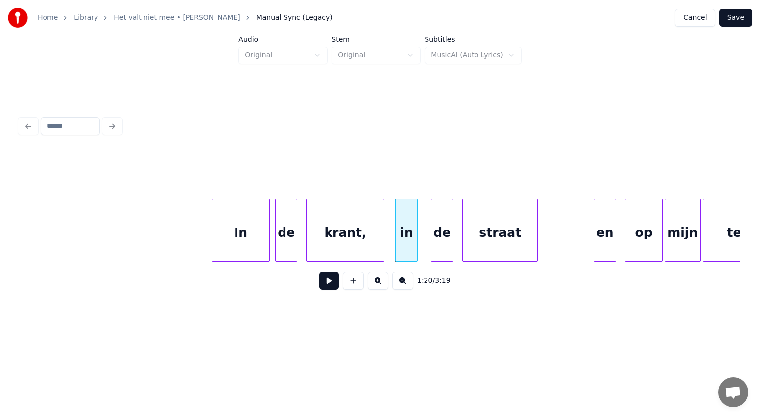
click at [327, 283] on button at bounding box center [329, 281] width 20 height 18
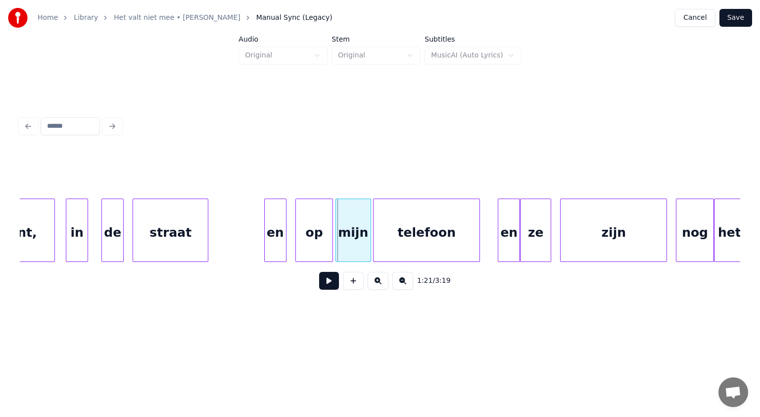
scroll to position [0, 17957]
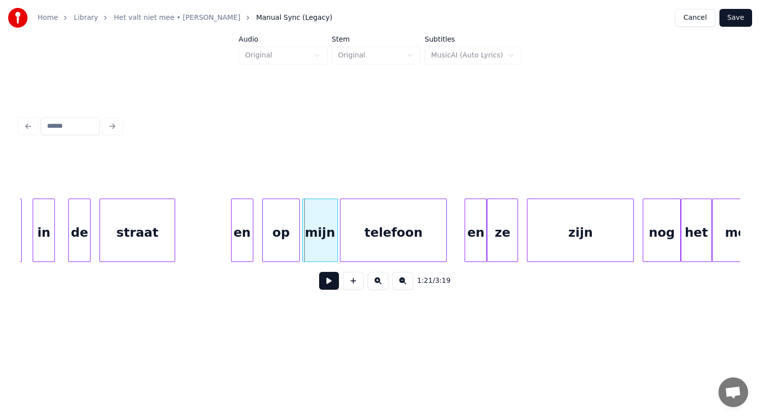
click at [238, 243] on div "en" at bounding box center [242, 232] width 21 height 67
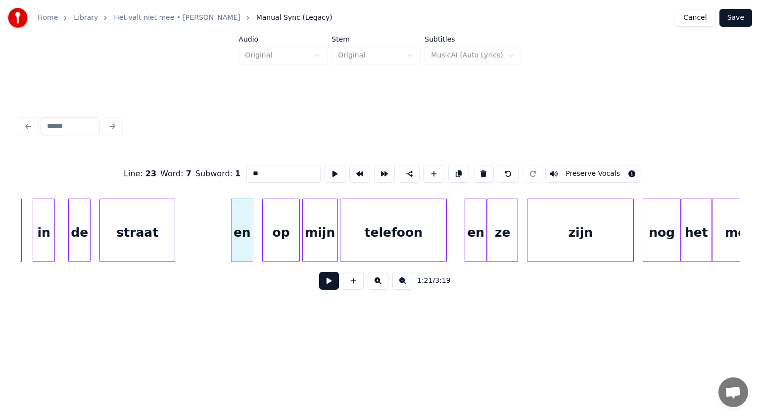
click at [325, 282] on button at bounding box center [329, 281] width 20 height 18
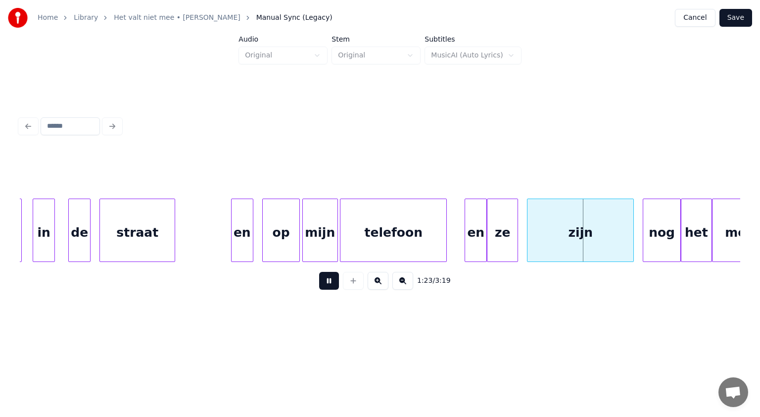
click at [325, 282] on button at bounding box center [329, 281] width 20 height 18
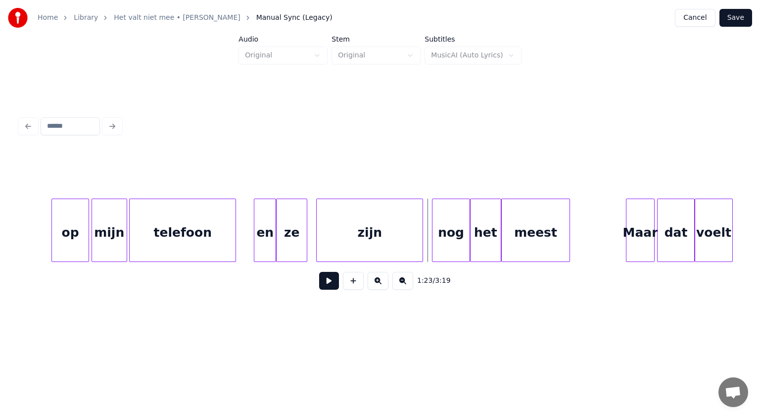
scroll to position [0, 18240]
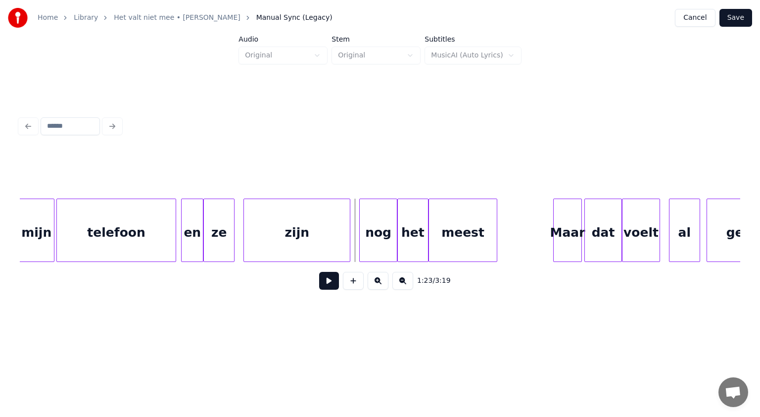
click at [174, 243] on div at bounding box center [174, 230] width 3 height 62
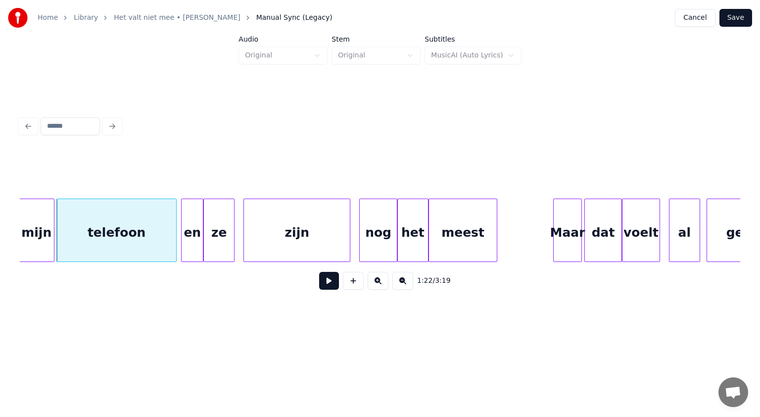
click at [192, 244] on div "en" at bounding box center [192, 232] width 21 height 67
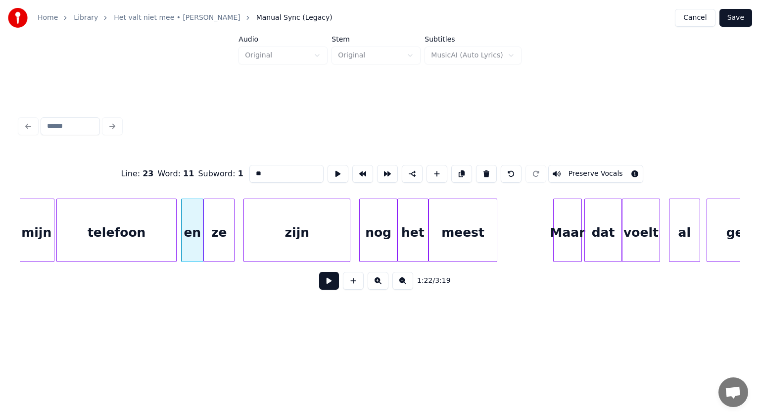
click at [332, 277] on button at bounding box center [329, 281] width 20 height 18
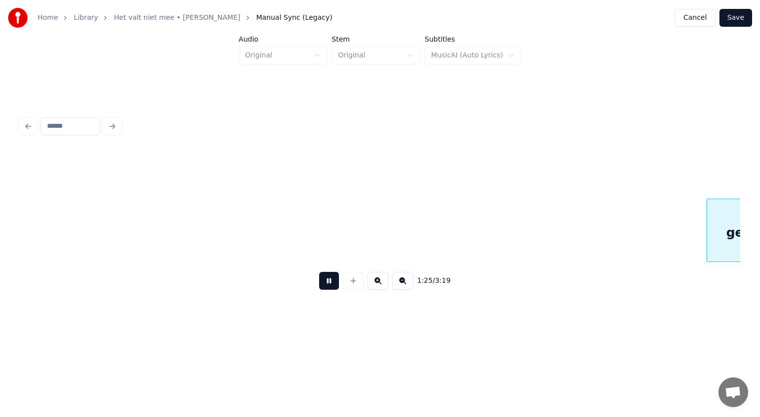
scroll to position [0, 18963]
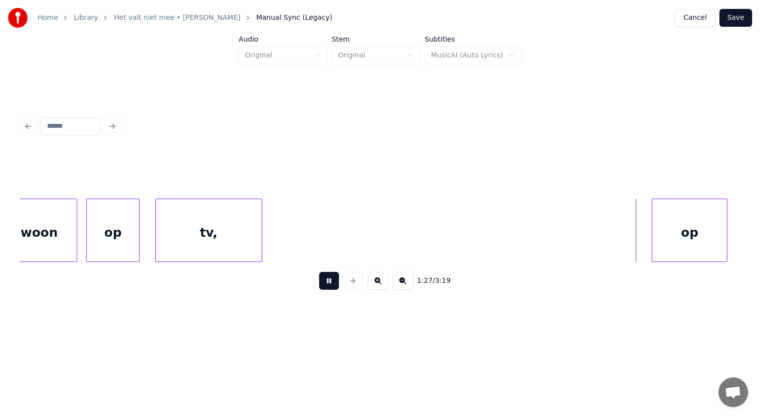
click at [332, 277] on button at bounding box center [329, 281] width 20 height 18
click at [417, 240] on div at bounding box center [418, 230] width 3 height 62
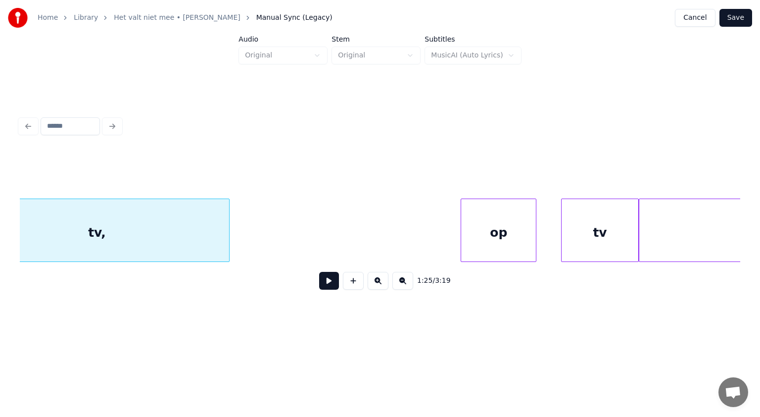
scroll to position [0, 19240]
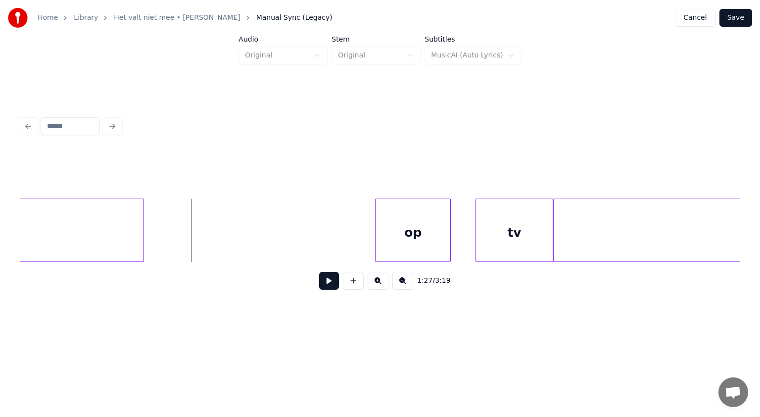
click at [326, 285] on button at bounding box center [329, 281] width 20 height 18
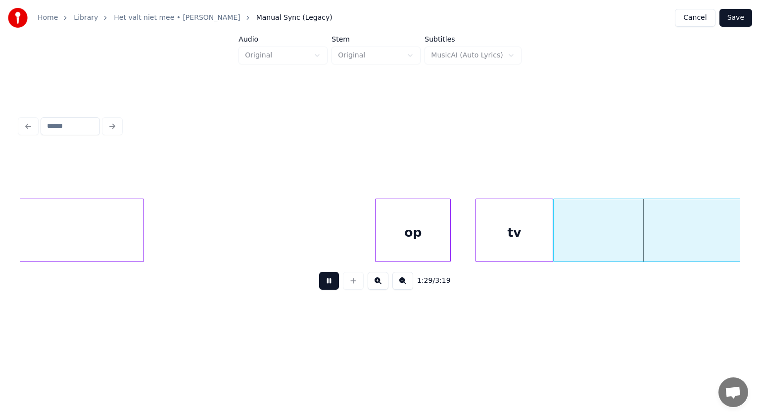
click at [326, 285] on button at bounding box center [329, 281] width 20 height 18
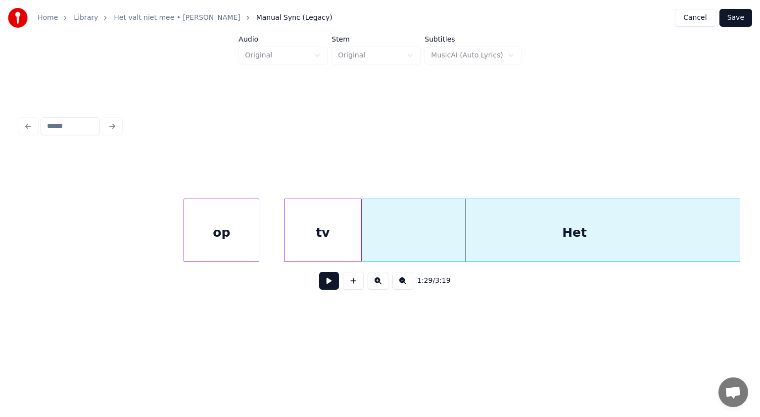
scroll to position [0, 19491]
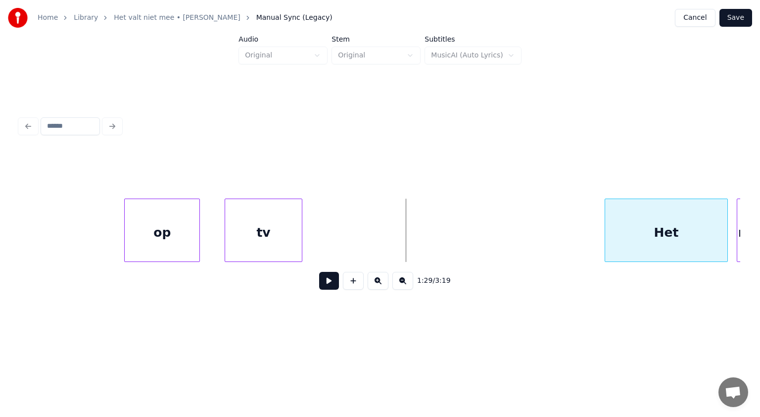
click at [606, 221] on div at bounding box center [606, 230] width 3 height 62
click at [493, 206] on div at bounding box center [494, 230] width 3 height 62
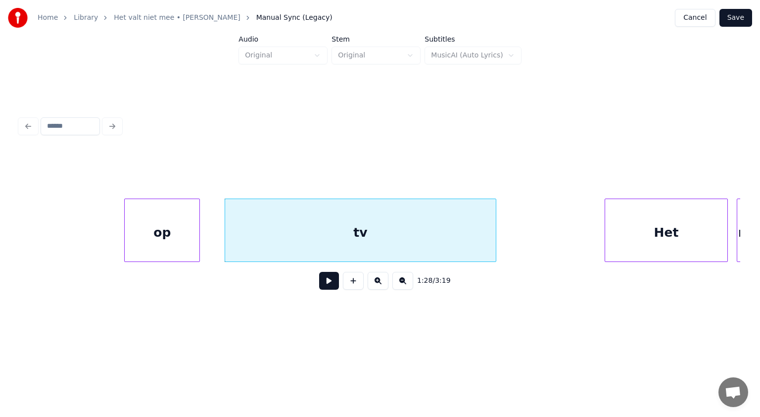
click at [327, 277] on button at bounding box center [329, 281] width 20 height 18
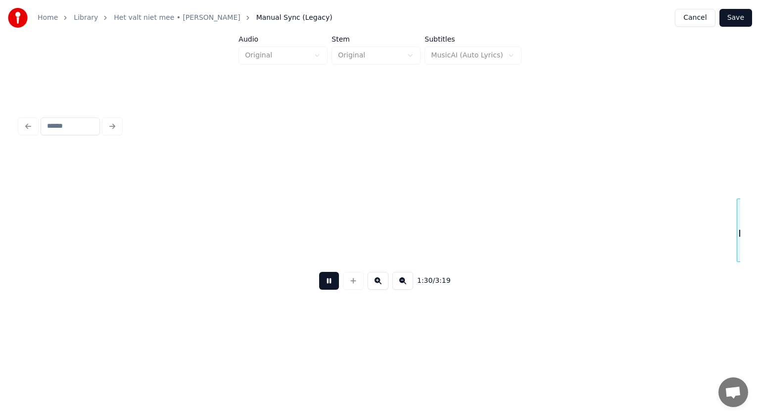
scroll to position [0, 20212]
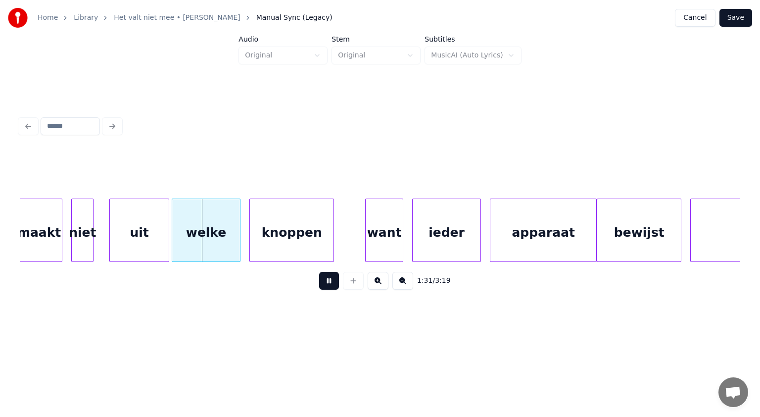
click at [327, 277] on button at bounding box center [329, 281] width 20 height 18
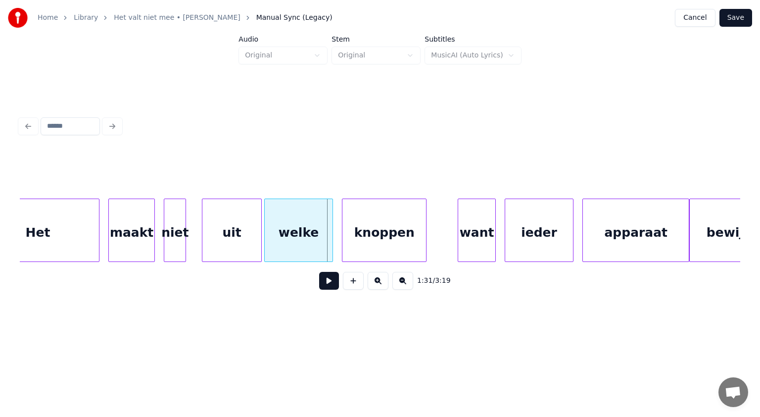
scroll to position [0, 20040]
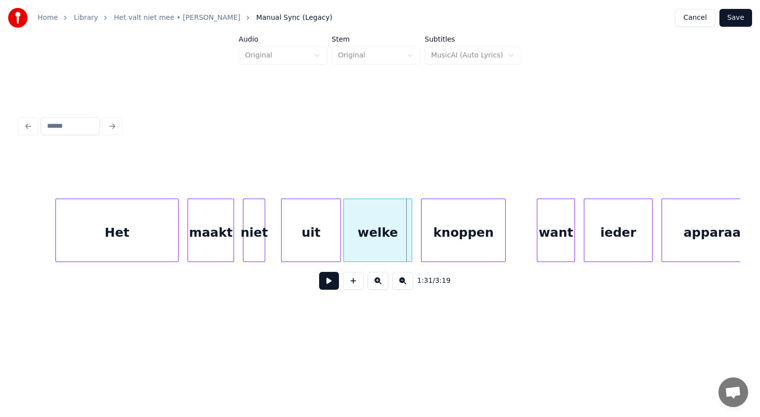
click at [111, 223] on div "Het" at bounding box center [117, 232] width 122 height 67
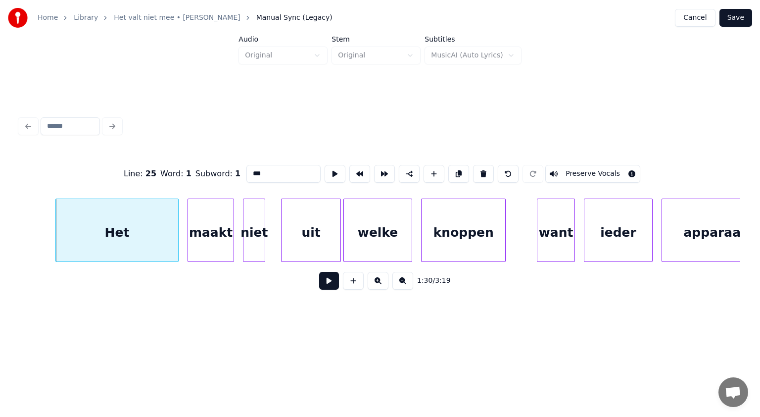
click at [325, 279] on button at bounding box center [329, 281] width 20 height 18
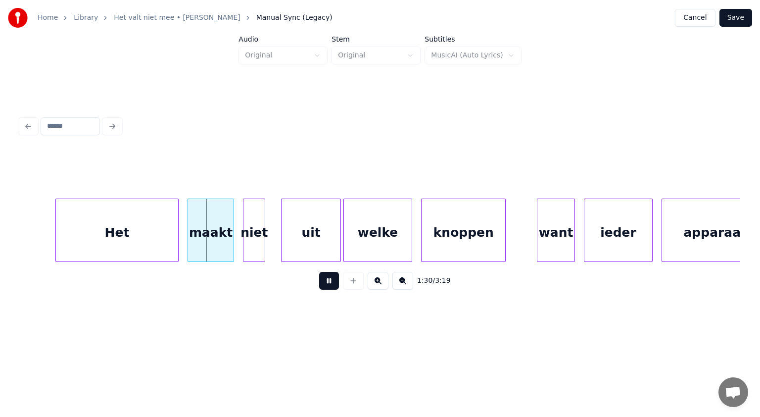
click at [325, 279] on button at bounding box center [329, 281] width 20 height 18
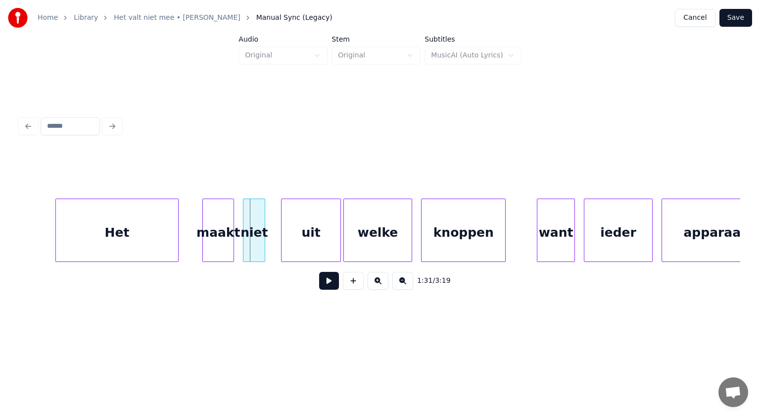
click at [204, 223] on div at bounding box center [204, 230] width 3 height 62
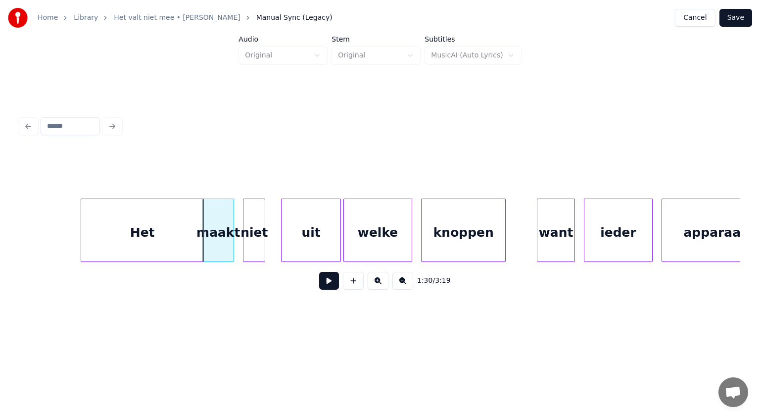
click at [180, 226] on div "Het" at bounding box center [142, 232] width 122 height 67
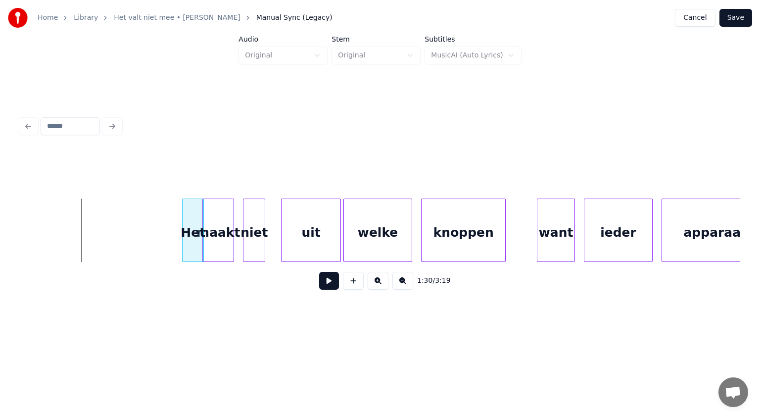
click at [184, 224] on div at bounding box center [184, 230] width 3 height 62
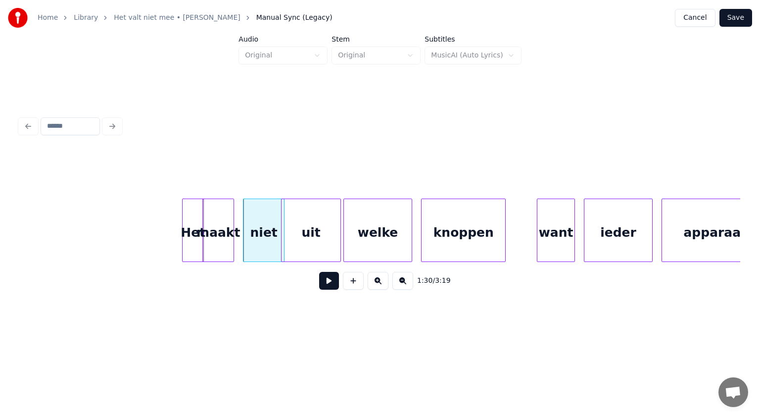
click at [329, 281] on button at bounding box center [329, 281] width 20 height 18
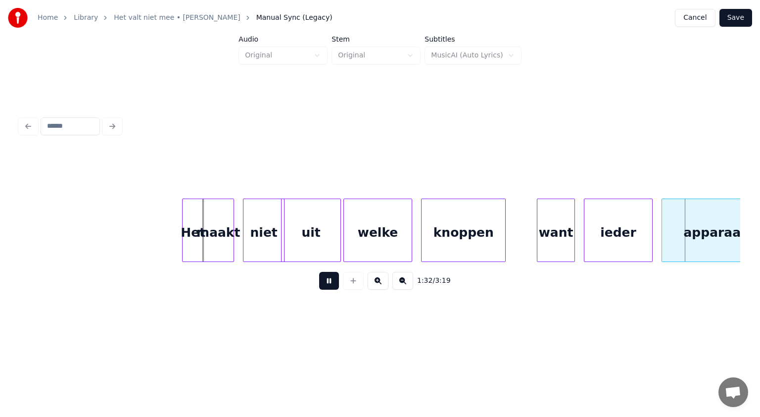
click at [329, 281] on button at bounding box center [329, 281] width 20 height 18
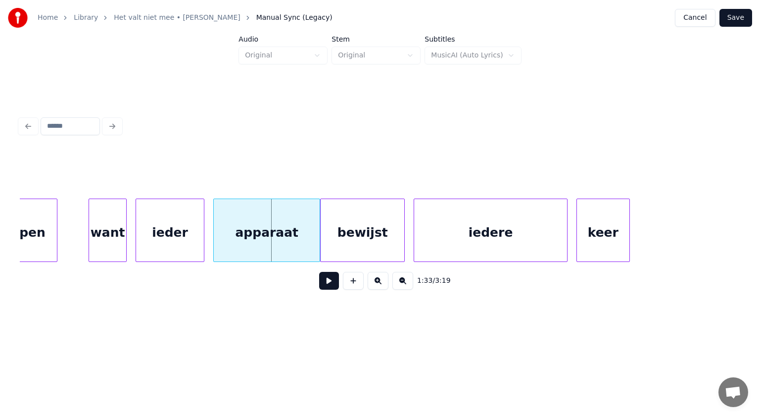
scroll to position [0, 20502]
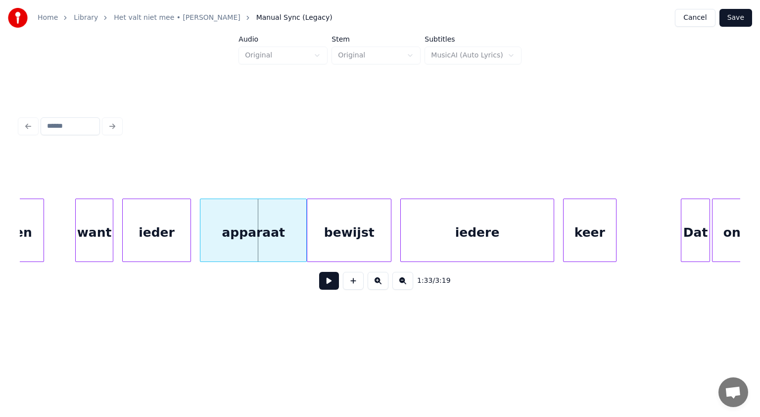
click at [271, 240] on div "apparaat" at bounding box center [253, 232] width 106 height 67
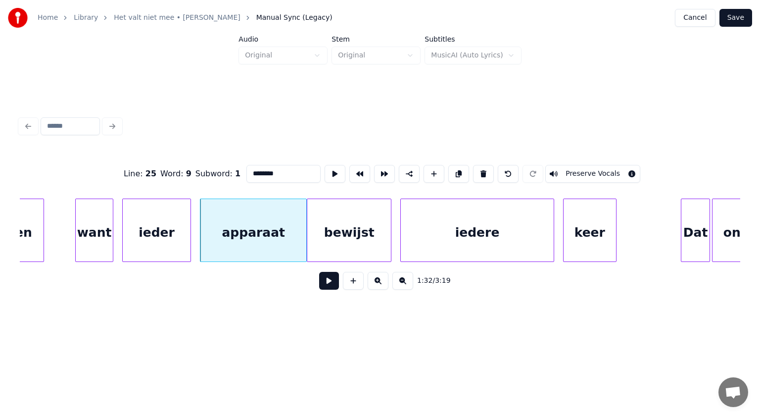
click at [330, 284] on button at bounding box center [329, 281] width 20 height 18
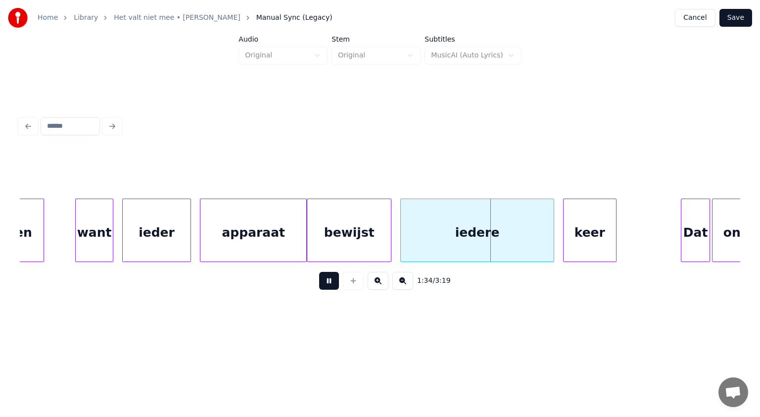
click at [330, 284] on button at bounding box center [329, 281] width 20 height 18
click at [257, 242] on div "apparaat" at bounding box center [247, 232] width 106 height 67
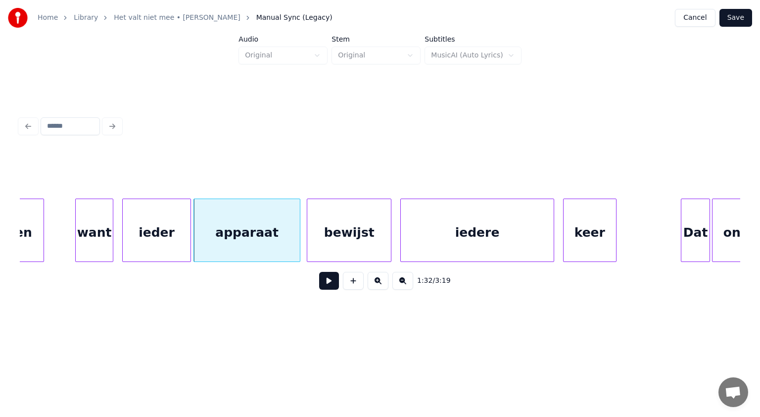
click at [331, 283] on button at bounding box center [329, 281] width 20 height 18
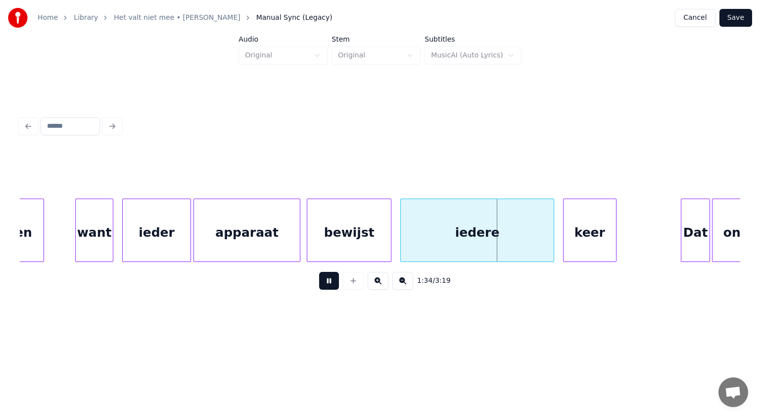
click at [331, 283] on button at bounding box center [329, 281] width 20 height 18
click at [418, 240] on div "iedere" at bounding box center [477, 232] width 152 height 67
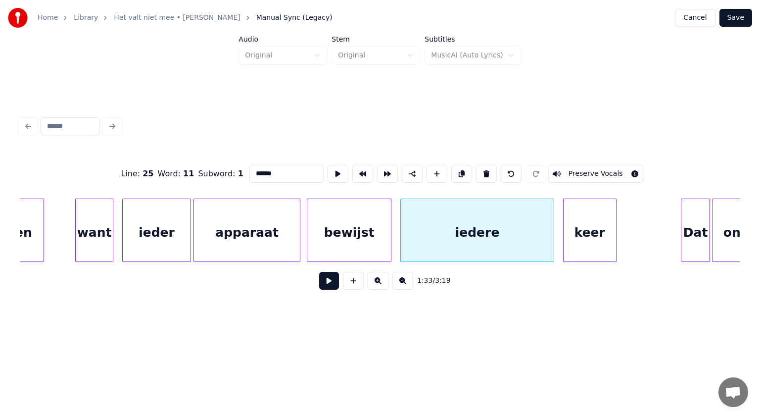
click at [249, 172] on input "******" at bounding box center [286, 174] width 74 height 18
click at [636, 248] on div at bounding box center [636, 230] width 3 height 62
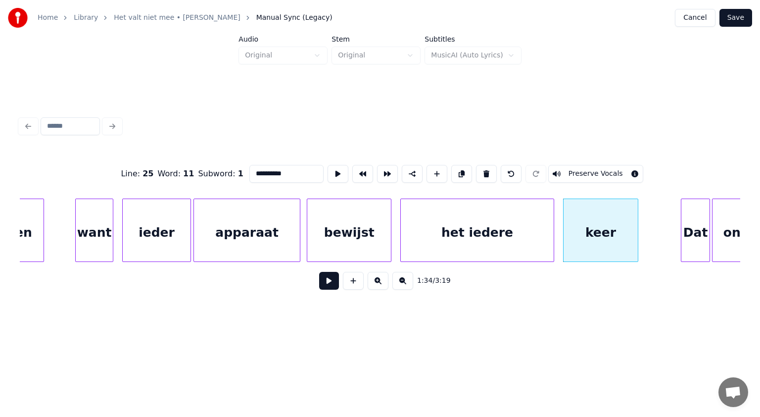
click at [353, 243] on div "bewijst" at bounding box center [349, 232] width 84 height 67
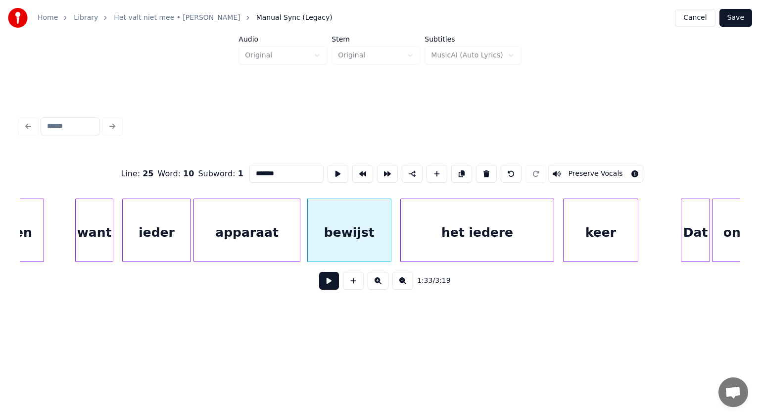
type input "*******"
click at [326, 280] on button at bounding box center [329, 281] width 20 height 18
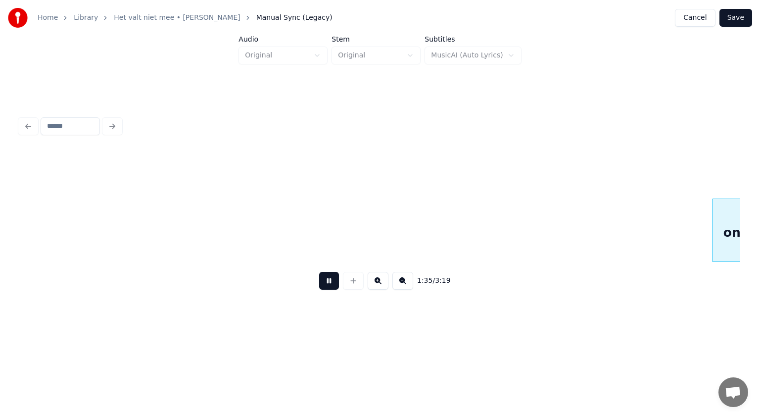
scroll to position [0, 21224]
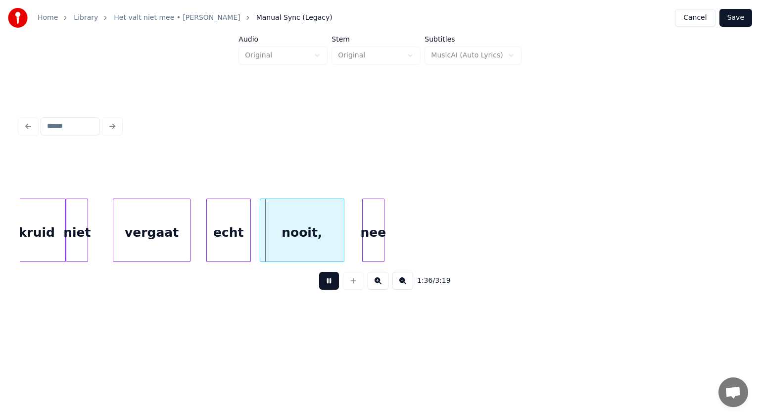
click at [326, 280] on button at bounding box center [329, 281] width 20 height 18
click at [109, 234] on div at bounding box center [108, 230] width 3 height 62
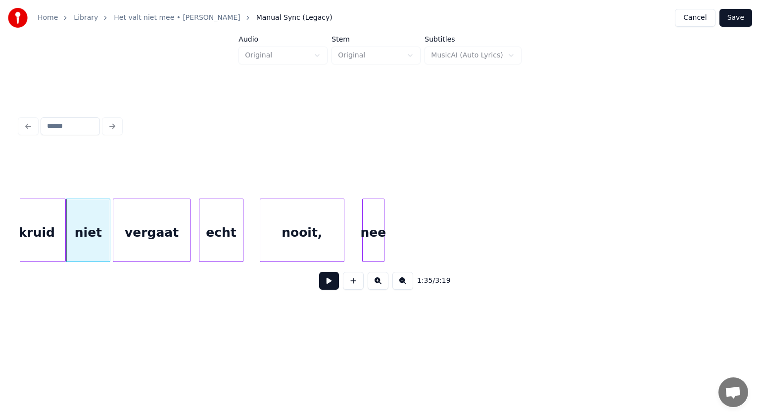
click at [204, 237] on div "echt" at bounding box center [221, 232] width 44 height 67
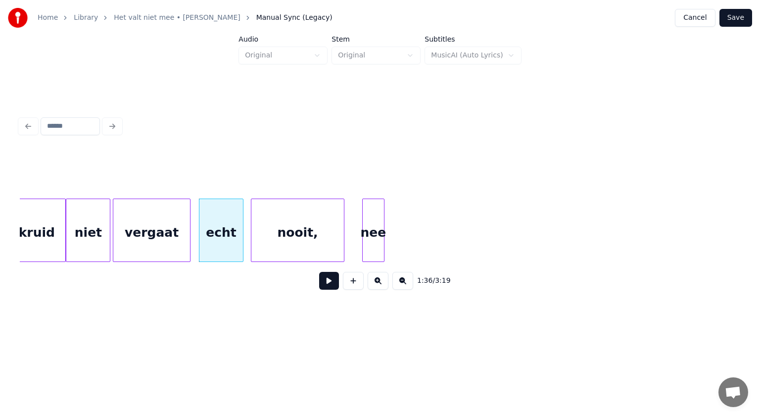
click at [253, 232] on div at bounding box center [252, 230] width 3 height 62
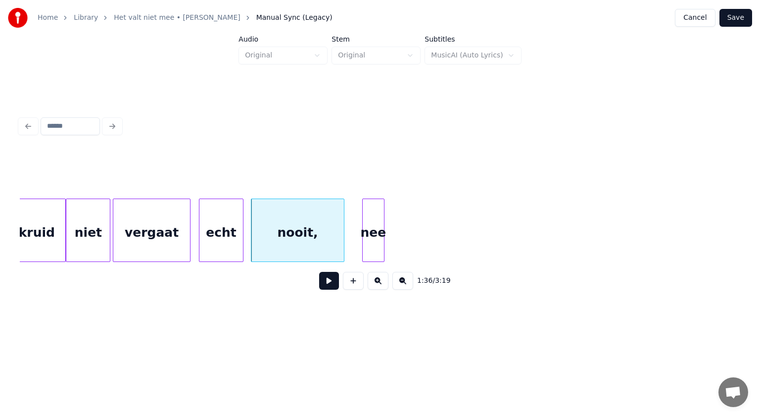
click at [93, 246] on div "niet" at bounding box center [88, 232] width 44 height 67
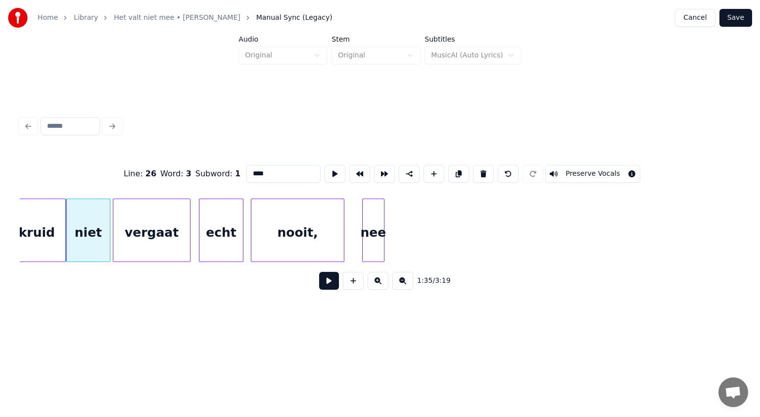
click at [330, 285] on button at bounding box center [329, 281] width 20 height 18
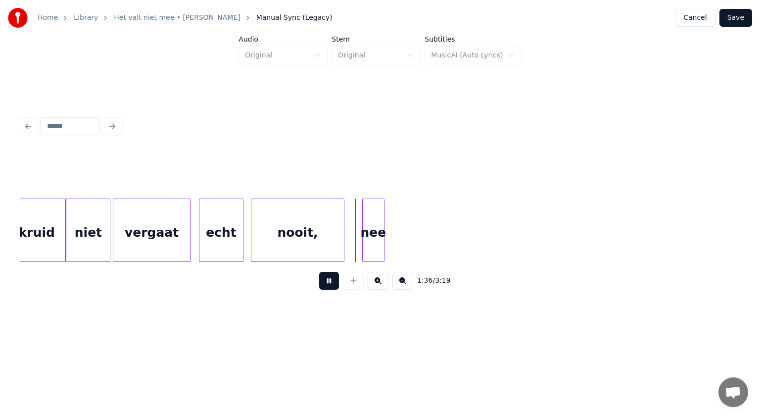
click at [330, 285] on button at bounding box center [329, 281] width 20 height 18
click at [213, 245] on div "echt" at bounding box center [221, 232] width 44 height 67
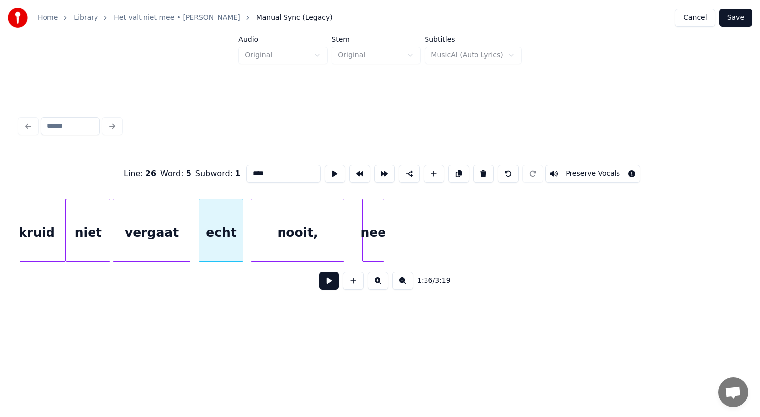
drag, startPoint x: 252, startPoint y: 171, endPoint x: 163, endPoint y: 174, distance: 88.6
click at [163, 174] on div "Line : 26 Word : 5 Subword : 1 **** Preserve Vocals" at bounding box center [380, 173] width 721 height 49
click at [543, 217] on div at bounding box center [543, 230] width 3 height 62
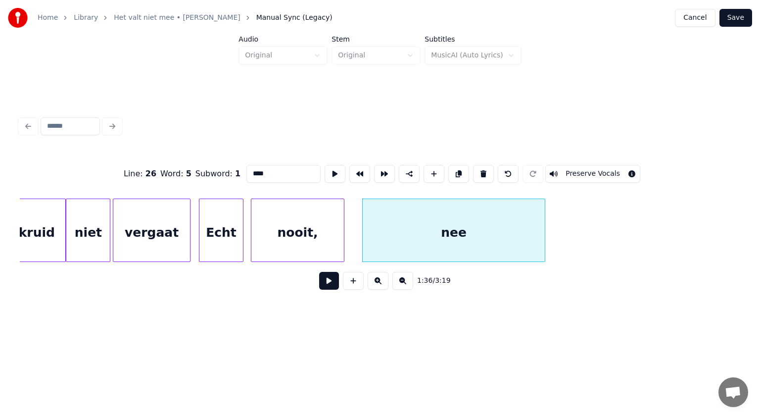
click at [233, 233] on div "Echt" at bounding box center [221, 232] width 44 height 67
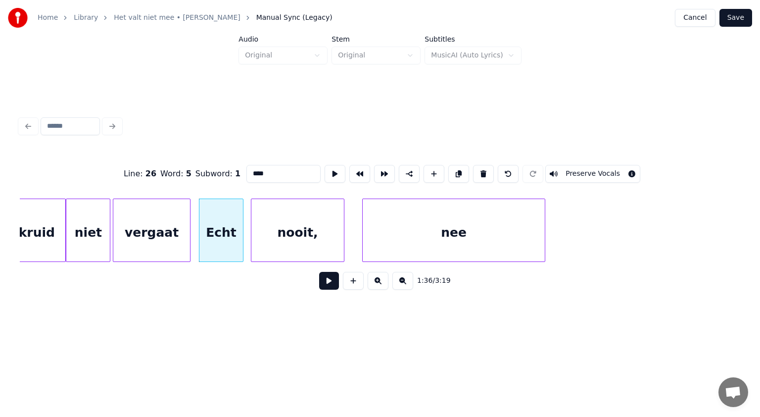
type input "****"
click at [327, 283] on button at bounding box center [329, 281] width 20 height 18
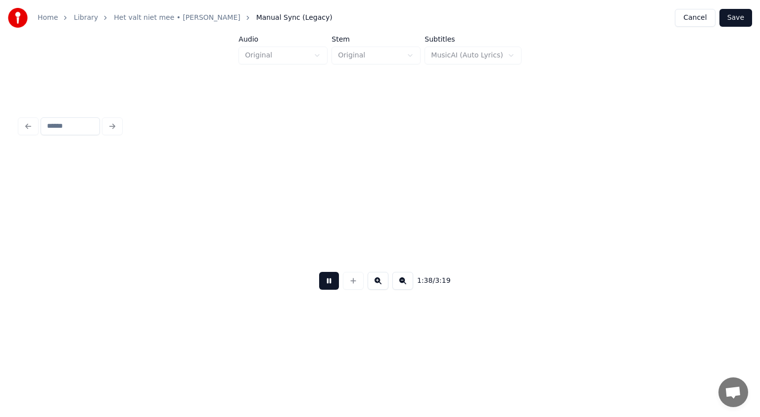
scroll to position [0, 21945]
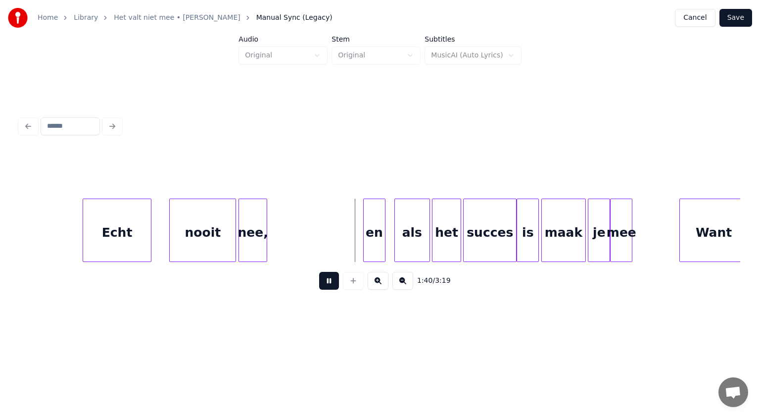
click at [327, 283] on button at bounding box center [329, 281] width 20 height 18
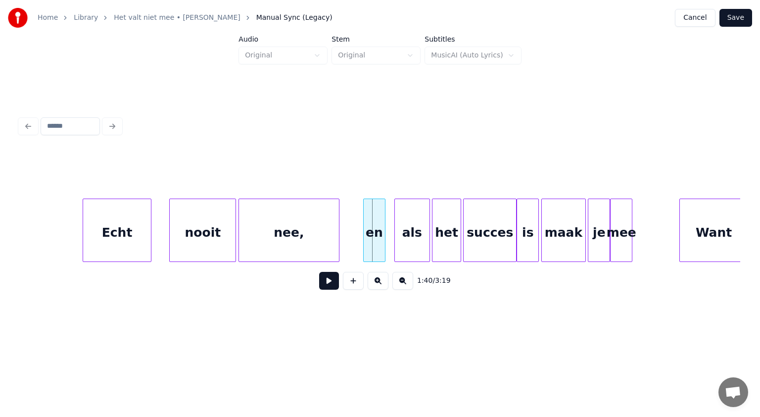
click at [337, 245] on div at bounding box center [337, 230] width 3 height 62
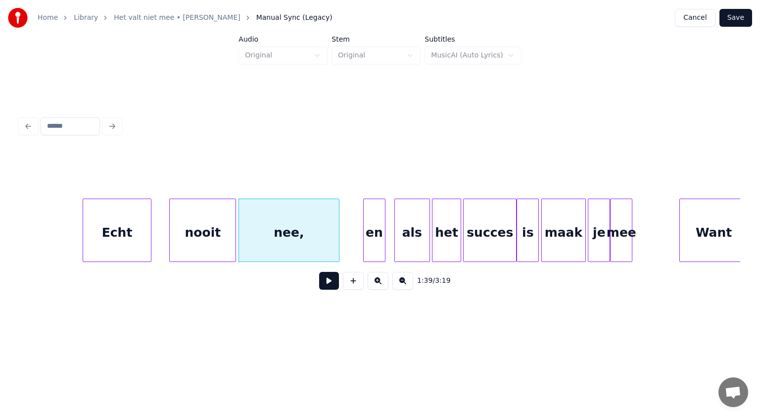
click at [376, 243] on div "en" at bounding box center [374, 232] width 21 height 67
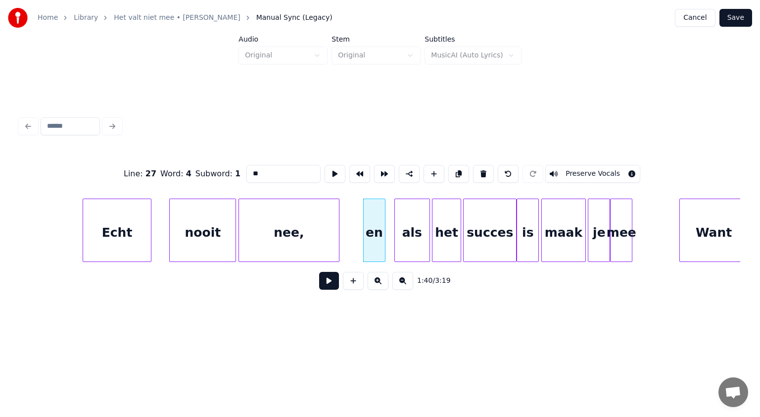
drag, startPoint x: 252, startPoint y: 171, endPoint x: 174, endPoint y: 172, distance: 78.7
click at [174, 172] on div "Line : 27 Word : 4 Subword : 1 ** Preserve Vocals" at bounding box center [380, 173] width 721 height 49
click at [276, 238] on div "nee," at bounding box center [289, 232] width 100 height 67
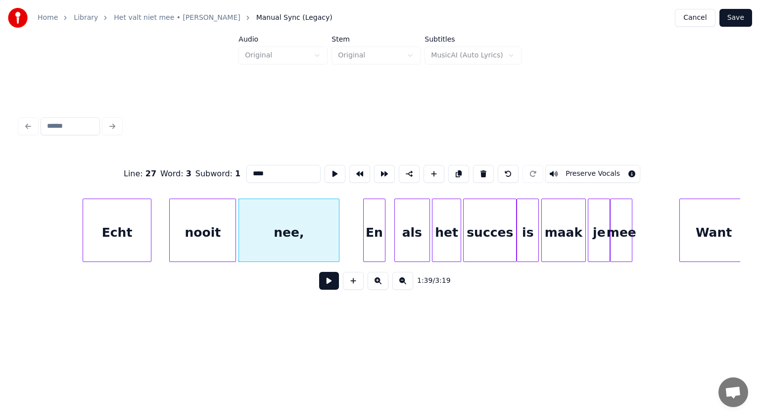
type input "****"
click at [334, 282] on button at bounding box center [329, 281] width 20 height 18
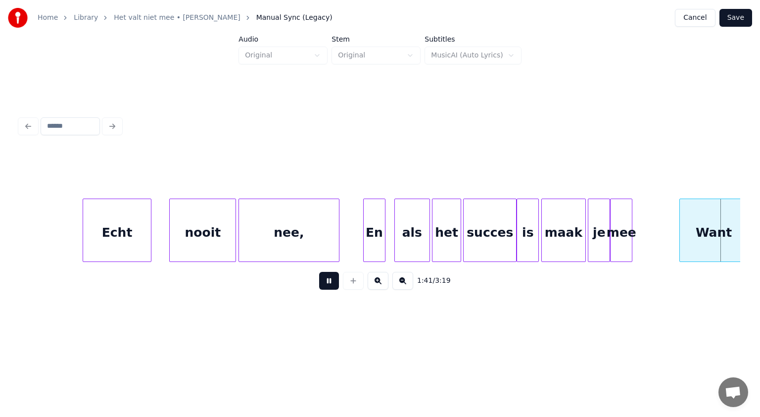
scroll to position [0, 22668]
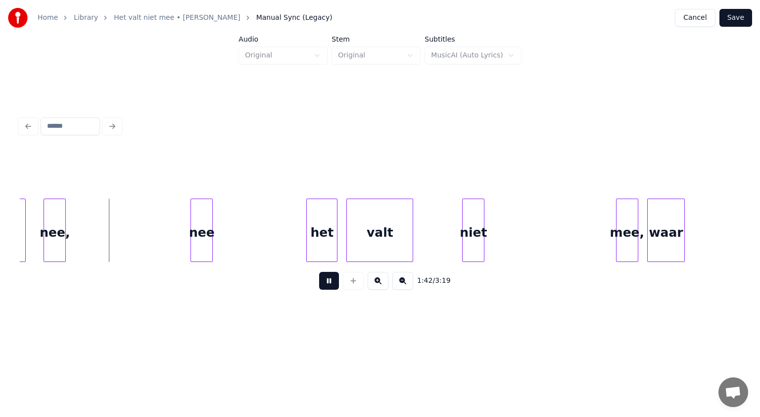
click at [334, 282] on button at bounding box center [329, 281] width 20 height 18
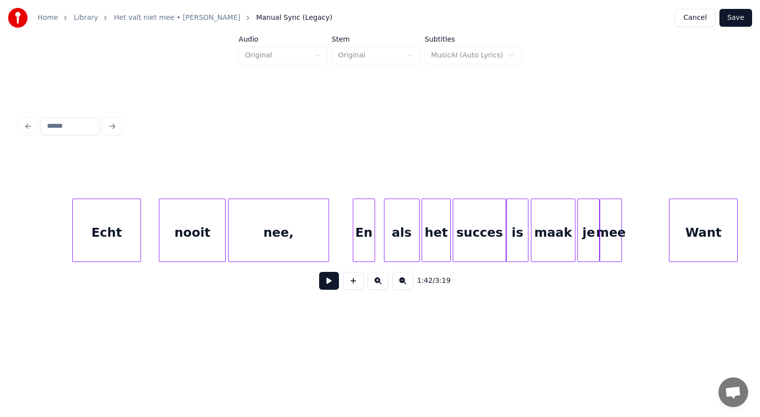
scroll to position [0, 21922]
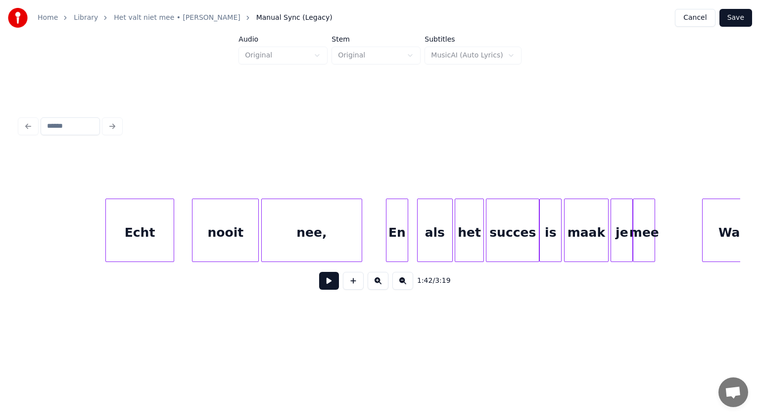
click at [140, 230] on div "Echt" at bounding box center [140, 232] width 68 height 67
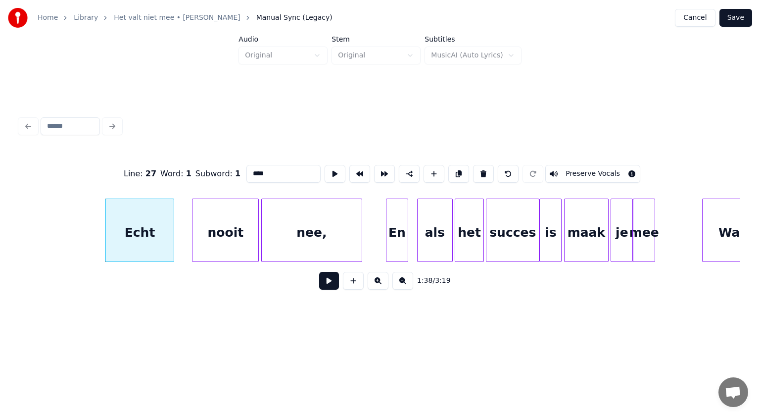
click at [329, 282] on button at bounding box center [329, 281] width 20 height 18
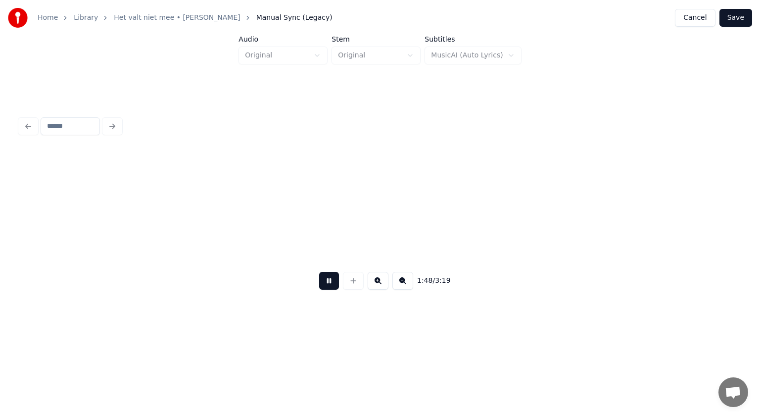
scroll to position [0, 24090]
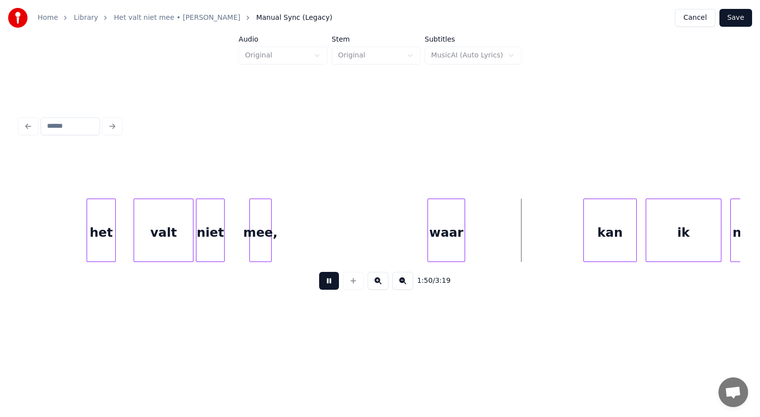
click at [329, 282] on button at bounding box center [329, 281] width 20 height 18
click at [566, 227] on div at bounding box center [567, 230] width 3 height 62
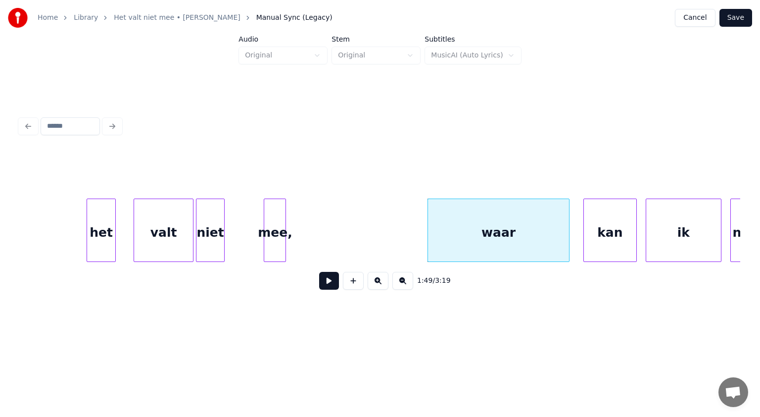
click at [277, 225] on div "mee," at bounding box center [274, 232] width 21 height 67
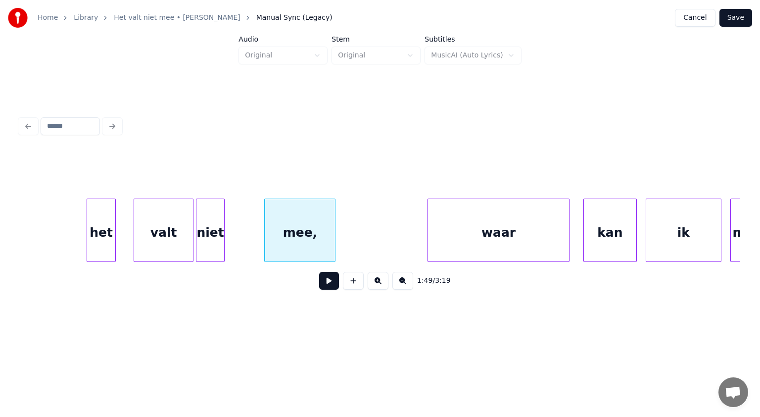
click at [334, 225] on div at bounding box center [333, 230] width 3 height 62
click at [227, 216] on div "niet" at bounding box center [216, 232] width 28 height 67
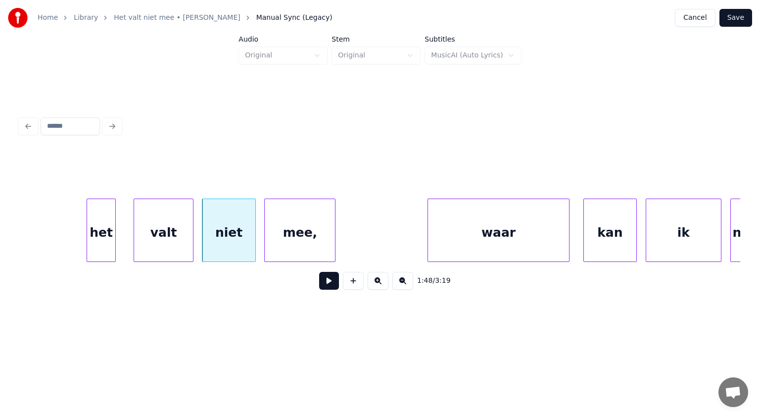
click at [254, 218] on div at bounding box center [253, 230] width 3 height 62
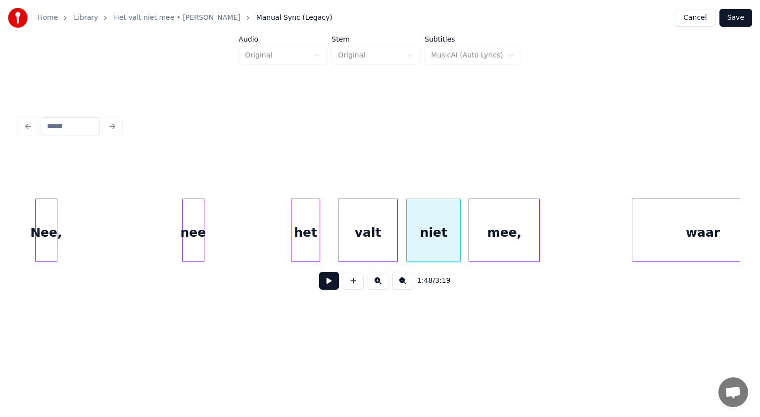
scroll to position [0, 23833]
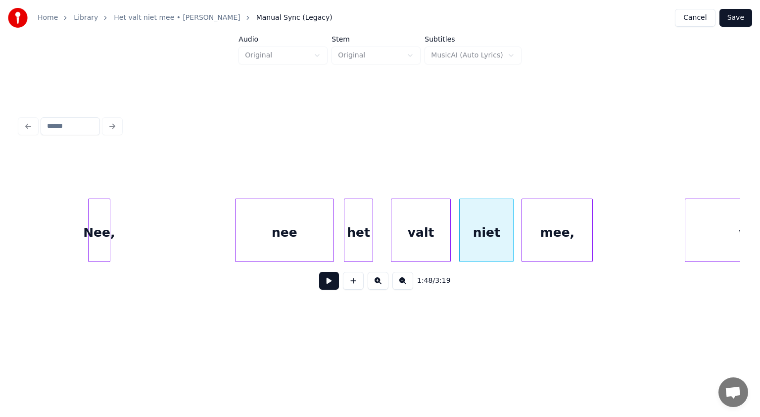
click at [331, 218] on div at bounding box center [332, 230] width 3 height 62
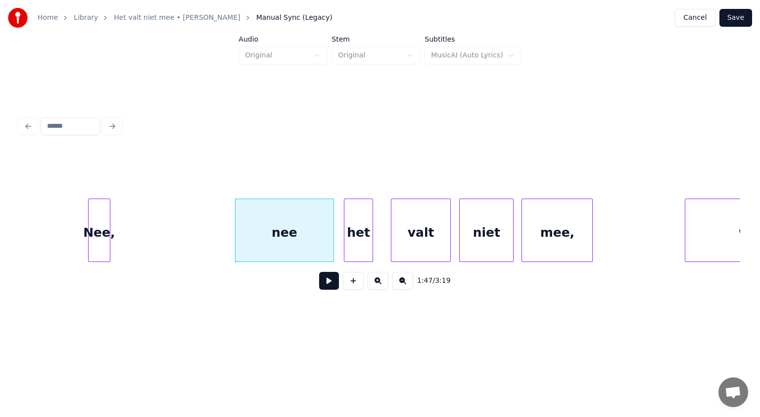
click at [326, 279] on button at bounding box center [329, 281] width 20 height 18
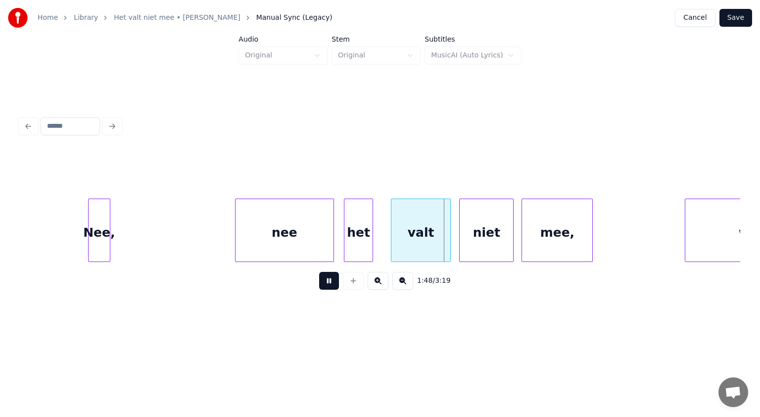
click at [326, 279] on button at bounding box center [329, 281] width 20 height 18
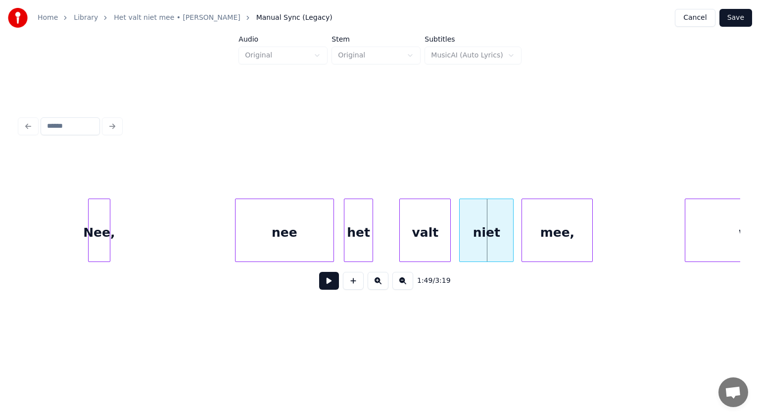
click at [402, 230] on div at bounding box center [401, 230] width 3 height 62
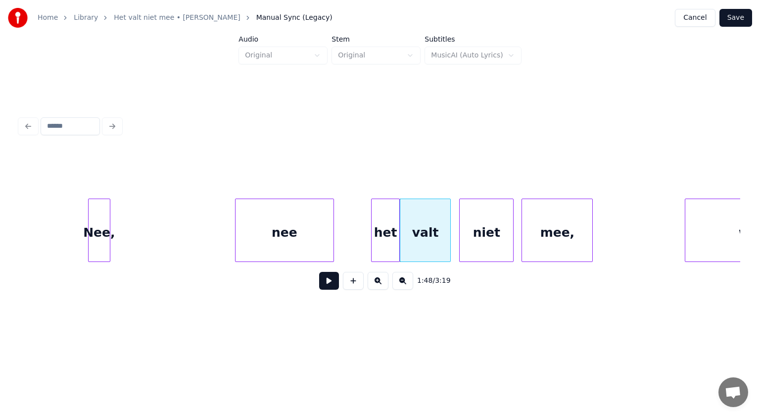
click at [392, 232] on div "het" at bounding box center [386, 232] width 28 height 67
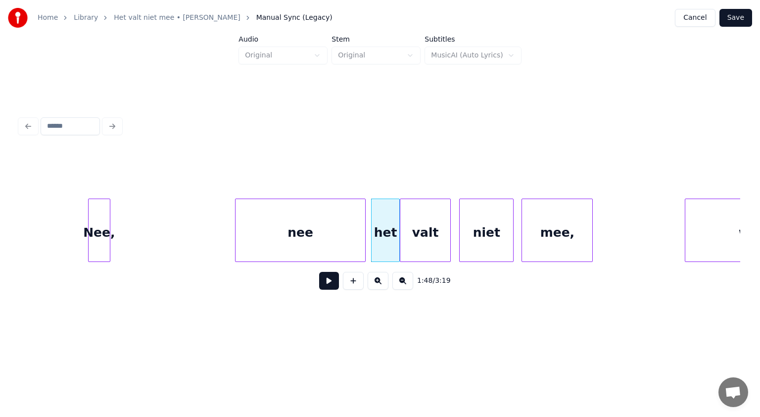
click at [364, 227] on div at bounding box center [363, 230] width 3 height 62
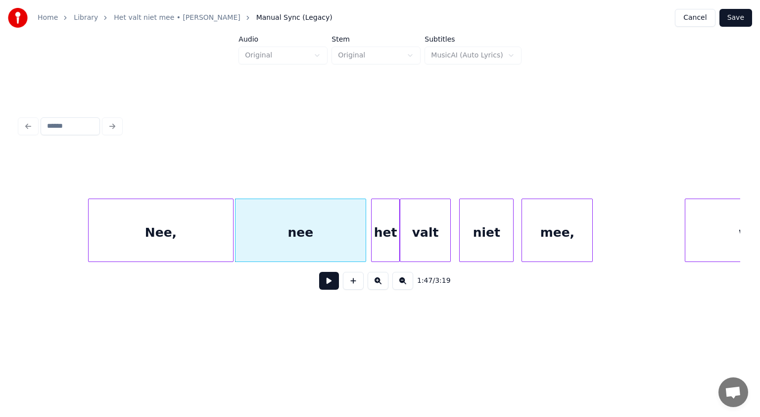
click at [232, 221] on div at bounding box center [231, 230] width 3 height 62
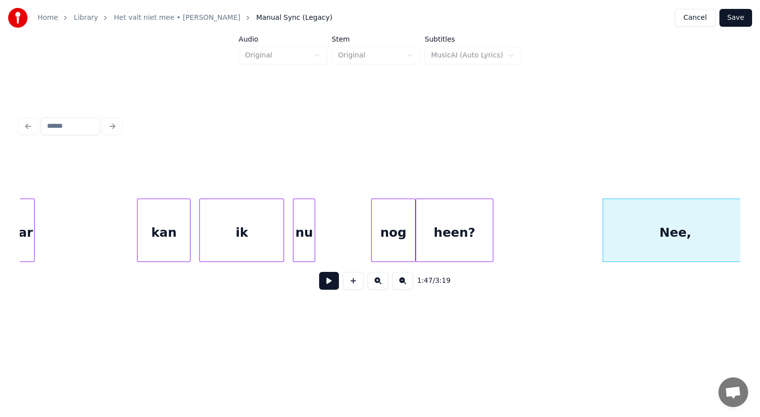
scroll to position [0, 23298]
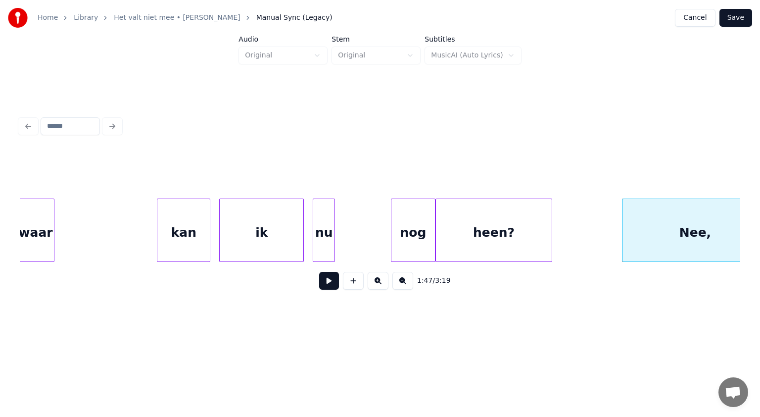
click at [551, 224] on div at bounding box center [550, 230] width 3 height 62
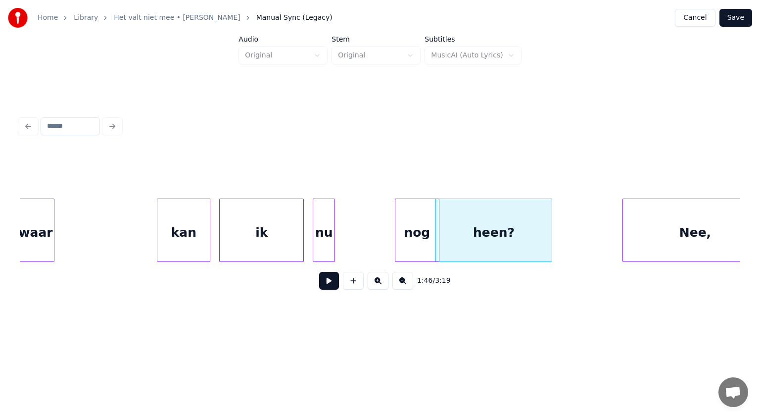
click at [426, 226] on div "nog" at bounding box center [417, 232] width 44 height 67
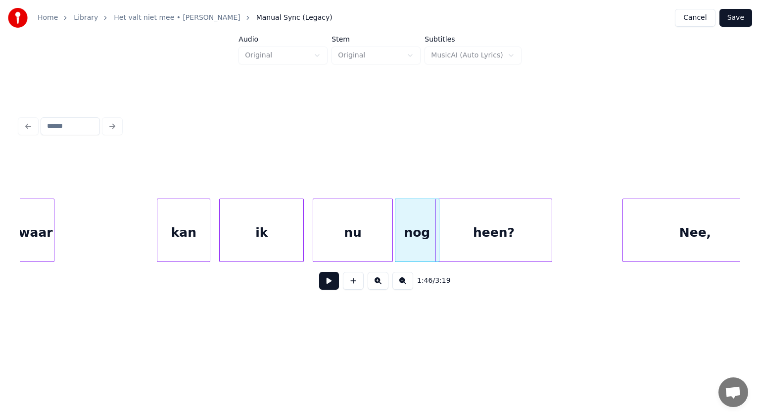
click at [391, 224] on div at bounding box center [391, 230] width 3 height 62
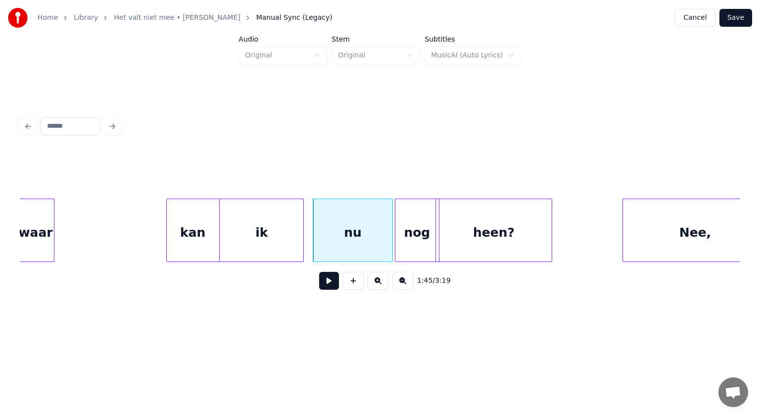
click at [205, 227] on div "kan" at bounding box center [193, 232] width 52 height 67
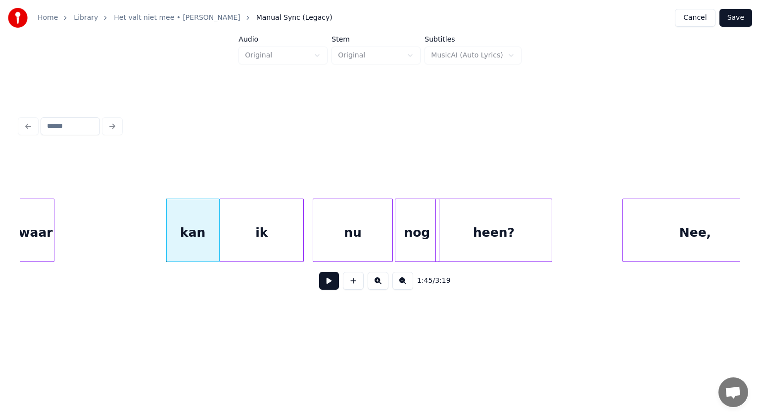
click at [52, 216] on div at bounding box center [52, 230] width 3 height 62
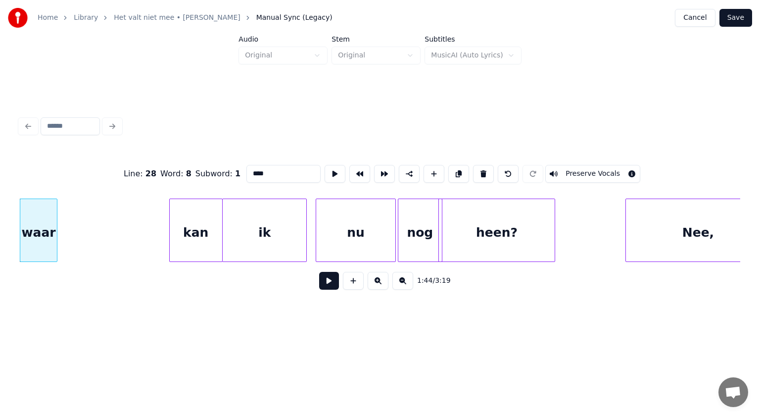
click at [52, 216] on div "waar" at bounding box center [38, 232] width 37 height 67
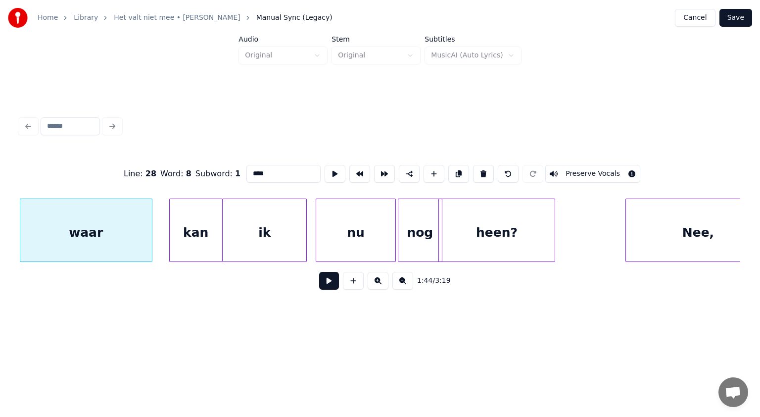
click at [152, 218] on div at bounding box center [150, 230] width 3 height 62
click at [127, 218] on div "waar" at bounding box center [100, 232] width 133 height 67
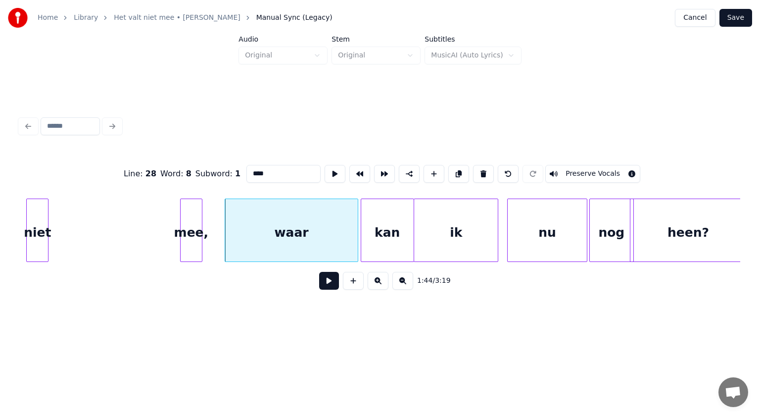
scroll to position [0, 23011]
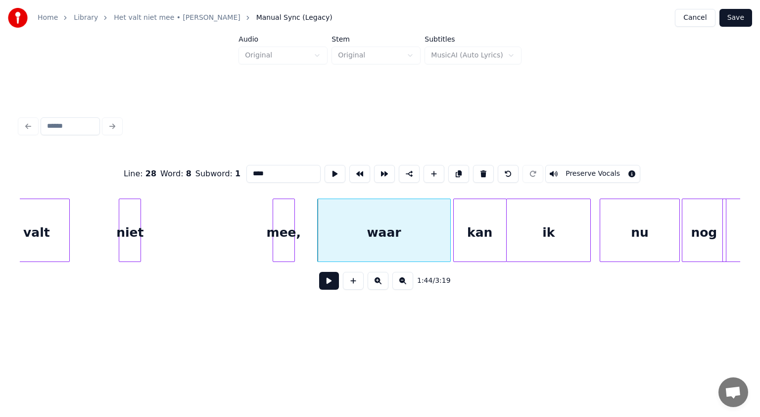
click at [363, 225] on div "waar" at bounding box center [384, 232] width 133 height 67
drag, startPoint x: 253, startPoint y: 171, endPoint x: 220, endPoint y: 172, distance: 33.7
click at [220, 172] on div "Line : 28 Word : 8 Subword : 1 **** Preserve Vocals" at bounding box center [380, 173] width 721 height 49
click at [129, 226] on div "niet" at bounding box center [129, 232] width 21 height 67
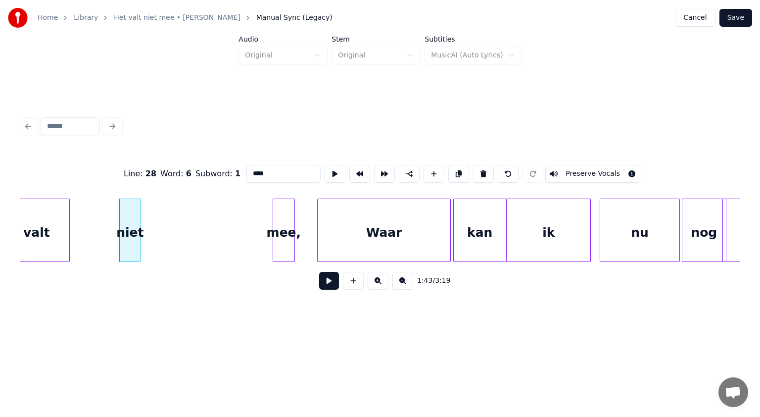
type input "****"
click at [325, 284] on button at bounding box center [329, 281] width 20 height 18
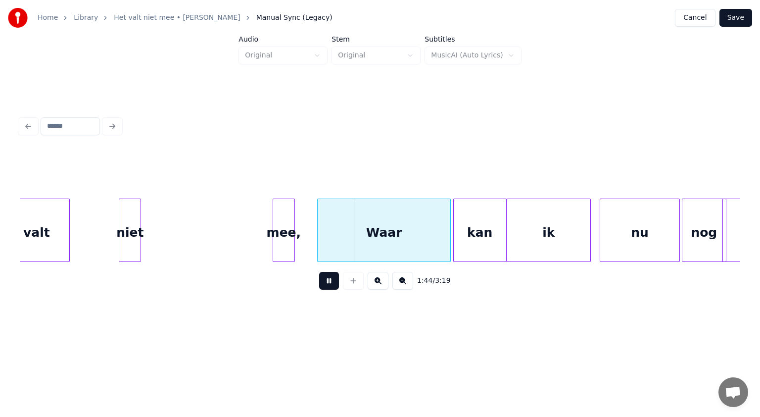
click at [325, 284] on button at bounding box center [329, 281] width 20 height 18
click at [238, 222] on div "mee," at bounding box center [235, 232] width 21 height 67
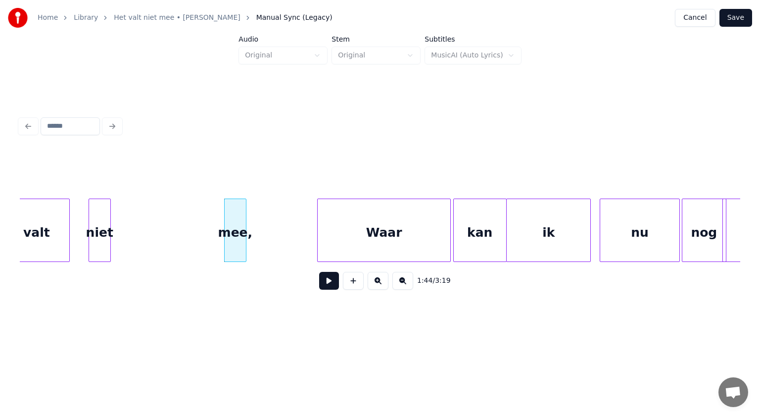
click at [94, 220] on div "niet" at bounding box center [99, 232] width 21 height 67
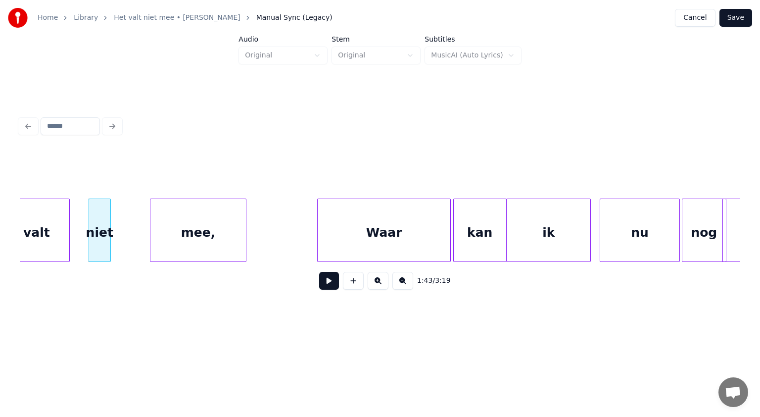
click at [151, 226] on div at bounding box center [151, 230] width 3 height 62
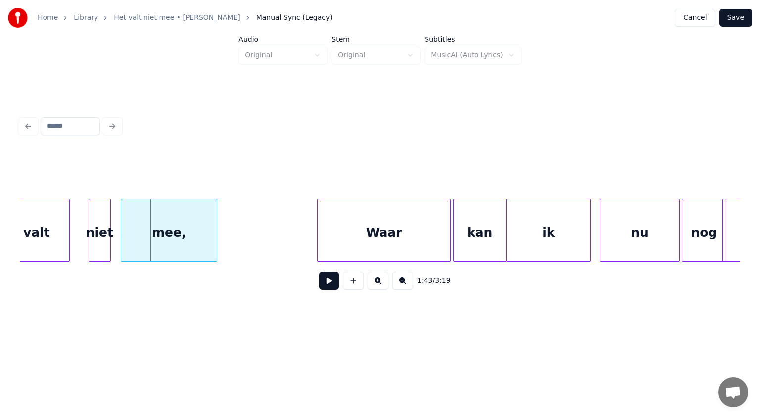
click at [153, 229] on div "mee," at bounding box center [169, 232] width 96 height 67
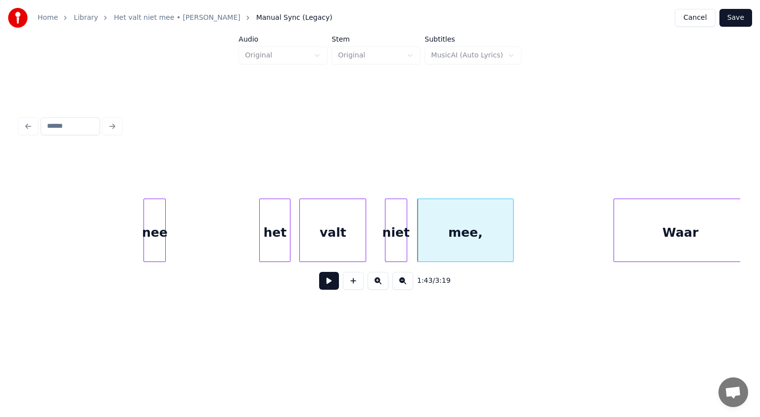
scroll to position [0, 22701]
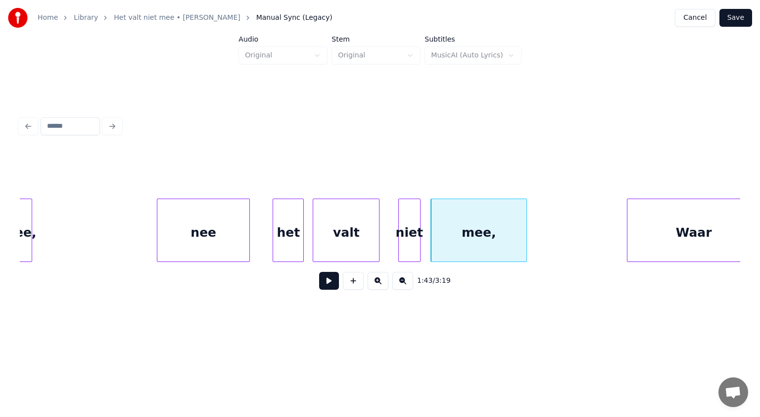
click at [248, 238] on div at bounding box center [247, 230] width 3 height 62
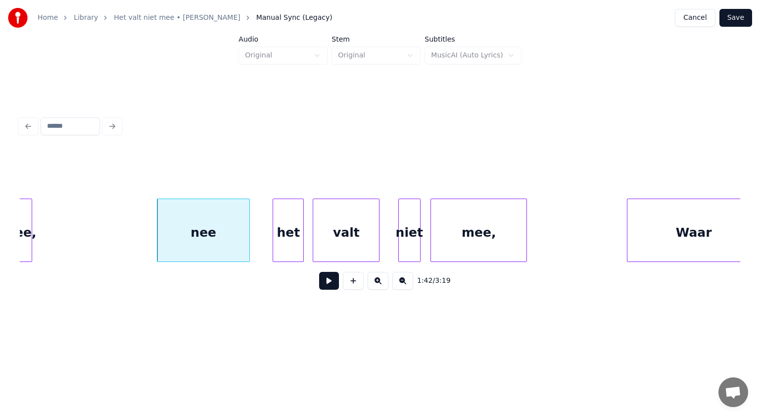
click at [328, 284] on button at bounding box center [329, 281] width 20 height 18
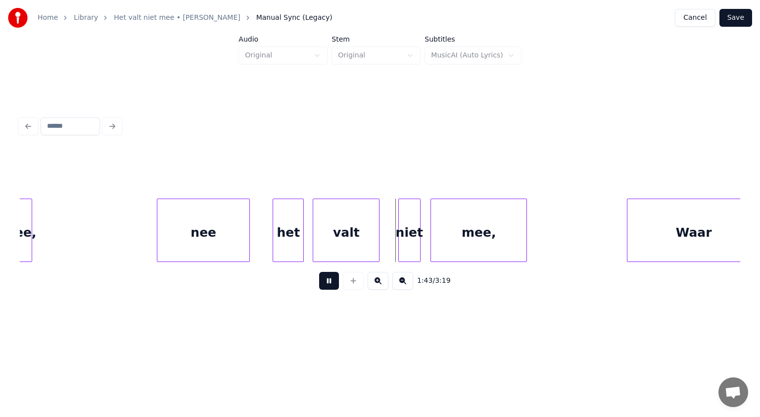
click at [328, 284] on button at bounding box center [329, 281] width 20 height 18
click at [274, 218] on div at bounding box center [272, 230] width 3 height 62
click at [326, 225] on div at bounding box center [326, 230] width 3 height 62
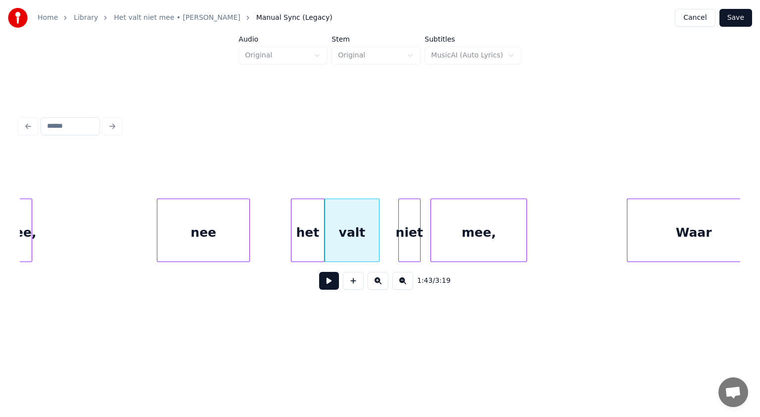
click at [315, 221] on div "het" at bounding box center [308, 232] width 32 height 67
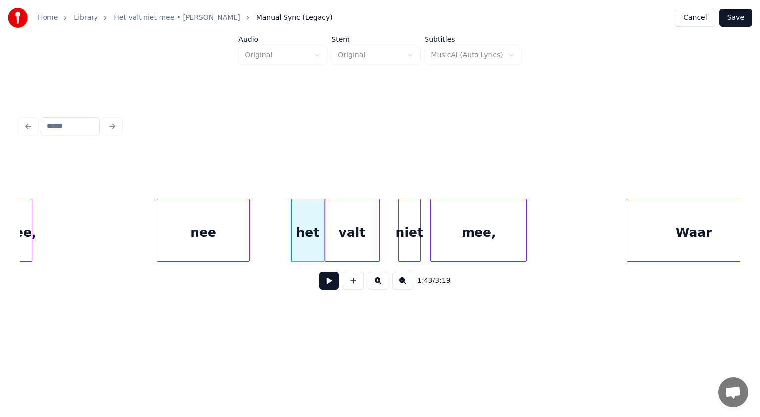
click at [329, 282] on button at bounding box center [329, 281] width 20 height 18
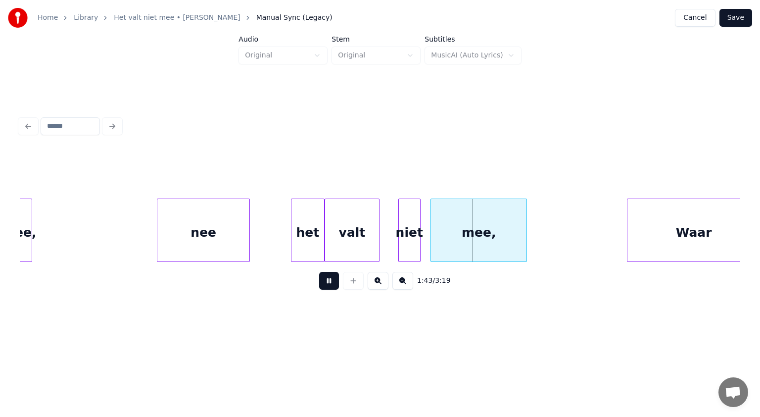
click at [329, 282] on button at bounding box center [329, 281] width 20 height 18
click at [289, 232] on div at bounding box center [288, 230] width 3 height 62
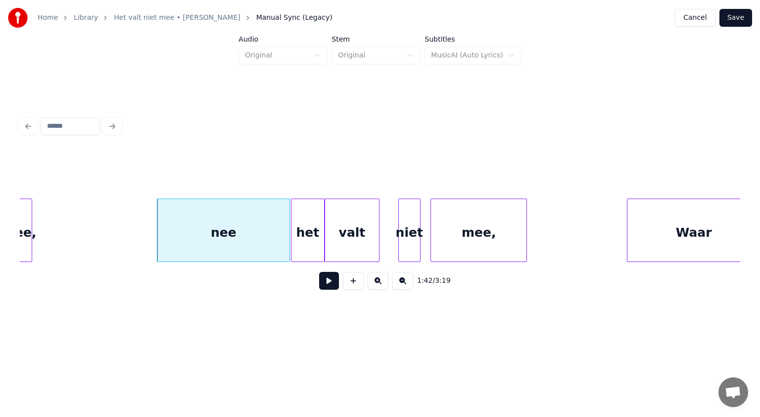
scroll to position [0, 22694]
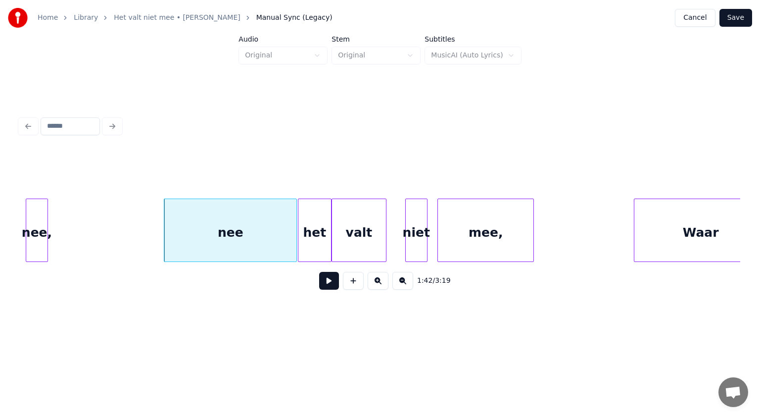
click at [36, 234] on div "nee," at bounding box center [36, 232] width 21 height 67
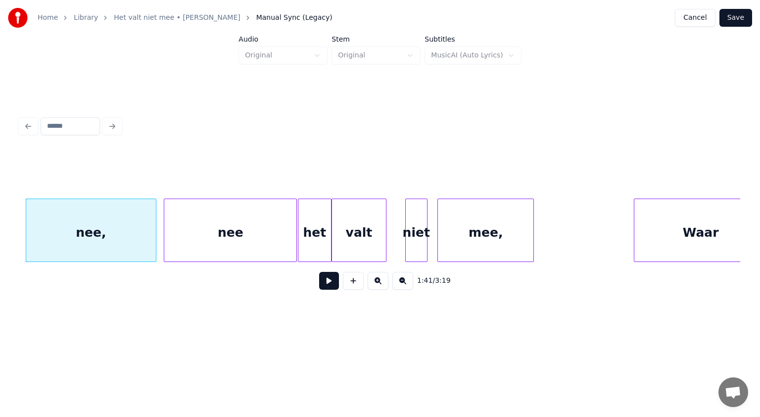
click at [154, 242] on div at bounding box center [154, 230] width 3 height 62
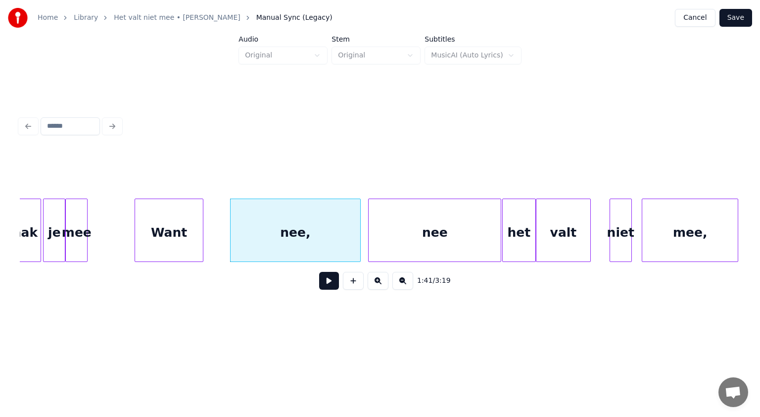
scroll to position [0, 22417]
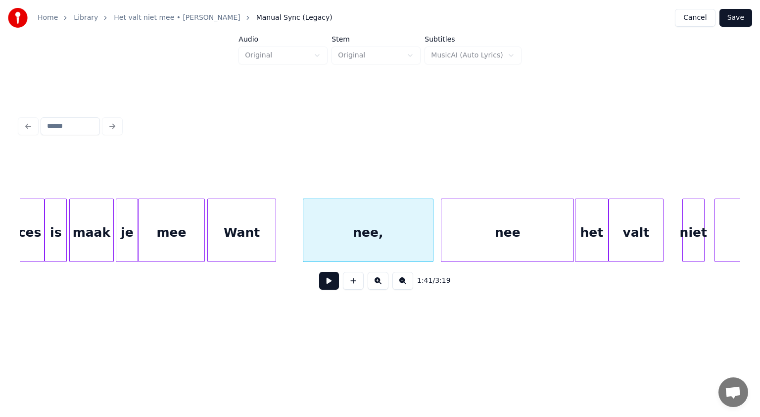
click at [202, 236] on div at bounding box center [202, 230] width 3 height 62
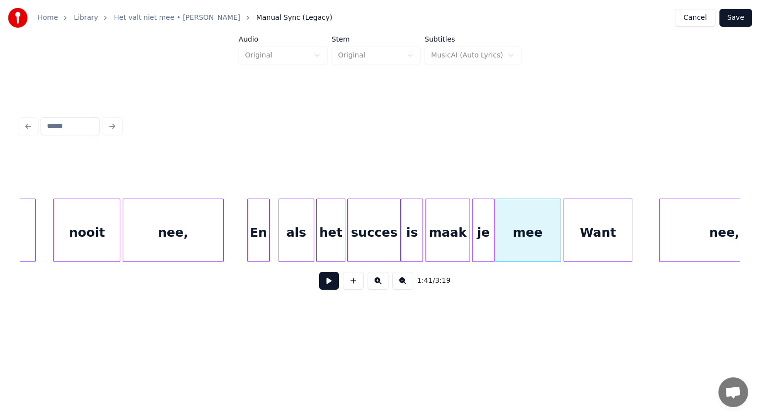
scroll to position [0, 22041]
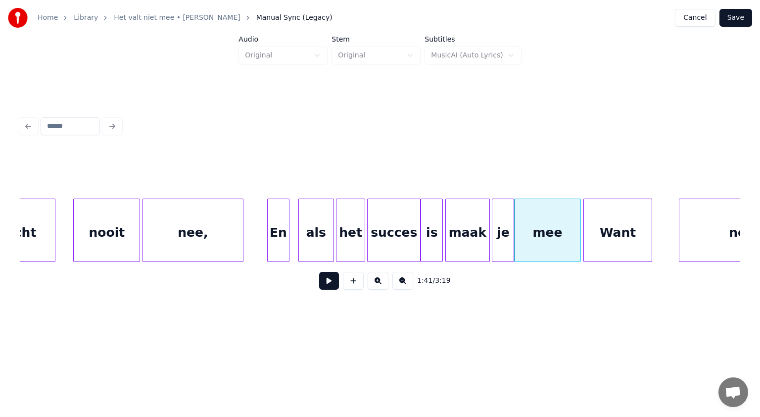
click at [100, 234] on div "nooit" at bounding box center [107, 232] width 66 height 67
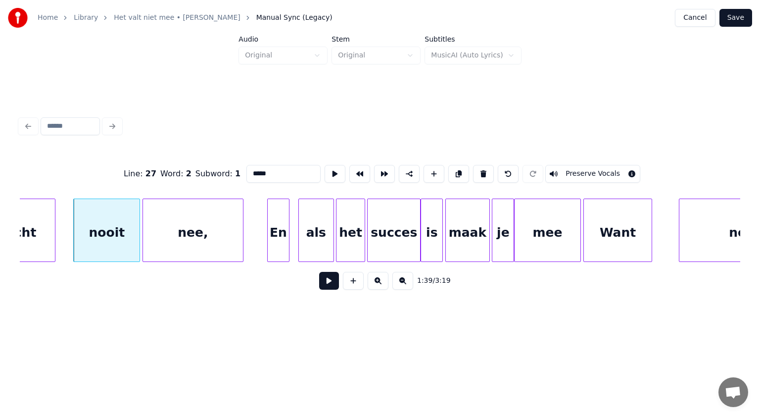
click at [330, 282] on button at bounding box center [329, 281] width 20 height 18
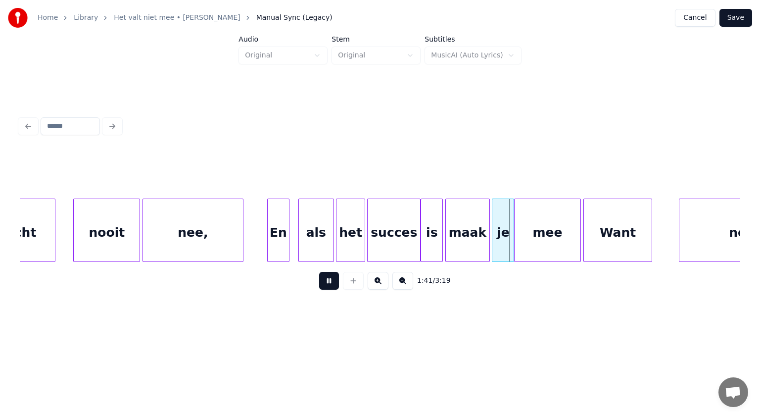
click at [330, 282] on button at bounding box center [329, 281] width 20 height 18
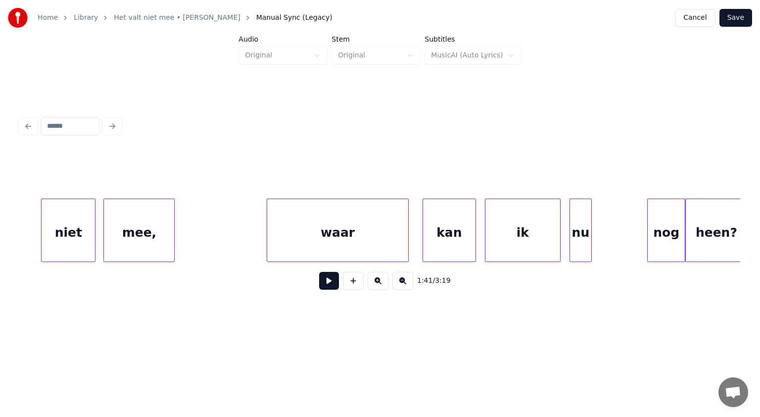
scroll to position [0, 24291]
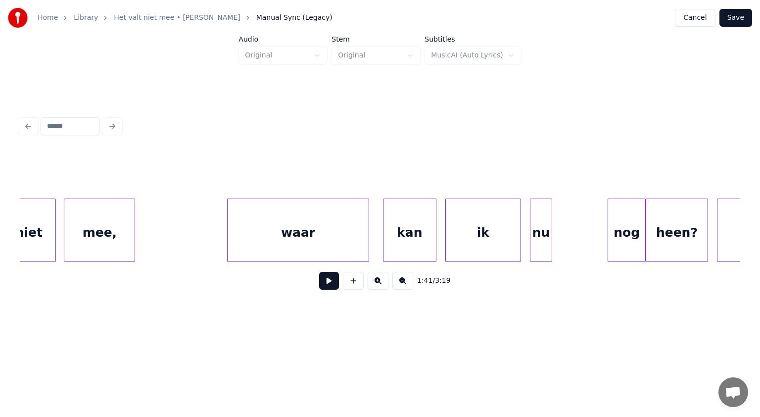
click at [276, 231] on div "waar" at bounding box center [298, 232] width 141 height 67
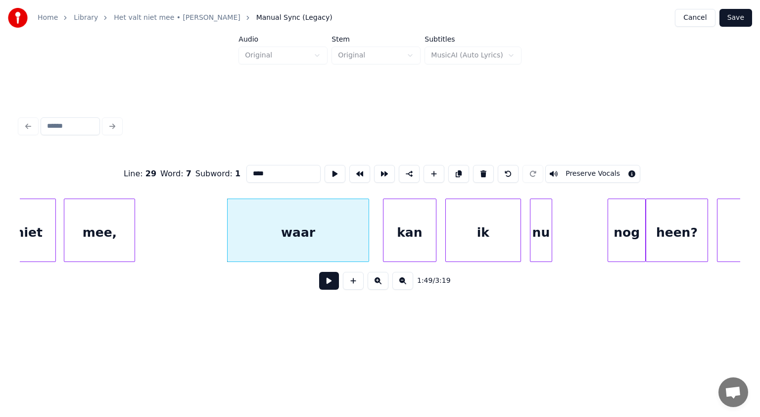
drag, startPoint x: 253, startPoint y: 170, endPoint x: 176, endPoint y: 168, distance: 77.7
click at [176, 168] on div "Line : 29 Word : 7 Subword : 1 **** Preserve Vocals" at bounding box center [380, 173] width 721 height 49
click at [602, 227] on div at bounding box center [602, 230] width 3 height 62
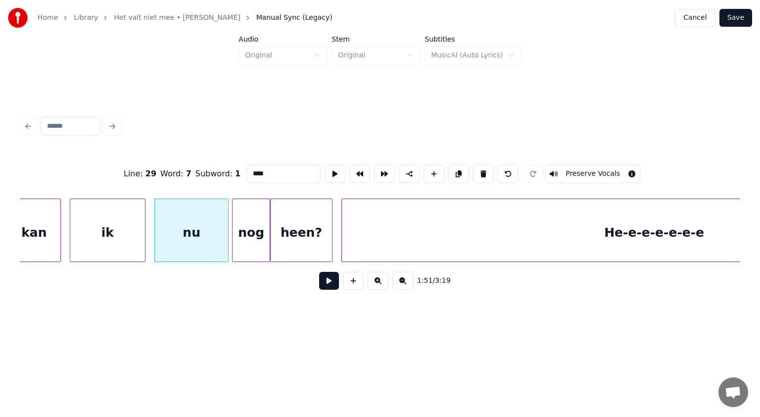
scroll to position [0, 24699]
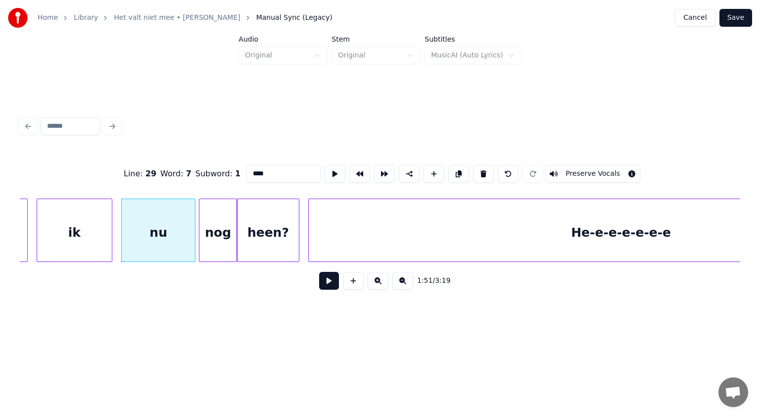
click at [289, 239] on div "heen?" at bounding box center [268, 232] width 61 height 67
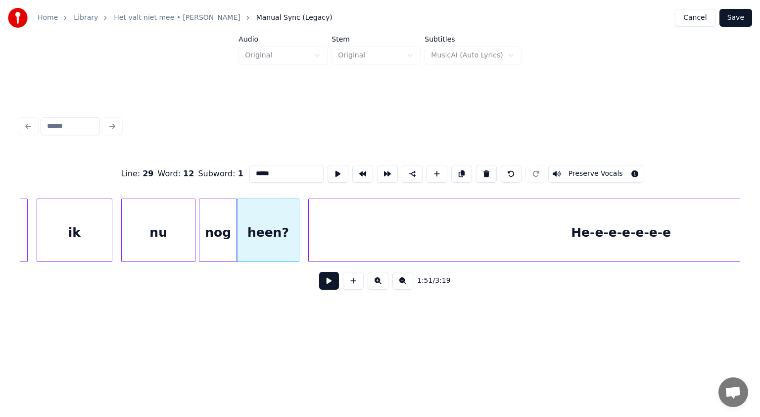
type input "*****"
click at [332, 286] on button at bounding box center [329, 281] width 20 height 18
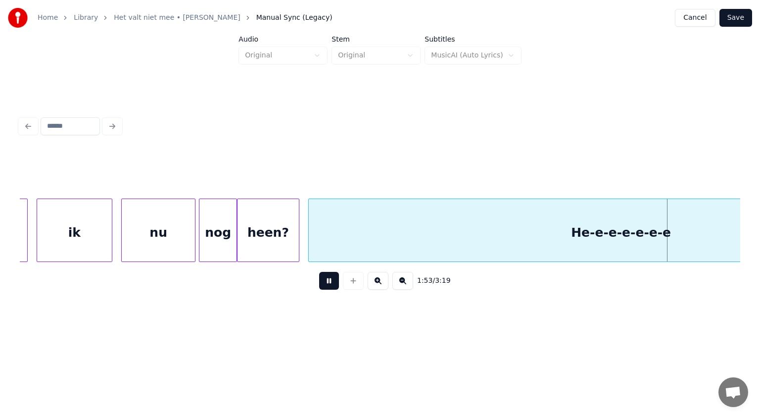
click at [332, 286] on button at bounding box center [329, 281] width 20 height 18
click at [320, 236] on div at bounding box center [319, 230] width 3 height 62
click at [281, 230] on div "heen?" at bounding box center [268, 232] width 61 height 67
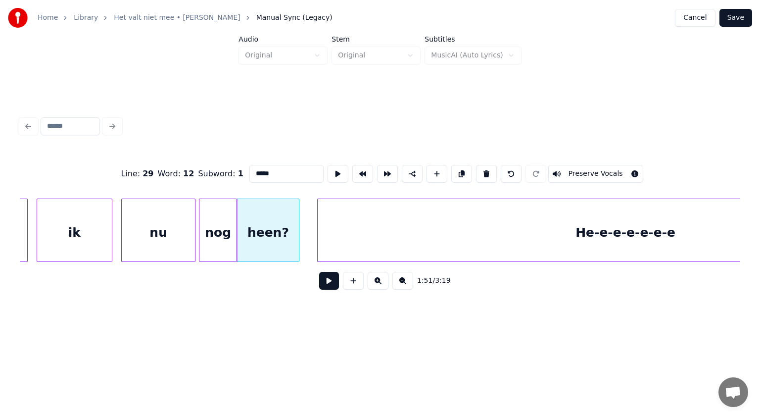
click at [330, 281] on button at bounding box center [329, 281] width 20 height 18
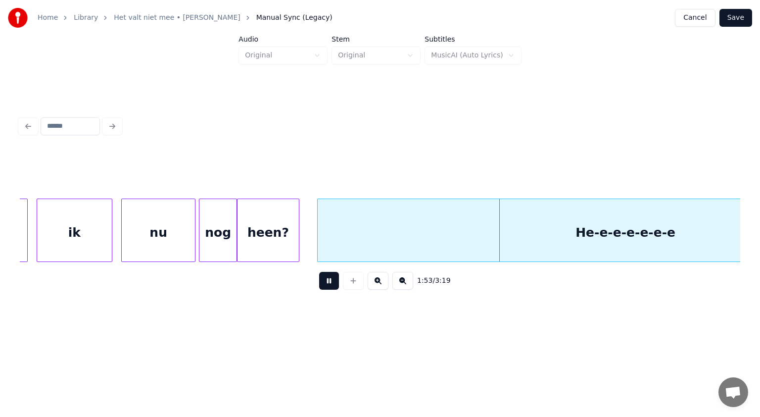
click at [330, 281] on button at bounding box center [329, 281] width 20 height 18
click at [310, 244] on div at bounding box center [310, 230] width 3 height 62
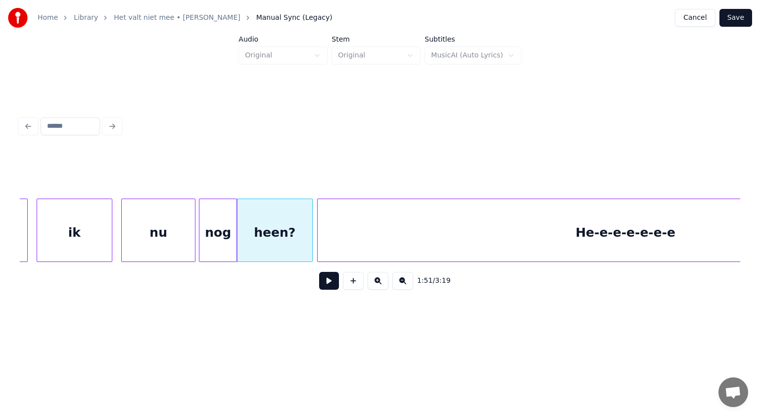
click at [327, 277] on button at bounding box center [329, 281] width 20 height 18
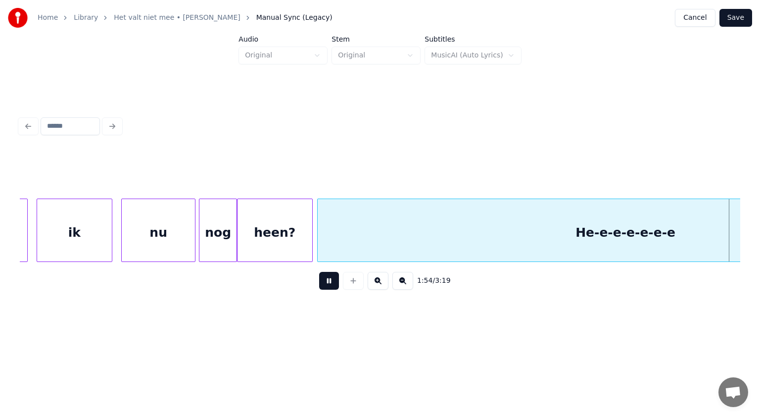
scroll to position [0, 25423]
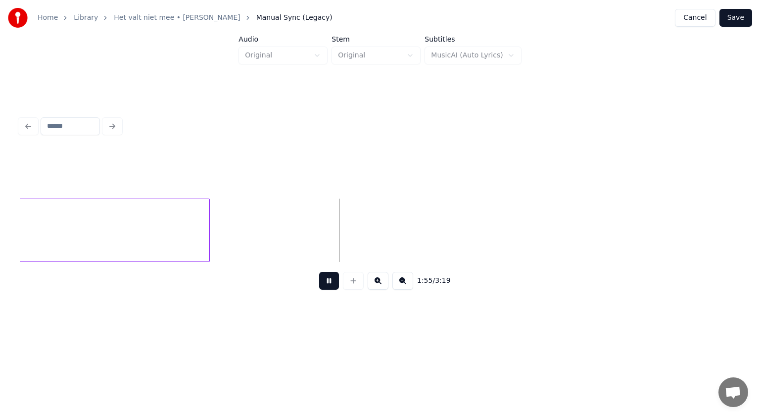
click at [327, 277] on button at bounding box center [329, 281] width 20 height 18
click at [167, 233] on div at bounding box center [166, 230] width 3 height 62
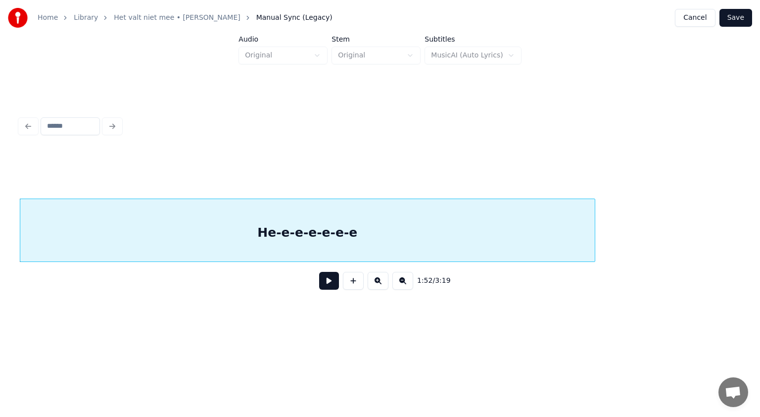
click at [295, 238] on div "He-e-e-e-e-e-e" at bounding box center [307, 232] width 575 height 67
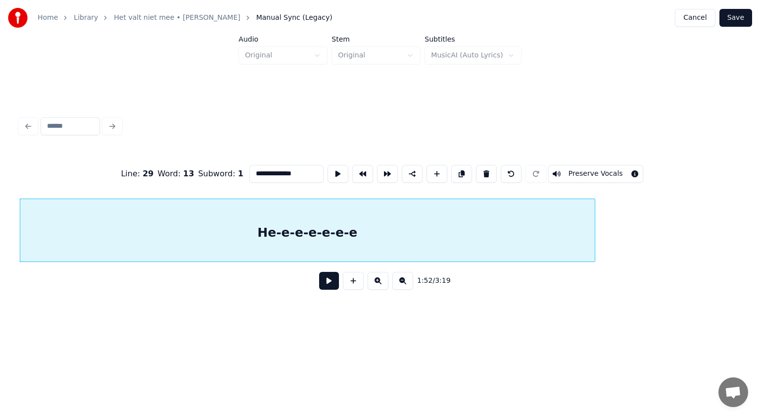
drag, startPoint x: 252, startPoint y: 168, endPoint x: 309, endPoint y: 173, distance: 57.6
click at [309, 173] on input "**********" at bounding box center [286, 174] width 74 height 18
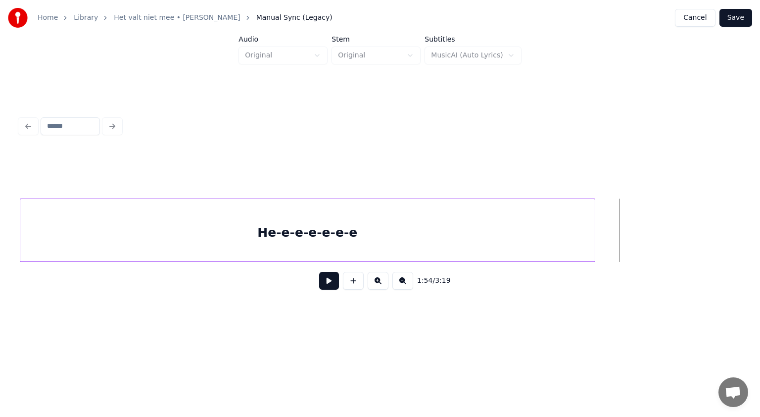
click at [354, 283] on button at bounding box center [353, 281] width 21 height 18
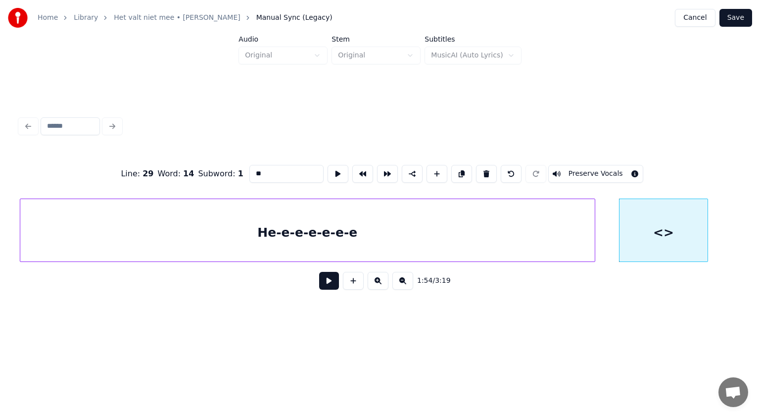
drag, startPoint x: 280, startPoint y: 168, endPoint x: 233, endPoint y: 176, distance: 47.3
click at [233, 176] on div "Line : 29 Word : 14 Subword : 1 ** Preserve Vocals" at bounding box center [380, 173] width 721 height 49
paste input "**********"
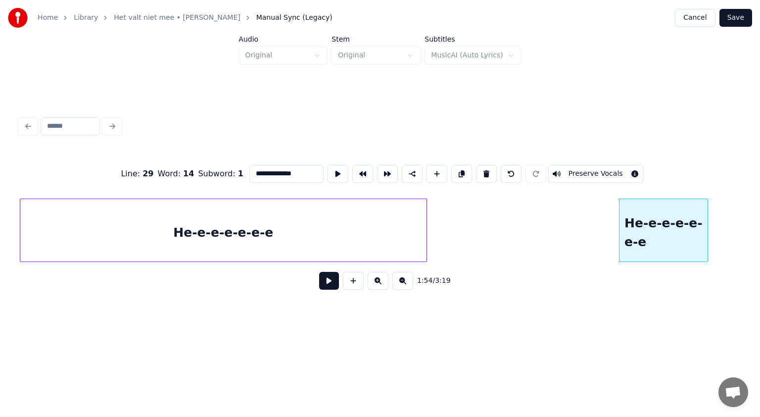
click at [425, 225] on div at bounding box center [425, 230] width 3 height 62
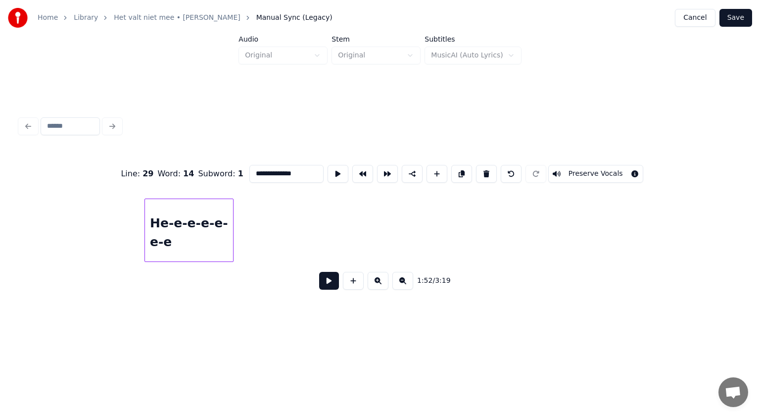
scroll to position [0, 25478]
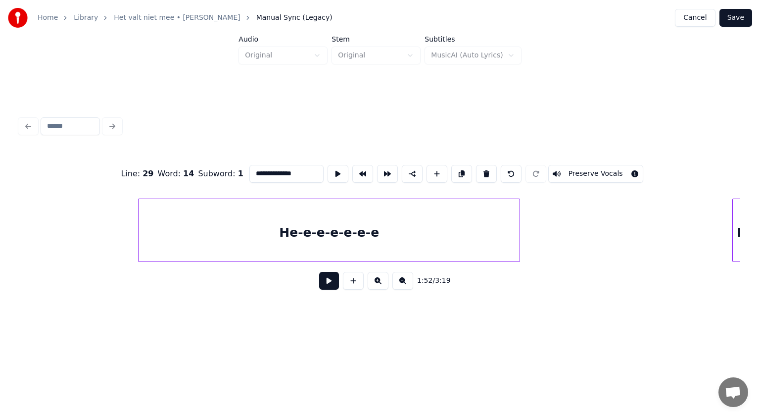
click at [519, 231] on div at bounding box center [518, 230] width 3 height 62
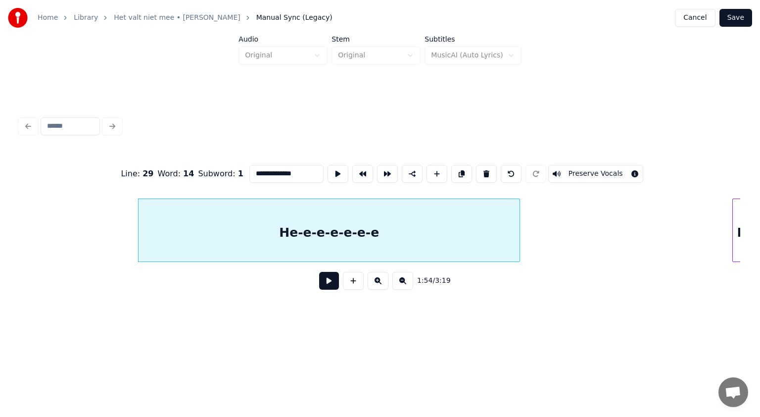
type input "**********"
click at [332, 284] on button at bounding box center [329, 281] width 20 height 18
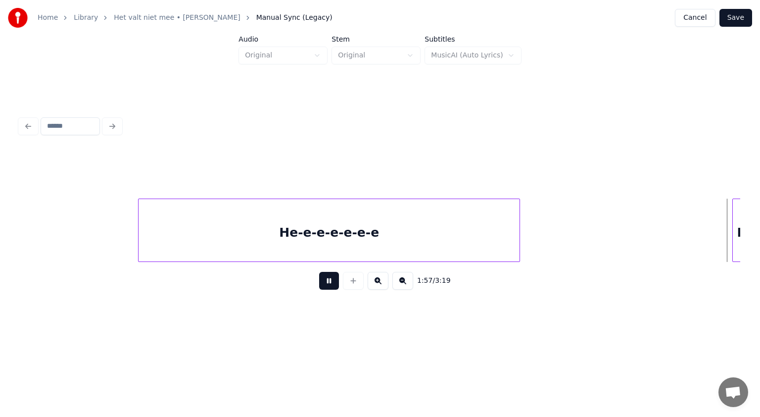
scroll to position [0, 26200]
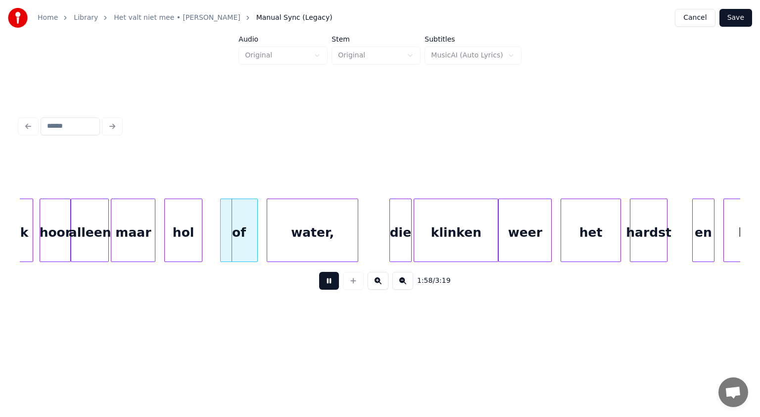
click at [332, 284] on button at bounding box center [329, 281] width 20 height 18
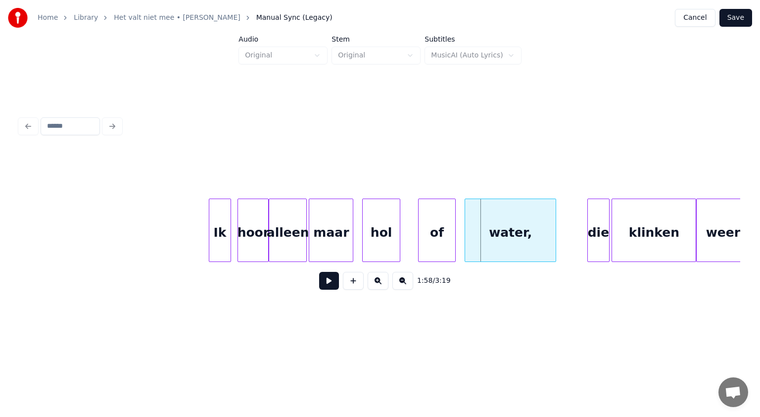
scroll to position [0, 25989]
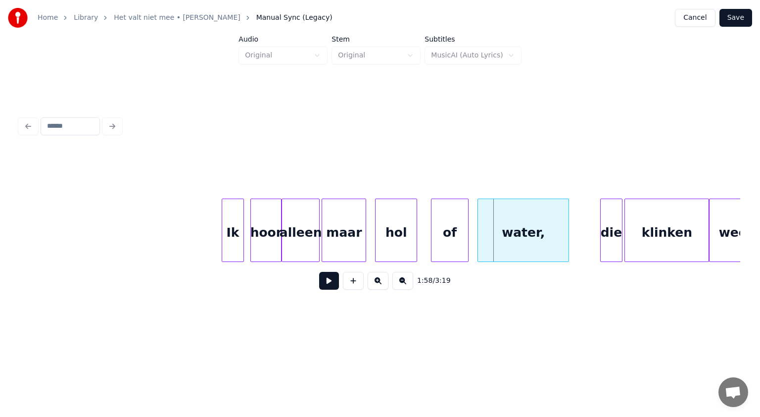
click at [414, 232] on div at bounding box center [415, 230] width 3 height 62
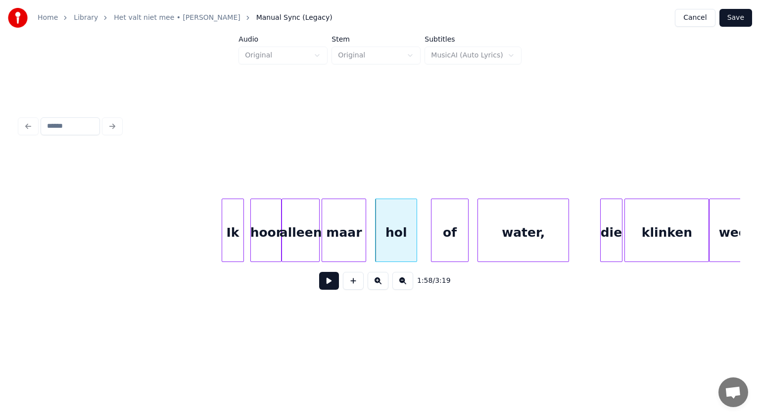
click at [414, 232] on div at bounding box center [415, 230] width 3 height 62
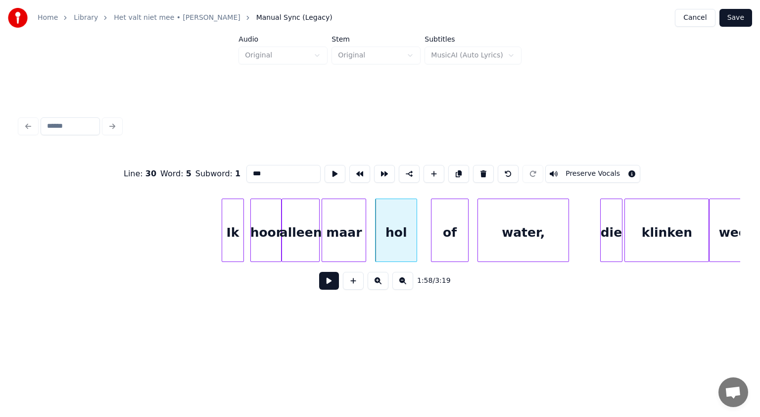
click at [402, 228] on div "hol" at bounding box center [396, 232] width 41 height 67
click at [266, 170] on input "***" at bounding box center [283, 174] width 74 height 18
click at [448, 228] on div "of" at bounding box center [450, 232] width 37 height 67
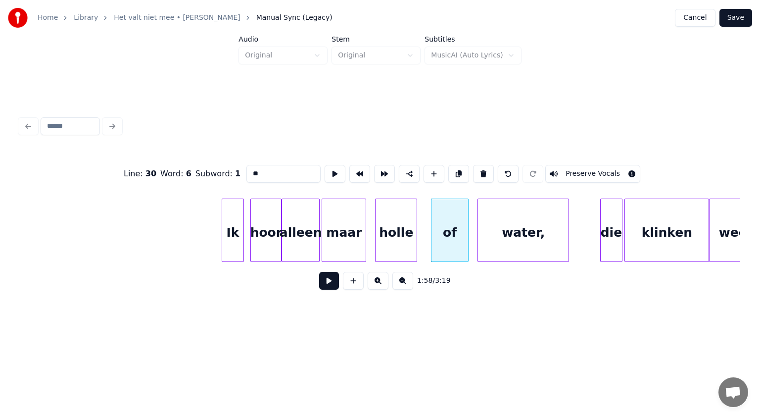
click at [477, 171] on button at bounding box center [483, 174] width 21 height 18
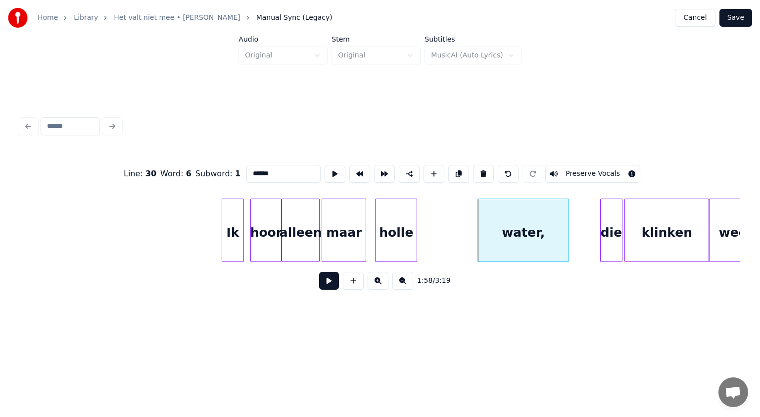
click at [349, 230] on div "maar" at bounding box center [344, 232] width 44 height 67
type input "****"
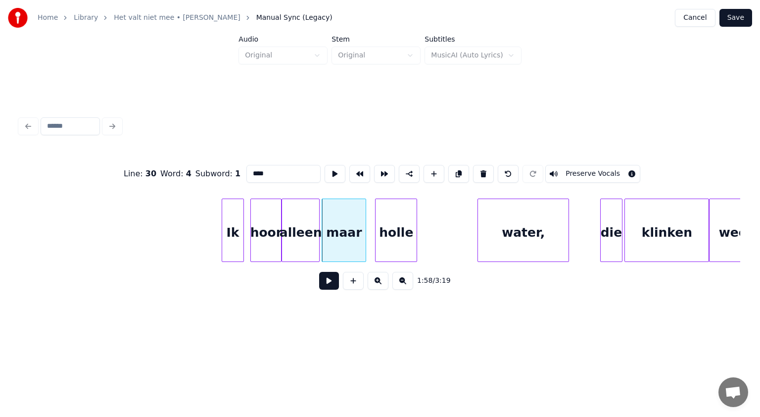
click at [327, 285] on button at bounding box center [329, 281] width 20 height 18
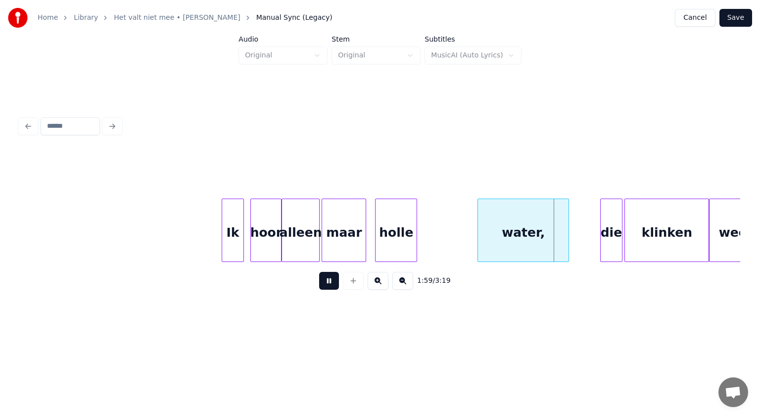
click at [327, 285] on button at bounding box center [329, 281] width 20 height 18
click at [449, 233] on div at bounding box center [448, 230] width 3 height 62
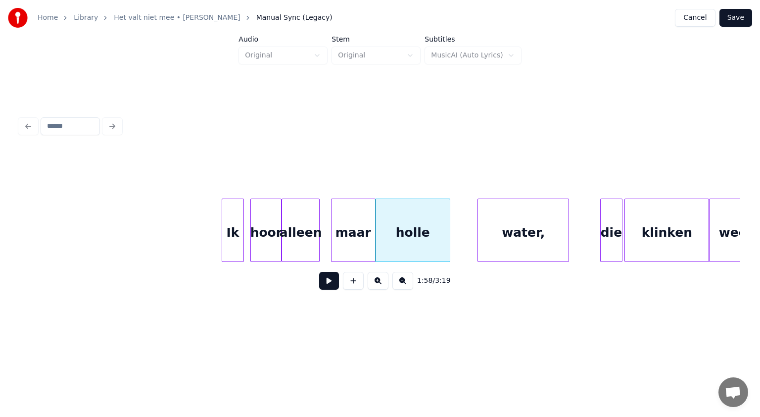
click at [361, 228] on div "maar" at bounding box center [354, 232] width 44 height 67
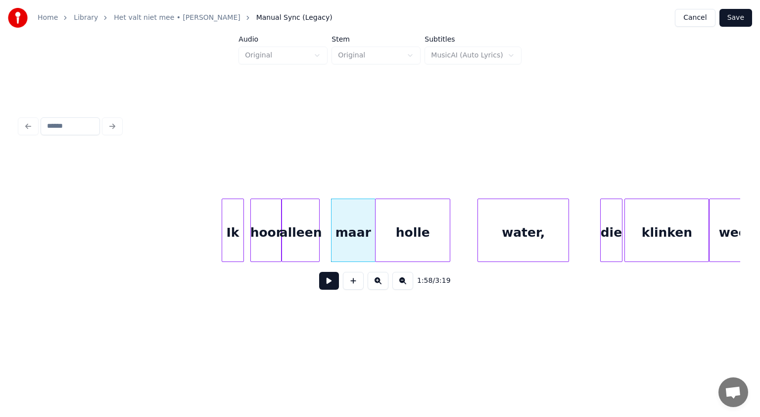
click at [504, 218] on div "water," at bounding box center [523, 232] width 91 height 67
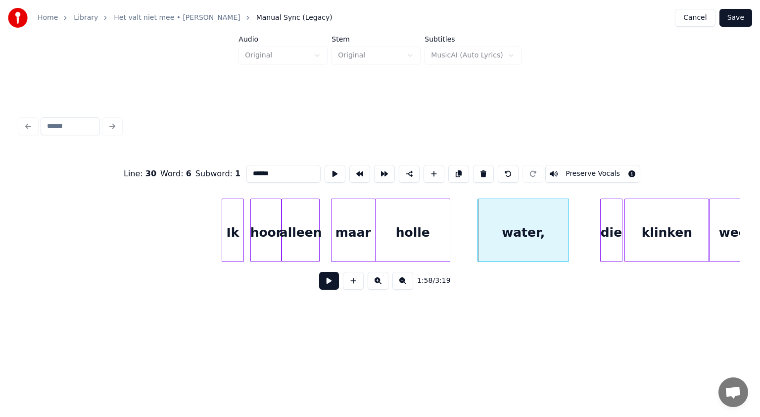
click at [237, 228] on div "Ik" at bounding box center [232, 232] width 21 height 67
type input "**"
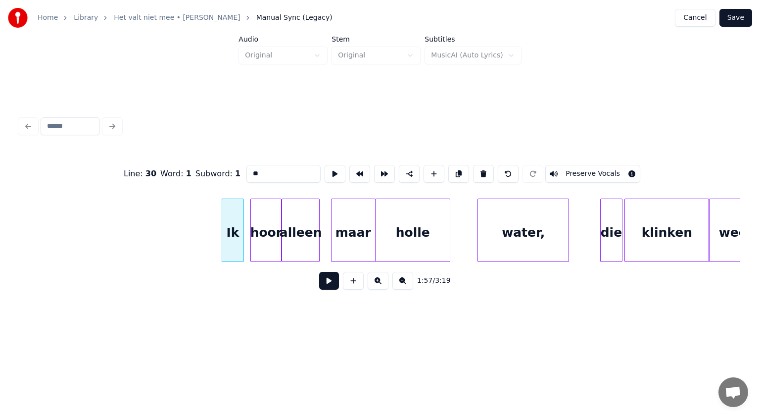
click at [328, 281] on button at bounding box center [329, 281] width 20 height 18
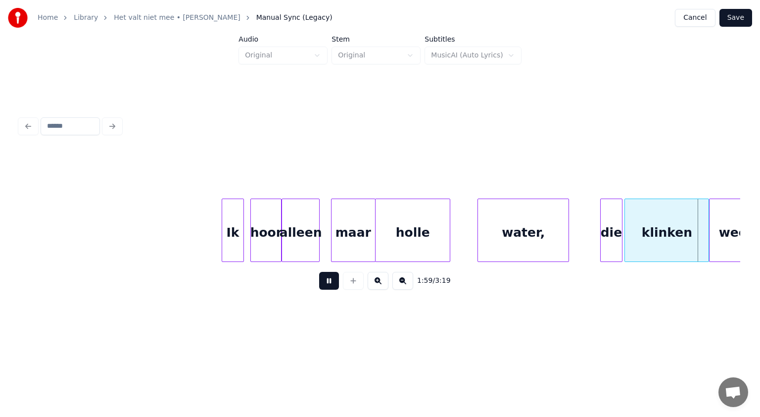
click at [328, 281] on button at bounding box center [329, 281] width 20 height 18
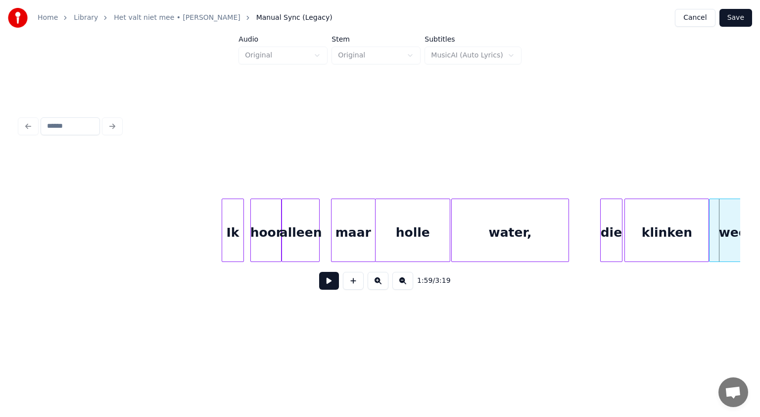
click at [453, 225] on div at bounding box center [453, 230] width 3 height 62
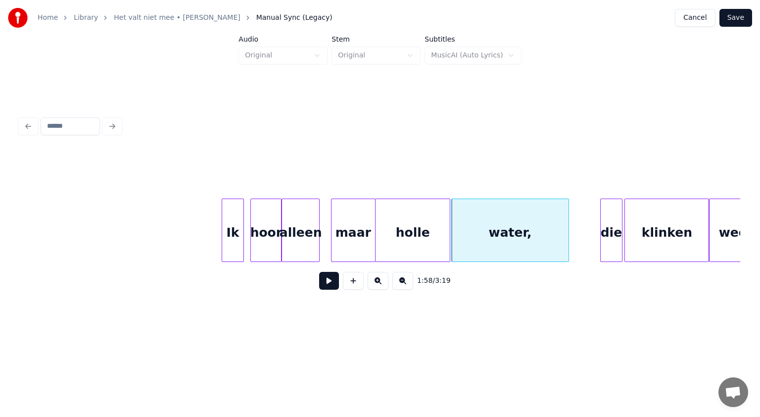
click at [521, 229] on div "water," at bounding box center [510, 232] width 117 height 67
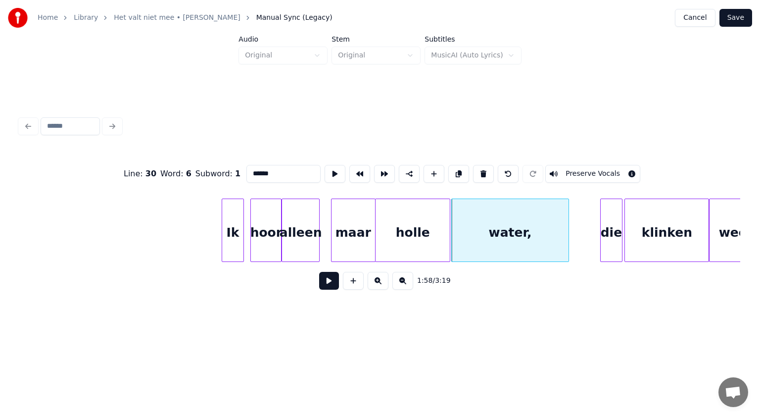
drag, startPoint x: 265, startPoint y: 168, endPoint x: 129, endPoint y: 199, distance: 140.1
click at [129, 199] on div "Line : 30 Word : 6 Subword : 1 ****** Preserve Vocals 1:58 / 3:19" at bounding box center [380, 224] width 721 height 150
type input "******"
click at [332, 284] on button at bounding box center [329, 281] width 20 height 18
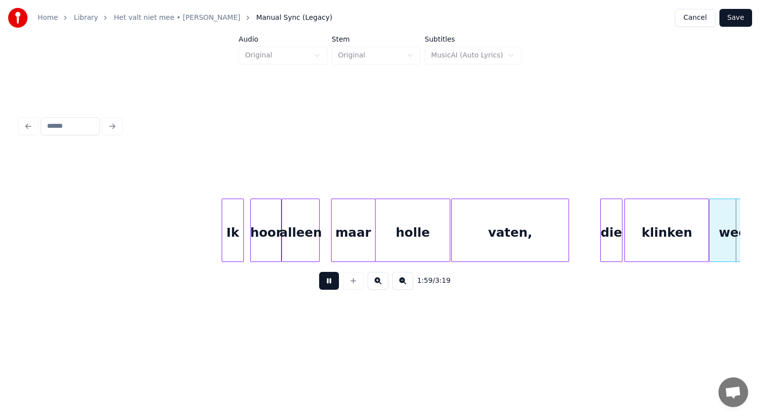
scroll to position [0, 26712]
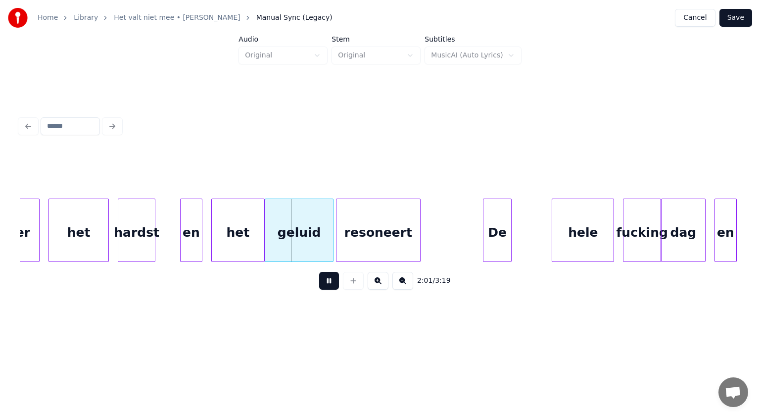
click at [332, 284] on button at bounding box center [329, 281] width 20 height 18
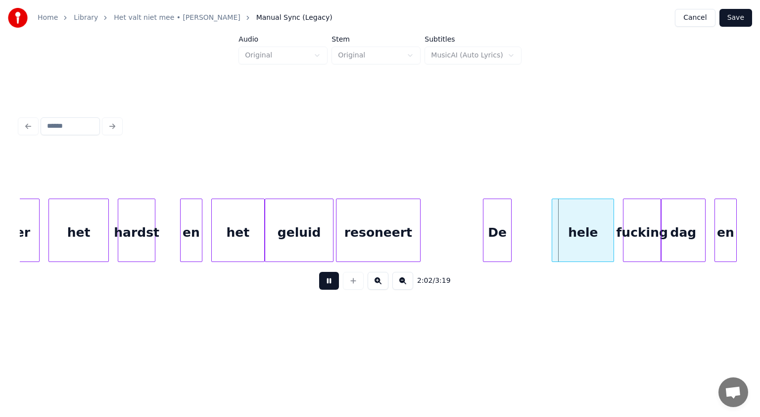
click at [332, 284] on button at bounding box center [329, 281] width 20 height 18
click at [511, 240] on div "De" at bounding box center [497, 229] width 29 height 63
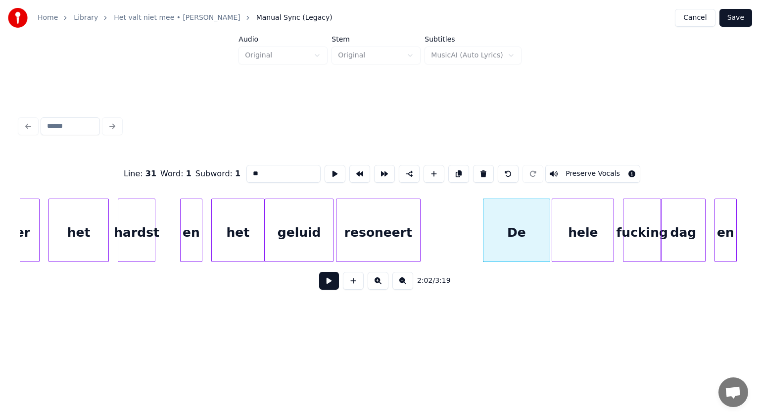
click at [548, 241] on div at bounding box center [548, 230] width 3 height 62
click at [165, 239] on div at bounding box center [165, 230] width 3 height 62
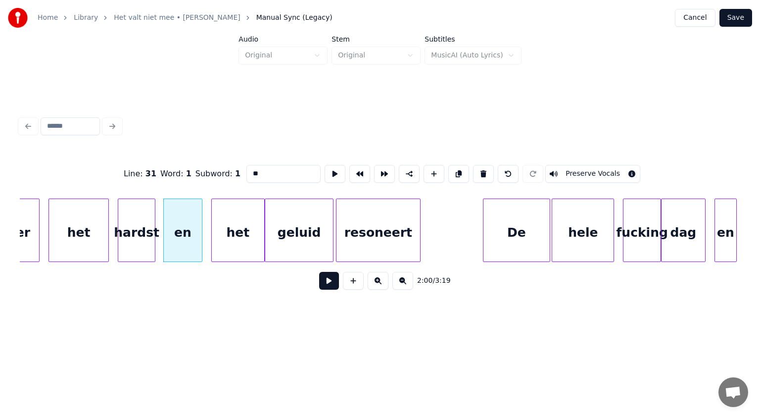
click at [324, 282] on button at bounding box center [329, 281] width 20 height 18
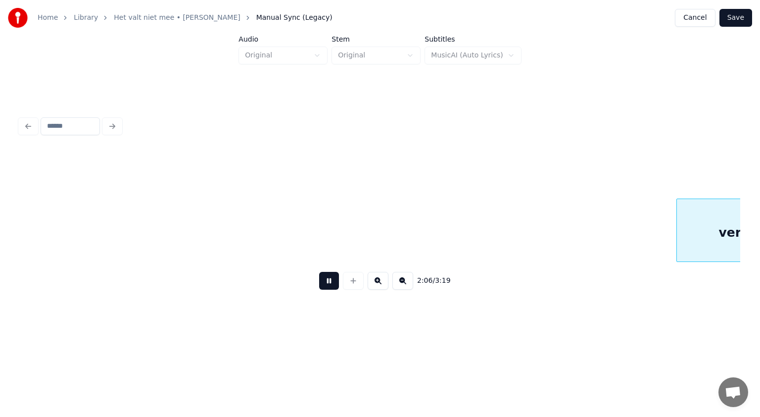
scroll to position [0, 28155]
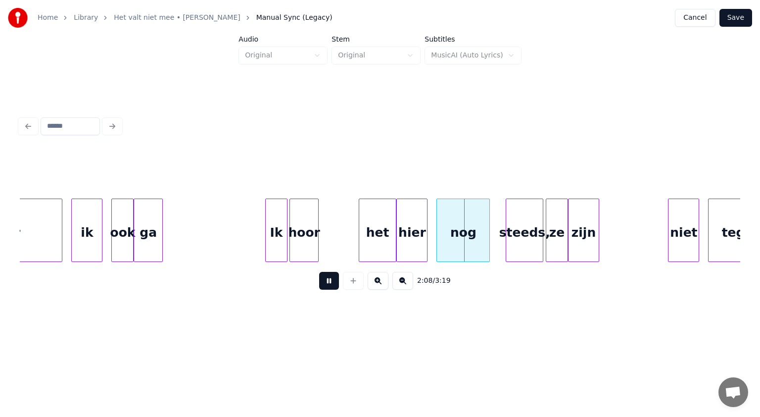
click at [324, 282] on button at bounding box center [329, 281] width 20 height 18
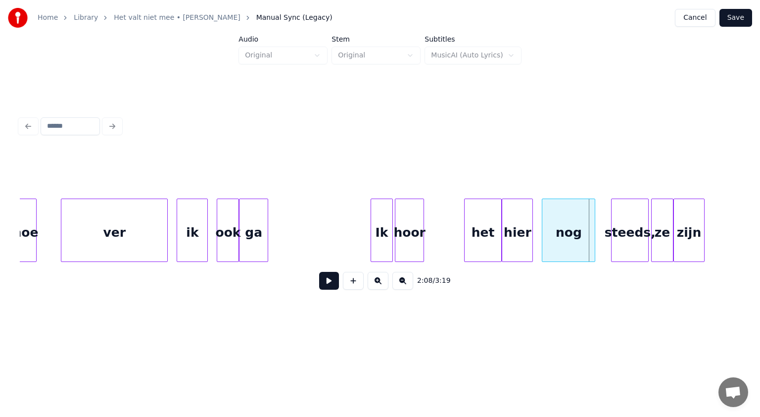
scroll to position [0, 27963]
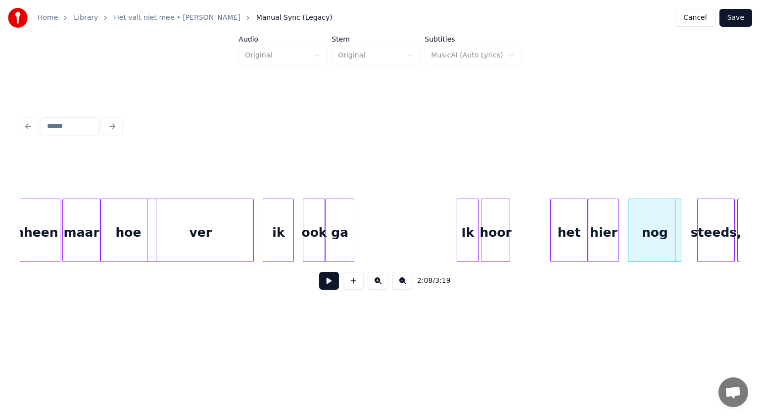
click at [155, 243] on div at bounding box center [154, 230] width 3 height 62
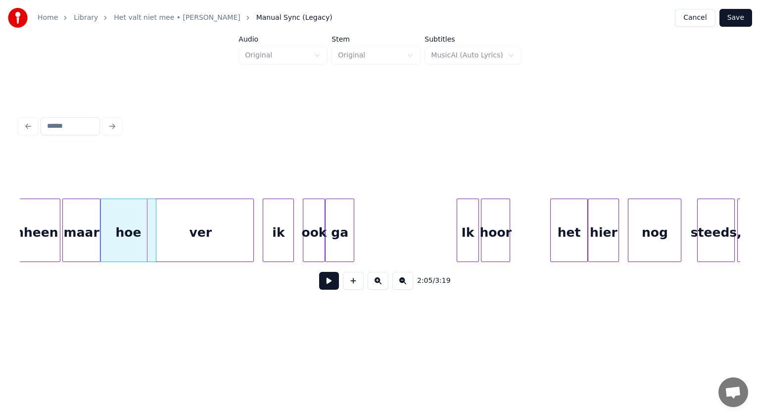
click at [123, 244] on div "hoe" at bounding box center [128, 232] width 55 height 67
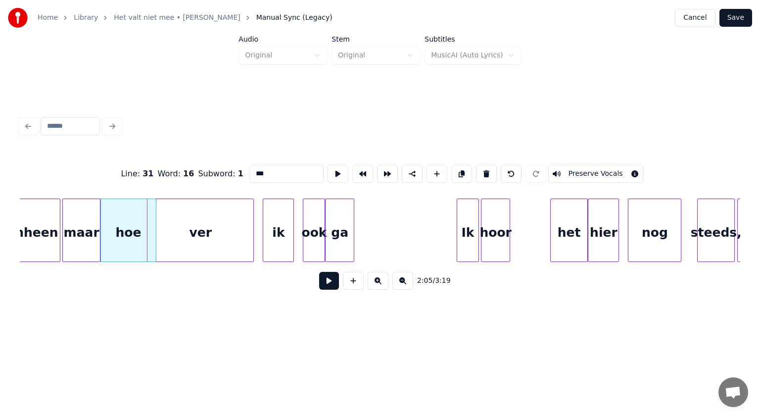
click at [330, 280] on button at bounding box center [329, 281] width 20 height 18
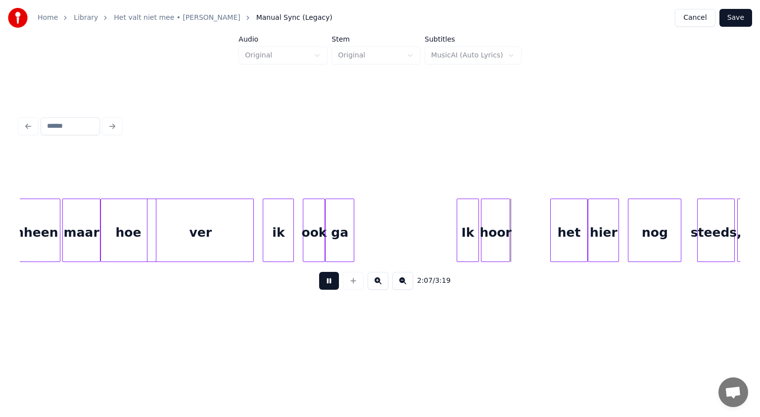
click at [330, 280] on button at bounding box center [329, 281] width 20 height 18
click at [364, 245] on div "ga" at bounding box center [357, 232] width 28 height 67
click at [364, 237] on div "ga" at bounding box center [349, 229] width 29 height 63
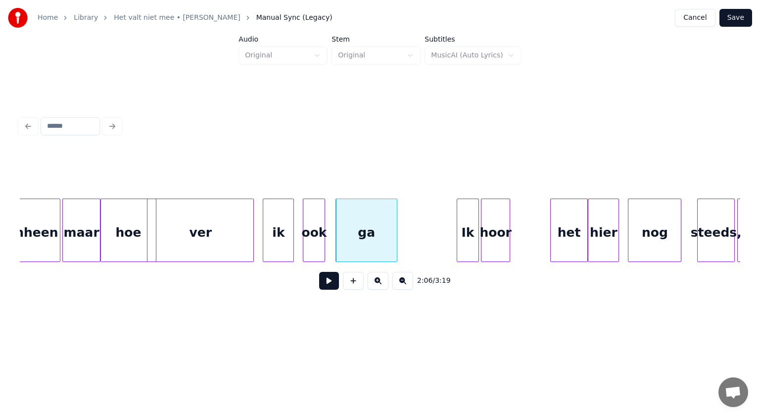
click at [395, 244] on div at bounding box center [395, 230] width 3 height 62
click at [547, 242] on div at bounding box center [546, 230] width 3 height 62
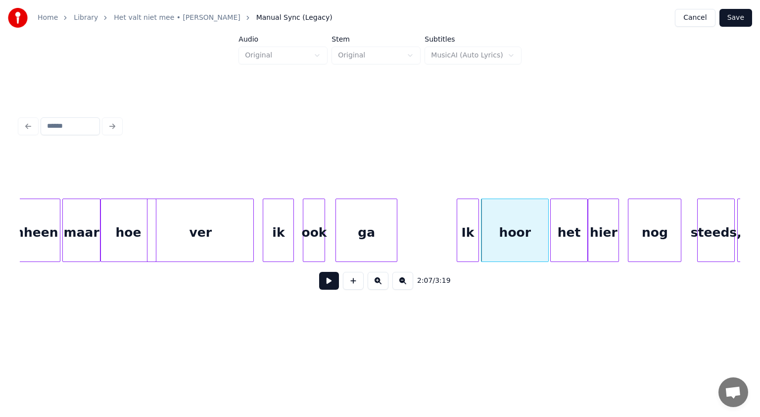
click at [331, 284] on button at bounding box center [329, 281] width 20 height 18
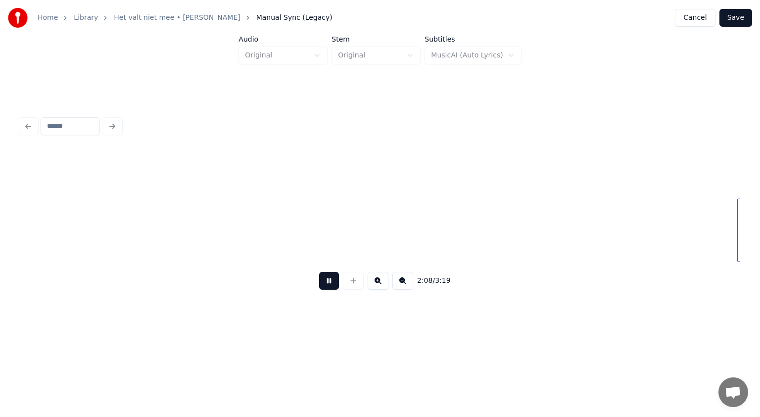
scroll to position [0, 28687]
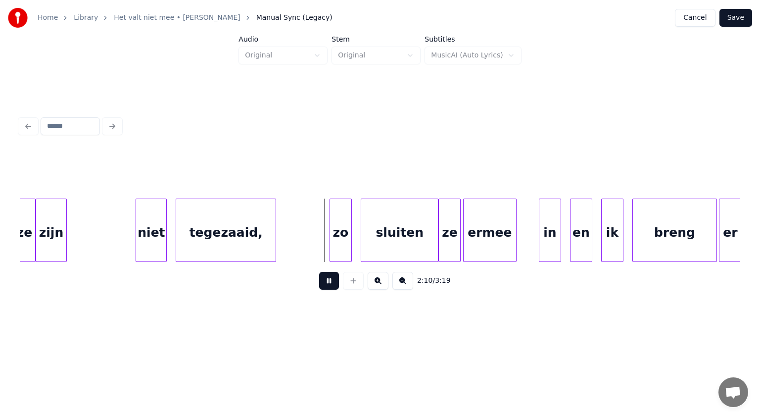
click at [331, 284] on button at bounding box center [329, 281] width 20 height 18
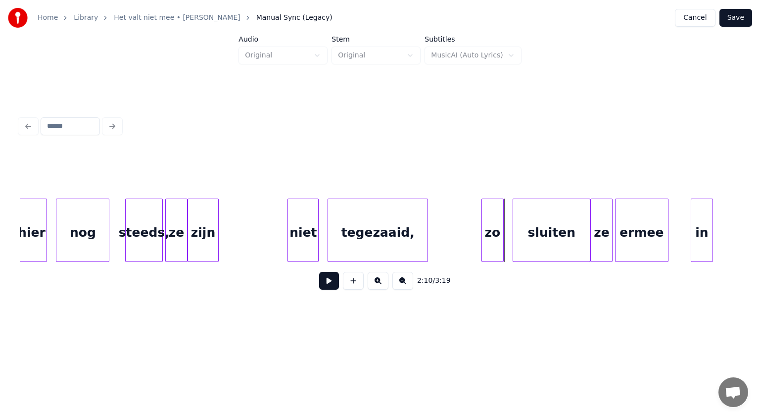
scroll to position [0, 28509]
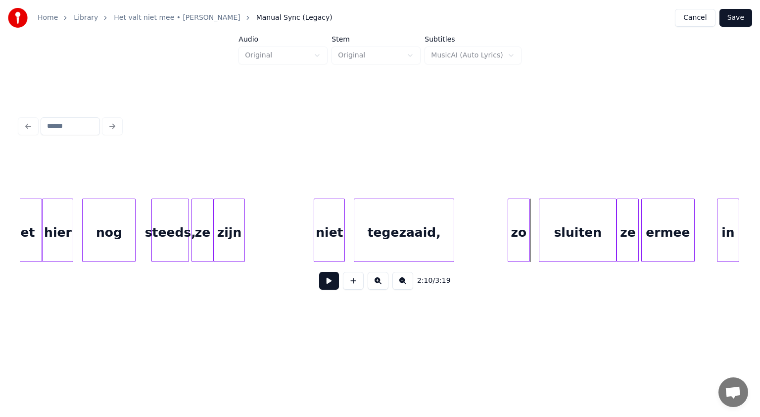
click at [160, 240] on div "steeds," at bounding box center [170, 232] width 37 height 67
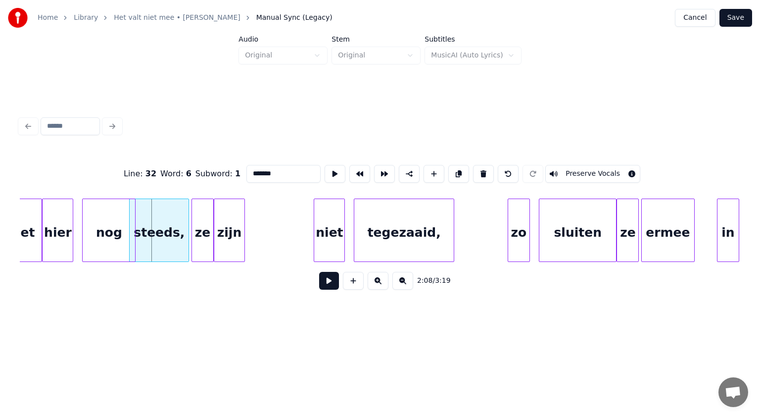
click at [132, 238] on div at bounding box center [131, 230] width 3 height 62
click at [177, 245] on div "steeds," at bounding box center [159, 232] width 59 height 67
click at [330, 281] on button at bounding box center [329, 281] width 20 height 18
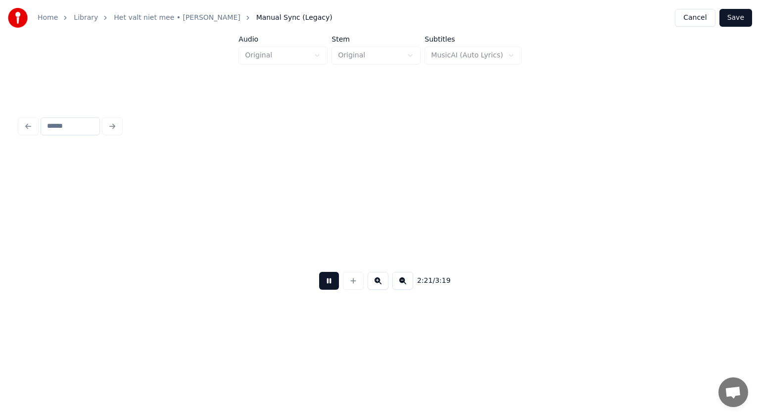
scroll to position [0, 31400]
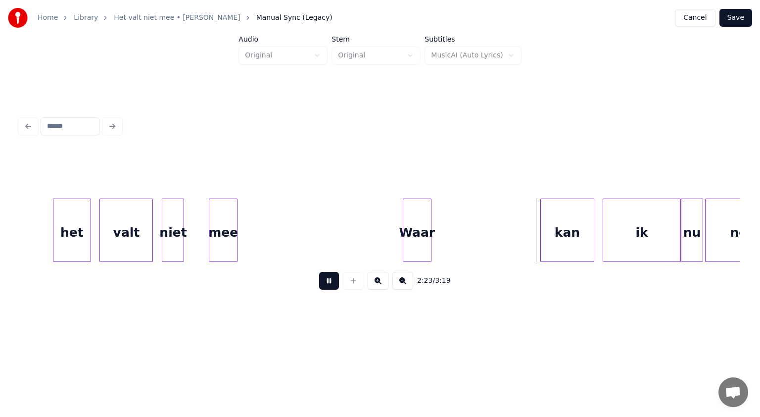
click at [330, 281] on button at bounding box center [329, 281] width 20 height 18
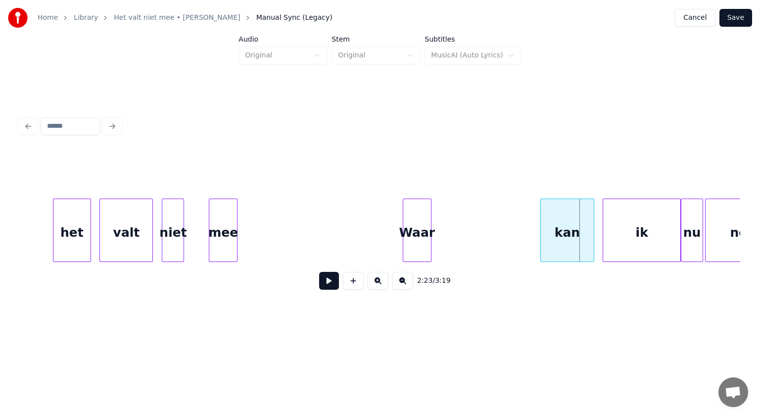
click at [746, 16] on button "Save" at bounding box center [736, 18] width 33 height 18
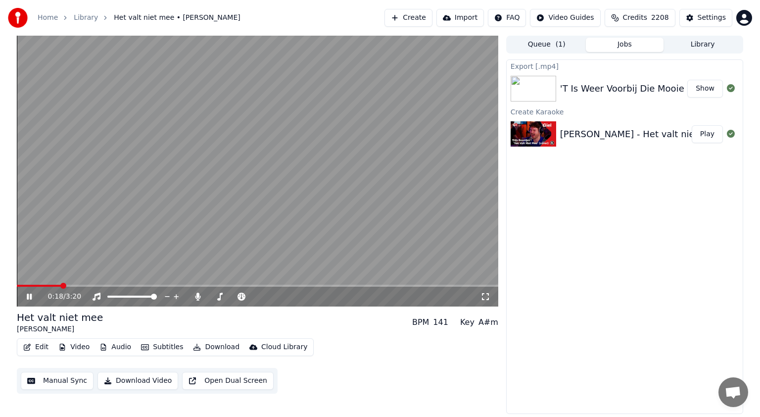
click at [30, 294] on icon at bounding box center [36, 297] width 23 height 8
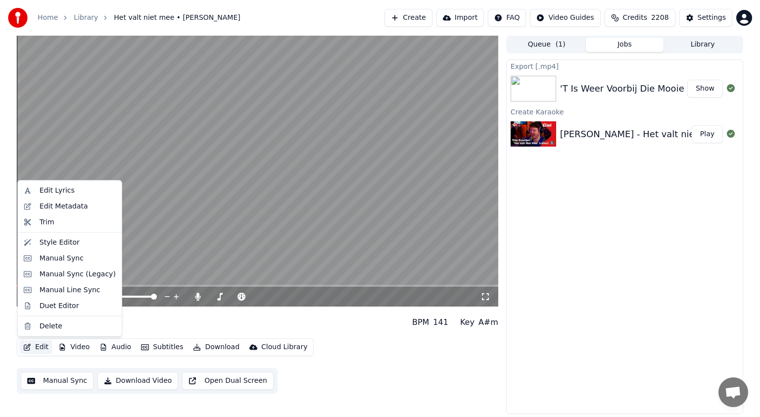
click at [42, 347] on button "Edit" at bounding box center [35, 347] width 33 height 14
click at [52, 274] on div "Manual Sync (Legacy)" at bounding box center [78, 274] width 76 height 10
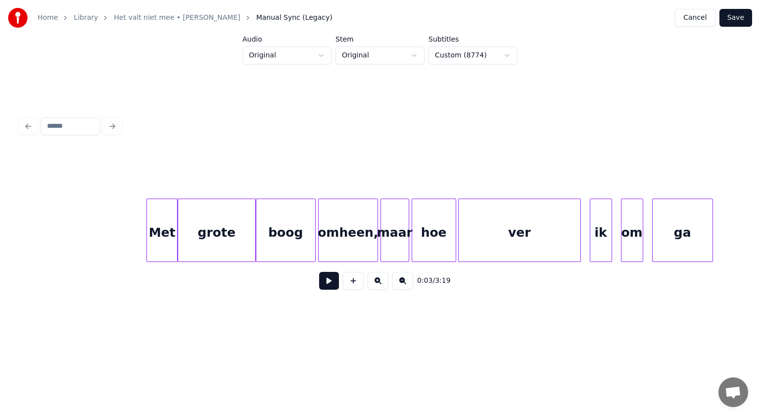
scroll to position [0, 2507]
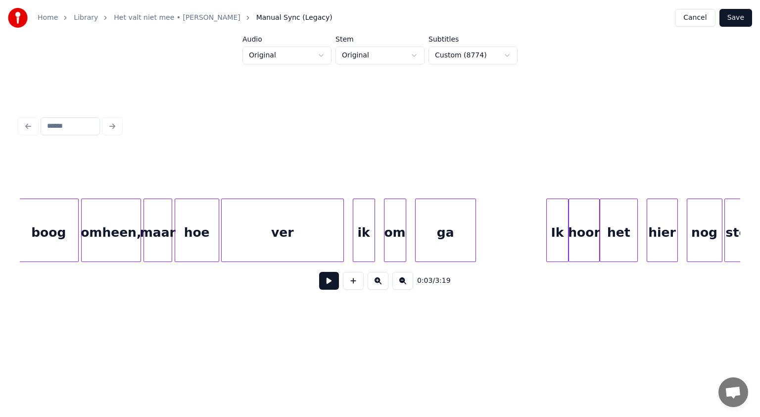
click at [402, 233] on div "om" at bounding box center [395, 232] width 21 height 67
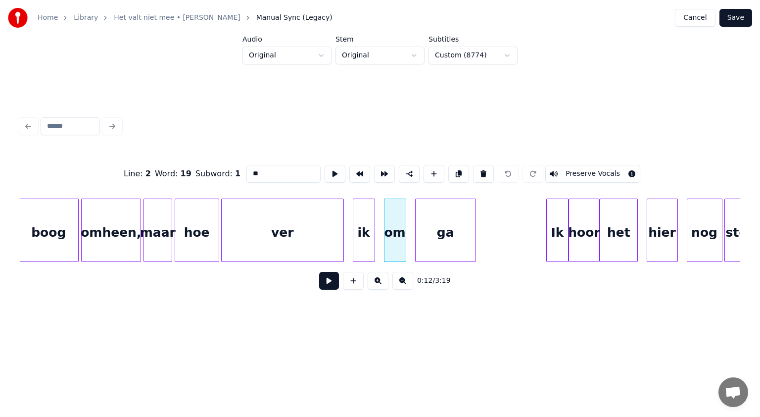
click at [260, 170] on input "**" at bounding box center [283, 174] width 74 height 18
type input "***"
click at [743, 16] on button "Save" at bounding box center [736, 18] width 33 height 18
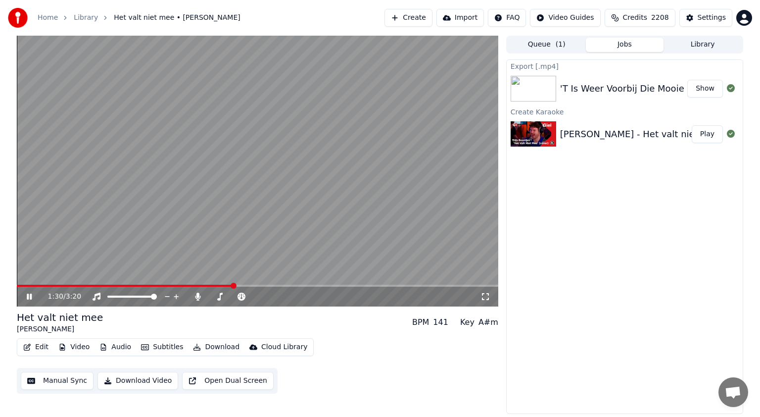
click at [233, 285] on span at bounding box center [125, 286] width 217 height 2
click at [29, 297] on icon at bounding box center [29, 297] width 5 height 6
click at [29, 297] on icon at bounding box center [29, 296] width 6 height 7
click at [29, 297] on icon at bounding box center [29, 297] width 5 height 6
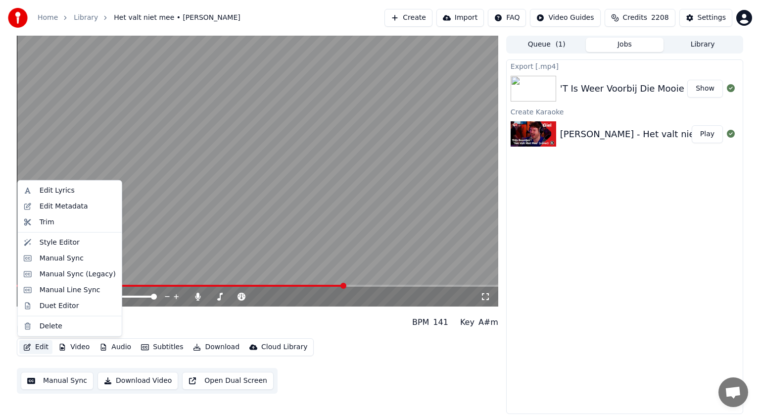
click at [41, 344] on button "Edit" at bounding box center [35, 347] width 33 height 14
click at [50, 276] on div "Manual Sync (Legacy)" at bounding box center [78, 274] width 76 height 10
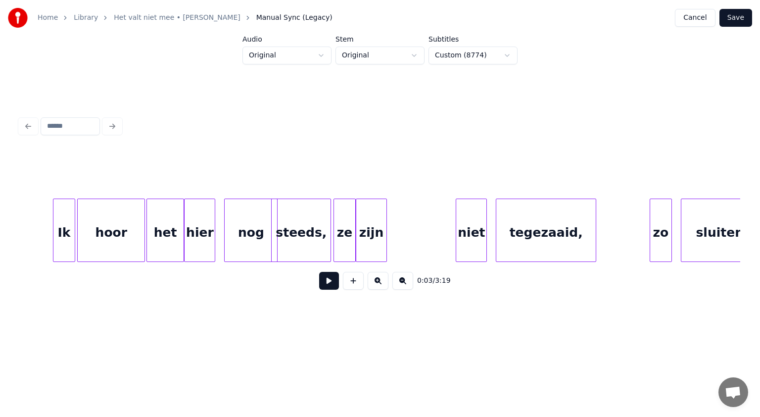
scroll to position [0, 28355]
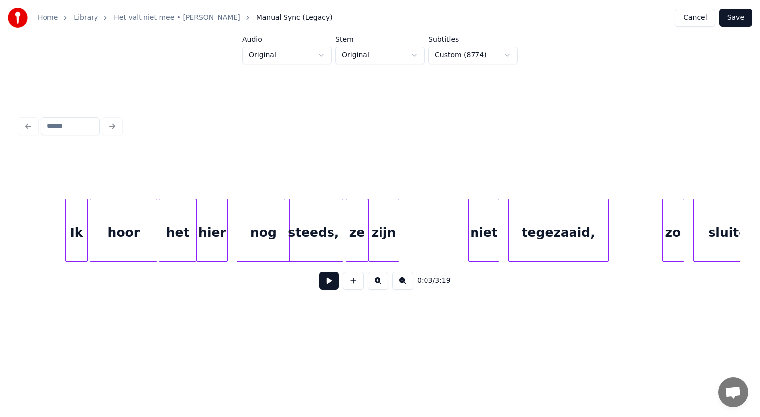
click at [78, 235] on div "Ik" at bounding box center [76, 232] width 21 height 67
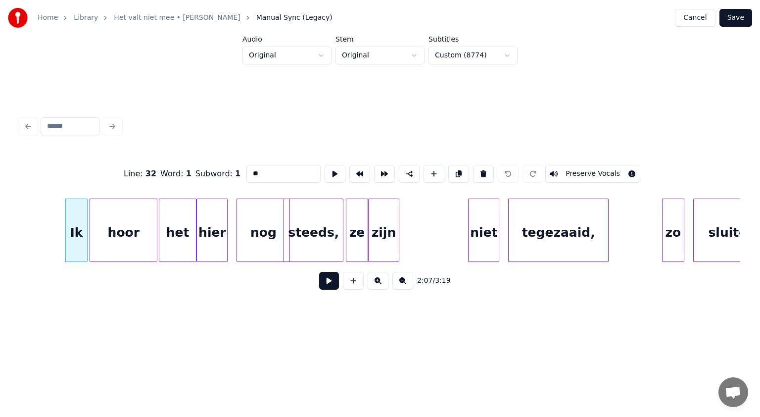
click at [327, 280] on button at bounding box center [329, 281] width 20 height 18
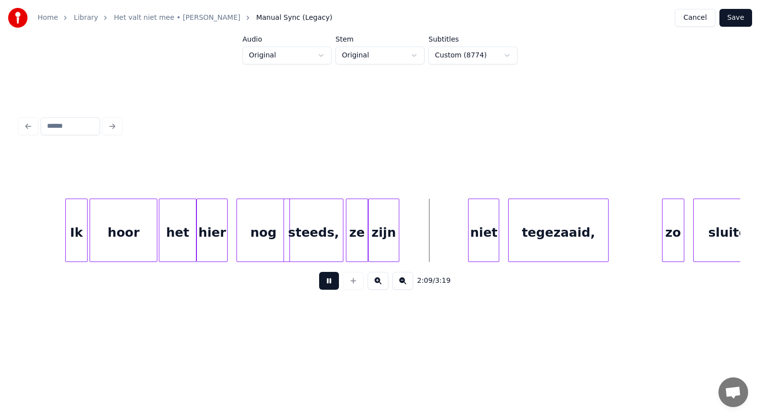
click at [327, 280] on button at bounding box center [329, 281] width 20 height 18
click at [428, 237] on div "niet" at bounding box center [432, 232] width 30 height 67
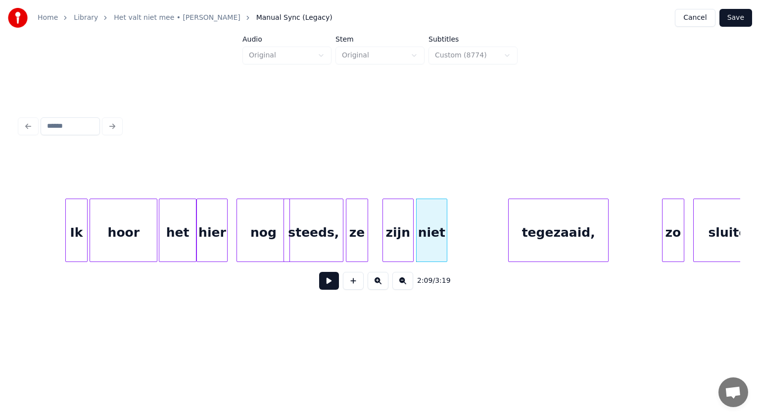
click at [398, 242] on div "zijn" at bounding box center [398, 232] width 30 height 67
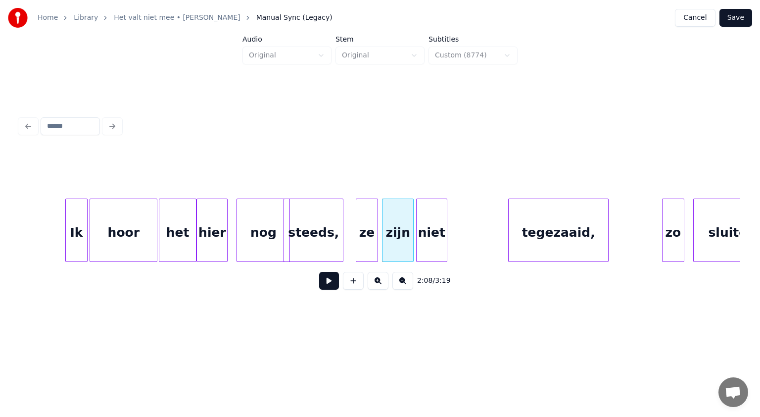
click at [369, 238] on div "ze" at bounding box center [366, 232] width 21 height 67
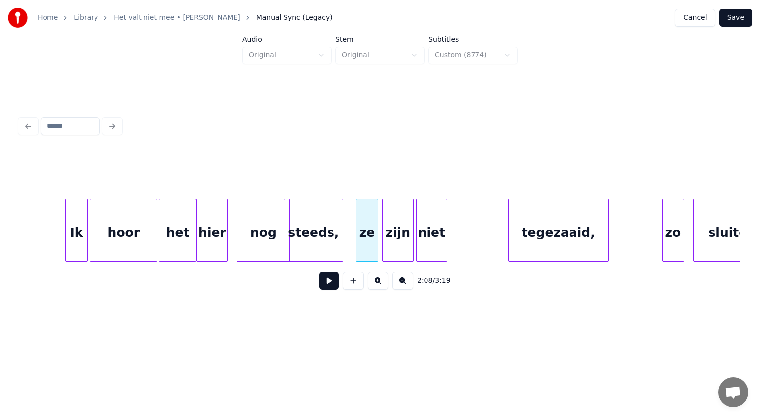
click at [369, 238] on div "ze" at bounding box center [366, 232] width 21 height 67
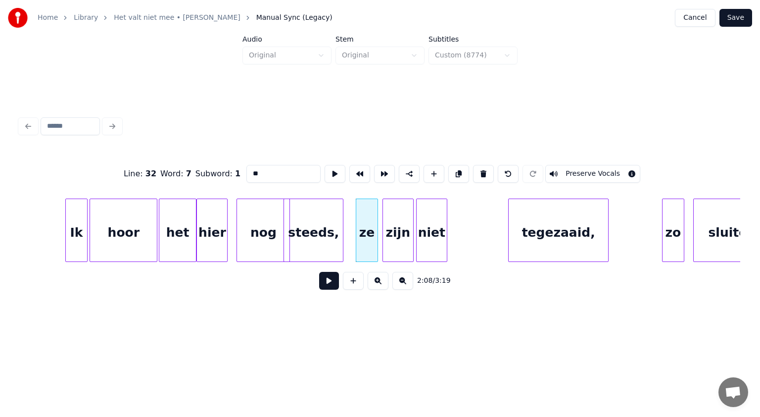
drag, startPoint x: 253, startPoint y: 171, endPoint x: 151, endPoint y: 170, distance: 101.5
click at [151, 170] on div "Line : 32 Word : 7 Subword : 1 ** Preserve Vocals" at bounding box center [380, 173] width 721 height 49
click at [479, 216] on div "tegezaaid," at bounding box center [525, 232] width 99 height 67
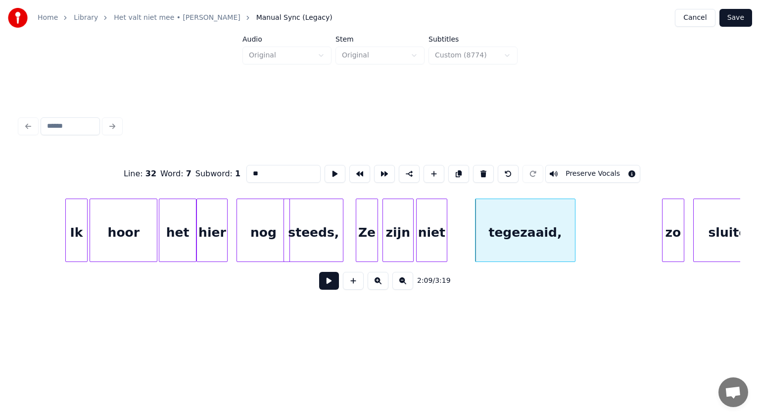
click at [479, 216] on div "tegezaaid," at bounding box center [525, 232] width 99 height 67
drag, startPoint x: 257, startPoint y: 170, endPoint x: 217, endPoint y: 171, distance: 40.1
click at [217, 171] on div "**********" at bounding box center [380, 173] width 721 height 49
type input "**********"
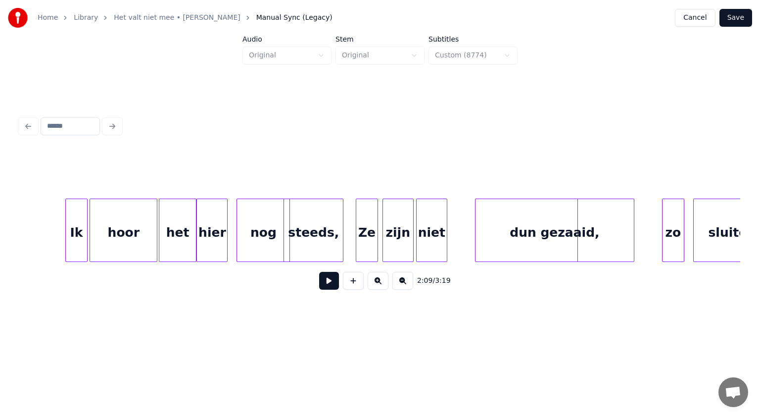
click at [632, 226] on div at bounding box center [632, 230] width 3 height 62
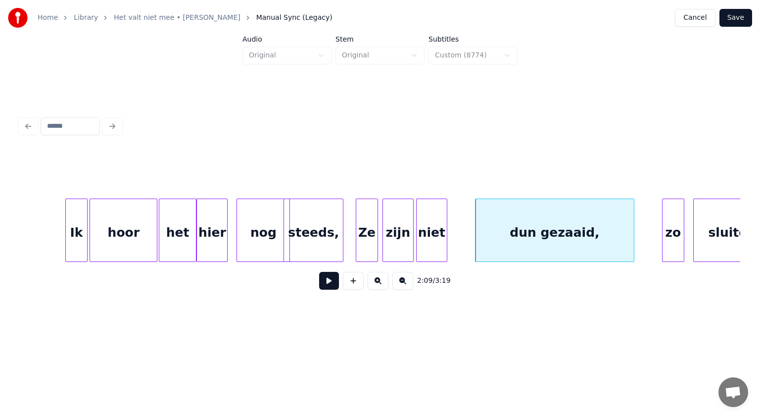
click at [370, 237] on div "Ze" at bounding box center [366, 232] width 21 height 67
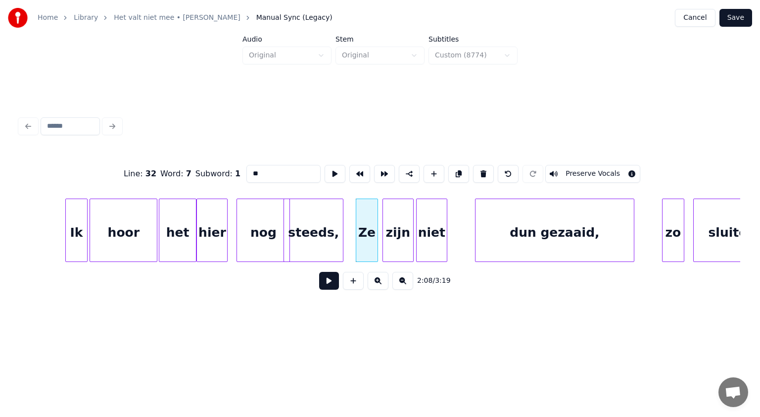
click at [312, 235] on div "steeds," at bounding box center [313, 232] width 59 height 67
type input "*******"
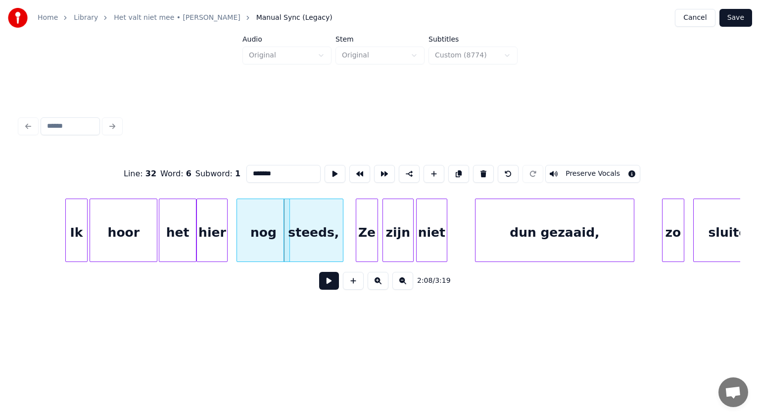
click at [329, 284] on button at bounding box center [329, 281] width 20 height 18
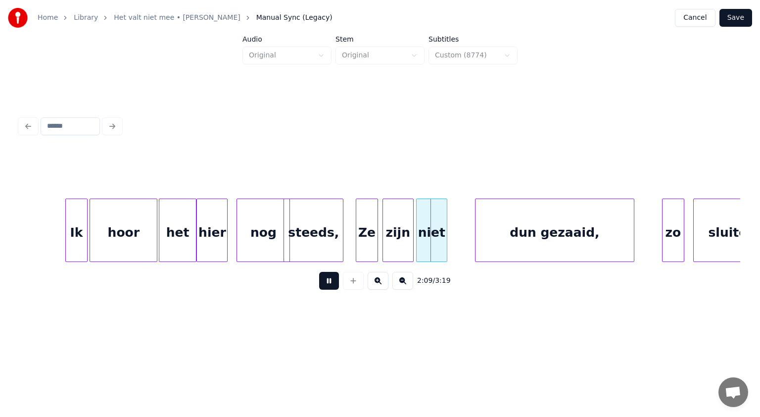
click at [329, 284] on button at bounding box center [329, 281] width 20 height 18
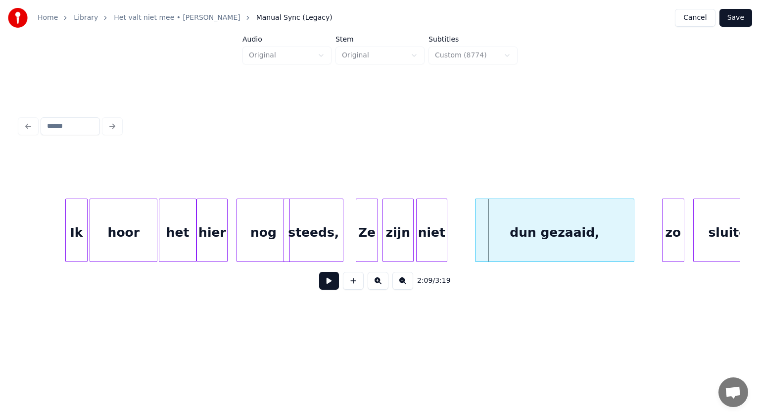
click at [269, 237] on div "nog" at bounding box center [263, 232] width 52 height 67
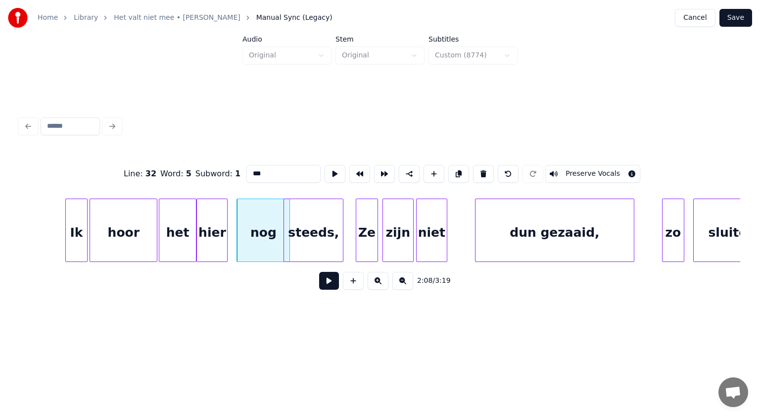
click at [325, 282] on button at bounding box center [329, 281] width 20 height 18
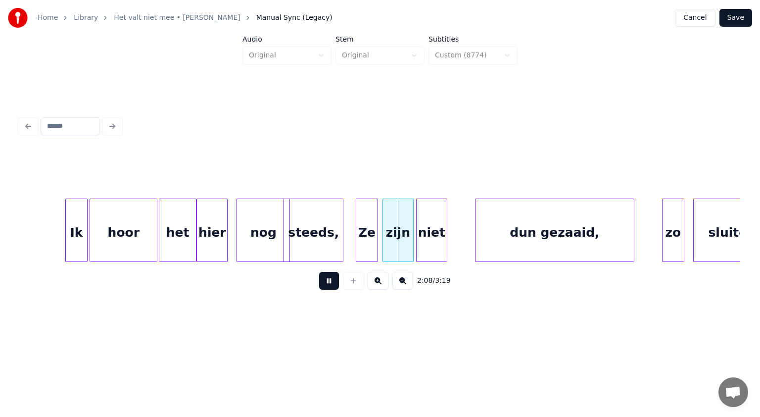
click at [325, 282] on button at bounding box center [329, 281] width 20 height 18
click at [212, 239] on div "hier" at bounding box center [212, 232] width 30 height 67
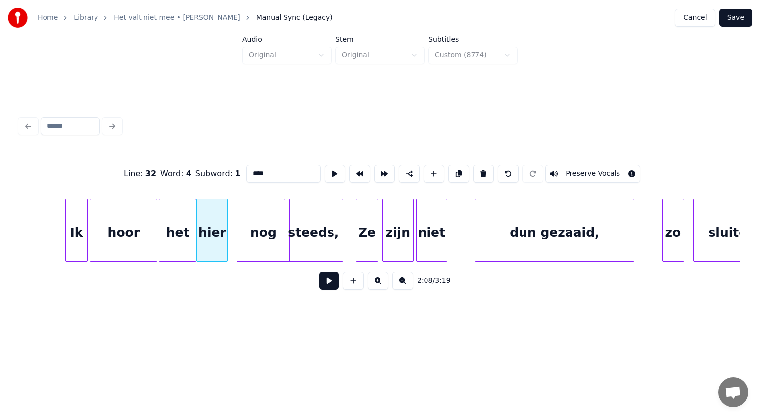
click at [327, 282] on button at bounding box center [329, 281] width 20 height 18
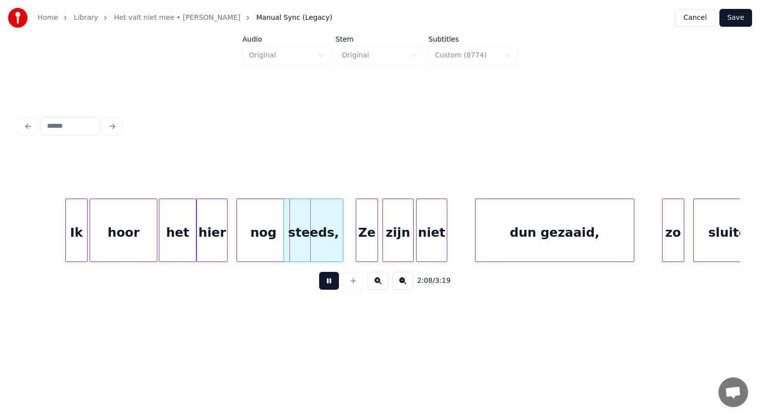
click at [327, 282] on button at bounding box center [329, 281] width 20 height 18
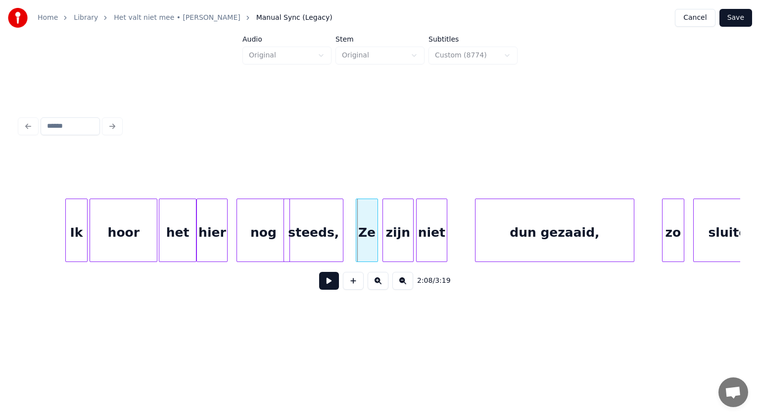
click at [184, 232] on div "het" at bounding box center [177, 232] width 37 height 67
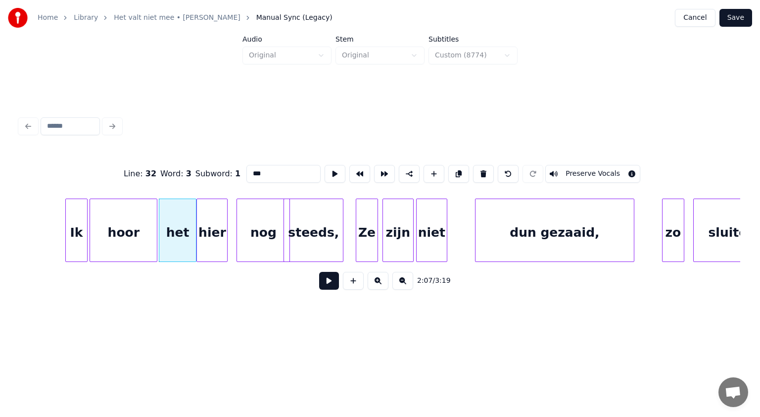
click at [324, 280] on button at bounding box center [329, 281] width 20 height 18
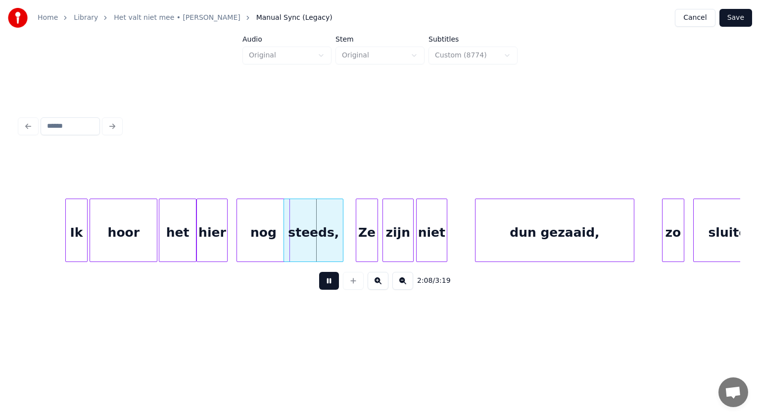
click at [324, 280] on button at bounding box center [329, 281] width 20 height 18
click at [217, 234] on div at bounding box center [217, 230] width 3 height 62
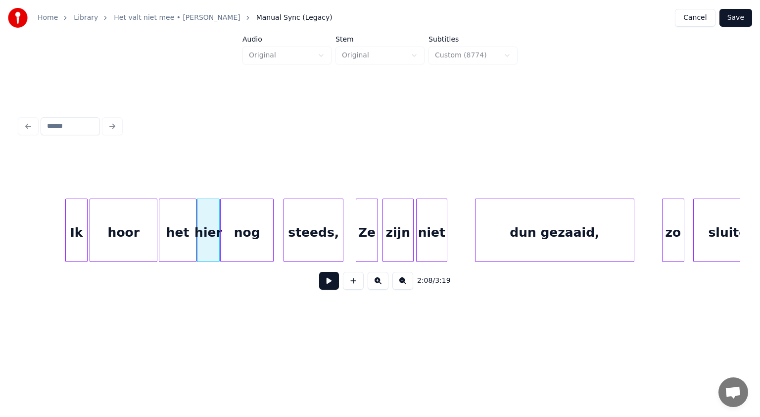
click at [228, 234] on div "nog" at bounding box center [247, 232] width 52 height 67
click at [244, 235] on div at bounding box center [243, 230] width 3 height 62
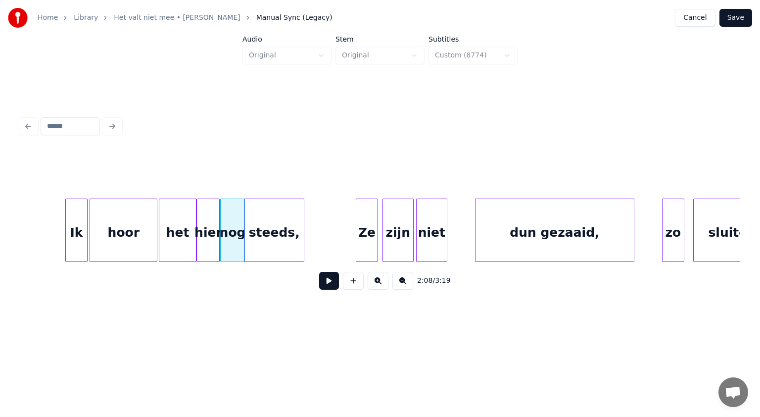
click at [278, 227] on div "steeds," at bounding box center [274, 232] width 59 height 67
click at [283, 234] on div at bounding box center [283, 230] width 3 height 62
click at [328, 281] on button at bounding box center [329, 281] width 20 height 18
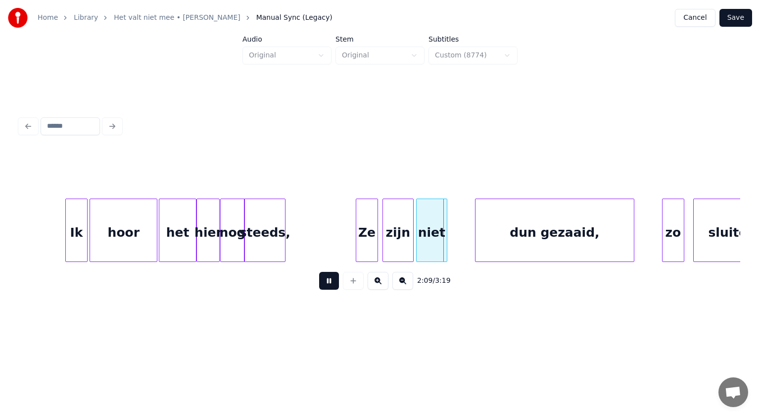
click at [328, 281] on button at bounding box center [329, 281] width 20 height 18
click at [328, 239] on div at bounding box center [327, 230] width 3 height 62
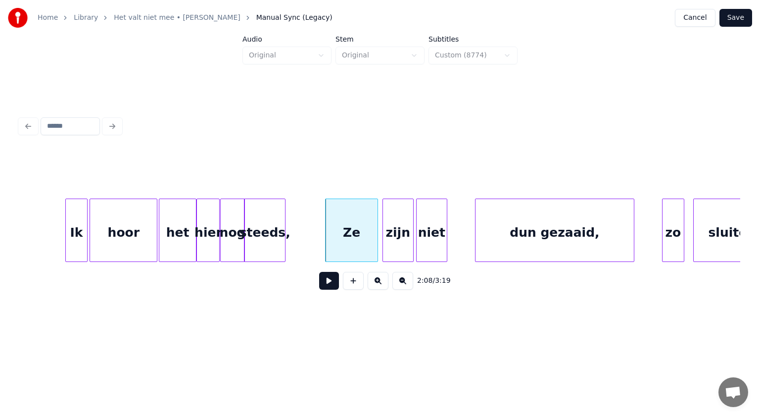
click at [330, 286] on button at bounding box center [329, 281] width 20 height 18
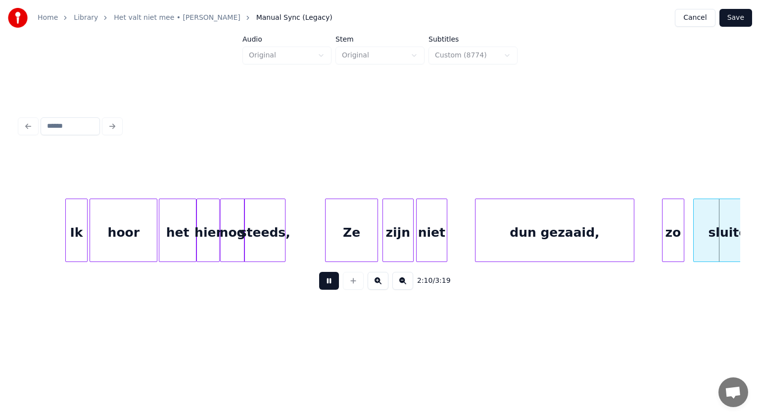
scroll to position [0, 29076]
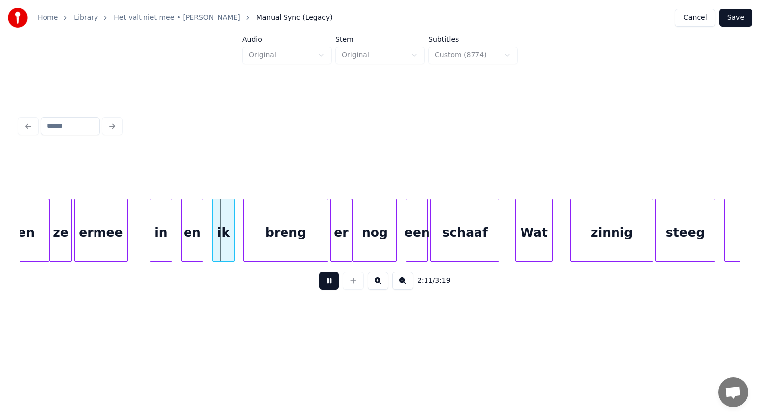
click at [330, 286] on button at bounding box center [329, 281] width 20 height 18
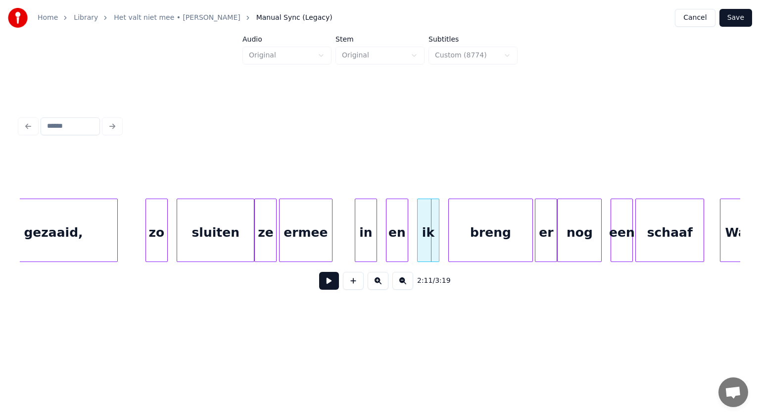
scroll to position [0, 28812]
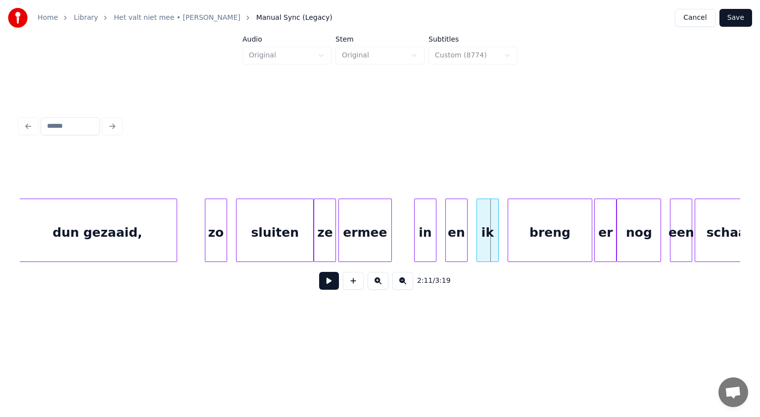
click at [216, 245] on div "zo" at bounding box center [215, 232] width 21 height 67
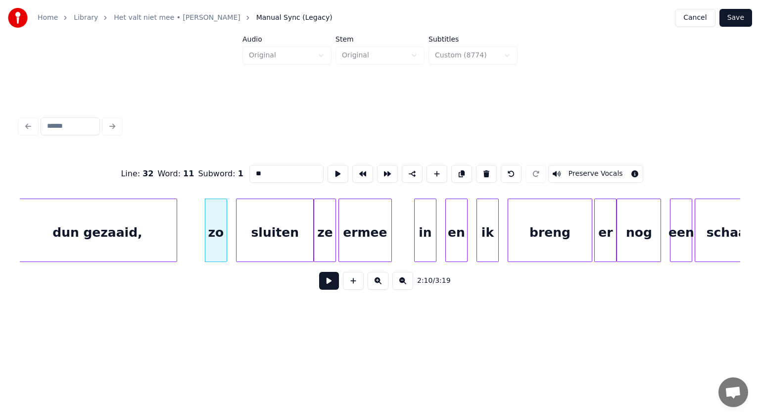
drag, startPoint x: 254, startPoint y: 170, endPoint x: 150, endPoint y: 184, distance: 104.9
click at [150, 184] on div "Line : 32 Word : 11 Subword : 1 ** Preserve Vocals" at bounding box center [380, 173] width 721 height 49
click at [216, 240] on div "Zo" at bounding box center [215, 232] width 21 height 67
type input "**"
click at [328, 283] on button at bounding box center [329, 281] width 20 height 18
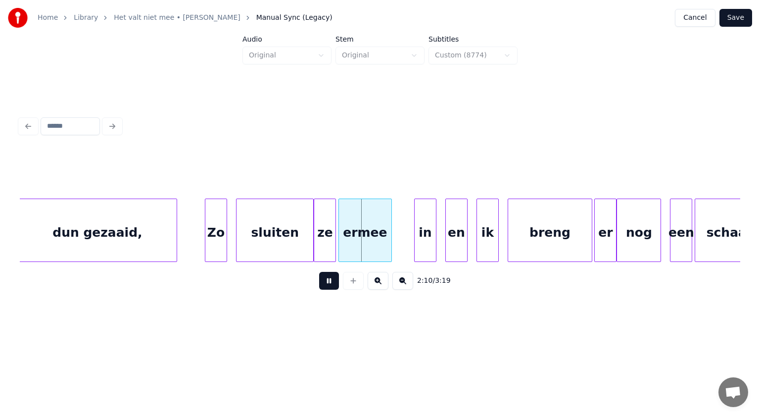
click at [328, 283] on button at bounding box center [329, 281] width 20 height 18
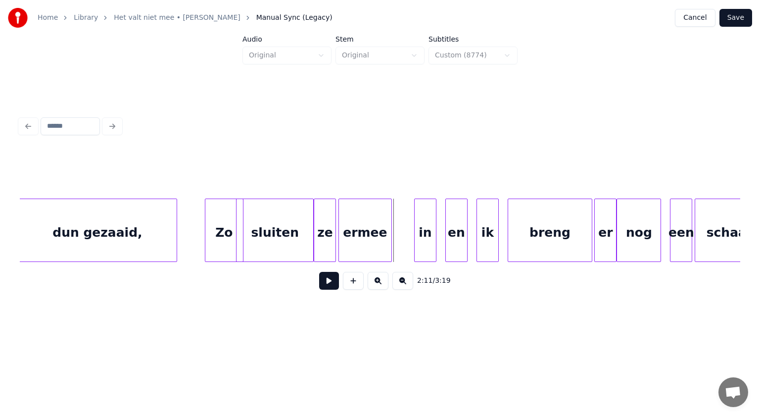
click at [242, 236] on div at bounding box center [241, 230] width 3 height 62
click at [144, 239] on div "dun gezaaid," at bounding box center [97, 232] width 158 height 67
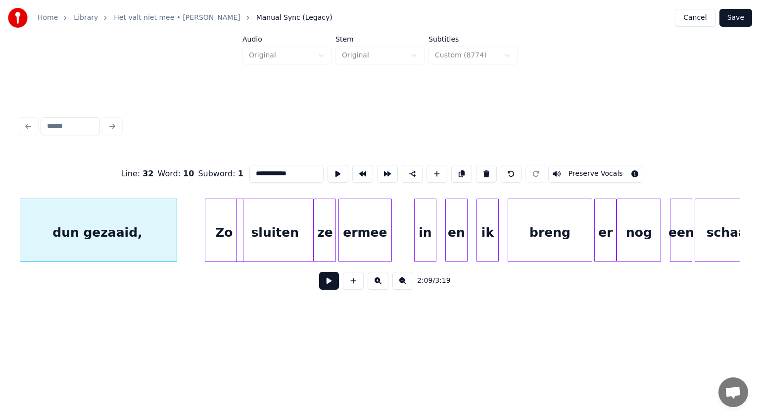
scroll to position [0, 28810]
click at [325, 285] on button at bounding box center [329, 281] width 20 height 18
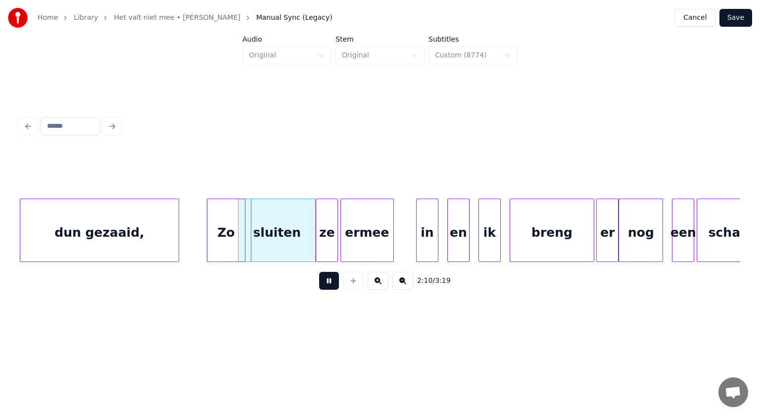
click at [325, 285] on button at bounding box center [329, 281] width 20 height 18
click at [187, 223] on div at bounding box center [186, 230] width 3 height 62
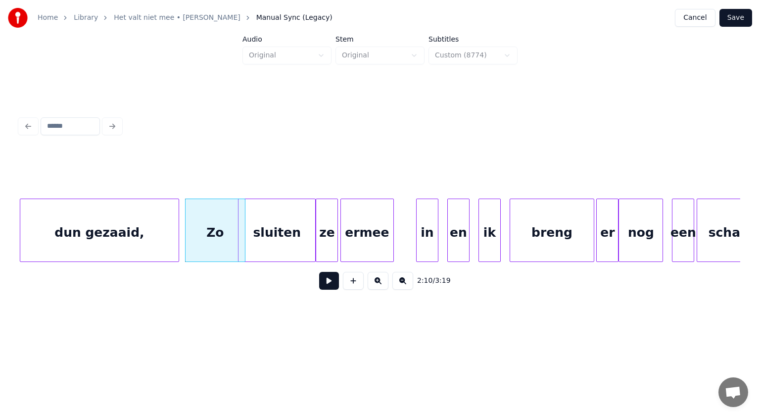
click at [325, 282] on button at bounding box center [329, 281] width 20 height 18
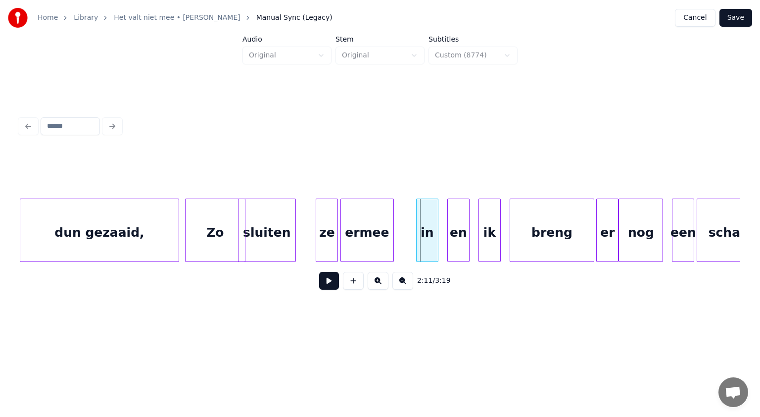
click at [293, 237] on div at bounding box center [294, 230] width 3 height 62
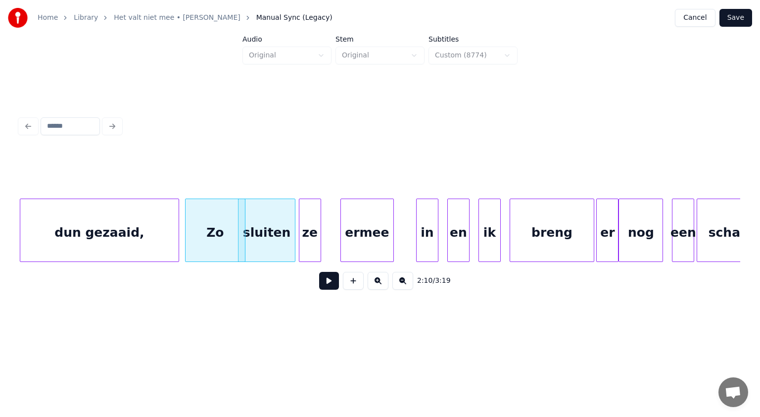
click at [308, 237] on div "ze" at bounding box center [309, 232] width 21 height 67
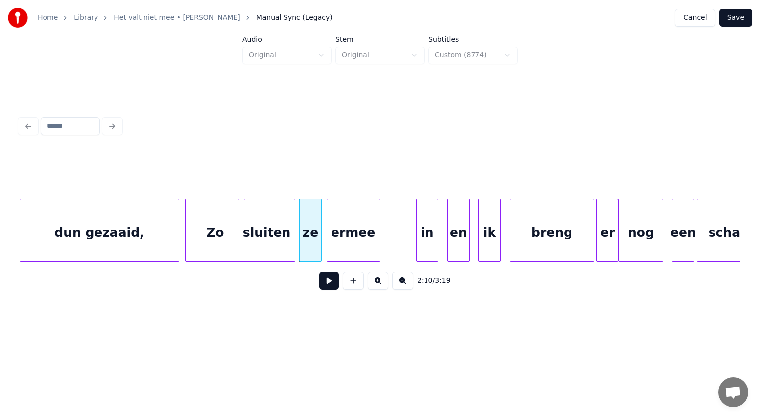
click at [340, 239] on div "ermee" at bounding box center [353, 232] width 52 height 67
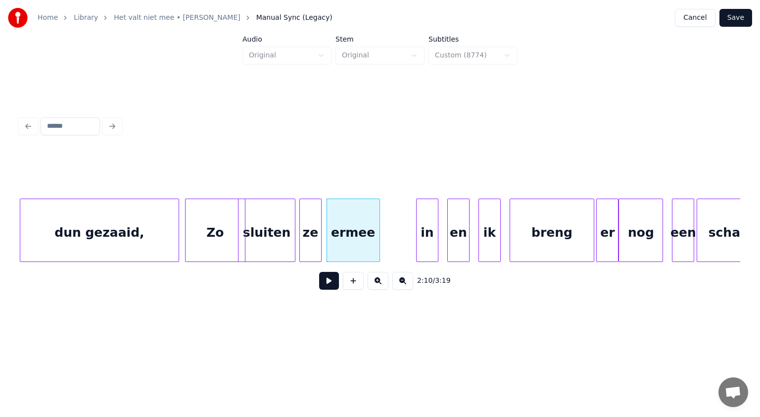
click at [310, 245] on div "ze" at bounding box center [310, 232] width 21 height 67
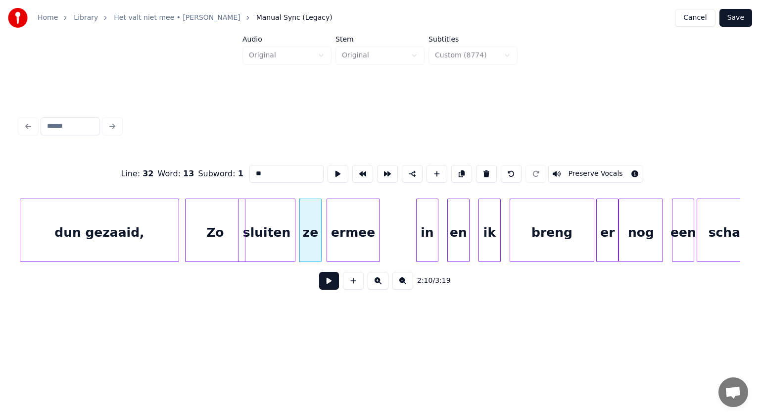
click at [329, 286] on button at bounding box center [329, 281] width 20 height 18
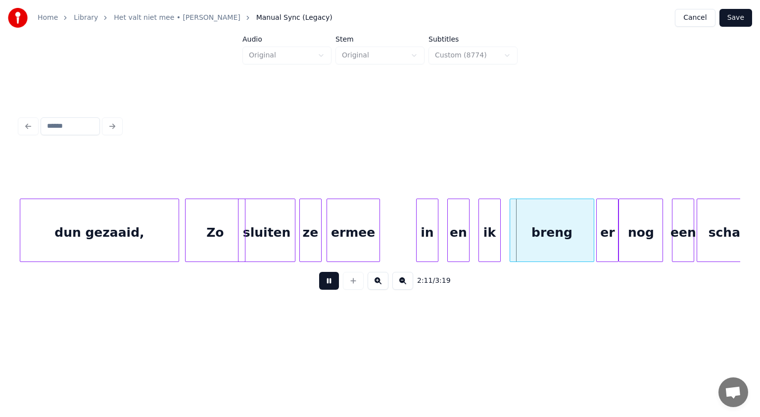
click at [329, 286] on button at bounding box center [329, 281] width 20 height 18
click at [345, 252] on div "ermee" at bounding box center [353, 232] width 52 height 67
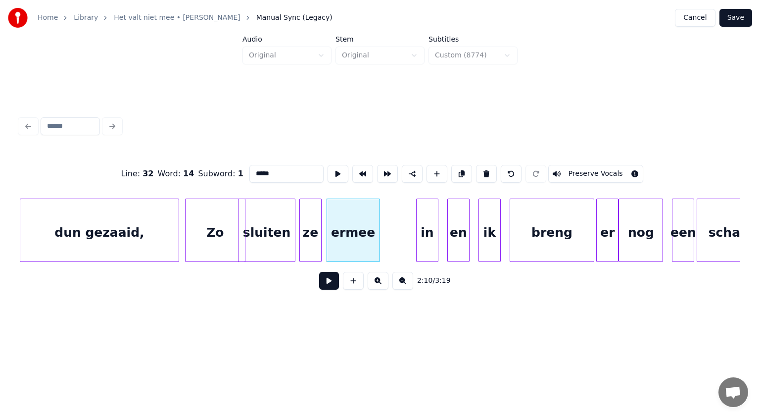
drag, startPoint x: 257, startPoint y: 171, endPoint x: 230, endPoint y: 175, distance: 28.0
click at [230, 175] on div "Line : 32 Word : 14 Subword : 1 ***** Preserve Vocals" at bounding box center [380, 173] width 721 height 49
click at [385, 216] on div at bounding box center [384, 230] width 3 height 62
click at [395, 217] on div at bounding box center [395, 230] width 3 height 62
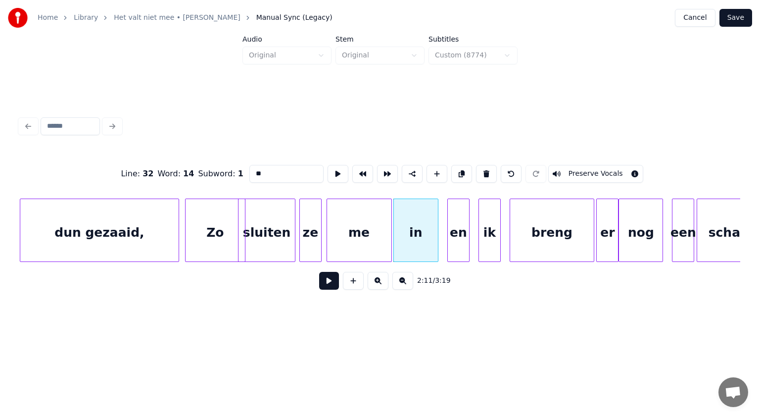
click at [391, 217] on div at bounding box center [390, 230] width 3 height 62
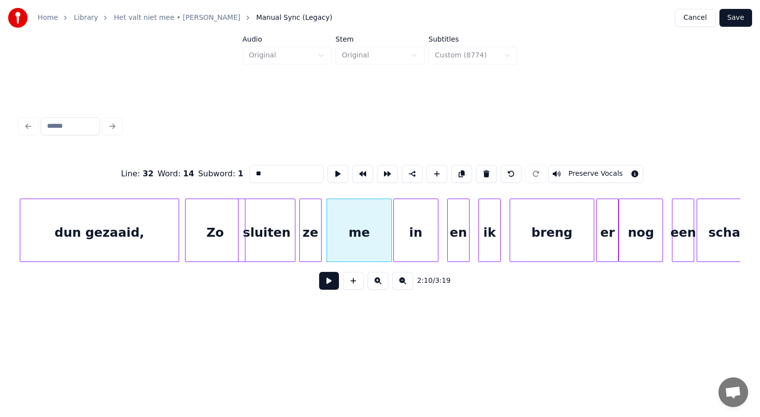
click at [456, 244] on div "en" at bounding box center [458, 232] width 21 height 67
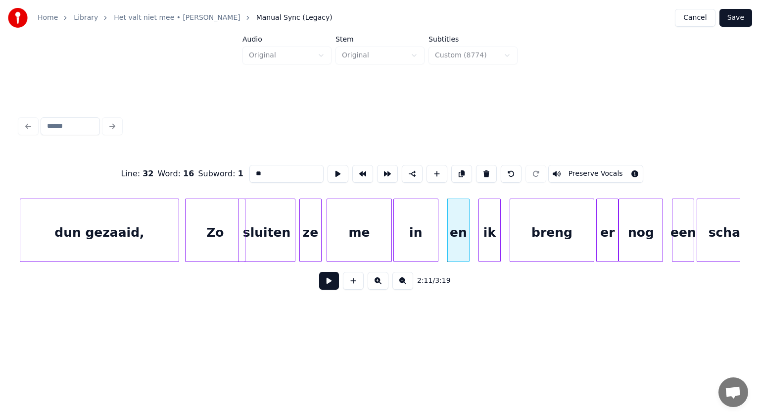
drag, startPoint x: 255, startPoint y: 170, endPoint x: 205, endPoint y: 167, distance: 50.6
click at [205, 167] on div "Line : 32 Word : 16 Subword : 1 ** Preserve Vocals" at bounding box center [380, 173] width 721 height 49
click at [221, 230] on div "Zo" at bounding box center [215, 232] width 59 height 67
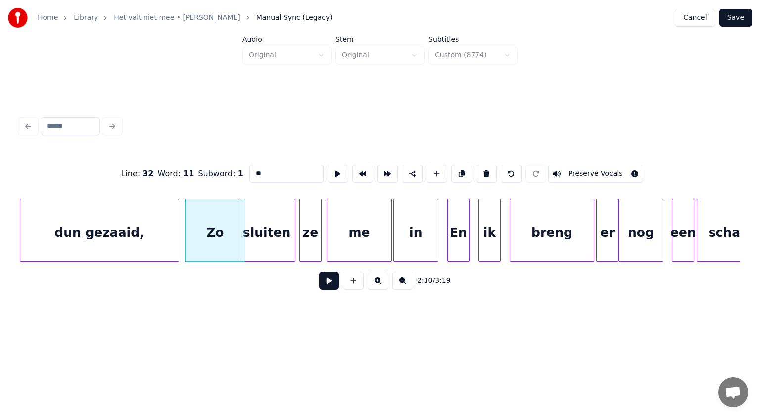
type input "**"
click at [330, 281] on button at bounding box center [329, 281] width 20 height 18
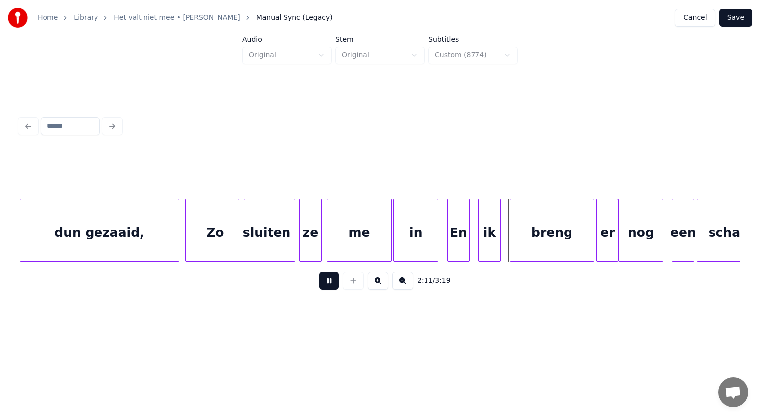
click at [330, 281] on button at bounding box center [329, 281] width 20 height 18
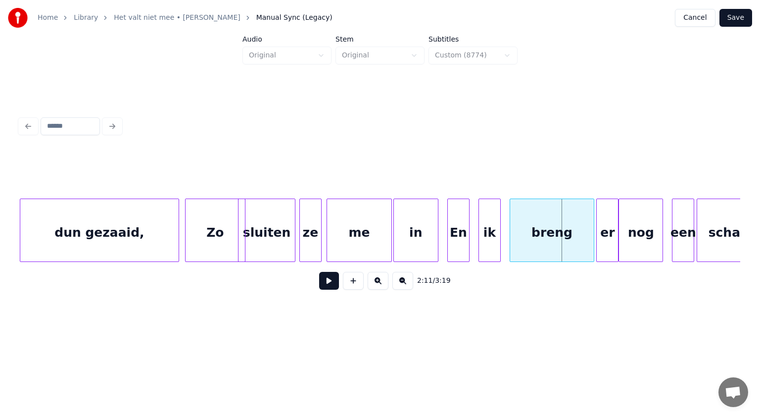
click at [458, 248] on div "En" at bounding box center [458, 232] width 21 height 67
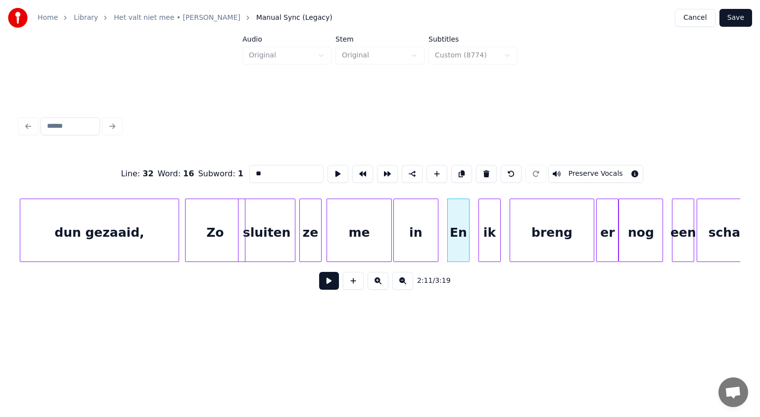
click at [325, 282] on button at bounding box center [329, 281] width 20 height 18
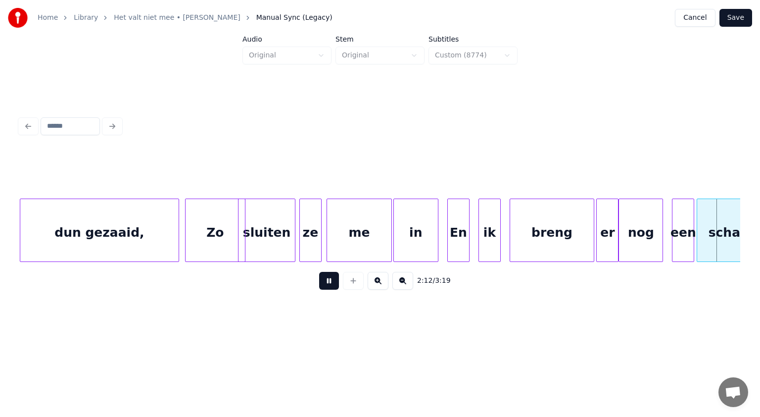
scroll to position [0, 29533]
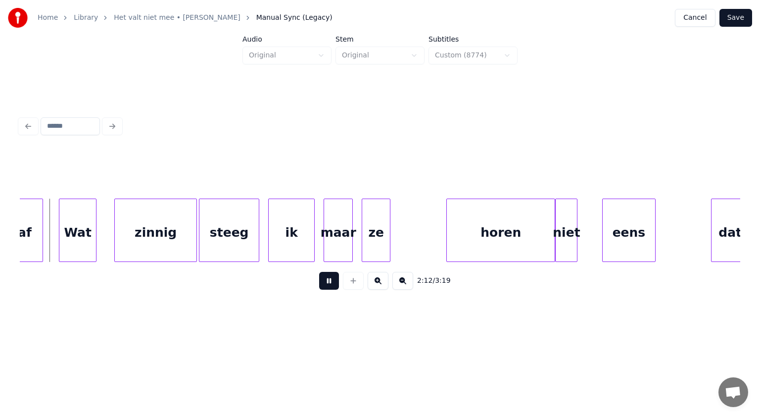
click at [325, 282] on button at bounding box center [329, 281] width 20 height 18
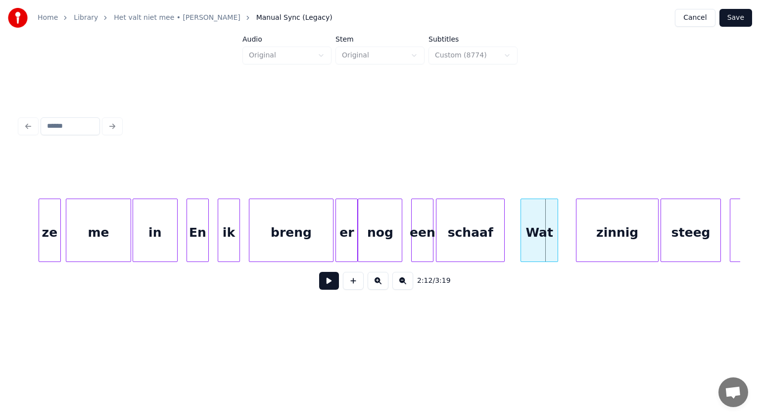
scroll to position [0, 29051]
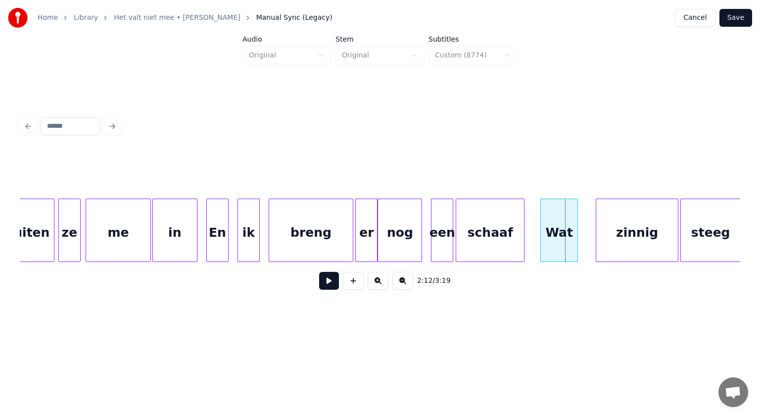
click at [445, 235] on div "een" at bounding box center [442, 232] width 21 height 67
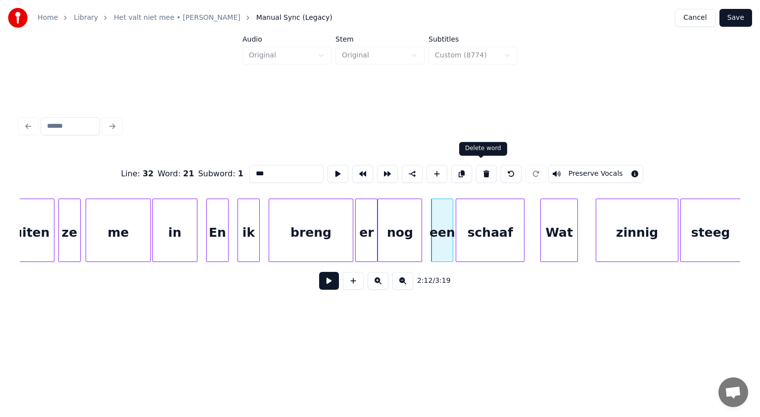
click at [476, 169] on button at bounding box center [486, 174] width 21 height 18
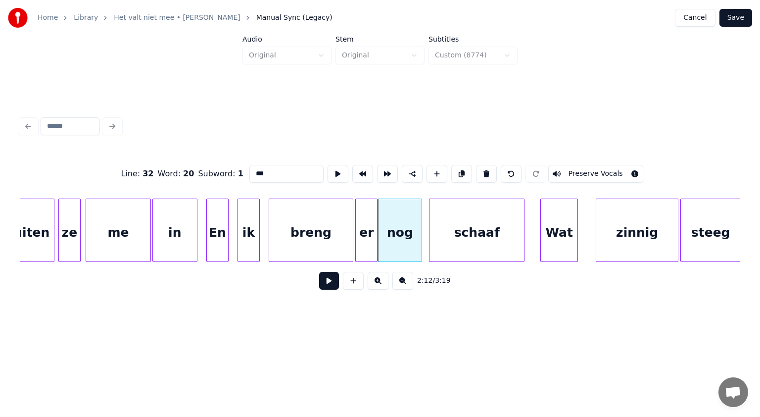
click at [430, 213] on div at bounding box center [431, 230] width 3 height 62
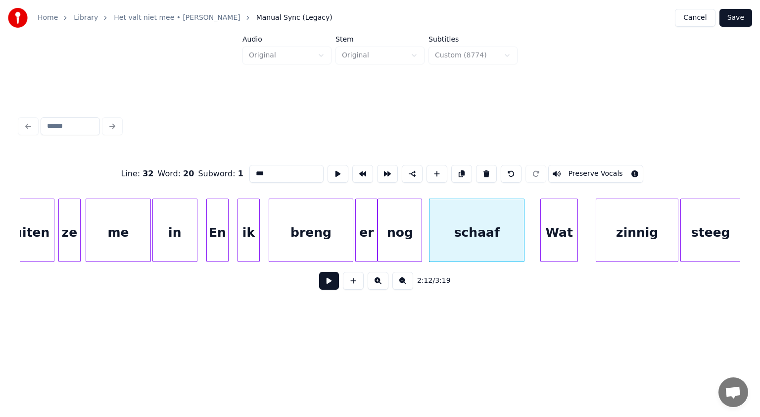
click at [445, 222] on div "schaaf" at bounding box center [477, 232] width 95 height 67
click at [252, 168] on input "******" at bounding box center [286, 174] width 74 height 18
click at [280, 168] on input "********" at bounding box center [286, 174] width 74 height 18
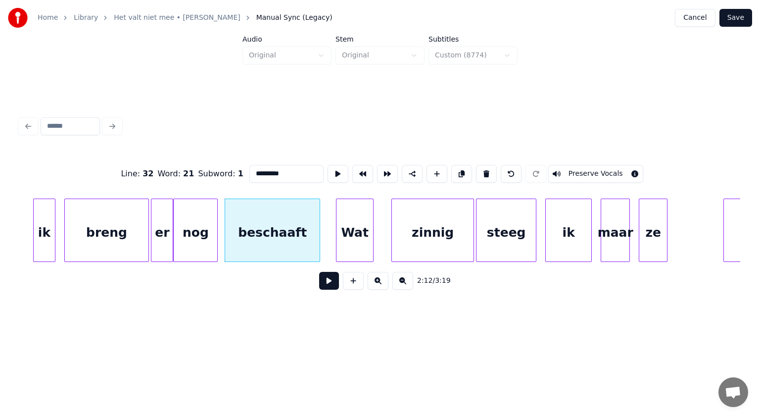
scroll to position [0, 29347]
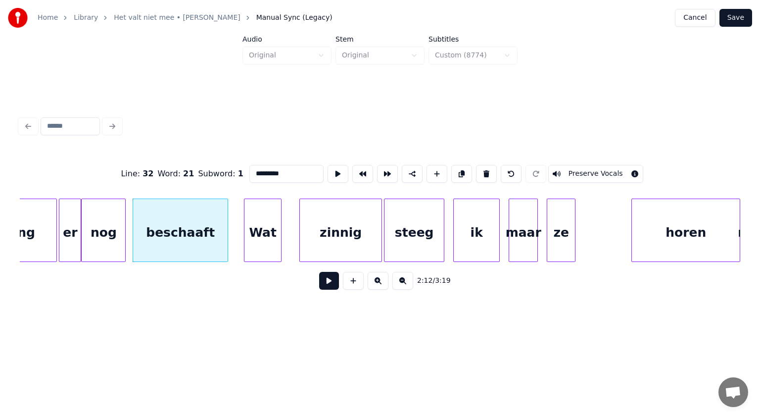
click at [429, 240] on div "steeg" at bounding box center [414, 232] width 59 height 67
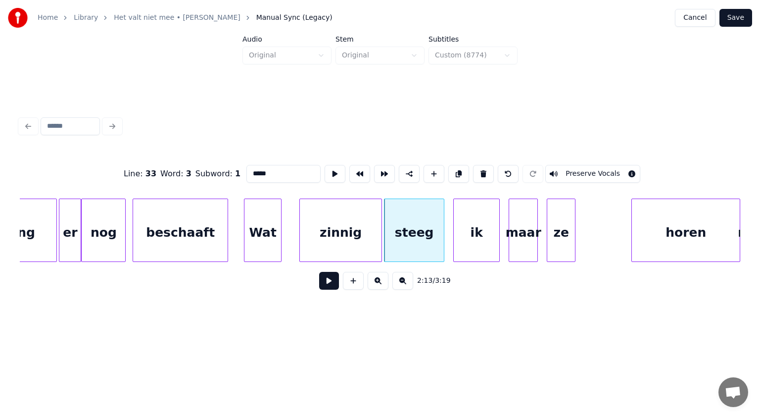
drag, startPoint x: 277, startPoint y: 169, endPoint x: 177, endPoint y: 176, distance: 100.7
click at [177, 176] on div "Line : 33 Word : 3 Subword : 1 ***** Preserve Vocals" at bounding box center [380, 173] width 721 height 49
click at [490, 235] on div "ik" at bounding box center [477, 232] width 46 height 67
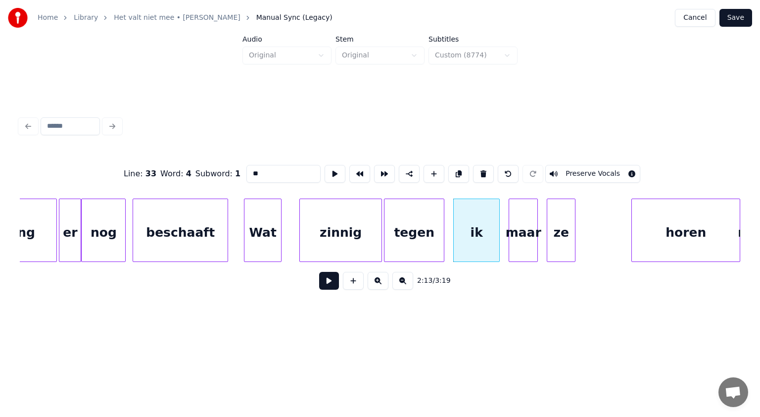
click at [267, 170] on input "**" at bounding box center [283, 174] width 74 height 18
click at [524, 227] on div "maar" at bounding box center [523, 232] width 28 height 67
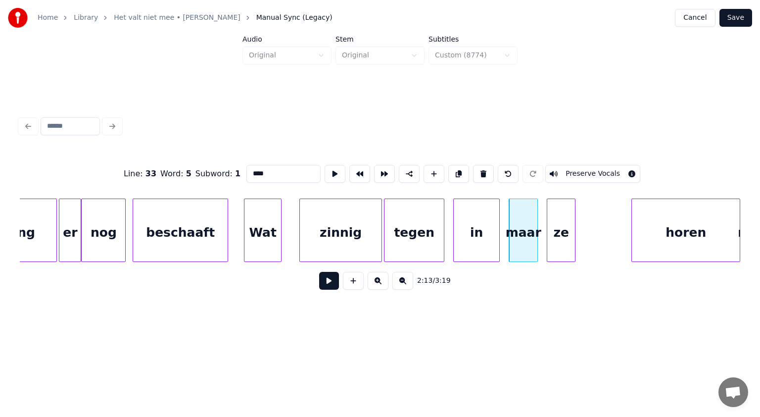
drag, startPoint x: 253, startPoint y: 171, endPoint x: 181, endPoint y: 171, distance: 71.8
click at [181, 171] on div "Line : 33 Word : 5 Subword : 1 **** Preserve Vocals" at bounding box center [380, 173] width 721 height 49
click at [520, 238] on div "Maar" at bounding box center [523, 232] width 28 height 67
type input "****"
click at [333, 282] on button at bounding box center [329, 281] width 20 height 18
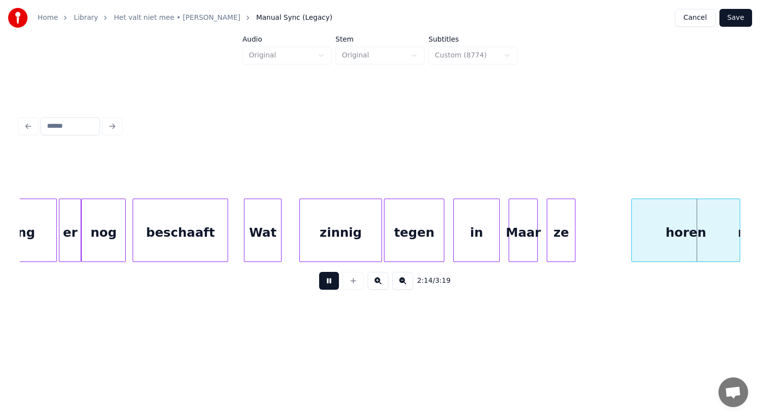
click at [333, 282] on button at bounding box center [329, 281] width 20 height 18
click at [631, 231] on div at bounding box center [630, 230] width 3 height 62
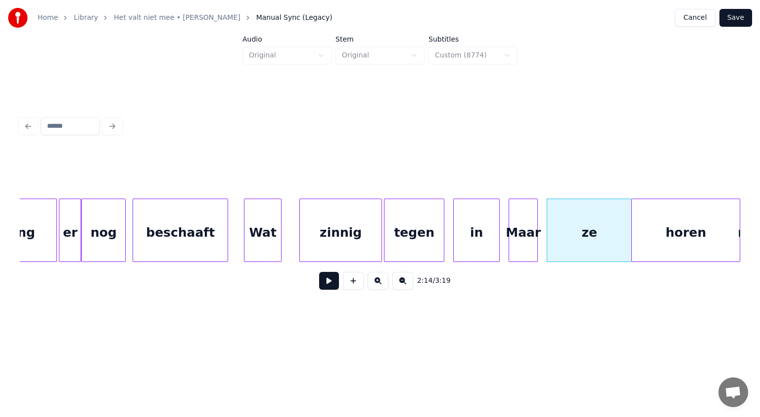
click at [332, 281] on button at bounding box center [329, 281] width 20 height 18
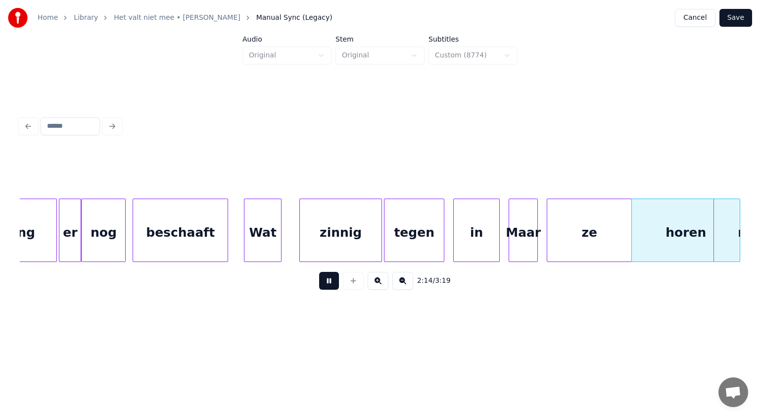
scroll to position [0, 30071]
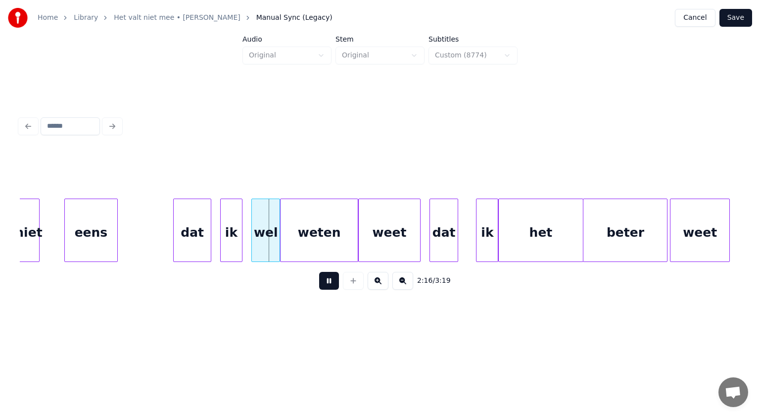
click at [332, 281] on button at bounding box center [329, 281] width 20 height 18
click at [324, 237] on div "weten" at bounding box center [319, 232] width 77 height 67
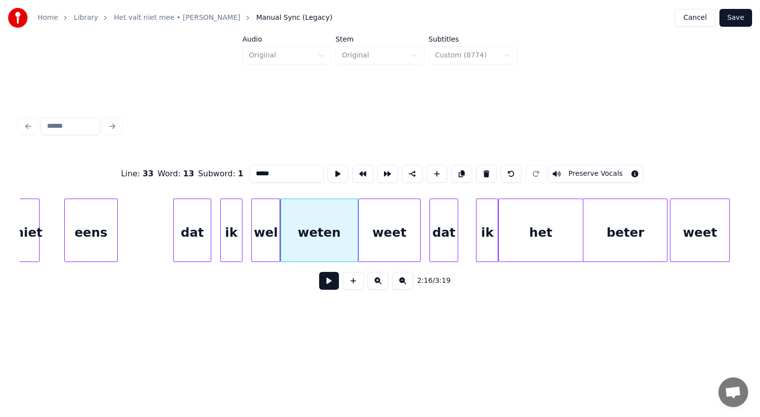
drag, startPoint x: 289, startPoint y: 168, endPoint x: 183, endPoint y: 189, distance: 107.5
click at [183, 189] on div "Line : 33 Word : 13 Subword : 1 ***** Preserve Vocals" at bounding box center [380, 173] width 721 height 49
click at [190, 241] on div "dat" at bounding box center [192, 232] width 37 height 67
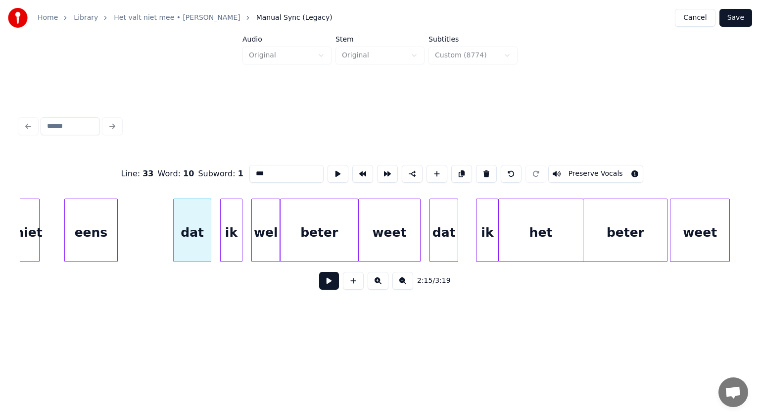
drag, startPoint x: 255, startPoint y: 169, endPoint x: 200, endPoint y: 172, distance: 55.0
click at [200, 172] on div "Line : 33 Word : 10 Subword : 1 *** Preserve Vocals" at bounding box center [380, 173] width 721 height 49
click at [438, 231] on div "dat" at bounding box center [444, 232] width 28 height 67
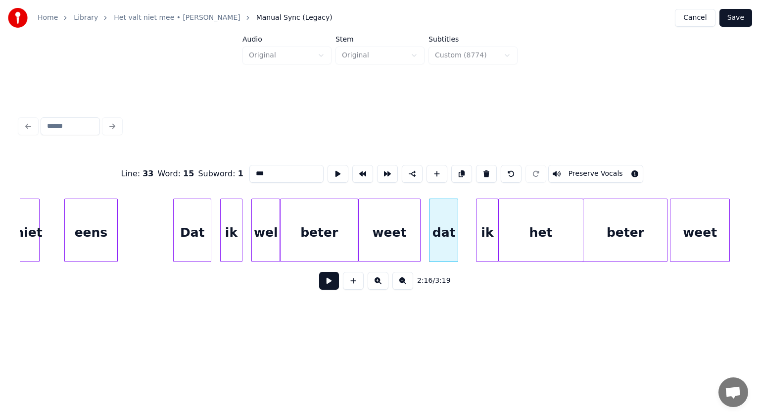
drag, startPoint x: 254, startPoint y: 171, endPoint x: 217, endPoint y: 169, distance: 37.2
click at [217, 169] on div "Line : 33 Word : 15 Subword : 1 *** Preserve Vocals" at bounding box center [380, 173] width 721 height 49
type input "***"
click at [325, 284] on button at bounding box center [329, 281] width 20 height 18
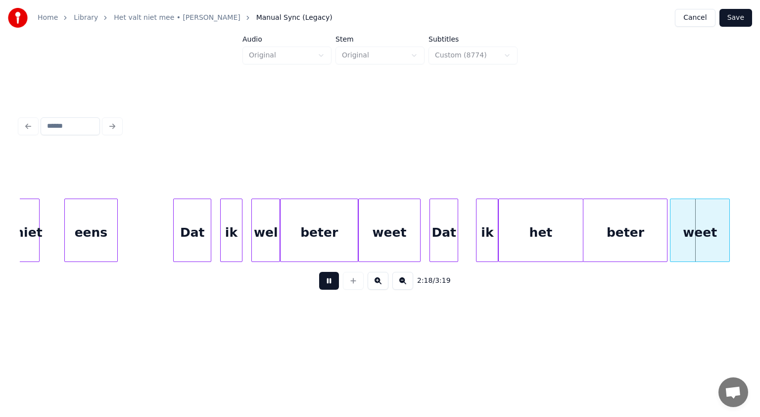
click at [325, 284] on button at bounding box center [329, 281] width 20 height 18
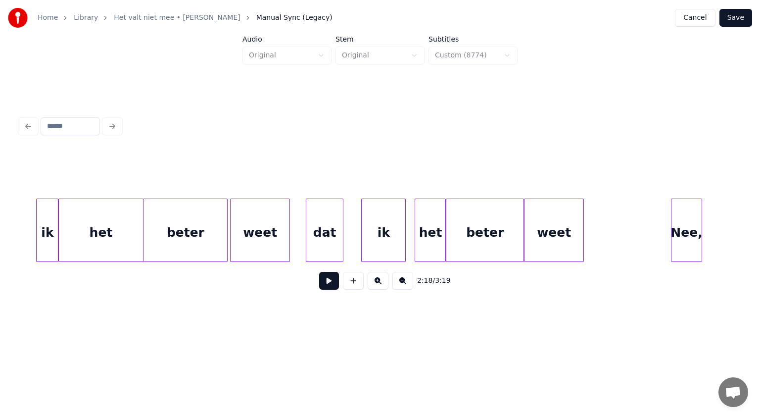
scroll to position [0, 30464]
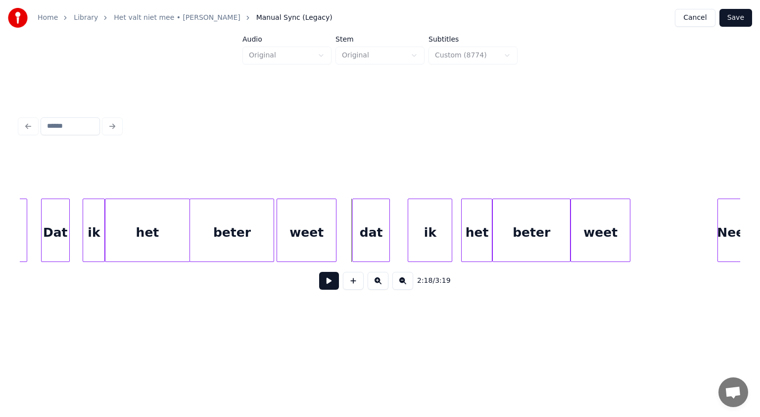
click at [65, 237] on div "Dat" at bounding box center [56, 232] width 28 height 67
click at [147, 246] on div "het" at bounding box center [147, 232] width 84 height 67
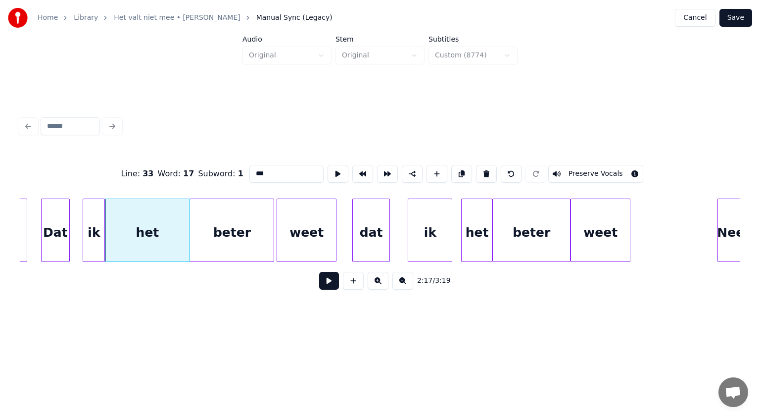
type input "***"
click at [323, 282] on button at bounding box center [329, 281] width 20 height 18
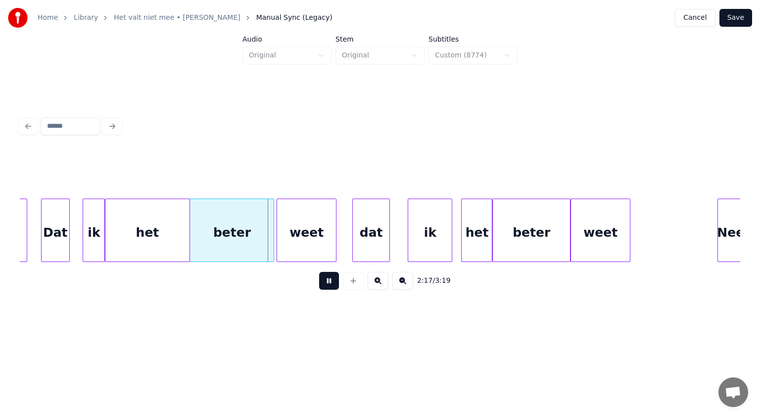
click at [323, 282] on button at bounding box center [329, 281] width 20 height 18
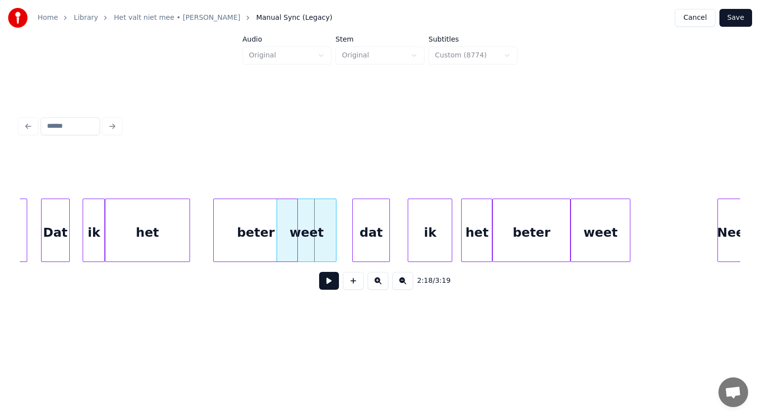
click at [213, 230] on div "beter" at bounding box center [255, 229] width 85 height 63
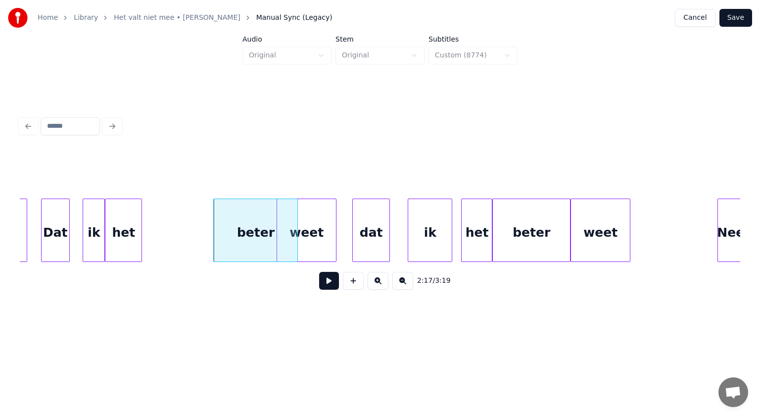
click at [139, 229] on div at bounding box center [140, 230] width 3 height 62
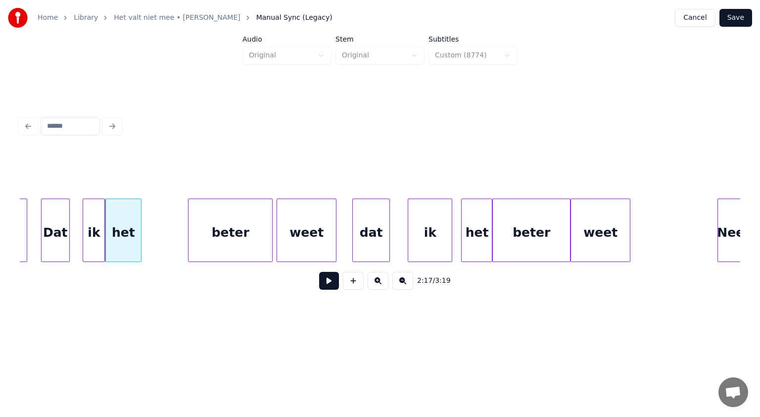
click at [198, 236] on div "beter" at bounding box center [231, 232] width 84 height 67
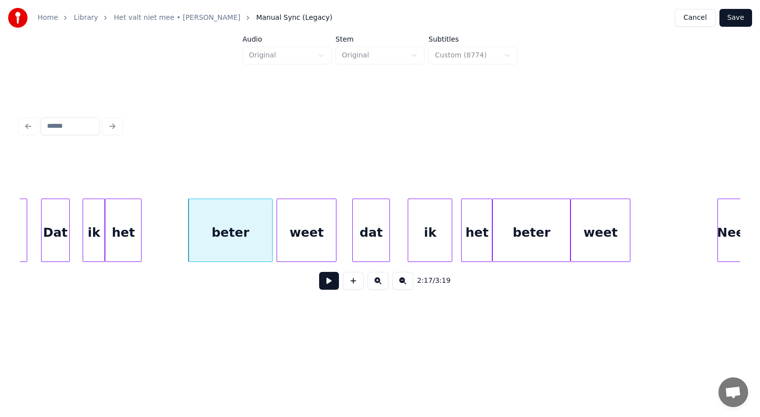
click at [361, 245] on div "dat" at bounding box center [371, 232] width 37 height 67
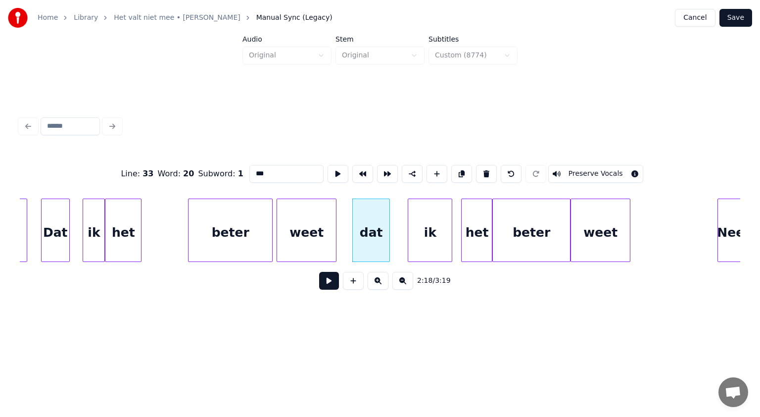
drag, startPoint x: 256, startPoint y: 168, endPoint x: 158, endPoint y: 170, distance: 98.0
click at [158, 170] on div "Line : 33 Word : 20 Subword : 1 *** Preserve Vocals" at bounding box center [380, 173] width 721 height 49
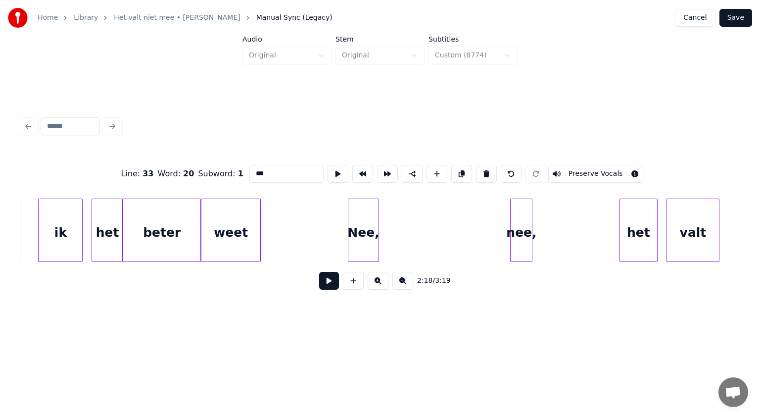
scroll to position [0, 30880]
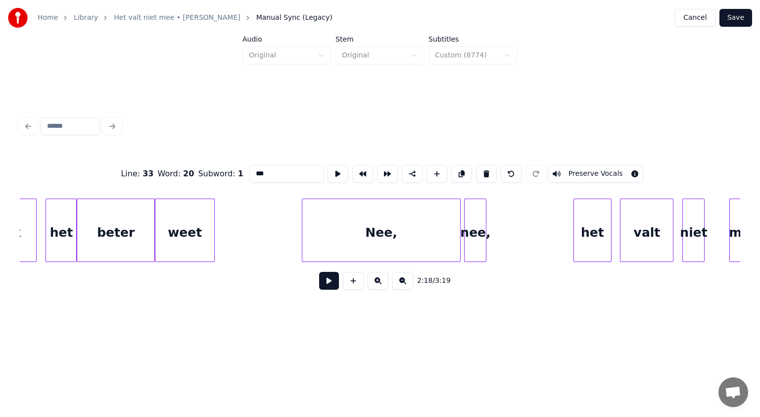
click at [459, 214] on div at bounding box center [458, 230] width 3 height 62
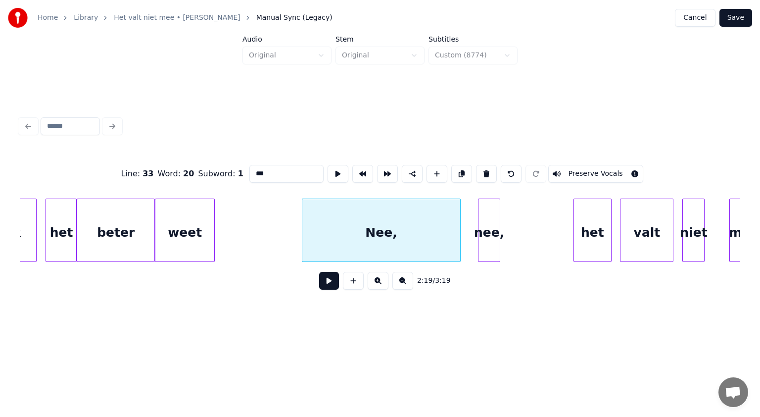
click at [496, 218] on div "nee," at bounding box center [489, 232] width 21 height 67
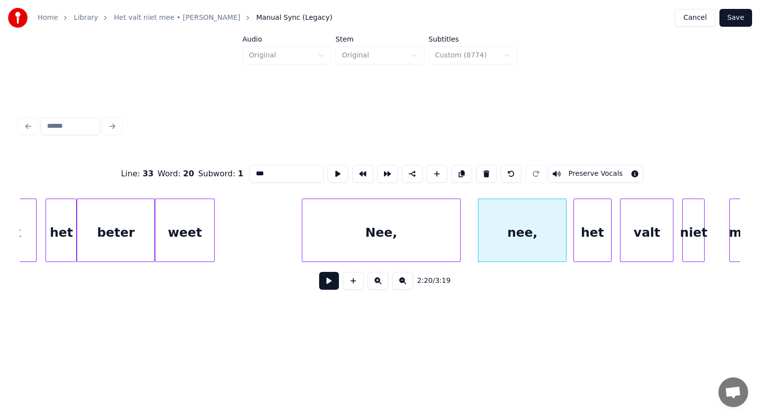
click at [565, 212] on div at bounding box center [564, 230] width 3 height 62
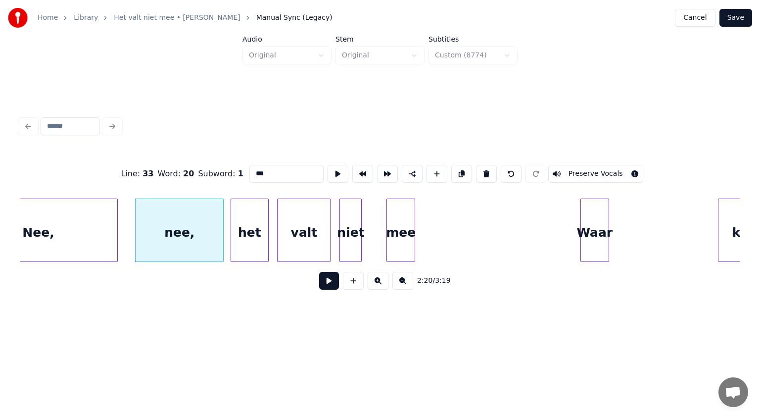
scroll to position [0, 31236]
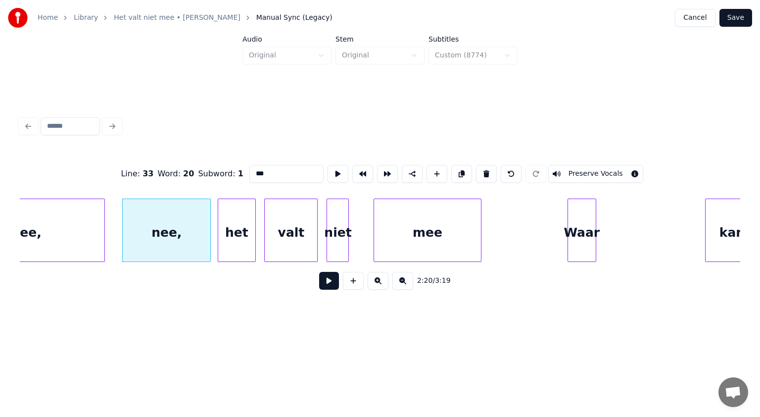
click at [480, 211] on div at bounding box center [479, 230] width 3 height 62
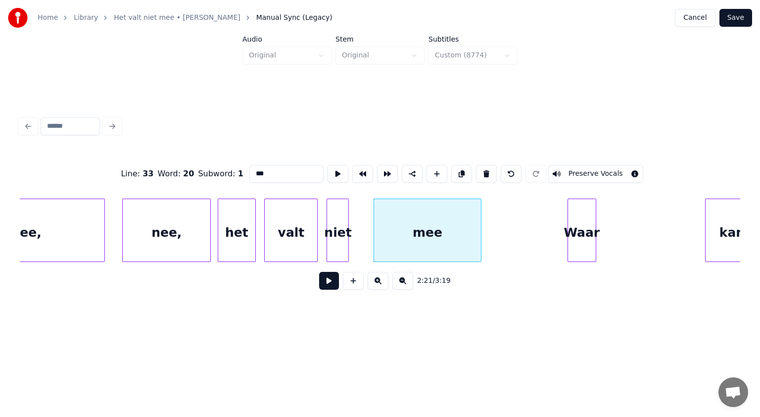
click at [595, 213] on div "Waar" at bounding box center [582, 229] width 29 height 63
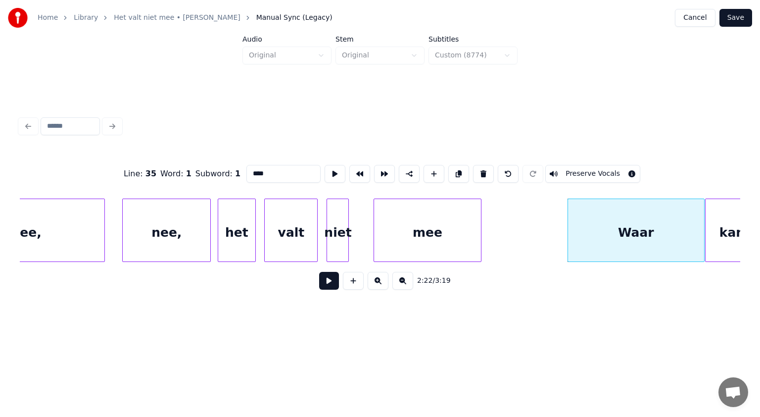
click at [703, 213] on div at bounding box center [702, 230] width 3 height 62
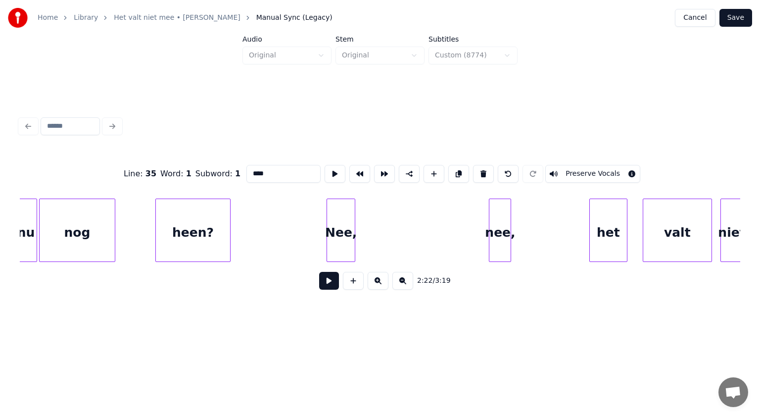
scroll to position [0, 32080]
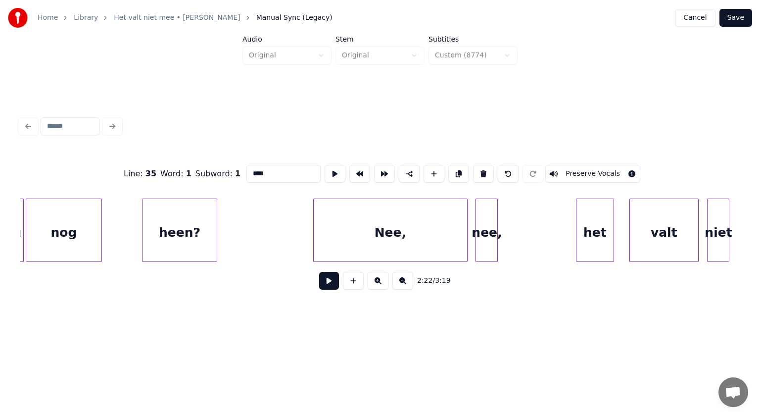
click at [465, 211] on div at bounding box center [465, 230] width 3 height 62
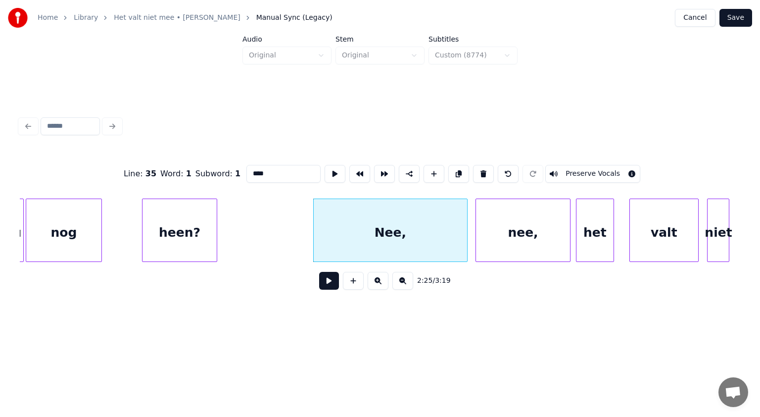
click at [569, 212] on div at bounding box center [568, 230] width 3 height 62
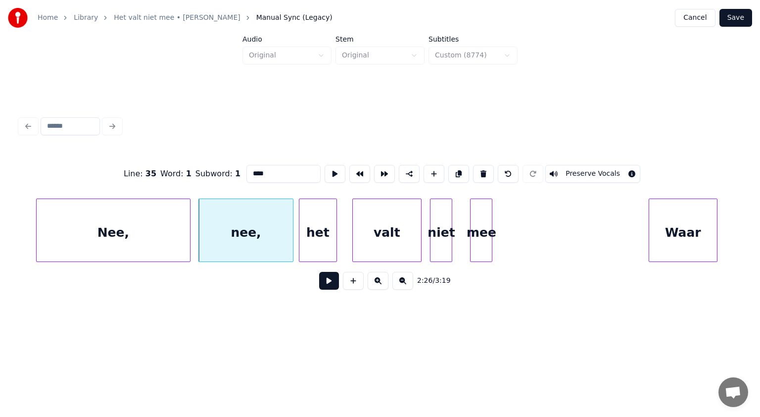
scroll to position [0, 32390]
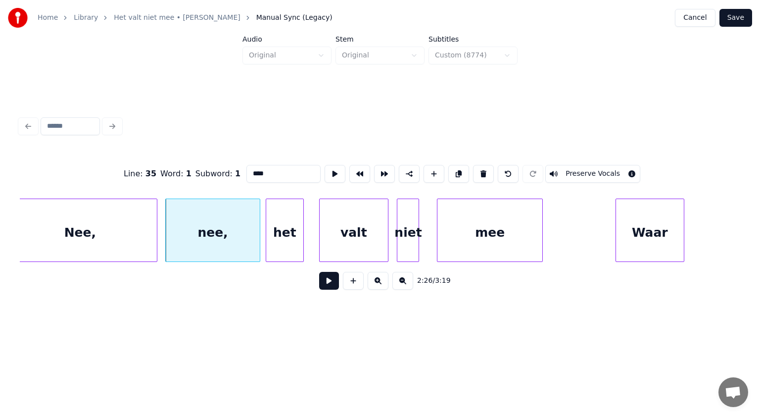
click at [541, 209] on div at bounding box center [540, 230] width 3 height 62
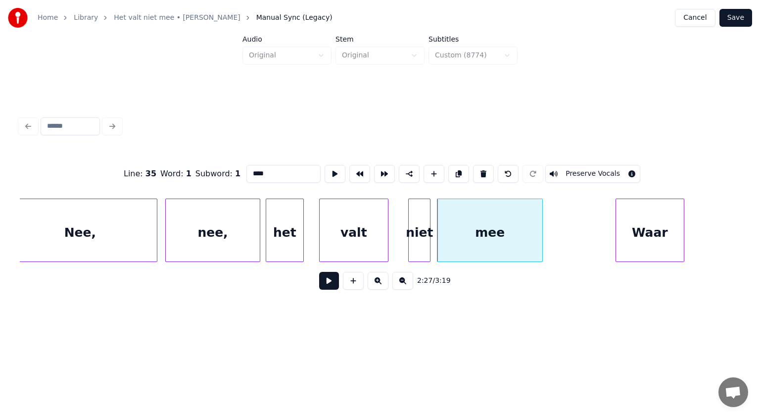
click at [424, 216] on div "niet" at bounding box center [419, 232] width 21 height 67
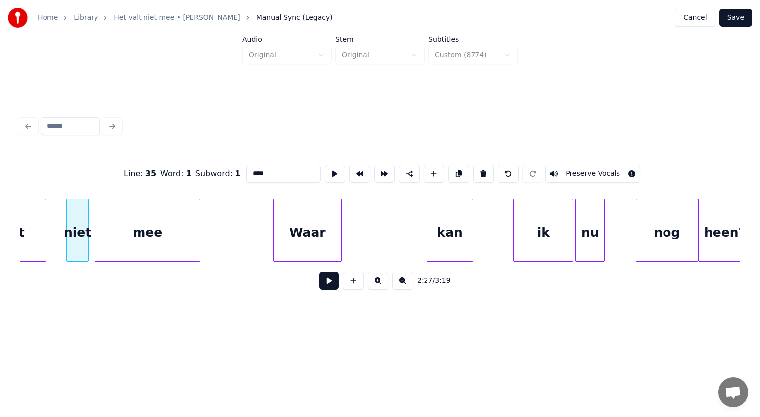
scroll to position [0, 32766]
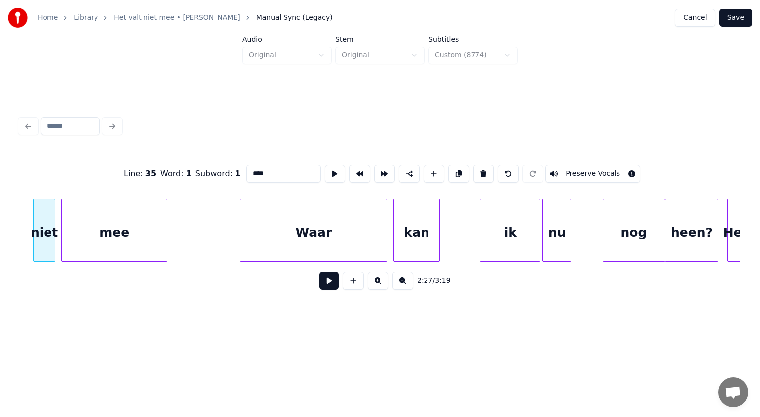
click at [385, 216] on div at bounding box center [385, 230] width 3 height 62
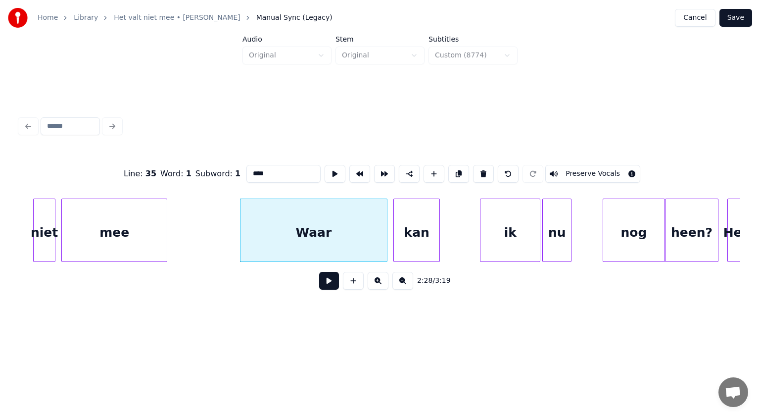
type input "****"
click at [330, 282] on button at bounding box center [329, 281] width 20 height 18
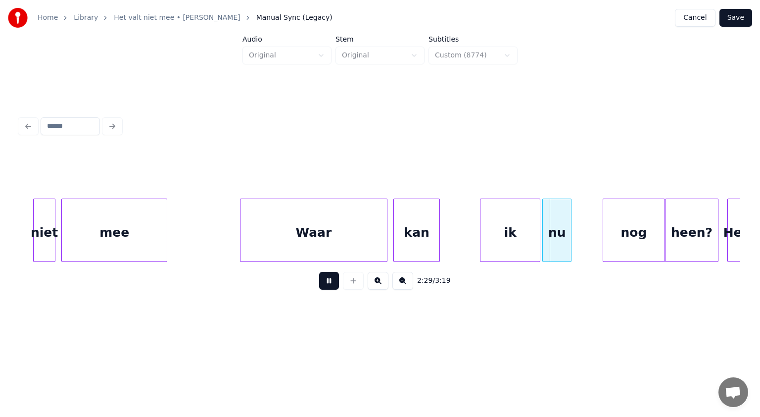
click at [330, 282] on button at bounding box center [329, 281] width 20 height 18
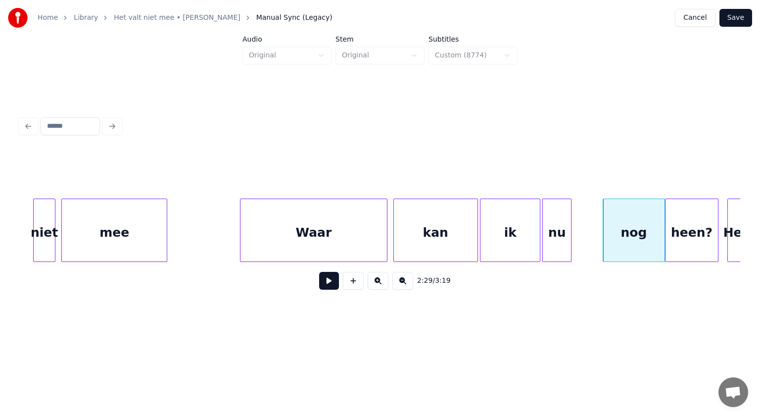
click at [475, 214] on div at bounding box center [476, 230] width 3 height 62
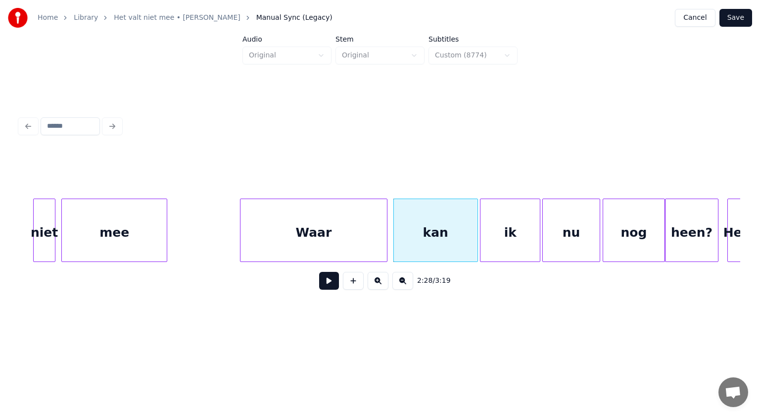
click at [599, 214] on div at bounding box center [598, 230] width 3 height 62
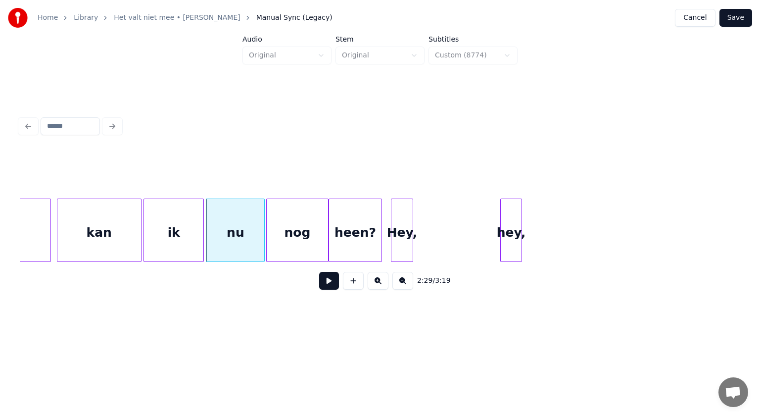
scroll to position [0, 33122]
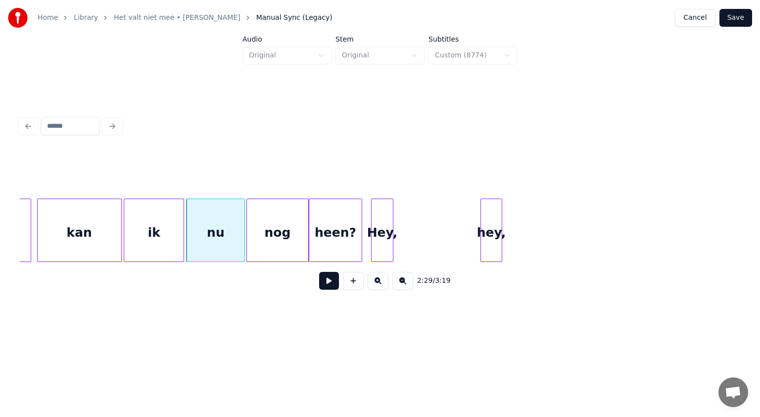
click at [348, 240] on div "heen?" at bounding box center [335, 232] width 52 height 67
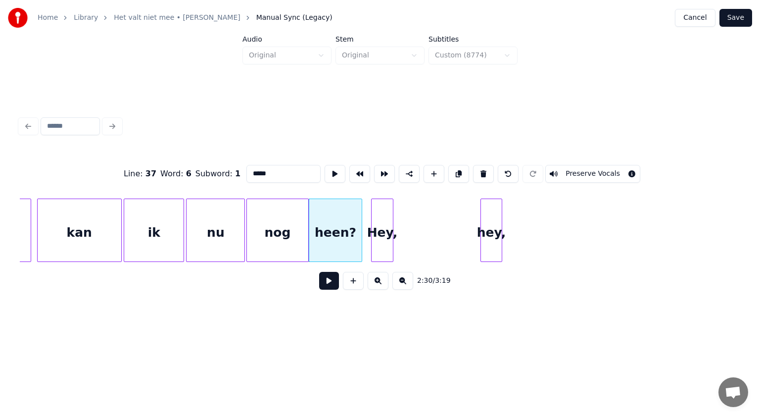
click at [325, 283] on button at bounding box center [329, 281] width 20 height 18
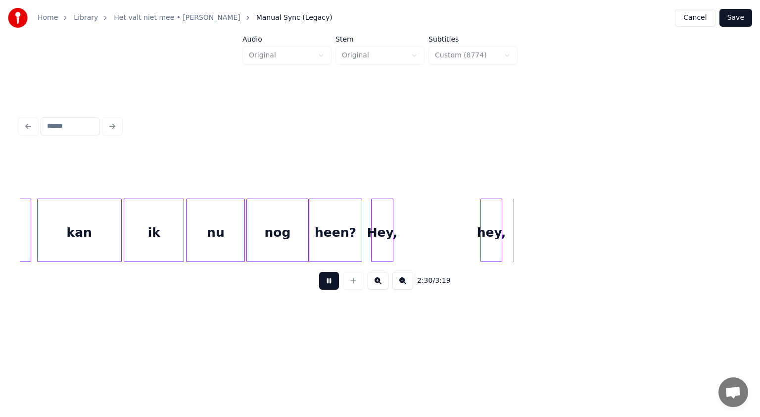
click at [325, 283] on button at bounding box center [329, 281] width 20 height 18
click at [409, 225] on div "Hey," at bounding box center [409, 232] width 21 height 67
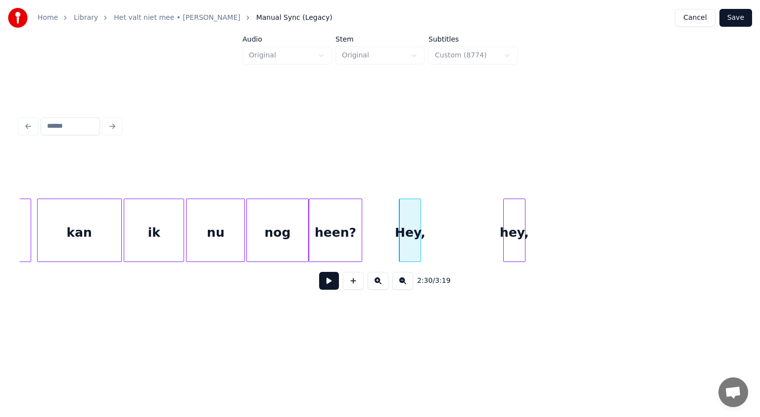
click at [516, 213] on div "hey," at bounding box center [514, 232] width 21 height 67
drag, startPoint x: 420, startPoint y: 208, endPoint x: 462, endPoint y: 213, distance: 42.4
drag, startPoint x: 420, startPoint y: 205, endPoint x: 464, endPoint y: 209, distance: 44.7
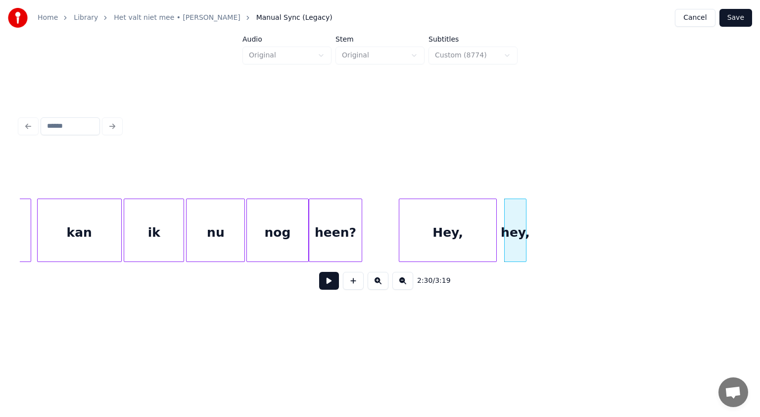
click at [495, 211] on div at bounding box center [494, 230] width 3 height 62
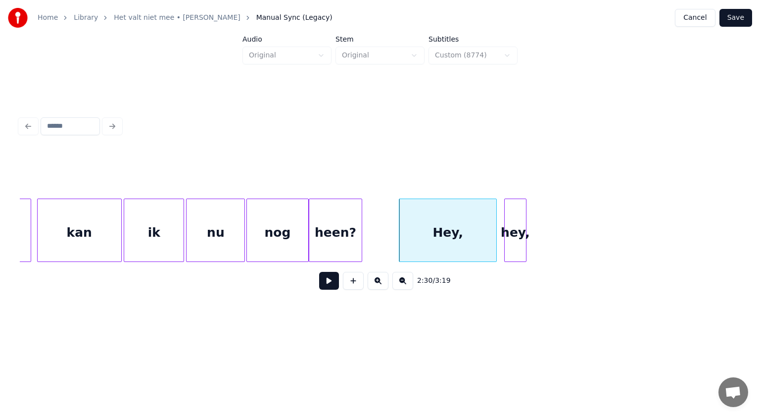
click at [748, 15] on button "Save" at bounding box center [736, 18] width 33 height 18
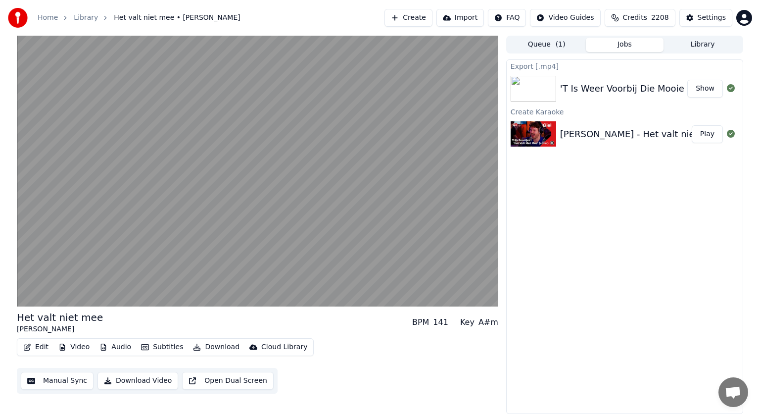
click at [270, 219] on video at bounding box center [258, 171] width 482 height 271
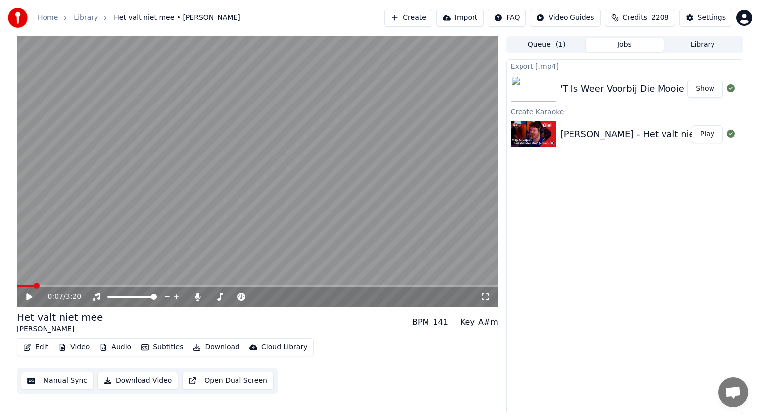
click at [272, 303] on div "0:07 / 3:20" at bounding box center [258, 297] width 482 height 20
